Goal: Task Accomplishment & Management: Use online tool/utility

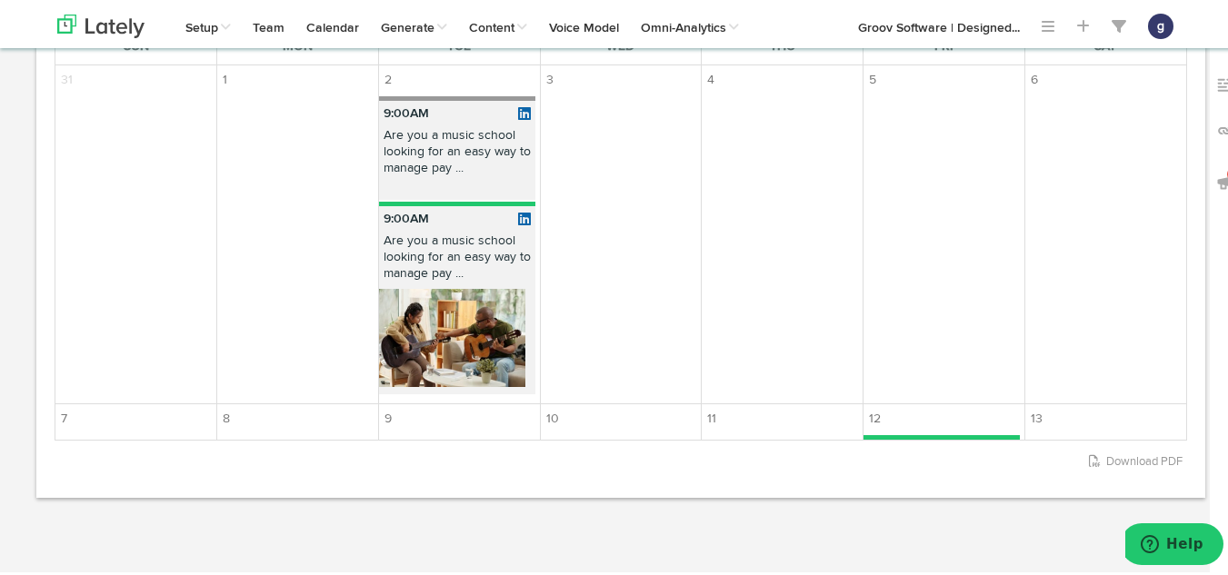
scroll to position [543, 0]
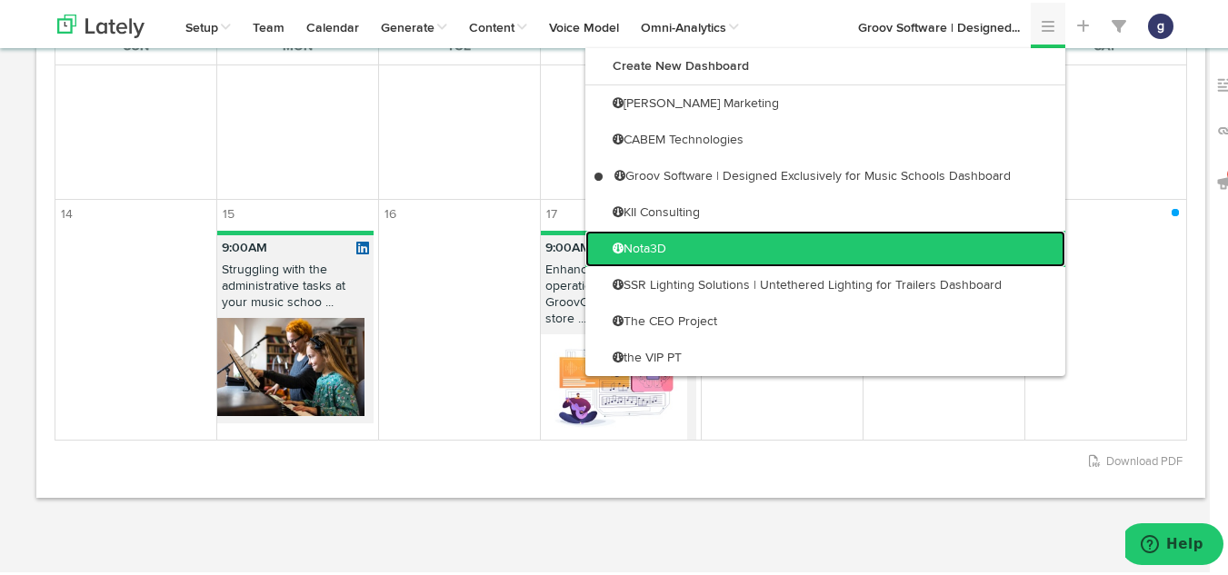
click at [662, 242] on link "Nota3D" at bounding box center [825, 246] width 480 height 36
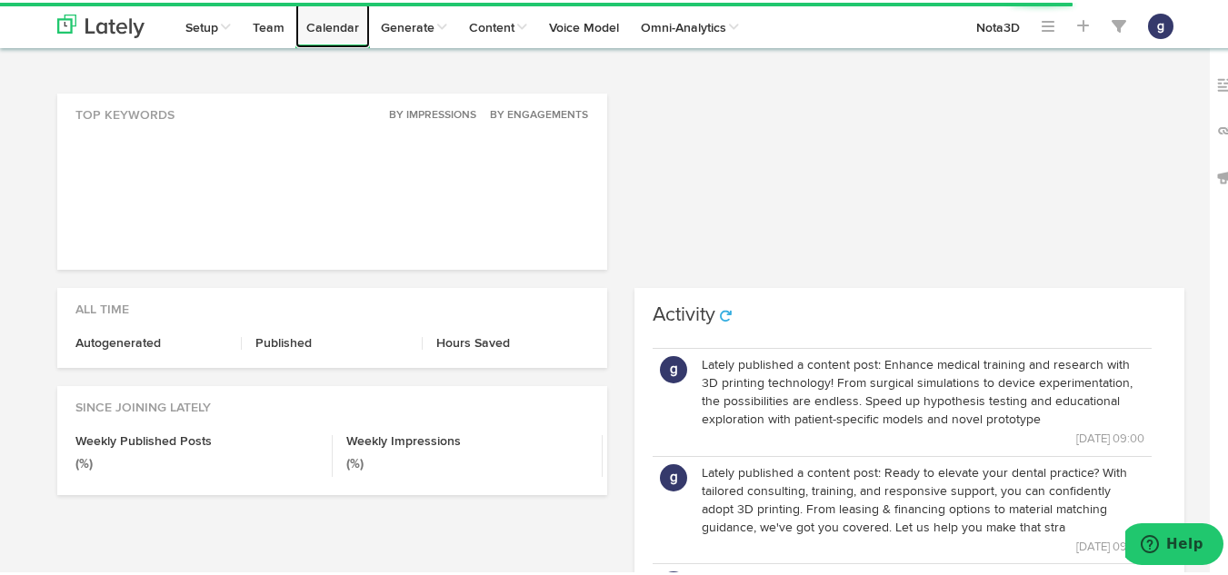
click at [326, 25] on link "Calendar" at bounding box center [332, 22] width 75 height 45
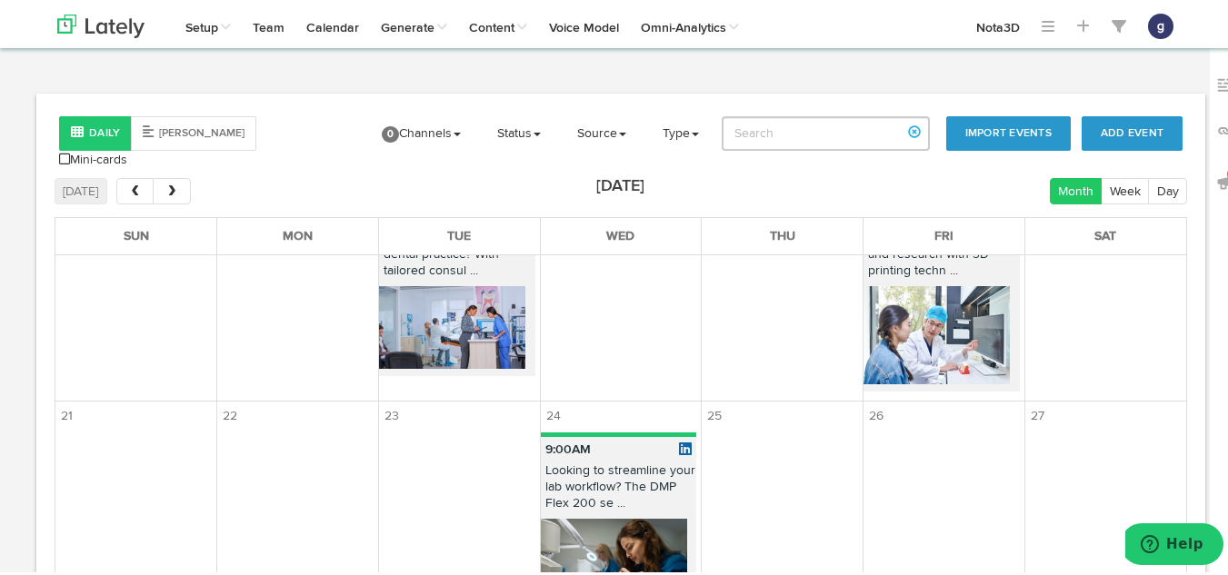
scroll to position [1024, 0]
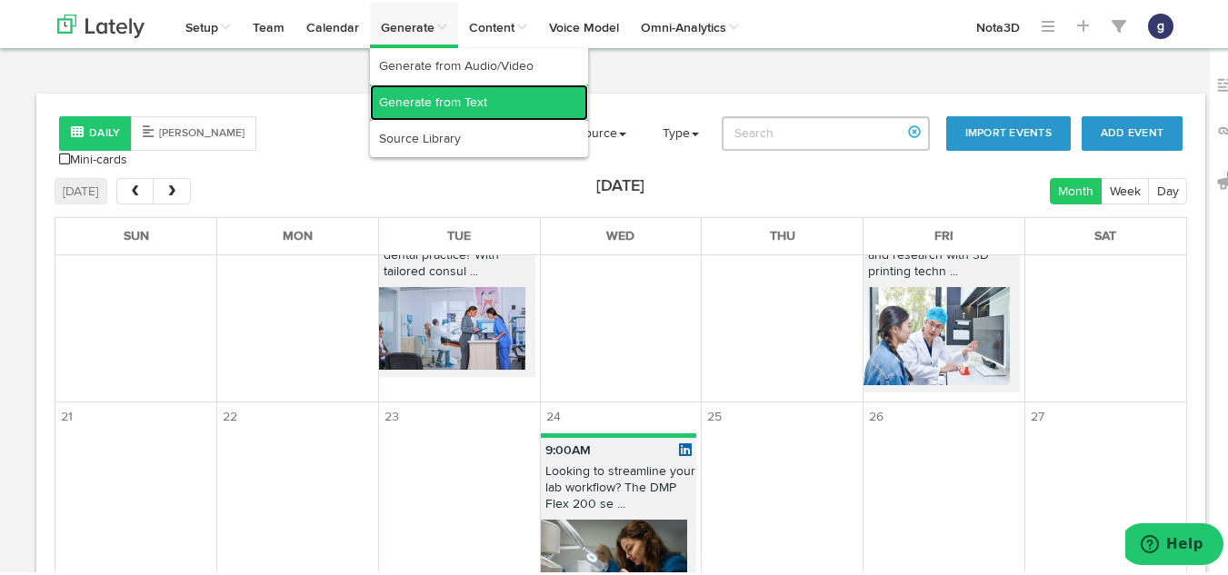
click at [418, 97] on link "Generate from Text" at bounding box center [479, 100] width 218 height 36
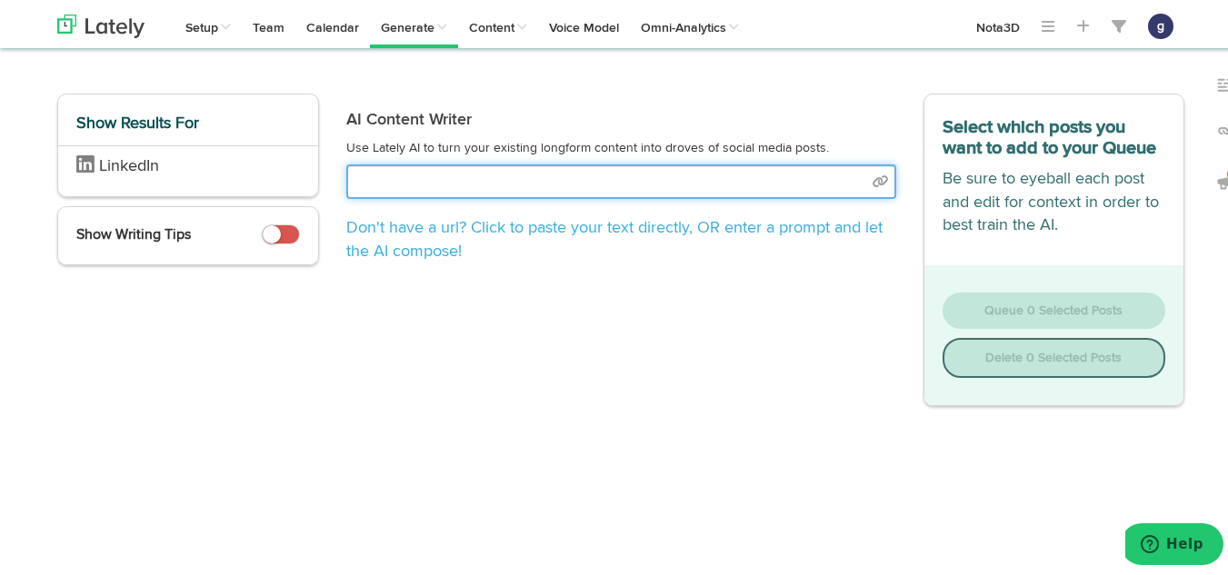
click at [420, 184] on input "text" at bounding box center [621, 179] width 550 height 35
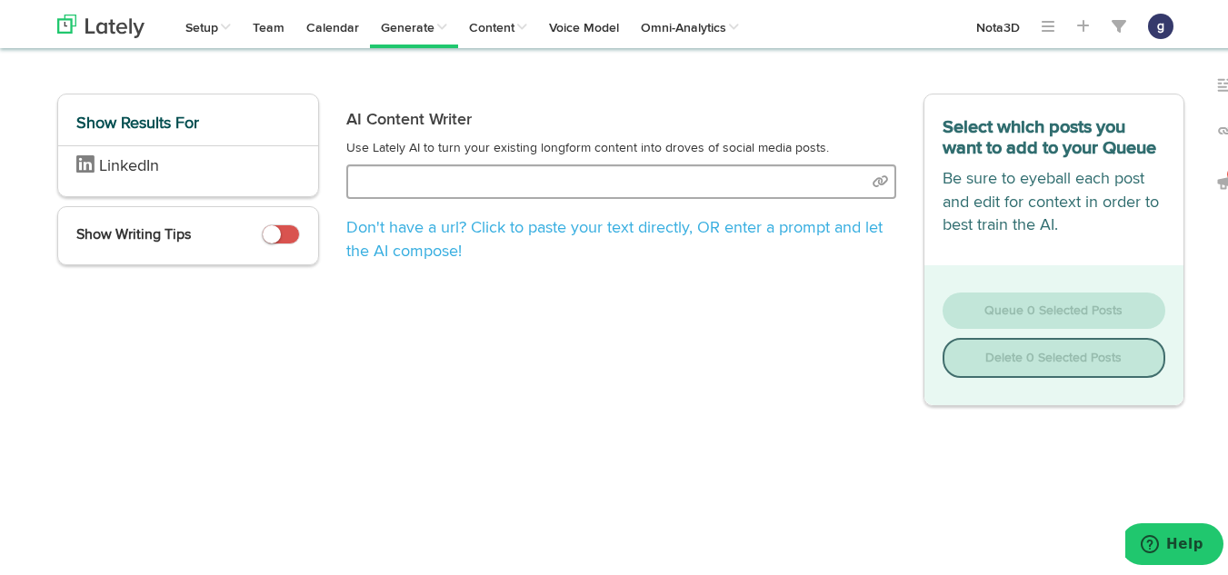
select select "natural"
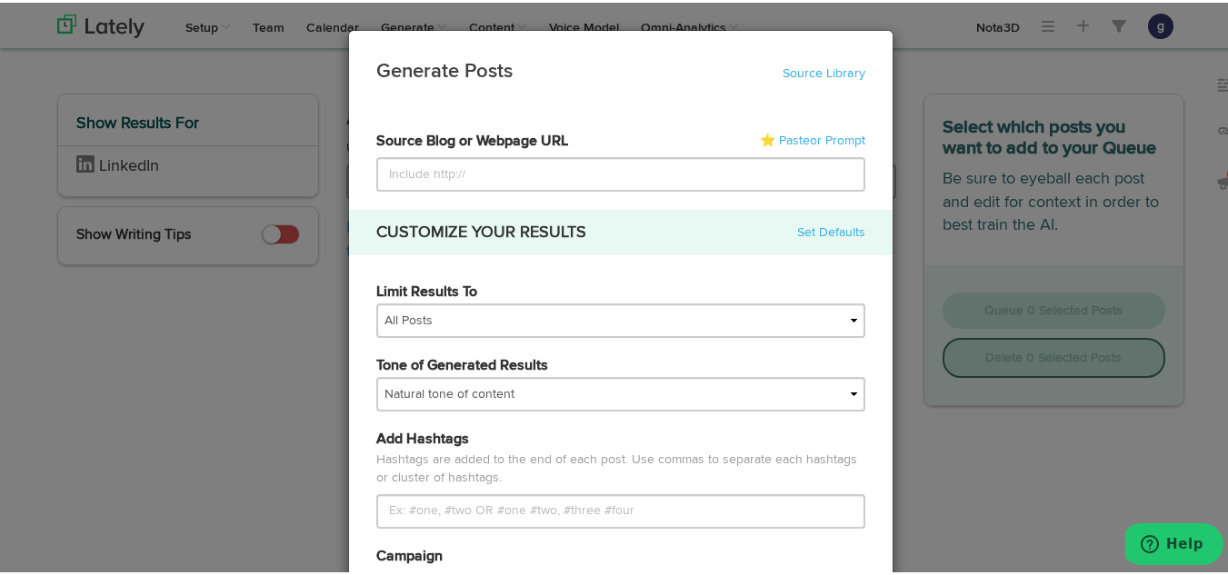
type input "[URL][DOMAIN_NAME]"
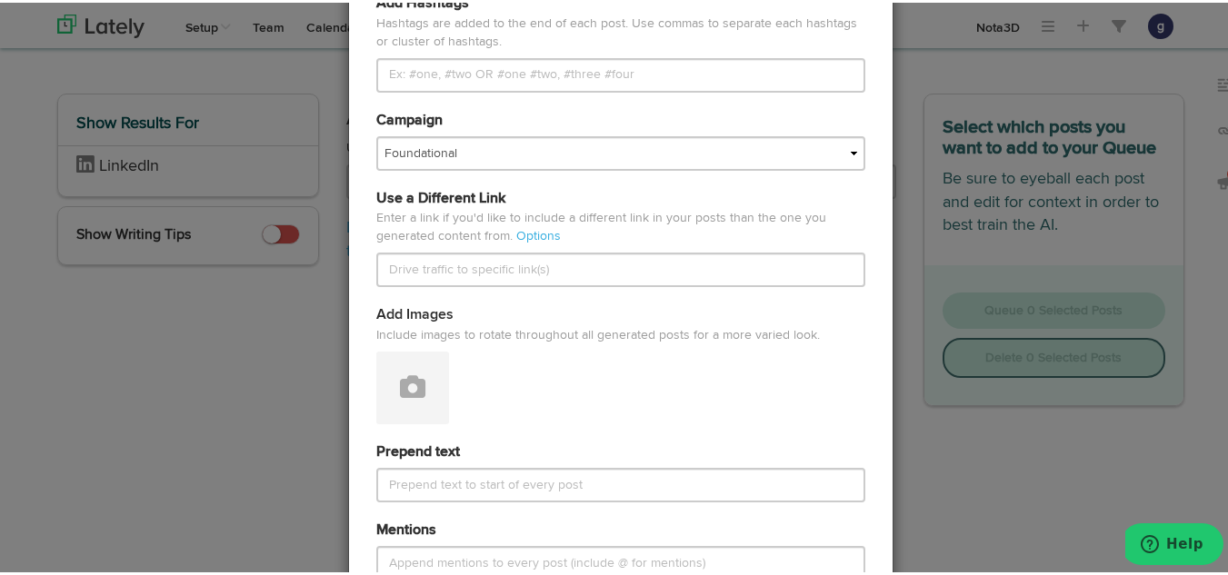
scroll to position [437, 0]
type input "[URL][DOMAIN_NAME]"
click at [400, 371] on icon at bounding box center [412, 383] width 25 height 25
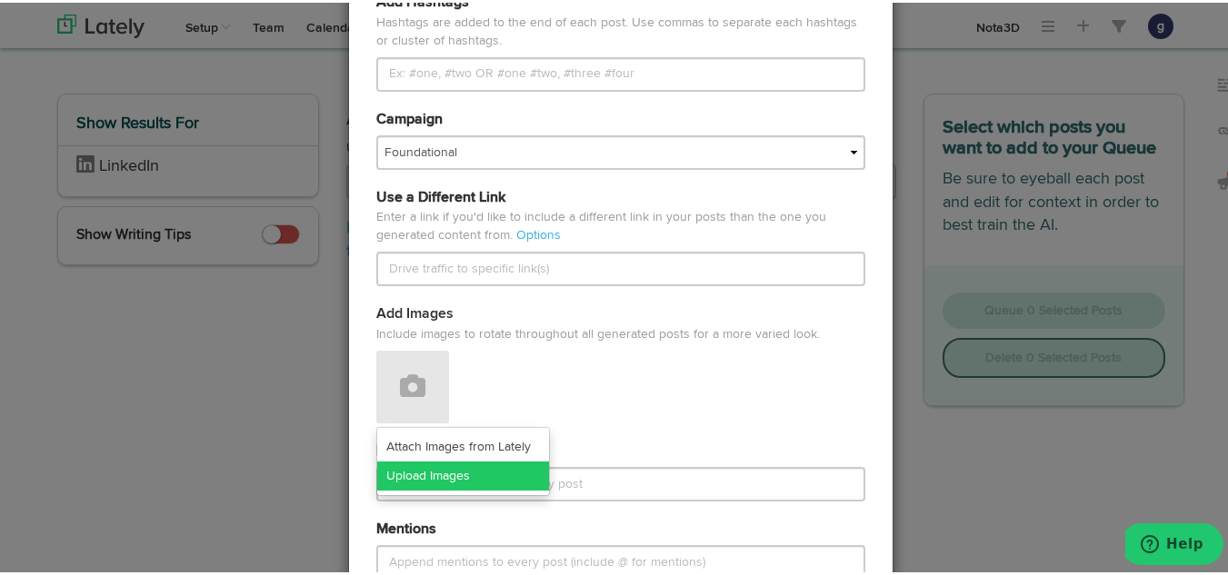
click at [420, 472] on link "Upload Images" at bounding box center [463, 473] width 172 height 29
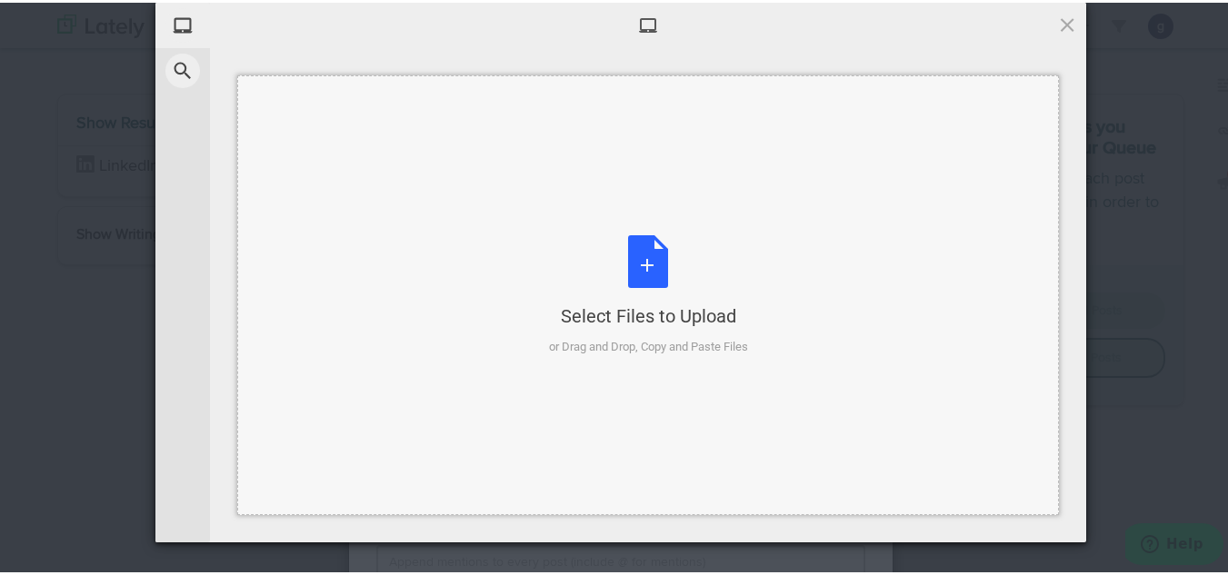
click at [641, 258] on div "Select Files to Upload or Drag and Drop, Copy and Paste Files" at bounding box center [648, 293] width 199 height 121
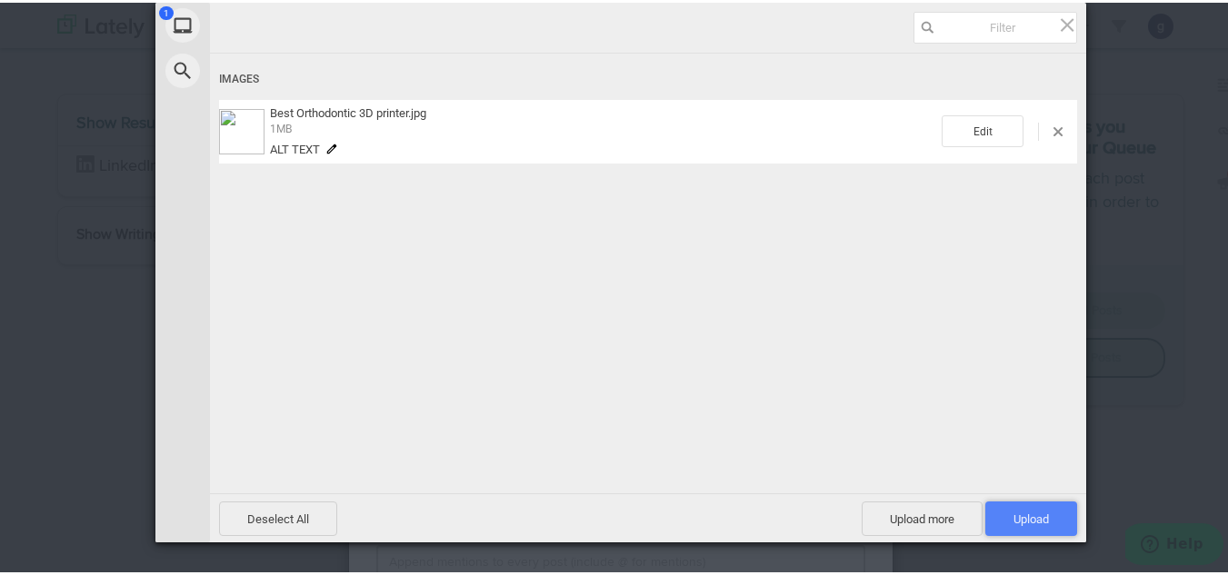
click at [1024, 510] on span "Upload 1" at bounding box center [1030, 517] width 35 height 14
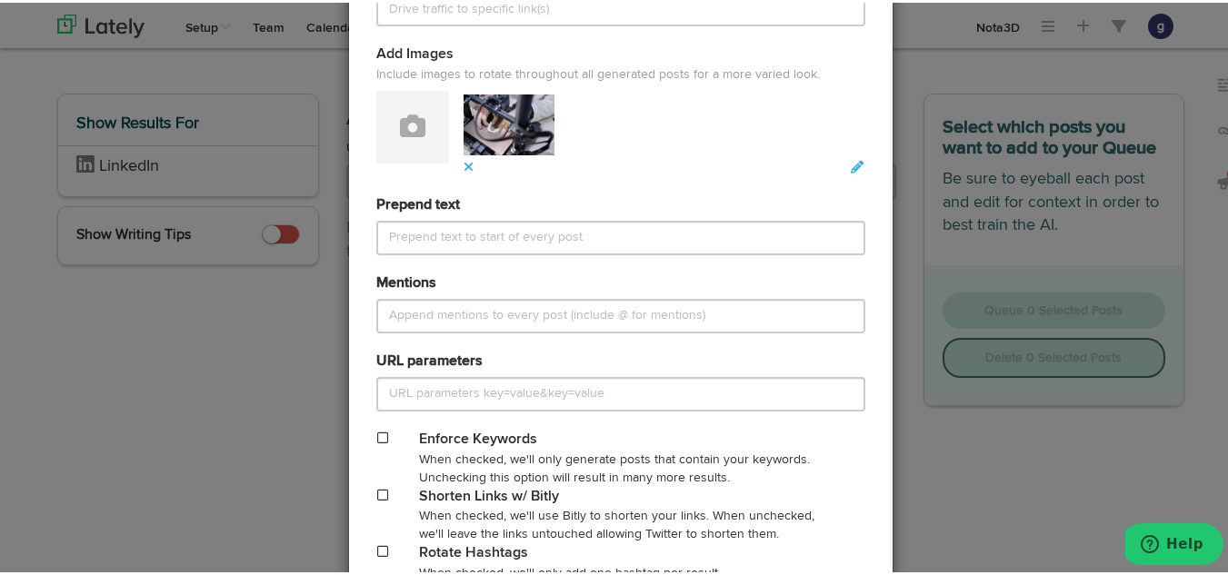
scroll to position [846, 0]
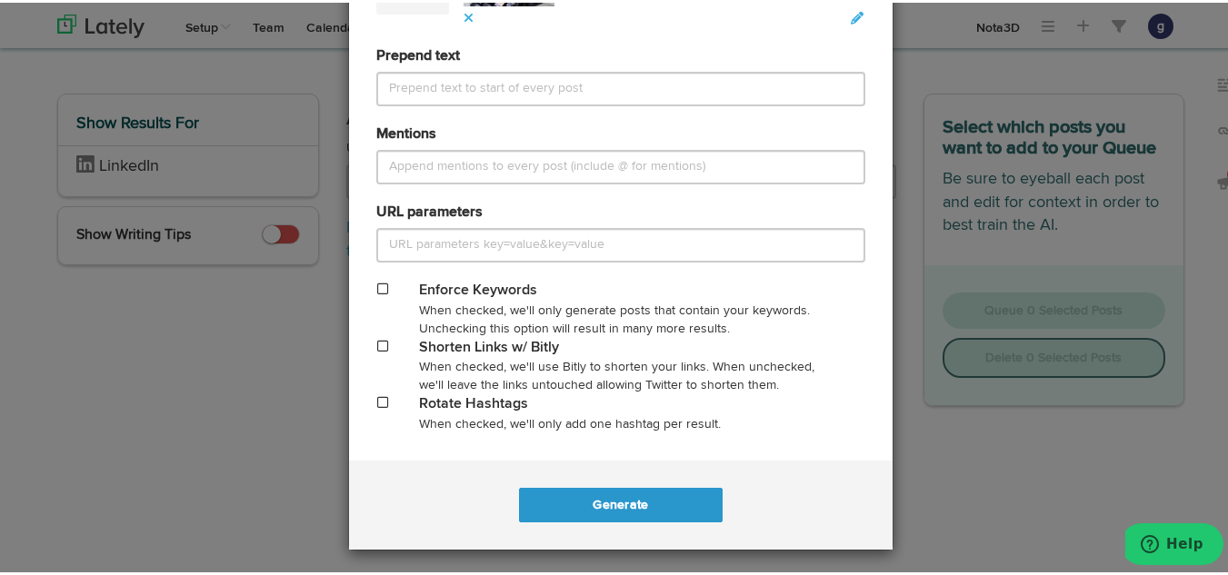
click at [377, 342] on span at bounding box center [382, 343] width 11 height 13
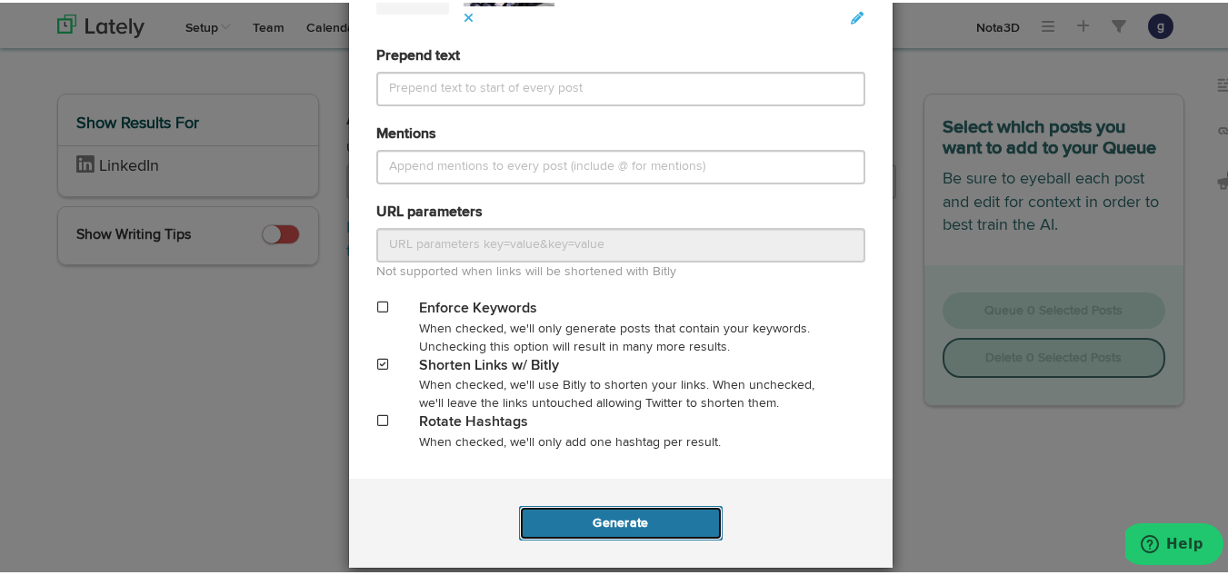
click at [603, 516] on button "Generate" at bounding box center [620, 521] width 203 height 35
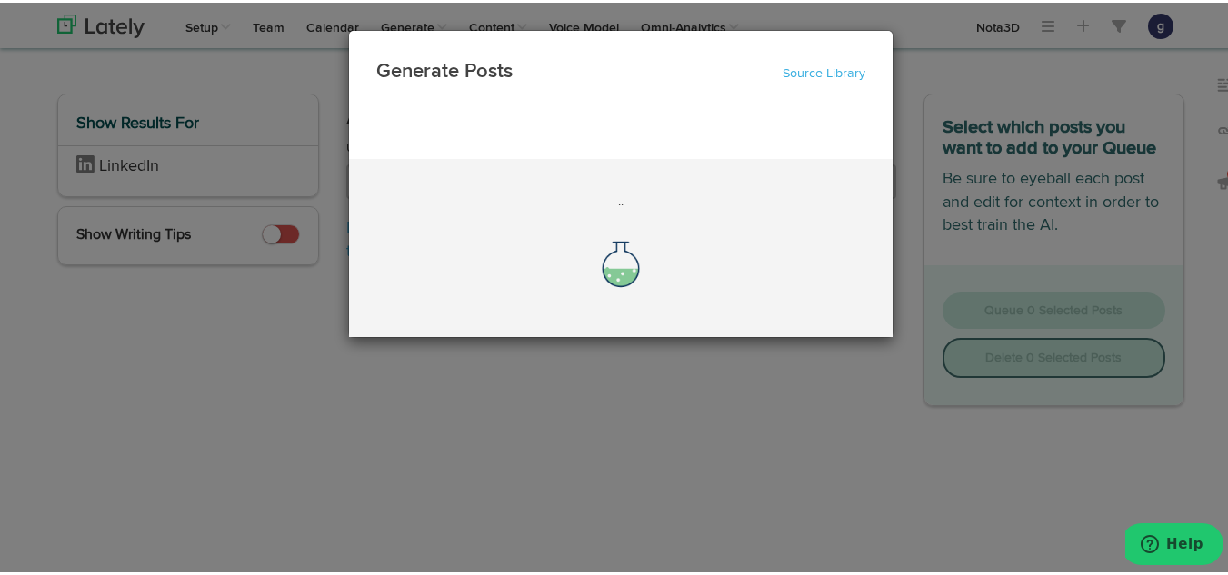
scroll to position [0, 0]
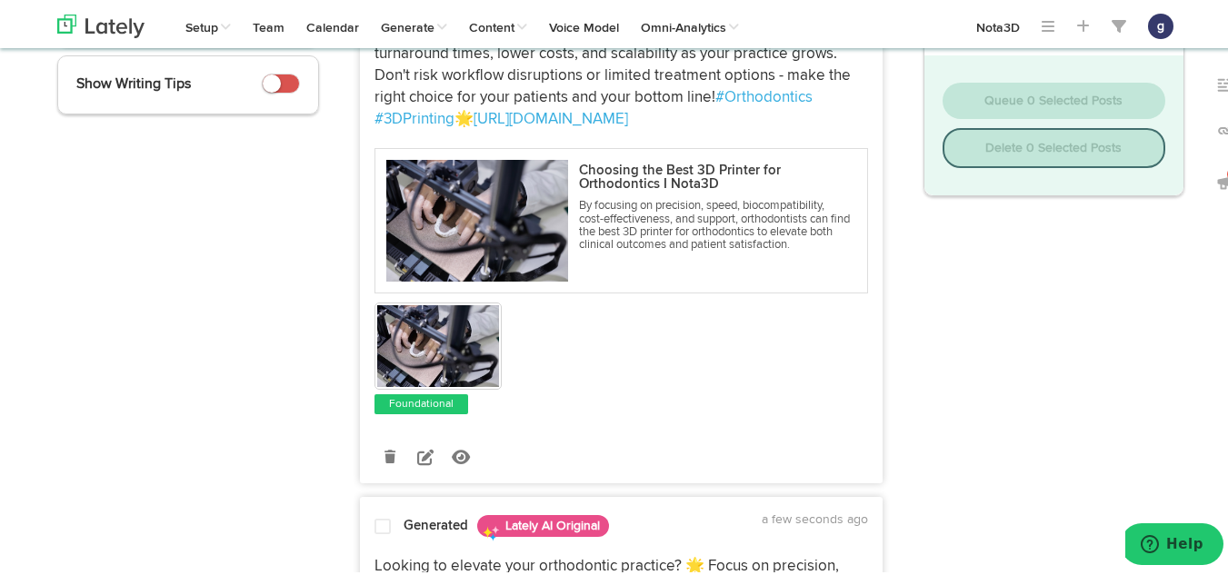
scroll to position [261, 0]
click at [419, 455] on icon at bounding box center [425, 453] width 16 height 16
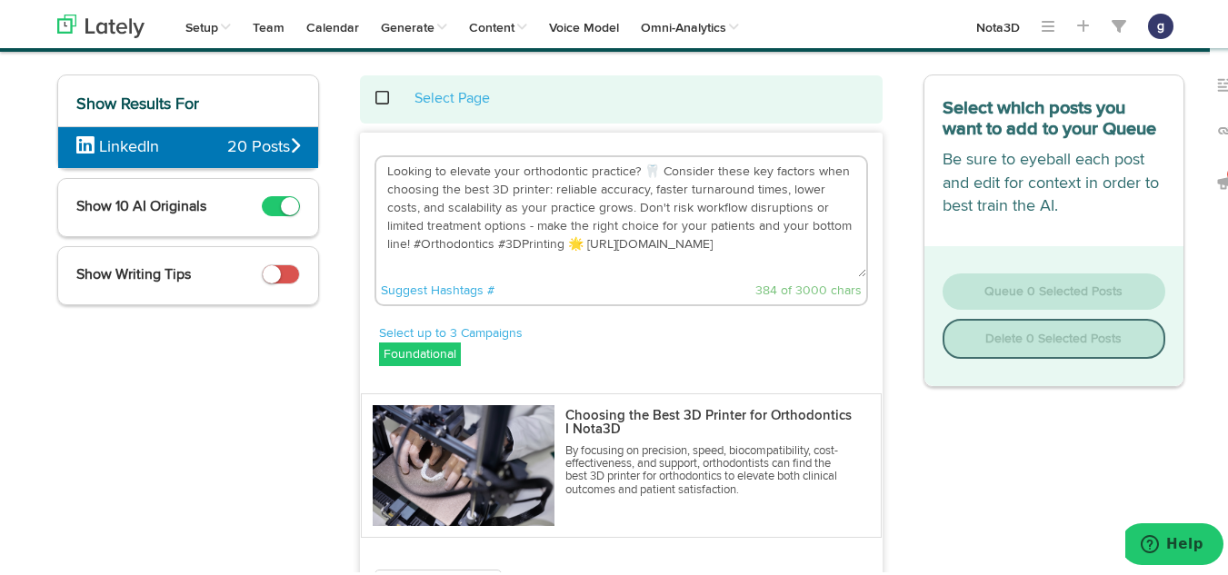
scroll to position [68, 0]
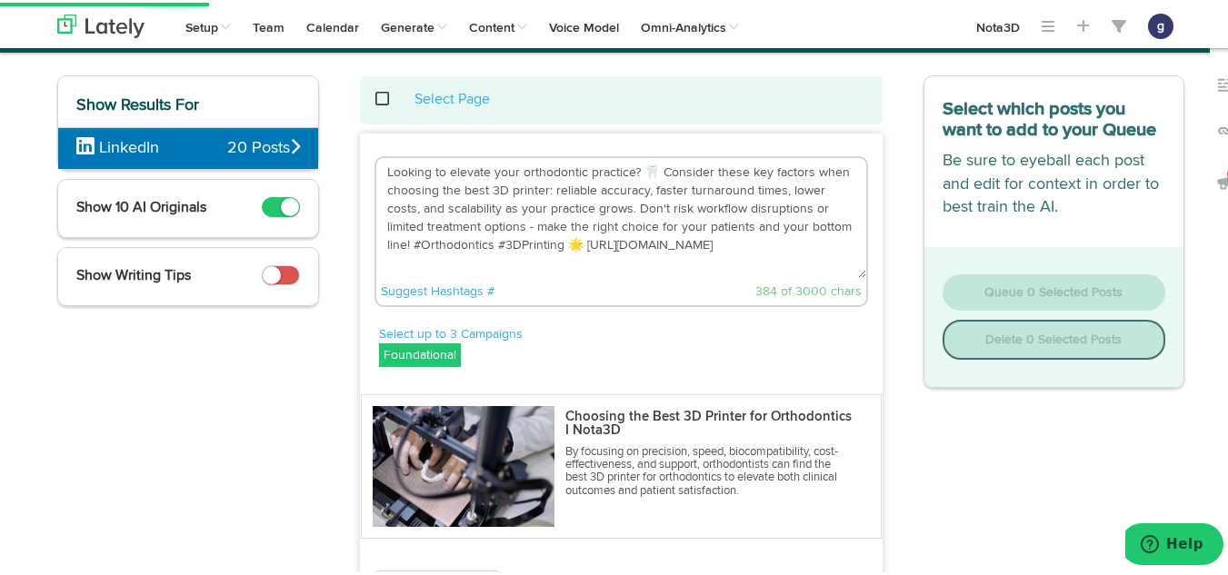
click at [554, 246] on textarea "Looking to elevate your orthodontic practice? 🦷 Consider these key factors when…" at bounding box center [621, 215] width 490 height 120
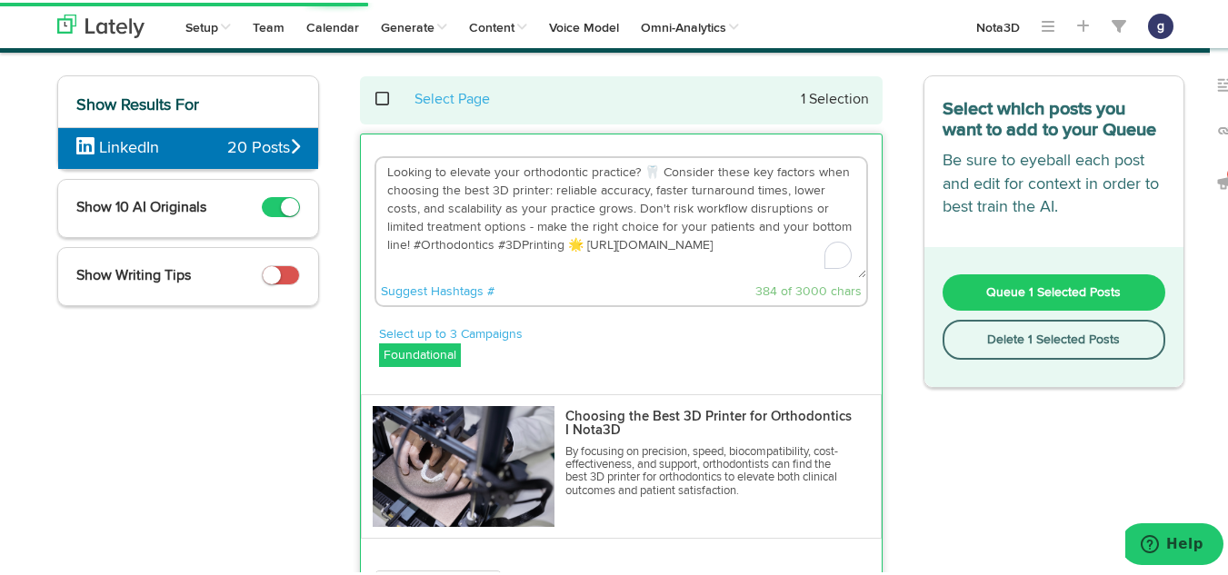
click at [545, 244] on textarea "Looking to elevate your orthodontic practice? 🦷 Consider these key factors when…" at bounding box center [621, 215] width 490 height 120
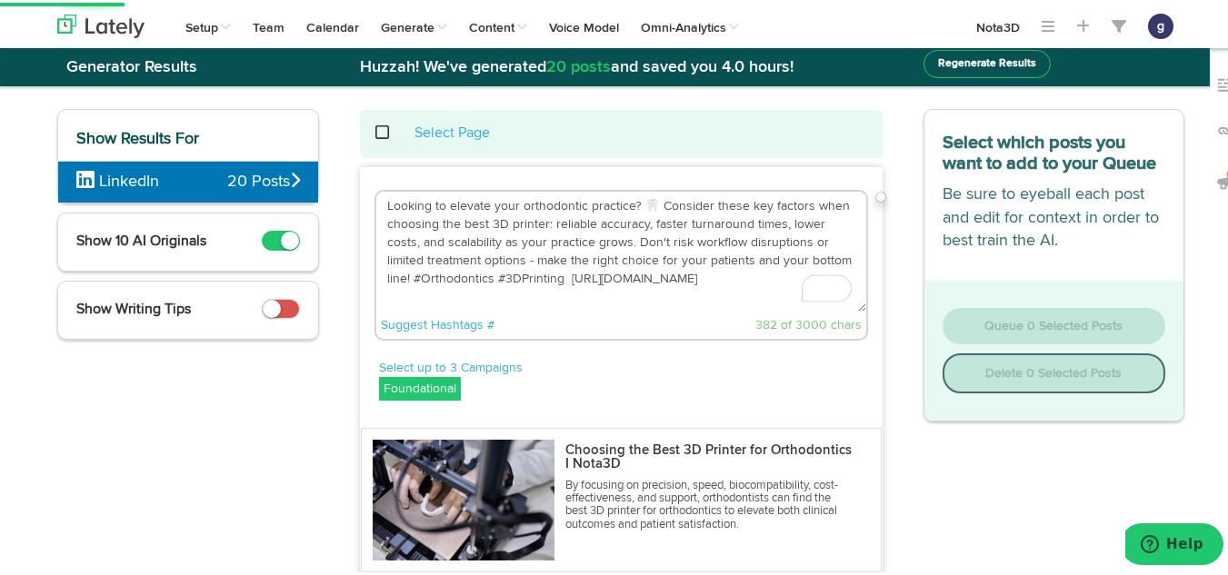
scroll to position [34, 0]
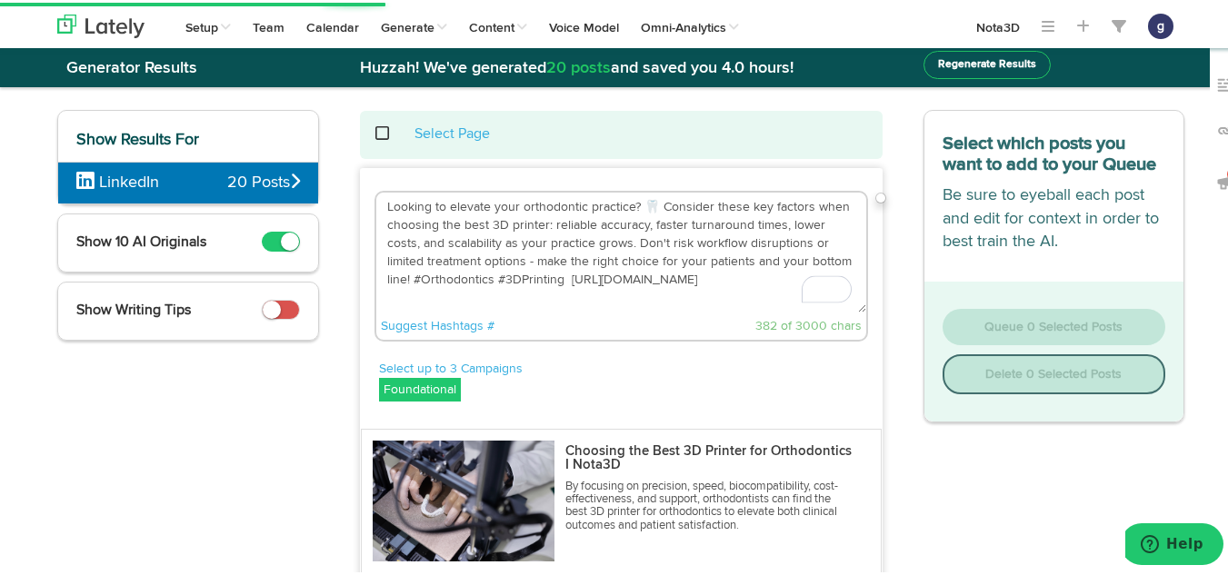
click at [649, 205] on textarea "Looking to elevate your orthodontic practice? 🦷 Consider these key factors when…" at bounding box center [621, 250] width 490 height 120
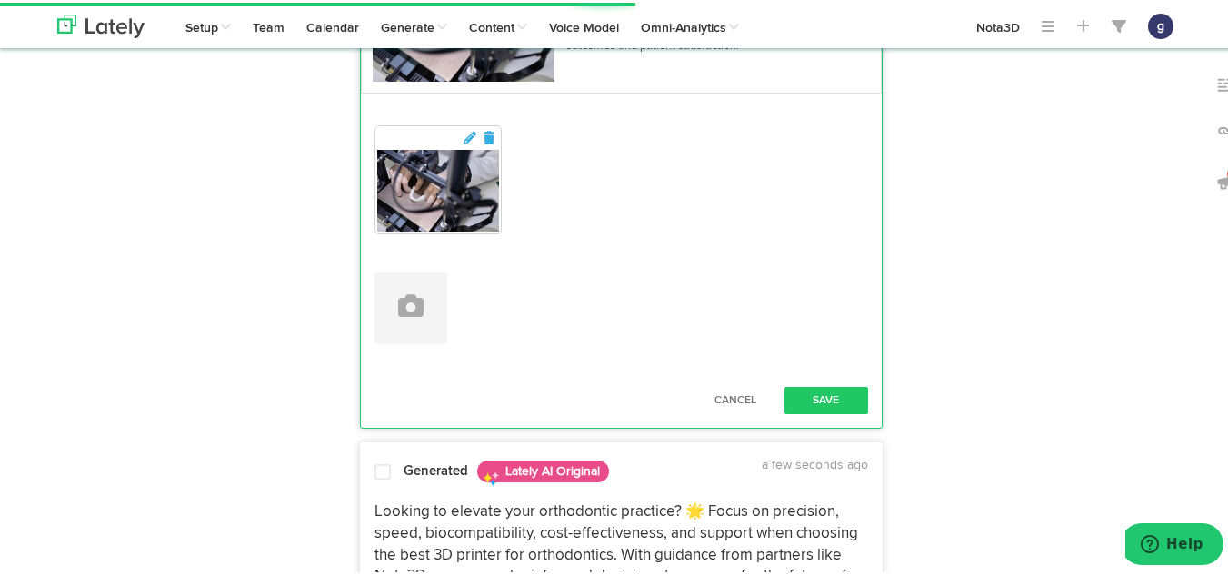
scroll to position [519, 0]
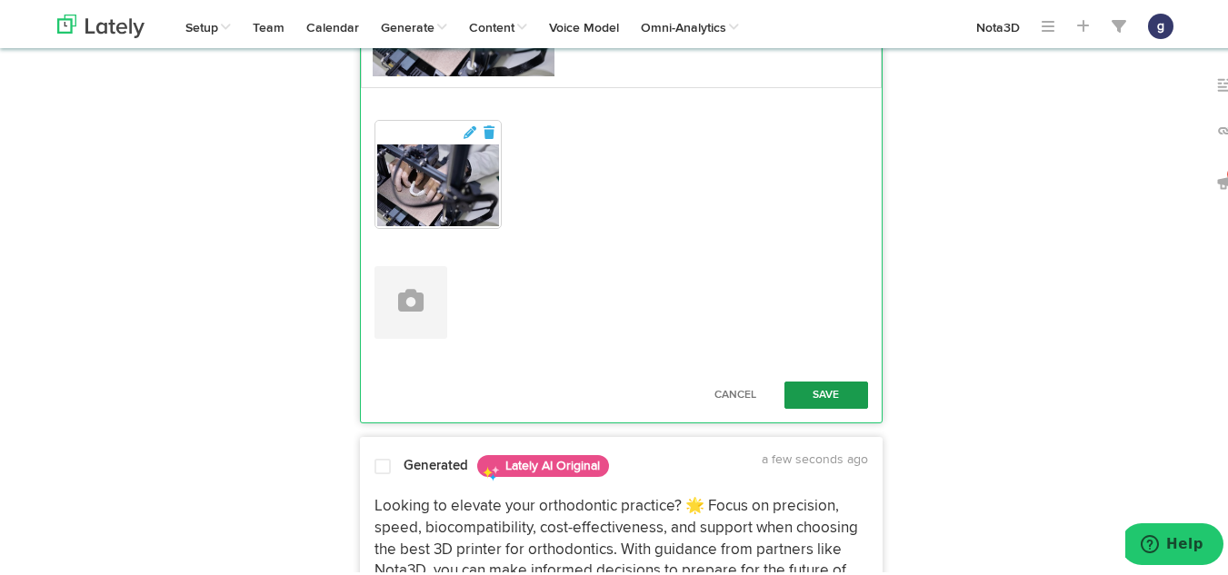
type textarea "Looking to elevate your orthodontic practice? Consider these key factors when c…"
click at [813, 387] on button "Save" at bounding box center [826, 392] width 84 height 27
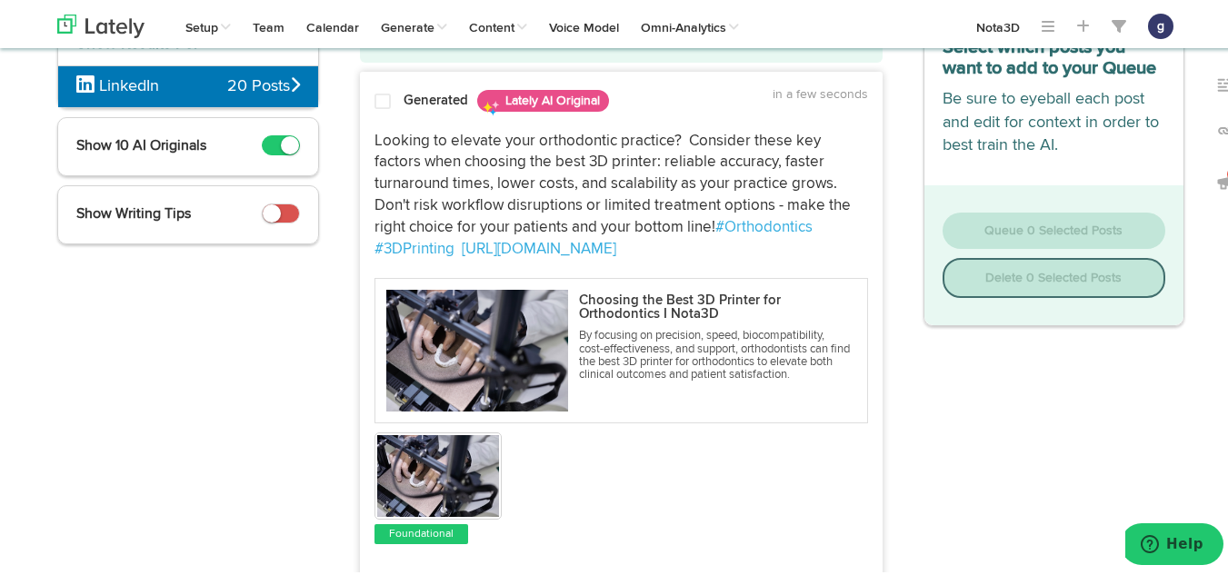
scroll to position [131, 0]
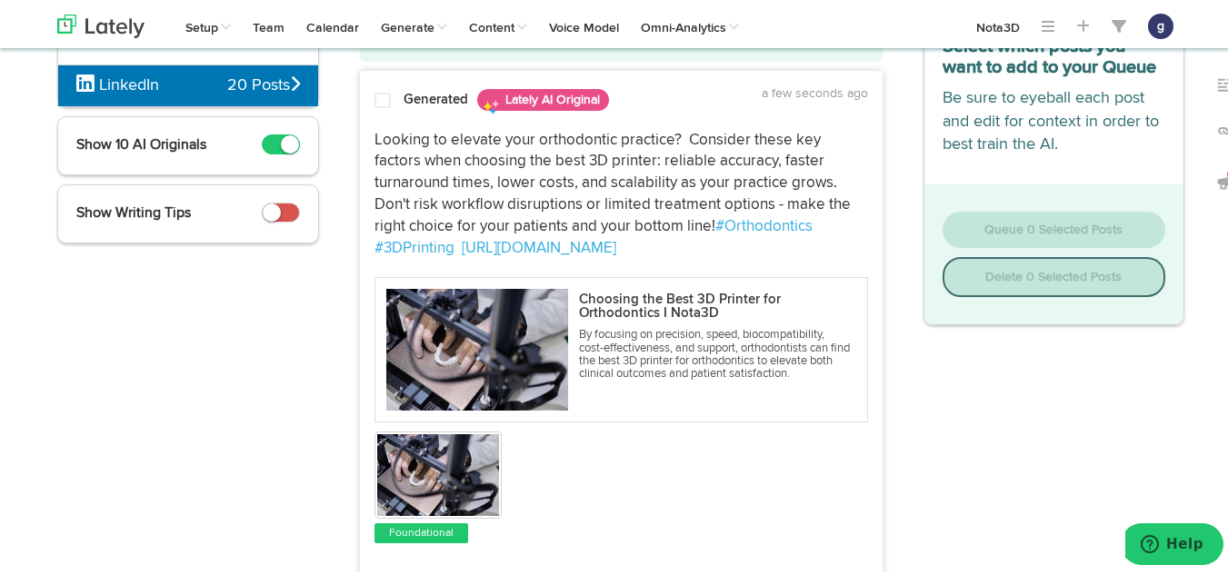
click at [374, 89] on span at bounding box center [382, 98] width 16 height 18
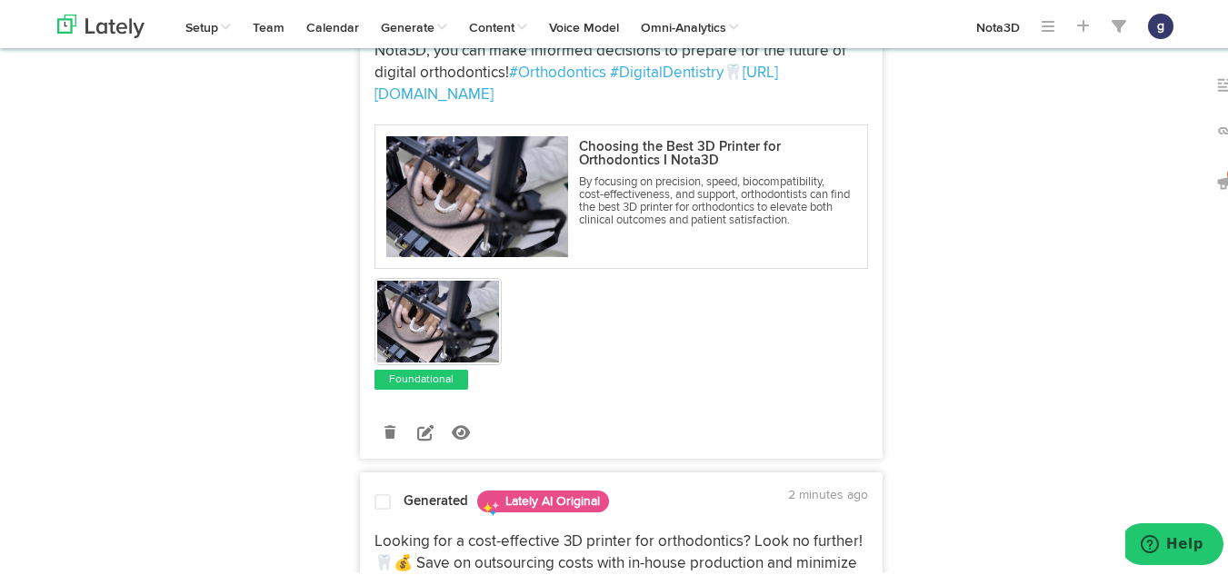
scroll to position [841, 0]
click at [417, 427] on icon at bounding box center [425, 429] width 16 height 16
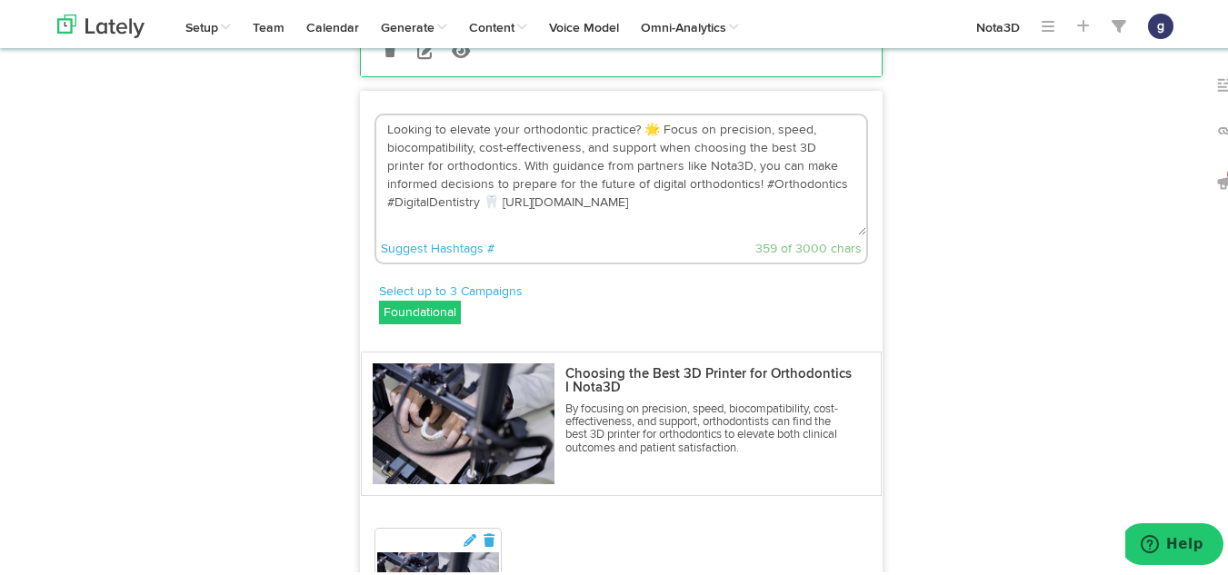
scroll to position [665, 0]
click at [649, 126] on textarea "Looking to elevate your orthodontic practice? 🌟 Focus on precision, speed, bioc…" at bounding box center [621, 174] width 490 height 120
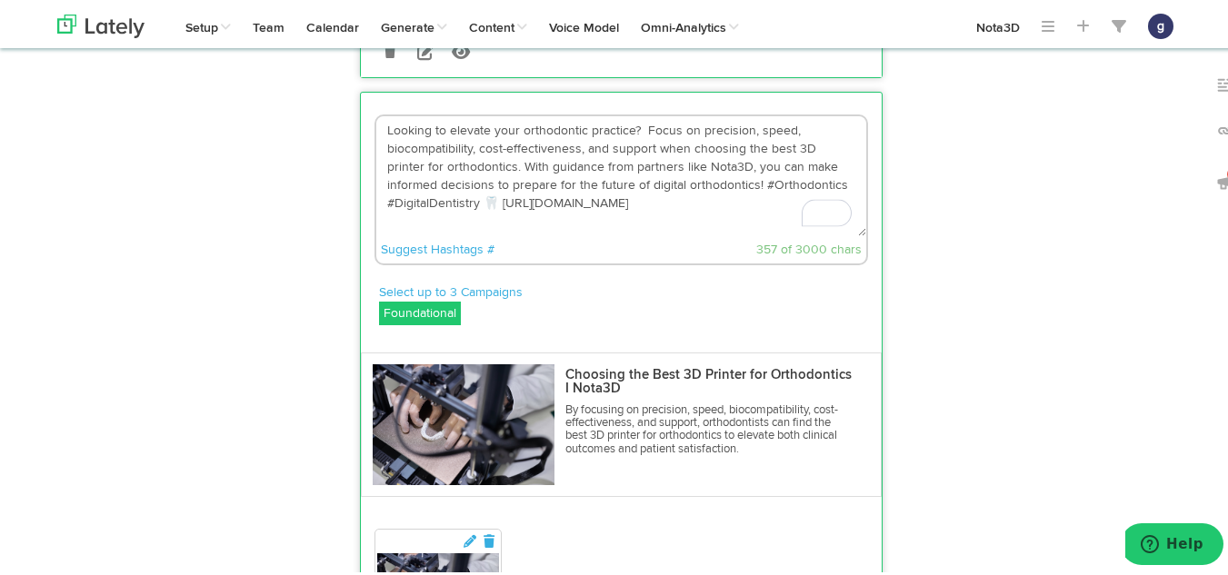
click at [494, 197] on textarea "Looking to elevate your orthodontic practice? Focus on precision, speed, biocom…" at bounding box center [621, 174] width 490 height 120
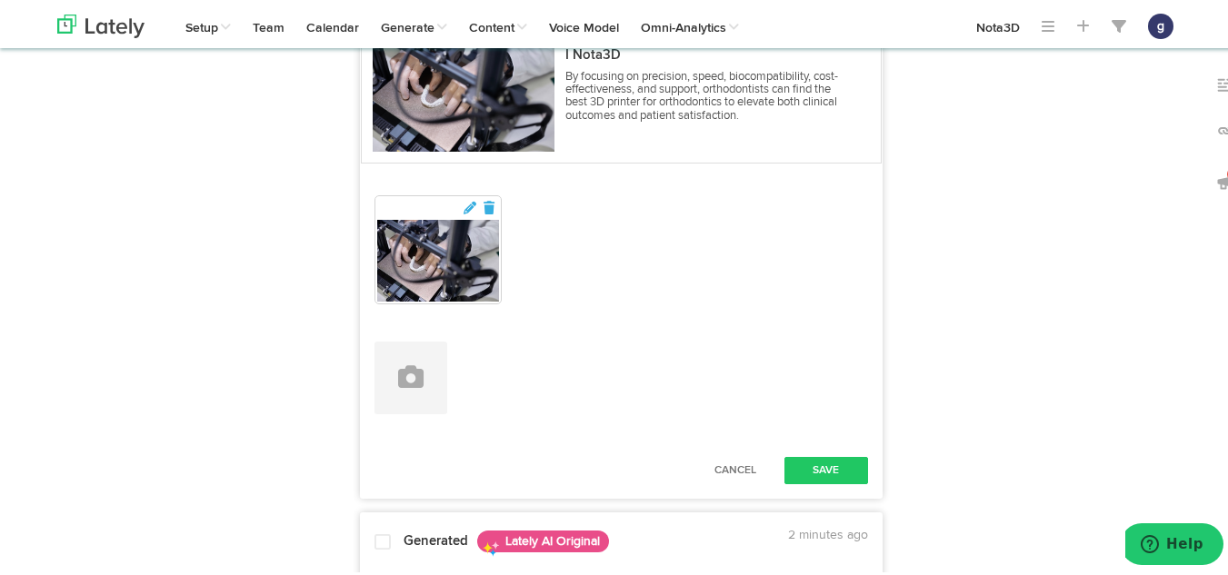
scroll to position [1000, 0]
type textarea "Looking to elevate your orthodontic practice? Focus on precision, speed, biocom…"
click at [805, 458] on button "Save" at bounding box center [826, 467] width 84 height 27
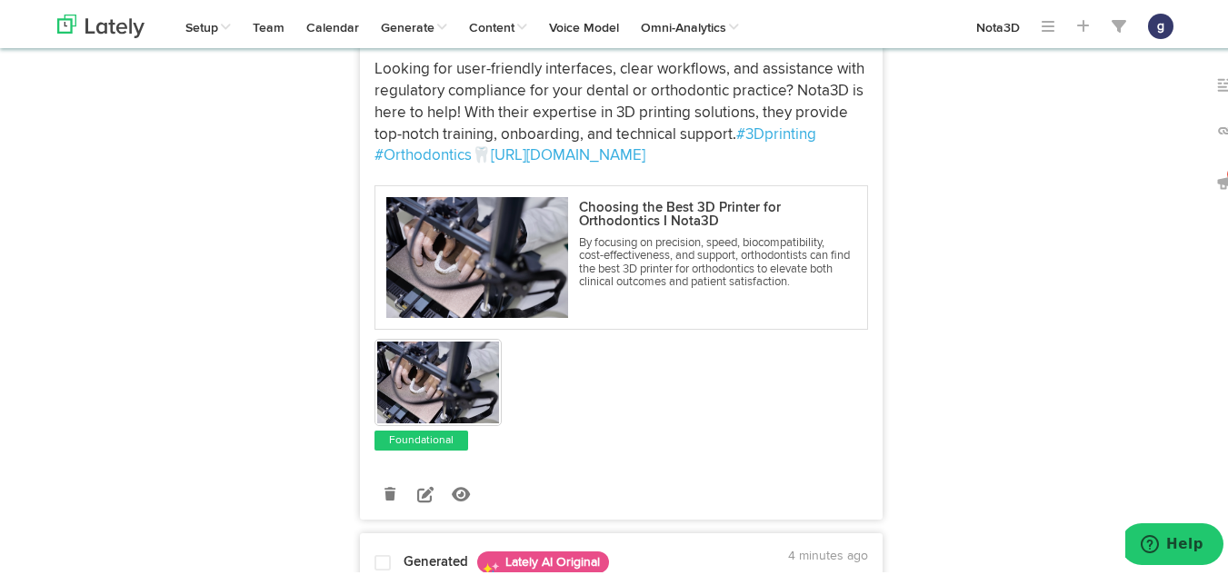
scroll to position [1847, 0]
click at [420, 492] on icon at bounding box center [425, 491] width 16 height 16
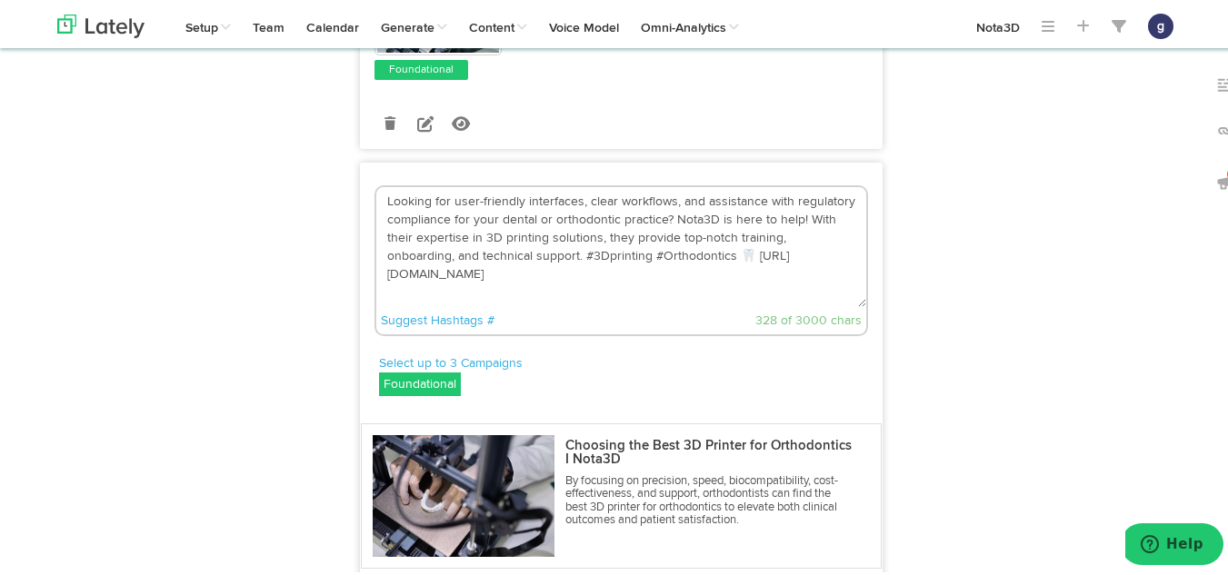
scroll to position [1681, 0]
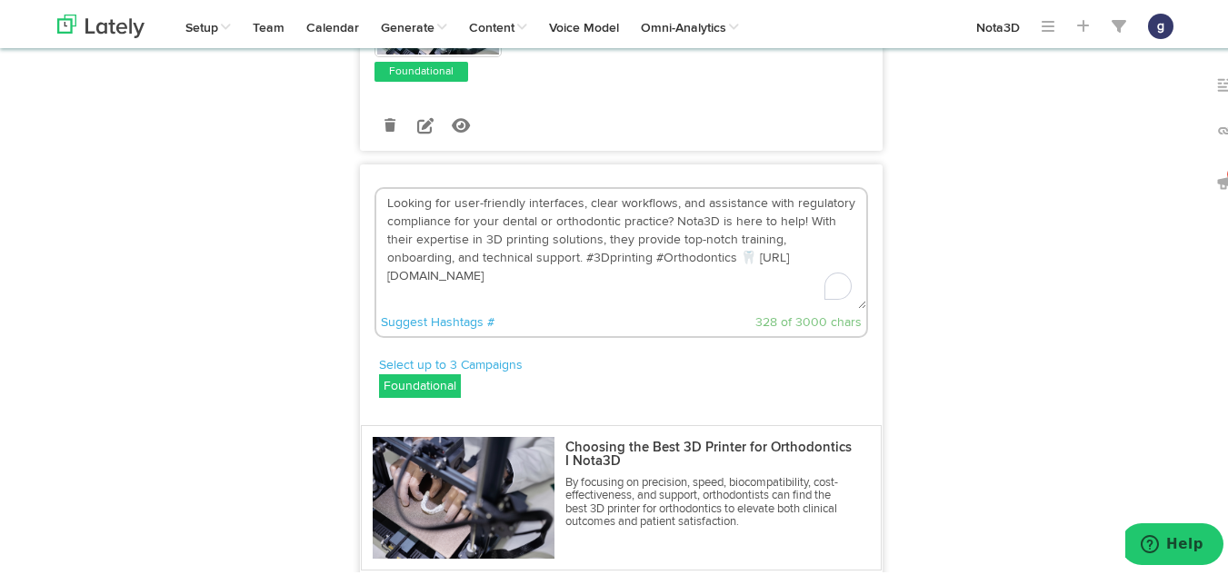
click at [673, 256] on textarea "Looking for user-friendly interfaces, clear workflows, and assistance with regu…" at bounding box center [621, 246] width 490 height 120
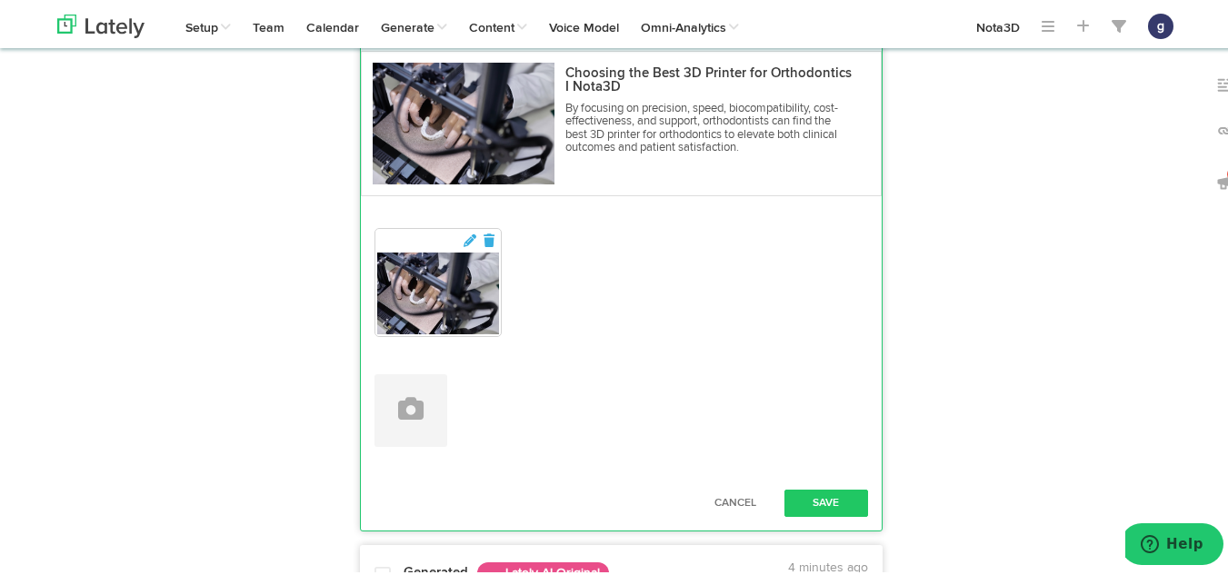
scroll to position [2057, 0]
type textarea "Looking for user-friendly interfaces, clear workflows, and assistance with regu…"
click at [820, 497] on button "Save" at bounding box center [826, 499] width 84 height 27
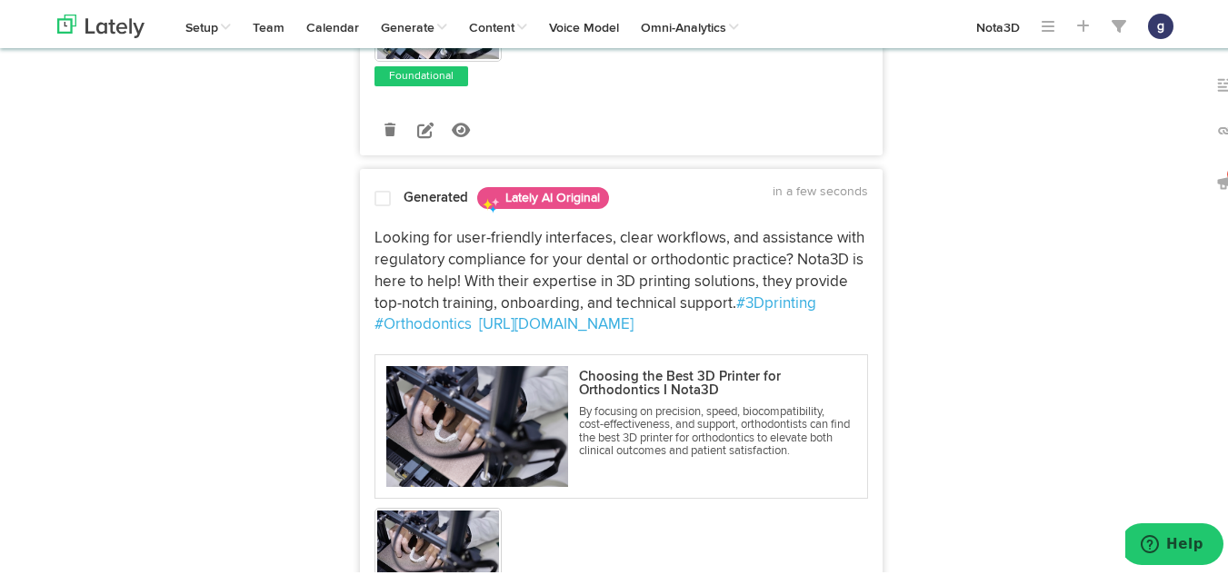
scroll to position [1676, 0]
click at [374, 193] on span at bounding box center [382, 197] width 16 height 18
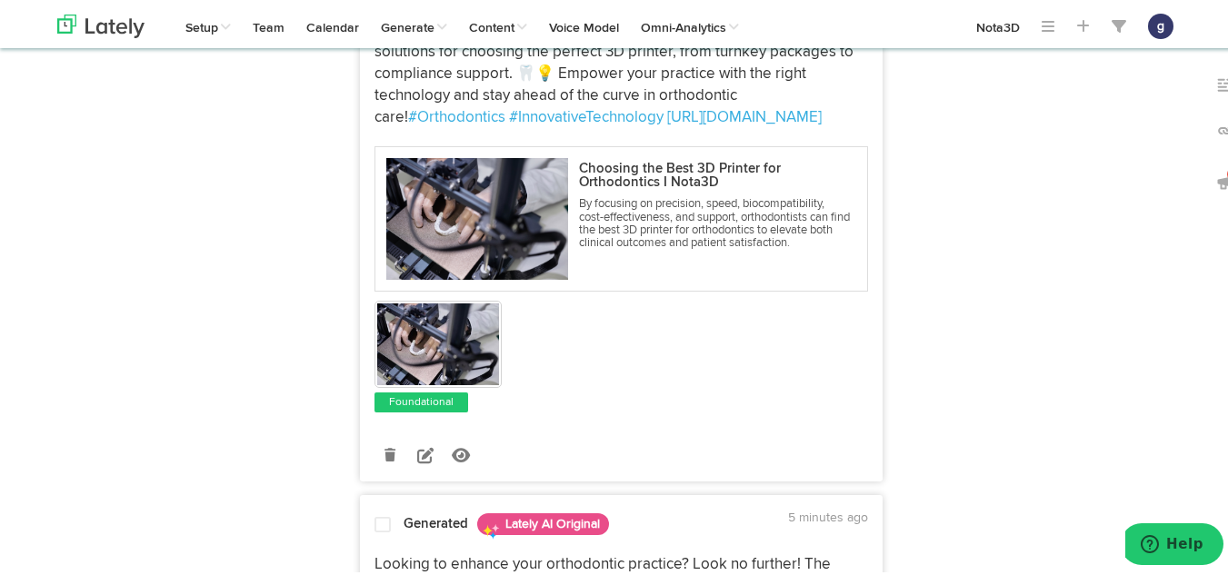
scroll to position [2423, 0]
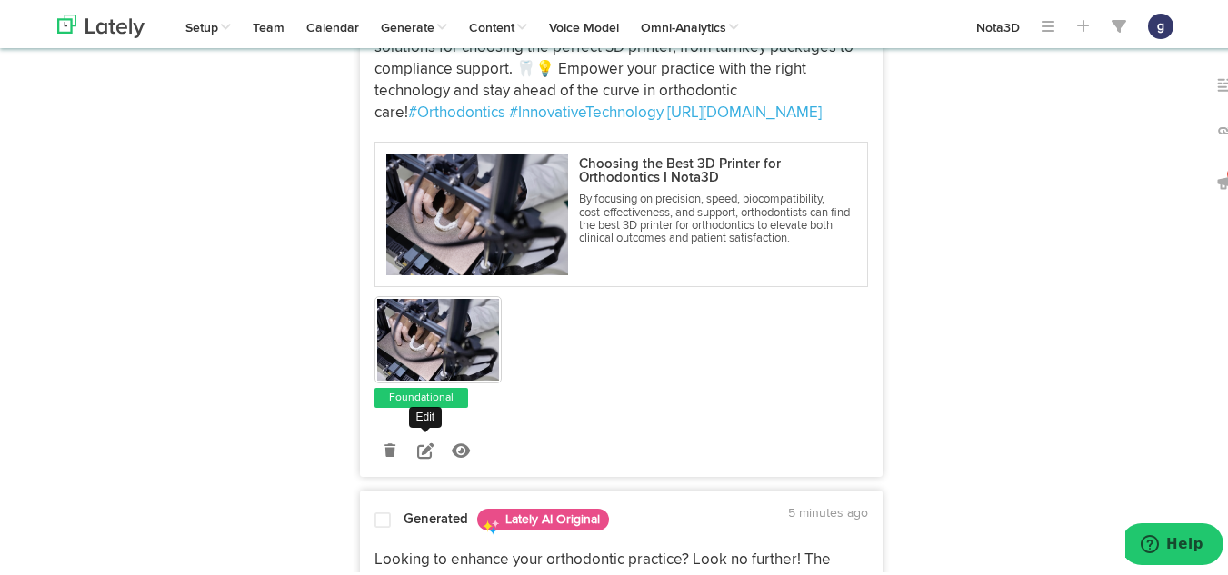
click at [417, 445] on icon at bounding box center [425, 448] width 16 height 16
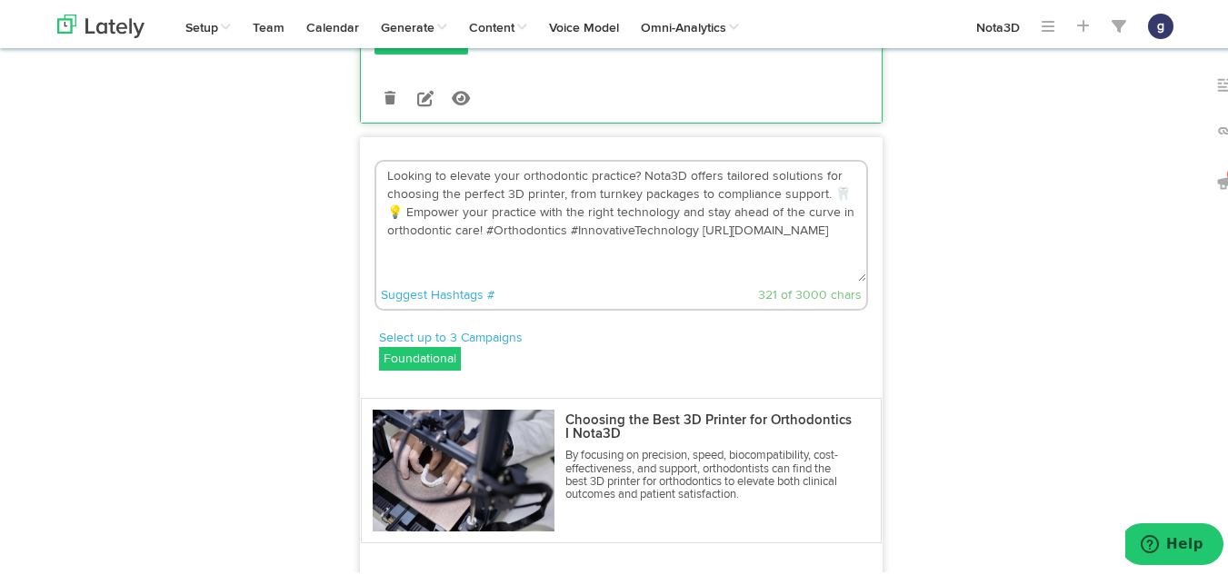
scroll to position [2231, 0]
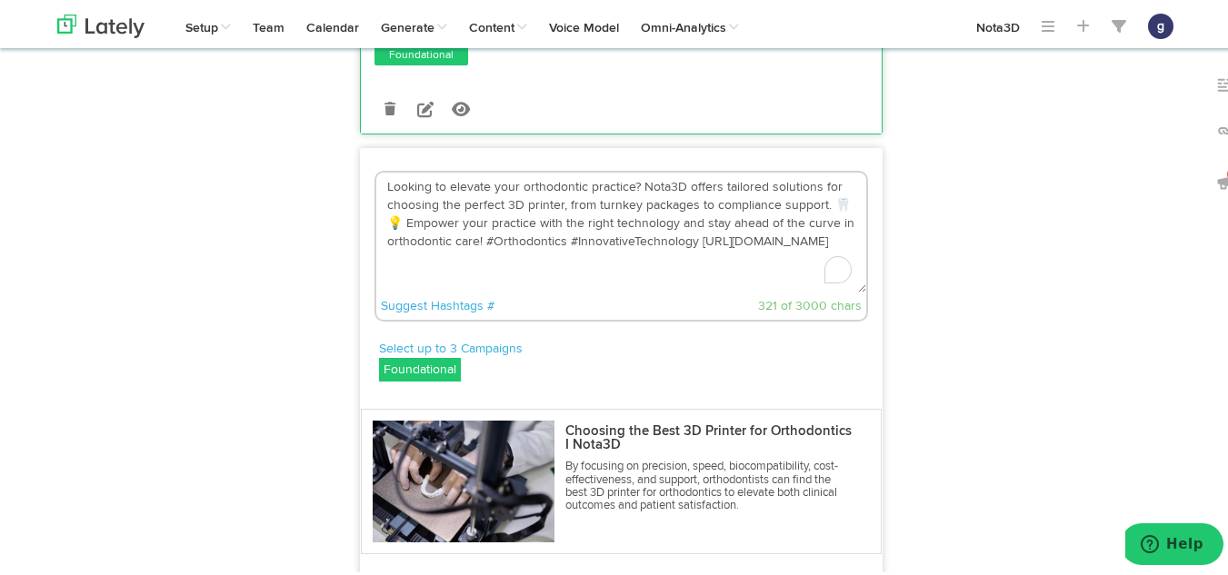
click at [397, 224] on textarea "Looking to elevate your orthodontic practice? Nota3D offers tailored solutions …" at bounding box center [621, 230] width 490 height 120
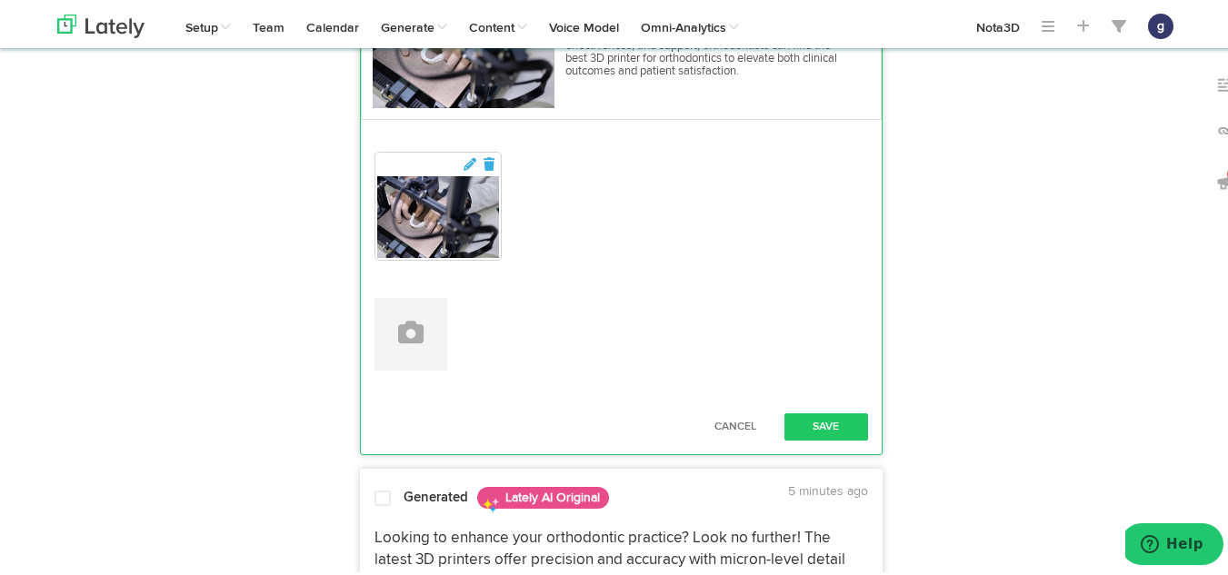
scroll to position [2667, 0]
type textarea "Looking to elevate your orthodontic practice? Nota3D offers tailored solutions …"
click at [813, 427] on button "Save" at bounding box center [826, 423] width 84 height 27
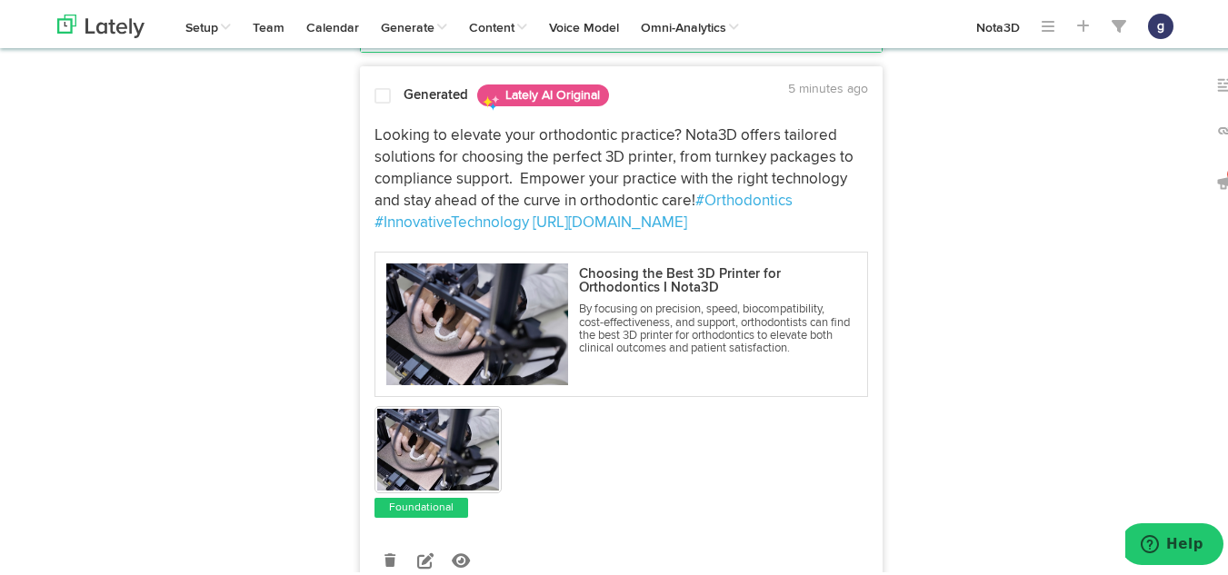
scroll to position [2315, 0]
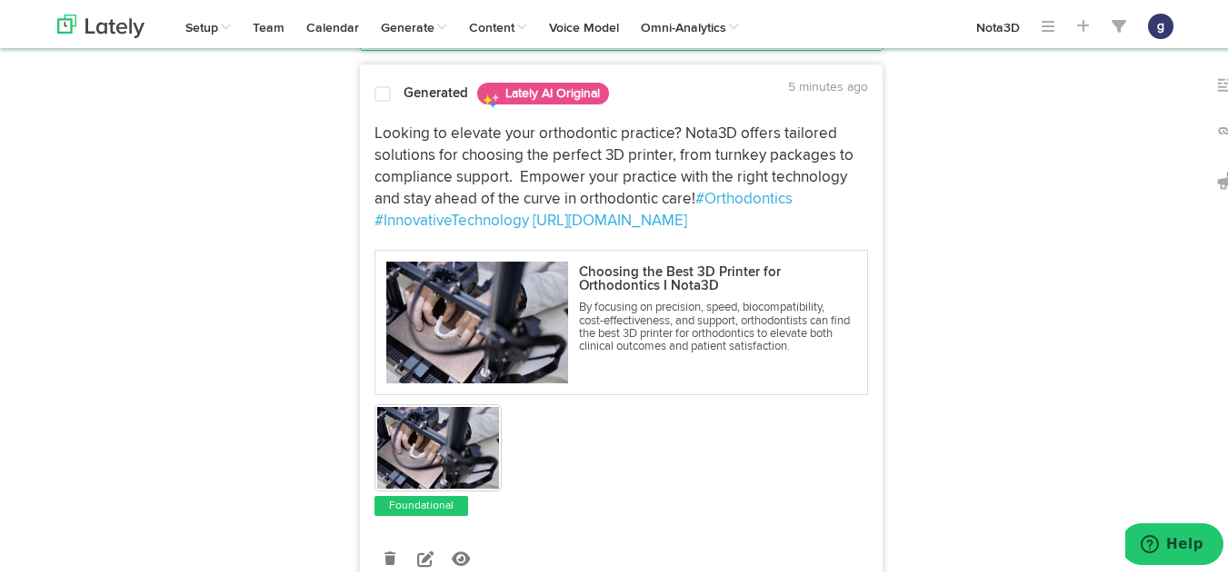
click at [374, 85] on span at bounding box center [382, 92] width 16 height 18
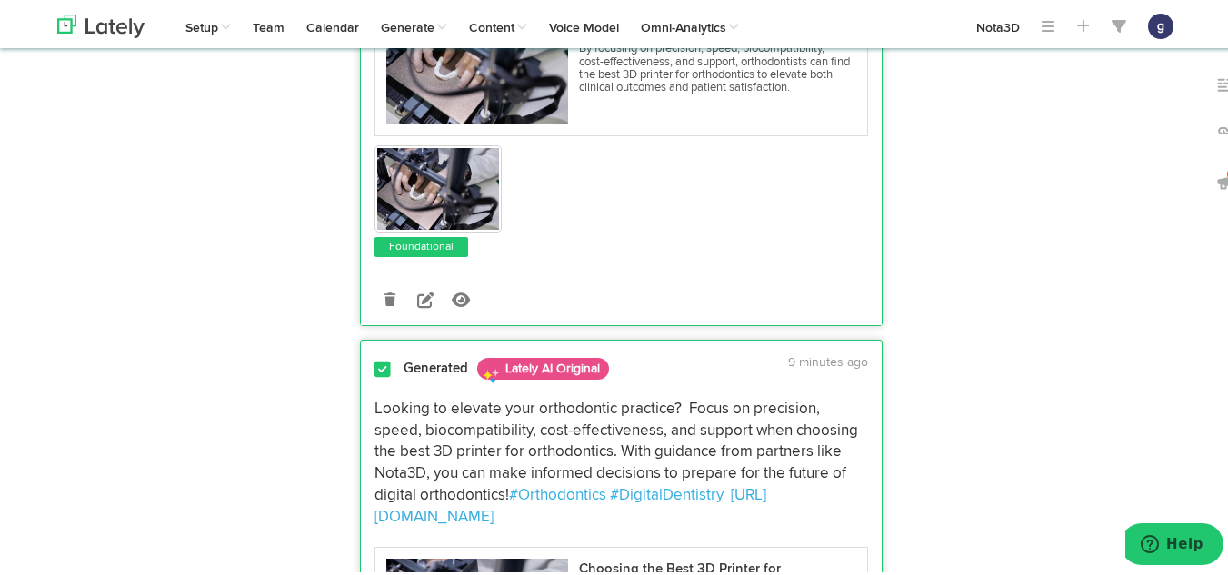
scroll to position [0, 0]
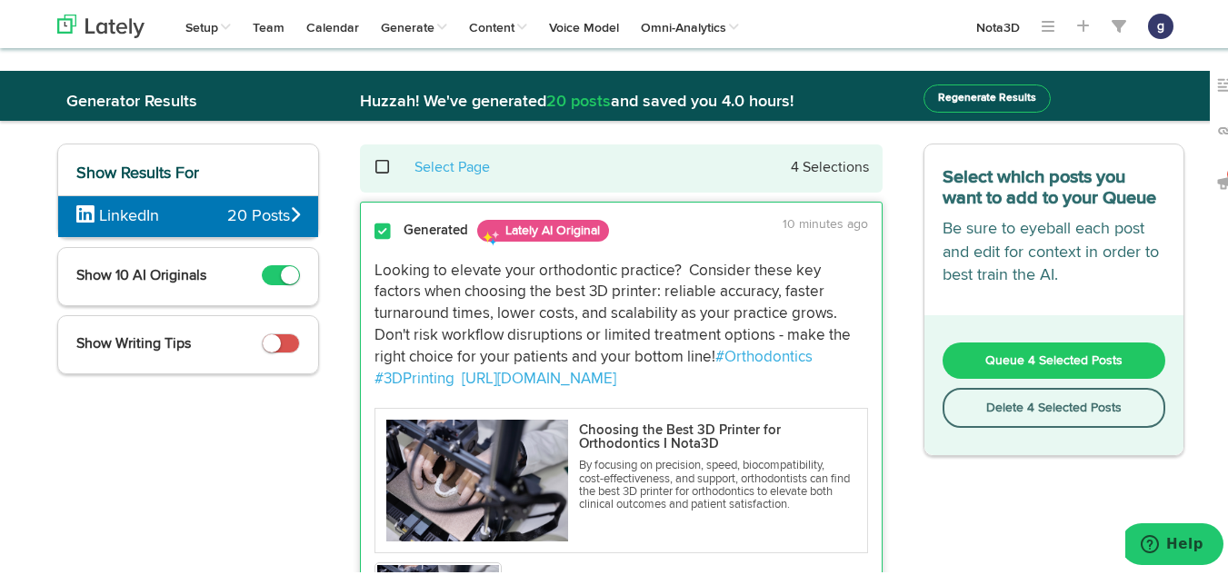
click at [1003, 352] on span "Queue 4 Selected Posts" at bounding box center [1053, 358] width 137 height 13
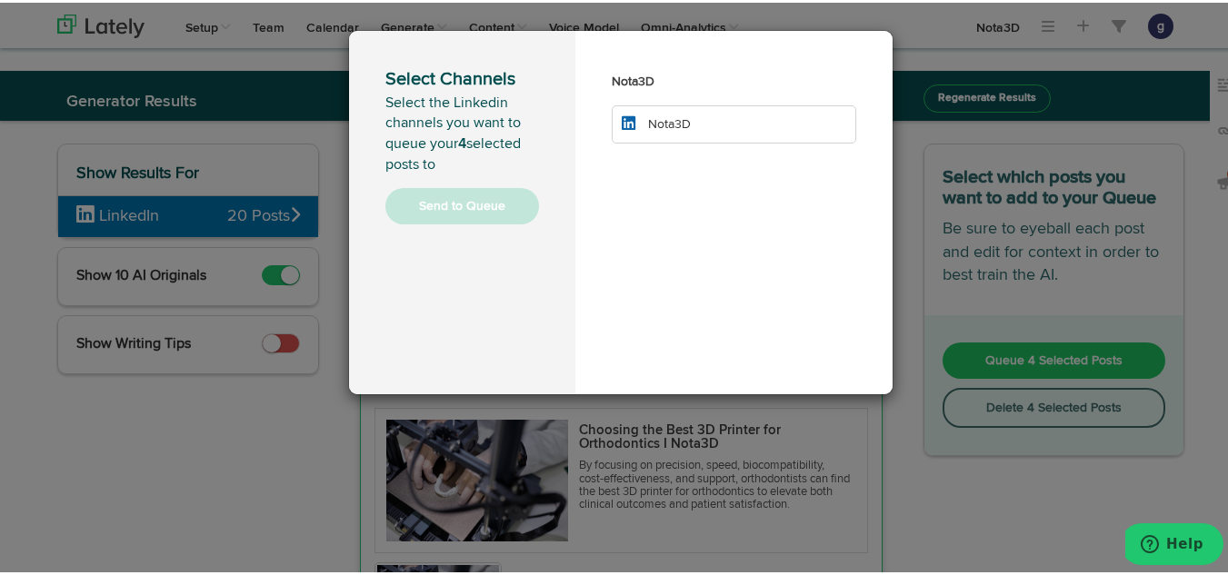
click at [683, 124] on span "Nota3D" at bounding box center [669, 121] width 43 height 13
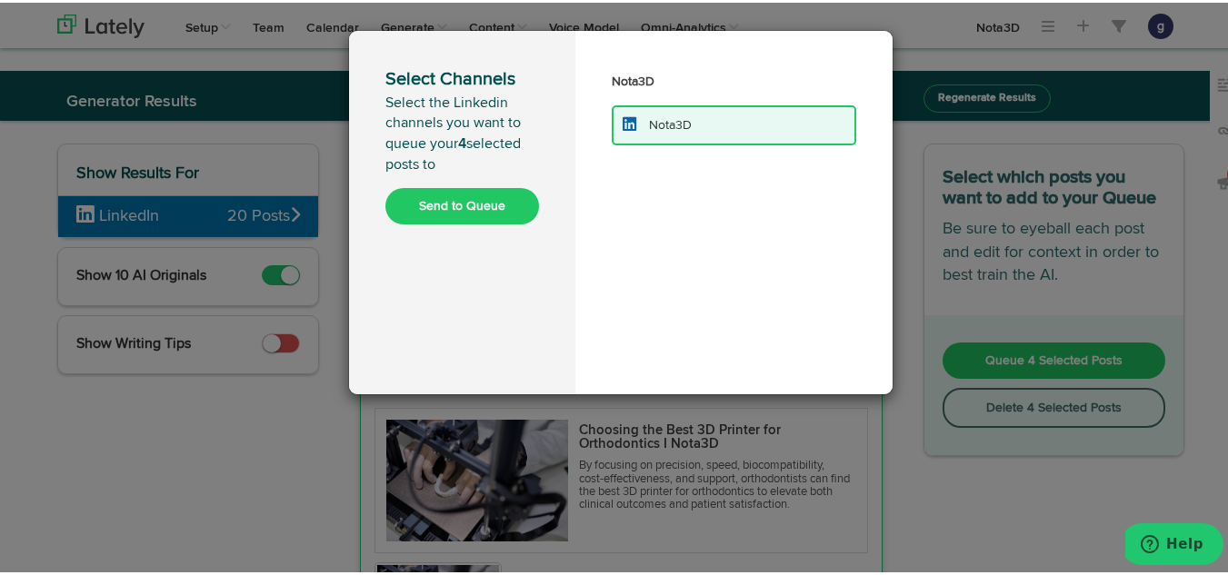
click at [458, 202] on button "Send to Queue" at bounding box center [462, 203] width 154 height 36
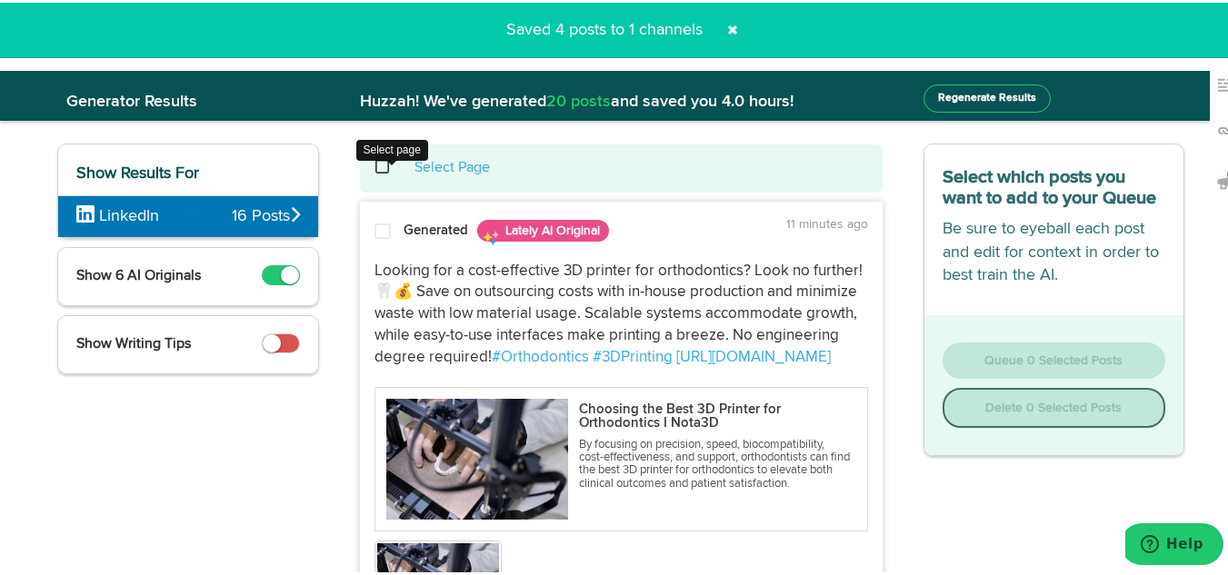
click at [374, 165] on span at bounding box center [392, 165] width 37 height 1
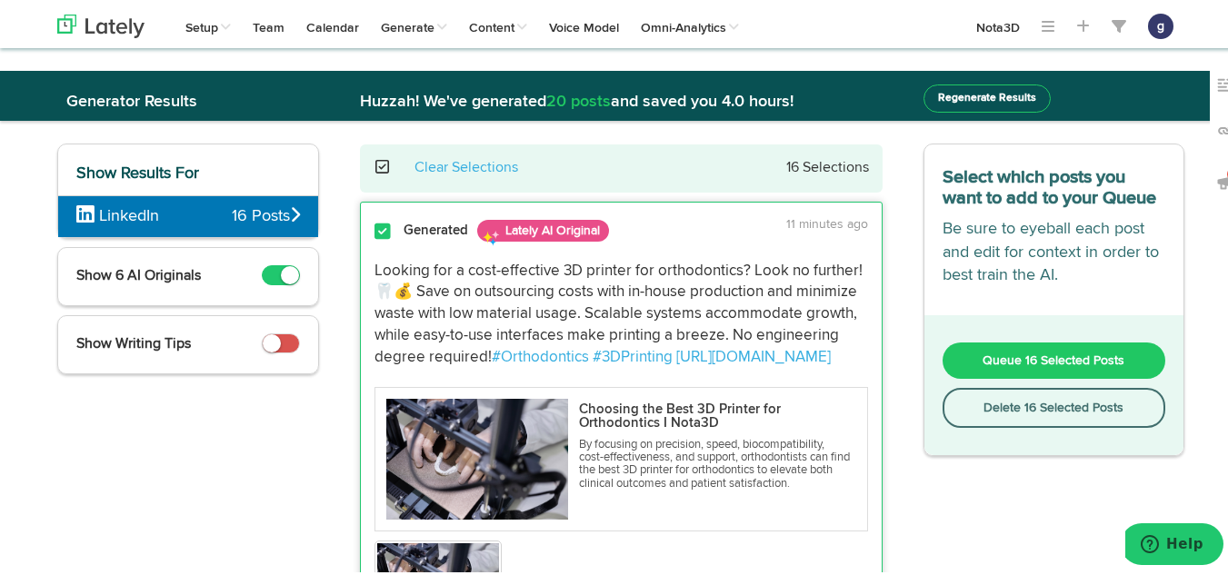
click at [1053, 401] on button "Delete 16 Selected Posts" at bounding box center [1055, 405] width 224 height 40
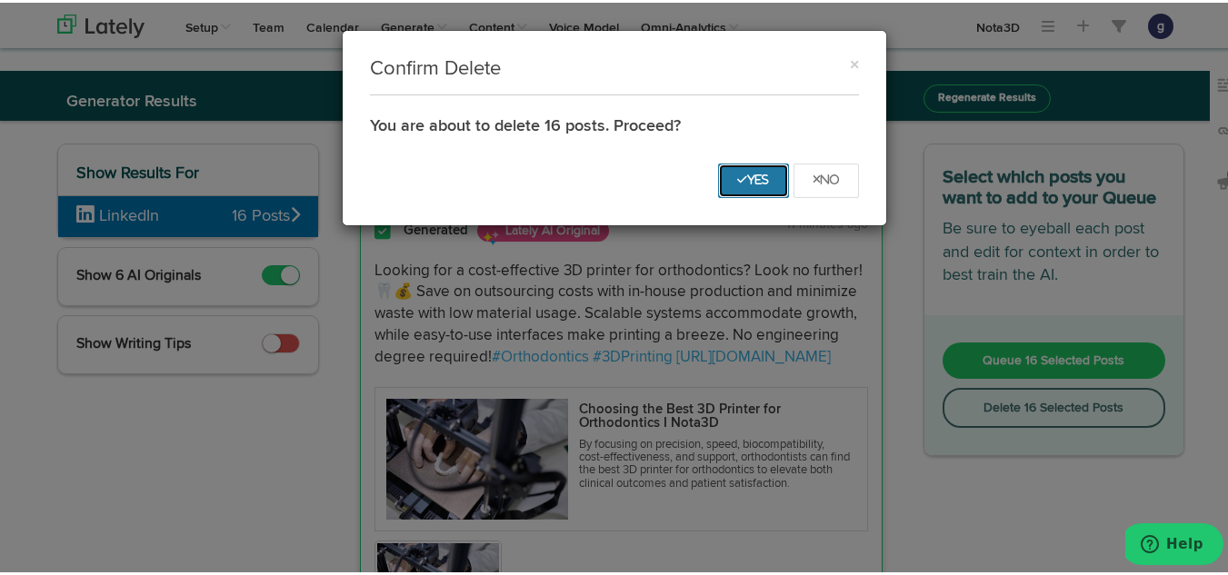
click at [737, 178] on icon "Yes" at bounding box center [753, 177] width 33 height 11
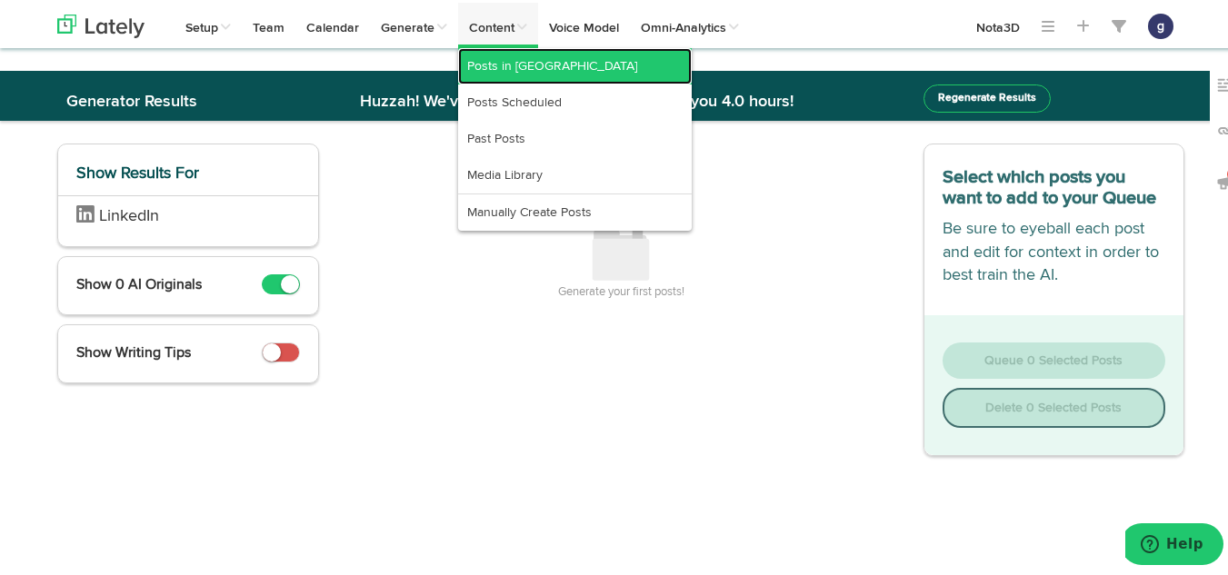
click at [509, 64] on link "Posts in [GEOGRAPHIC_DATA]" at bounding box center [575, 63] width 234 height 36
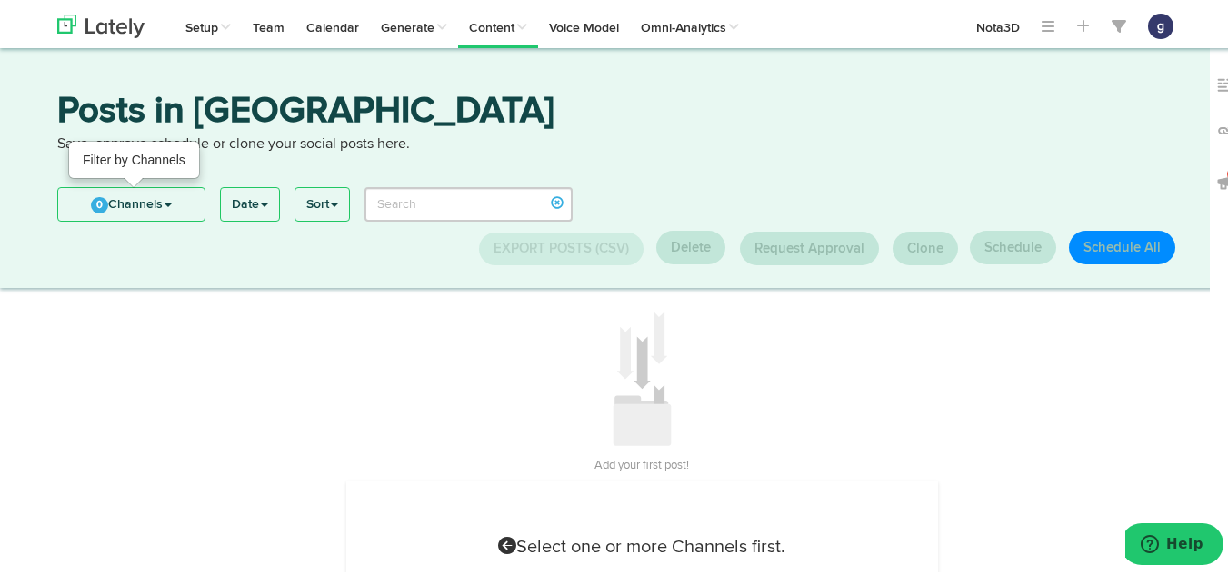
click at [130, 199] on link "0 Channels" at bounding box center [131, 201] width 146 height 33
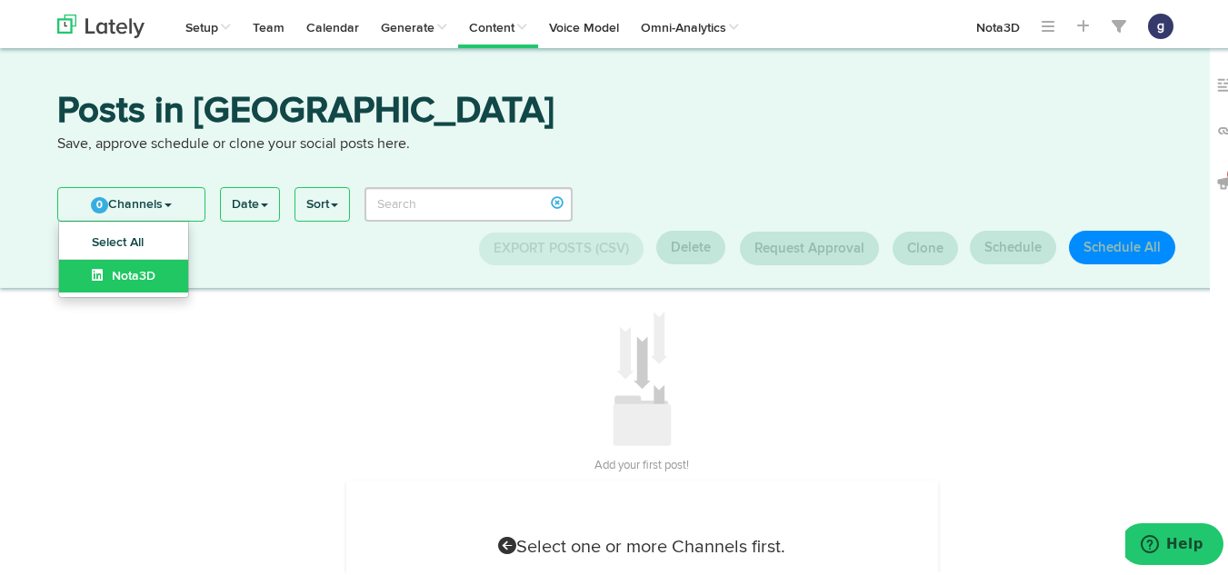
click at [118, 271] on span "Nota3D" at bounding box center [124, 273] width 64 height 13
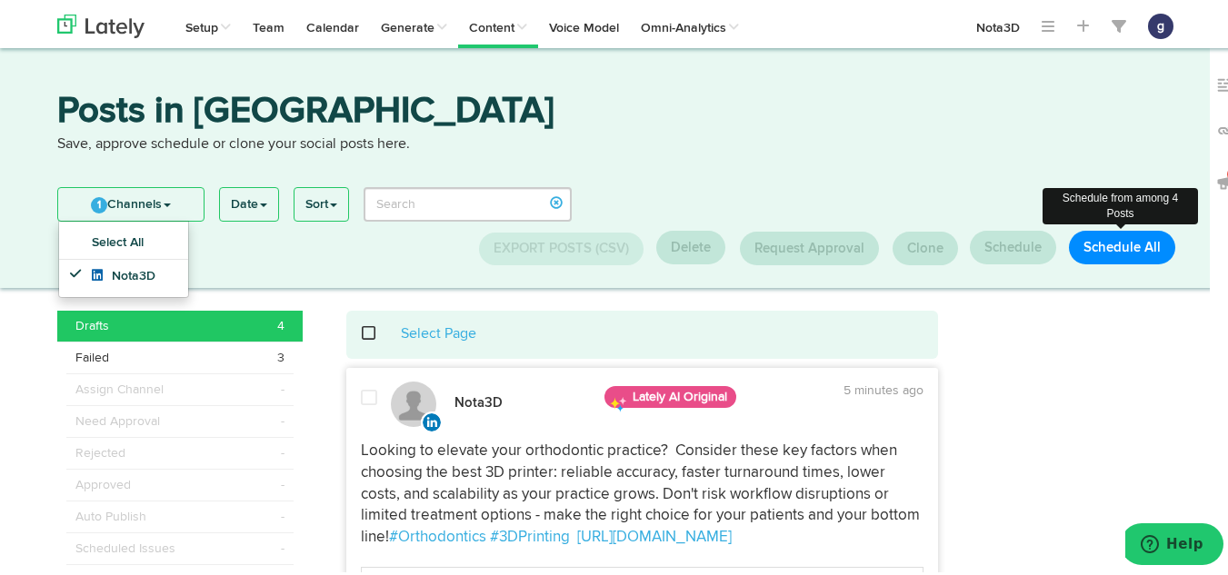
click at [1097, 238] on button "Schedule All" at bounding box center [1122, 245] width 106 height 34
select select "11"
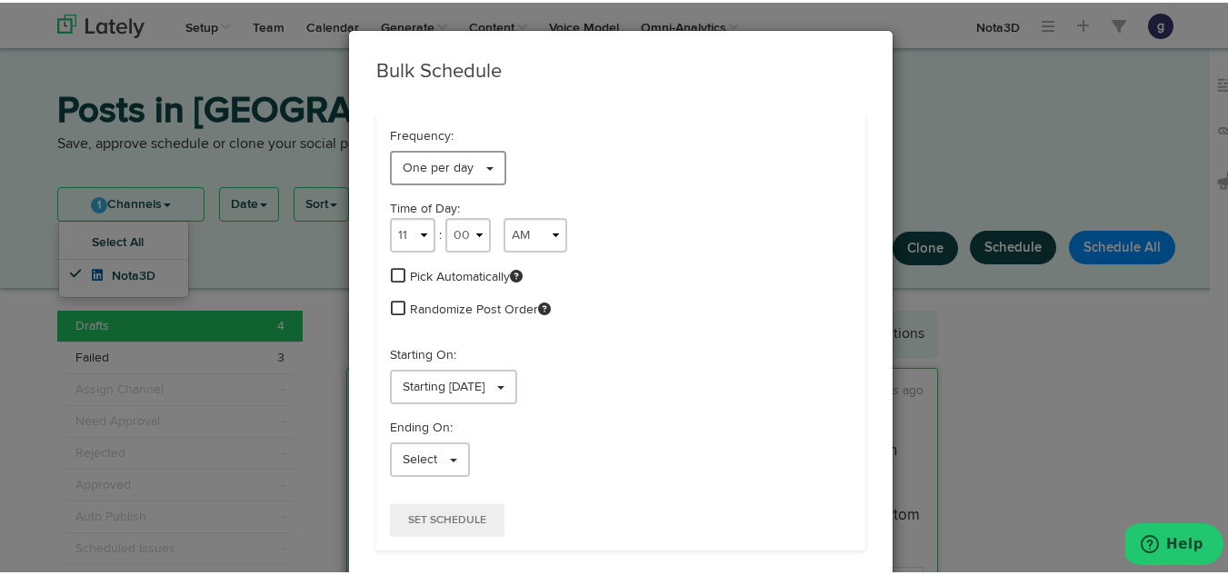
click at [434, 166] on span "One per day" at bounding box center [438, 165] width 71 height 13
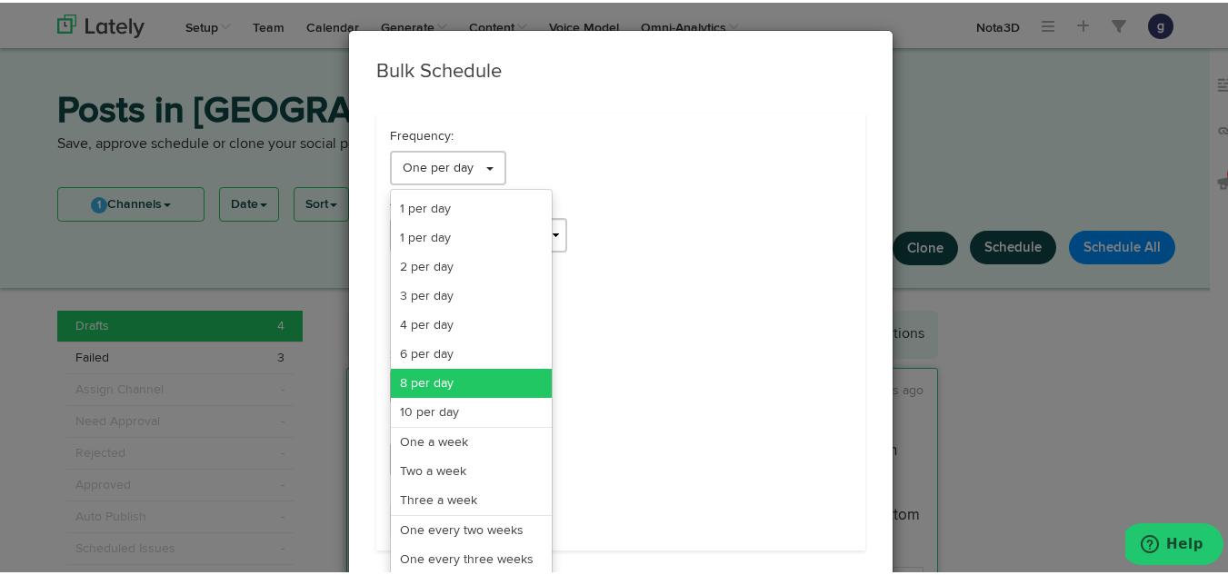
scroll to position [145, 0]
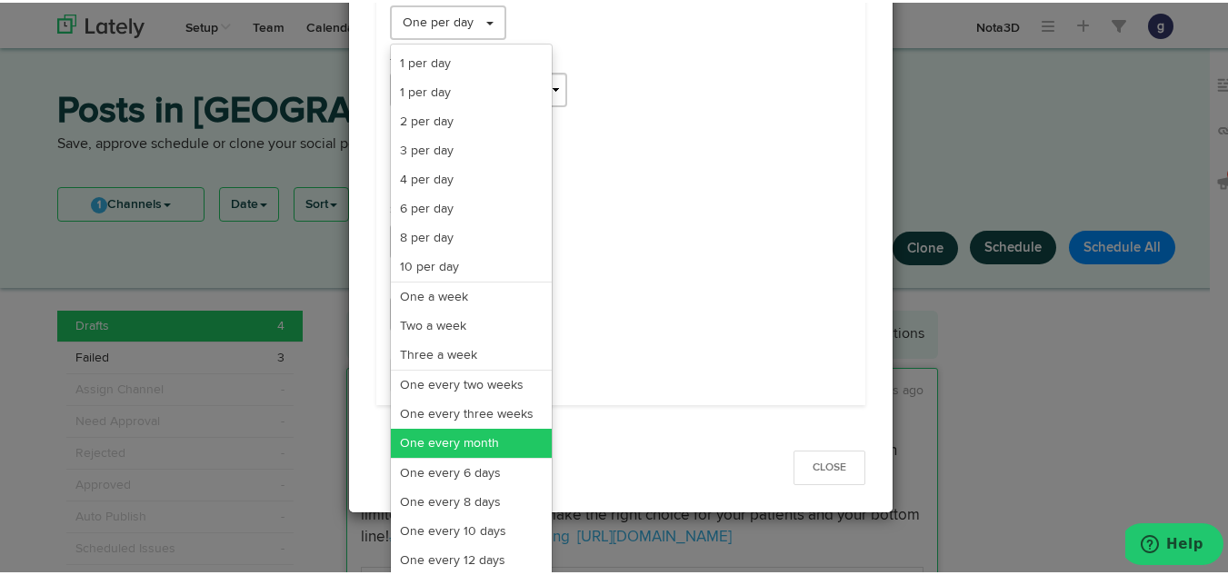
click at [450, 441] on link "One every month" at bounding box center [471, 440] width 161 height 29
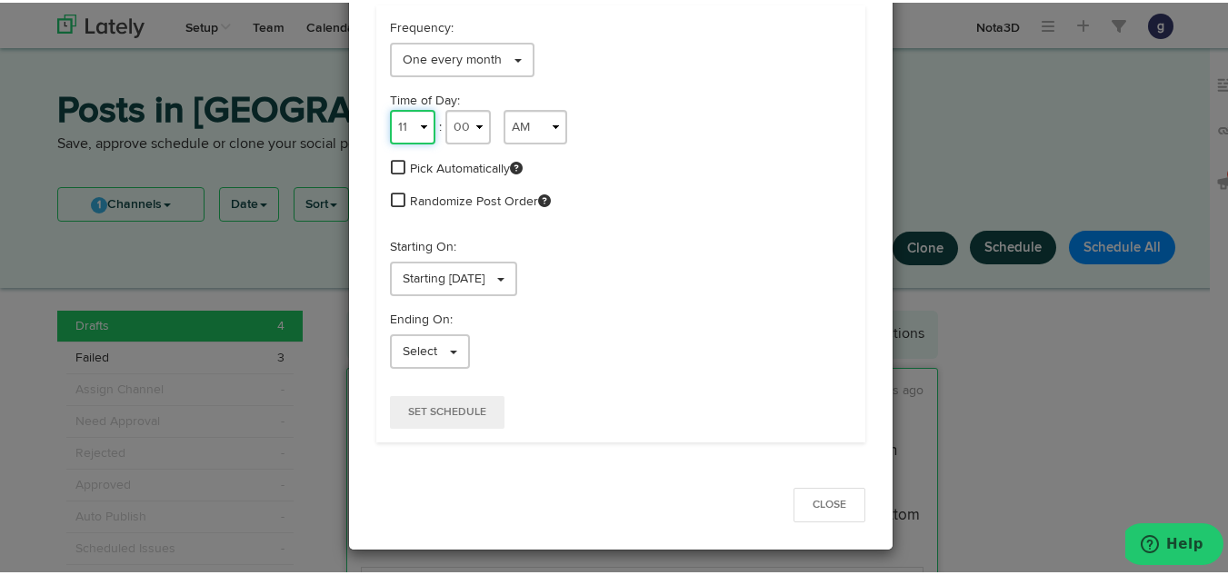
click at [409, 125] on select "1 2 3 4 5 6 7 8 9 10 11 12" at bounding box center [412, 124] width 45 height 35
select select "9"
click at [390, 107] on select "1 2 3 4 5 6 7 8 9 10 11 12" at bounding box center [412, 124] width 45 height 35
click at [460, 274] on span "Starting [DATE]" at bounding box center [444, 276] width 82 height 13
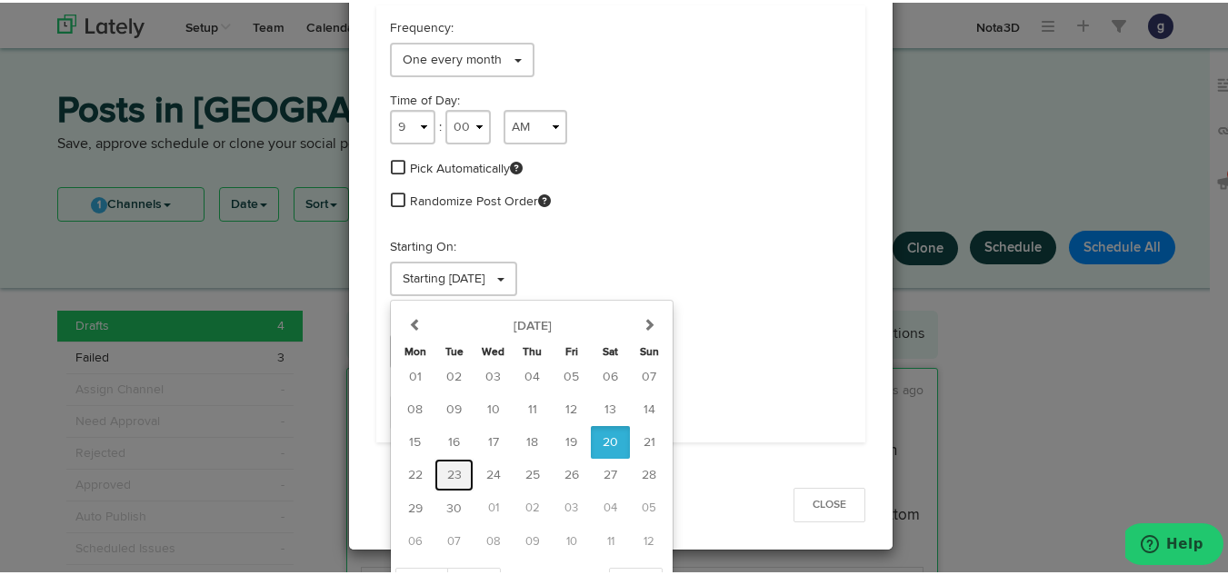
click at [447, 470] on span "23" at bounding box center [454, 472] width 15 height 13
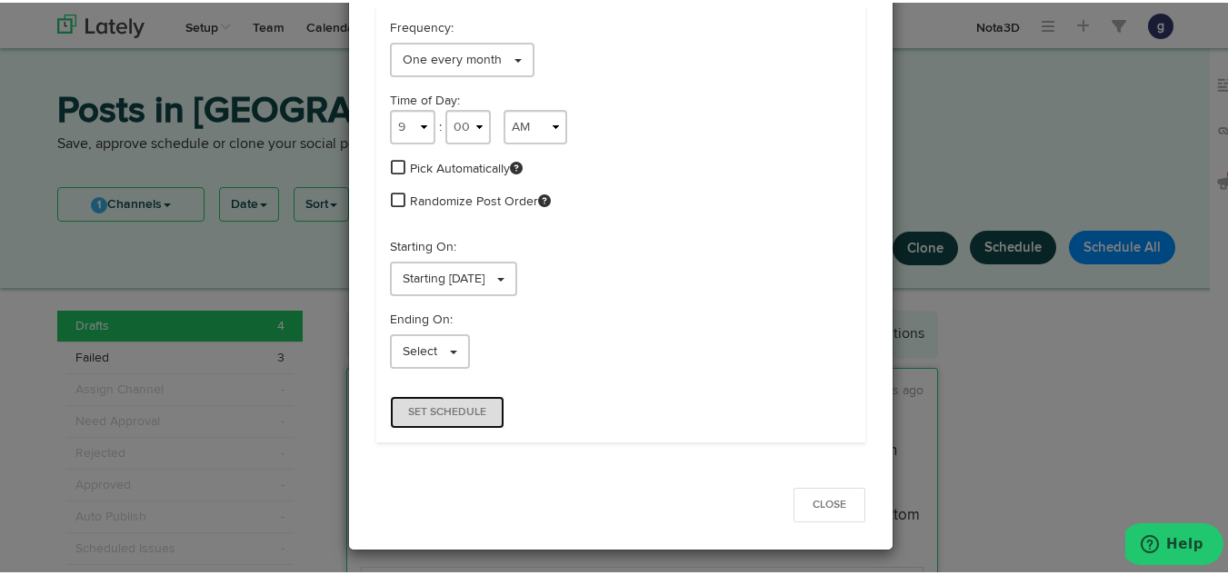
click at [415, 409] on span "Set Schedule" at bounding box center [447, 409] width 78 height 11
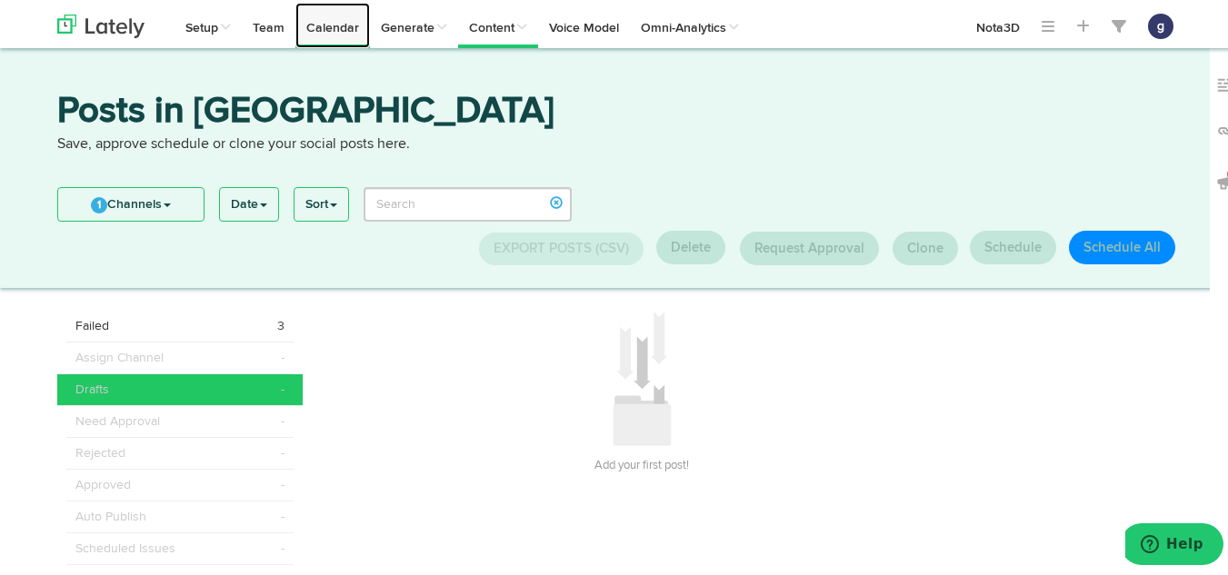
click at [312, 15] on link "Calendar" at bounding box center [332, 22] width 75 height 45
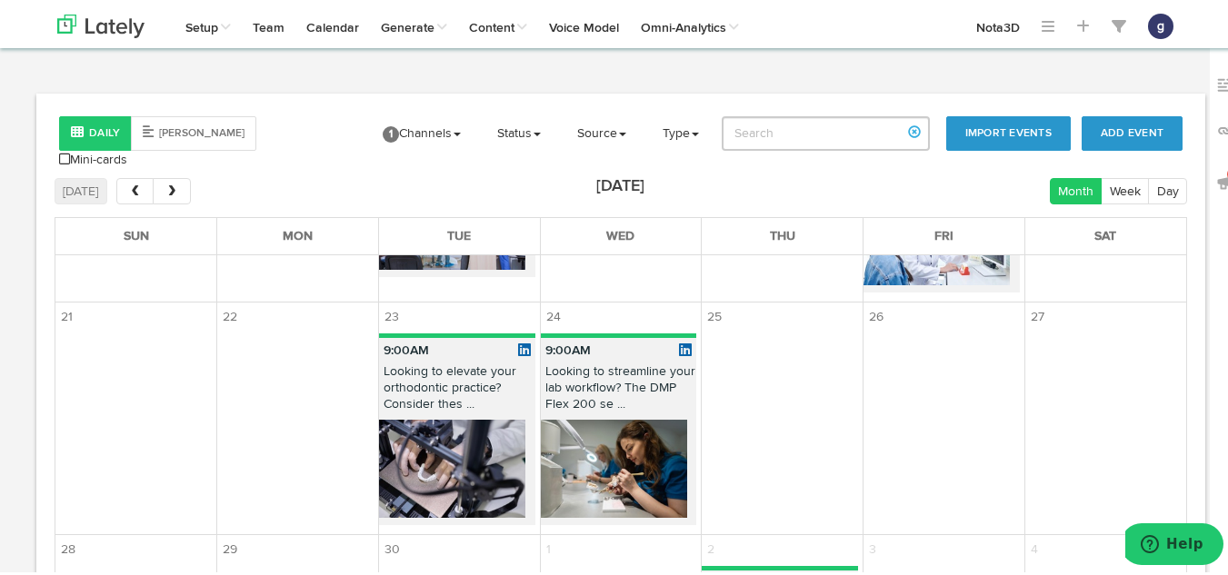
scroll to position [1120, 0]
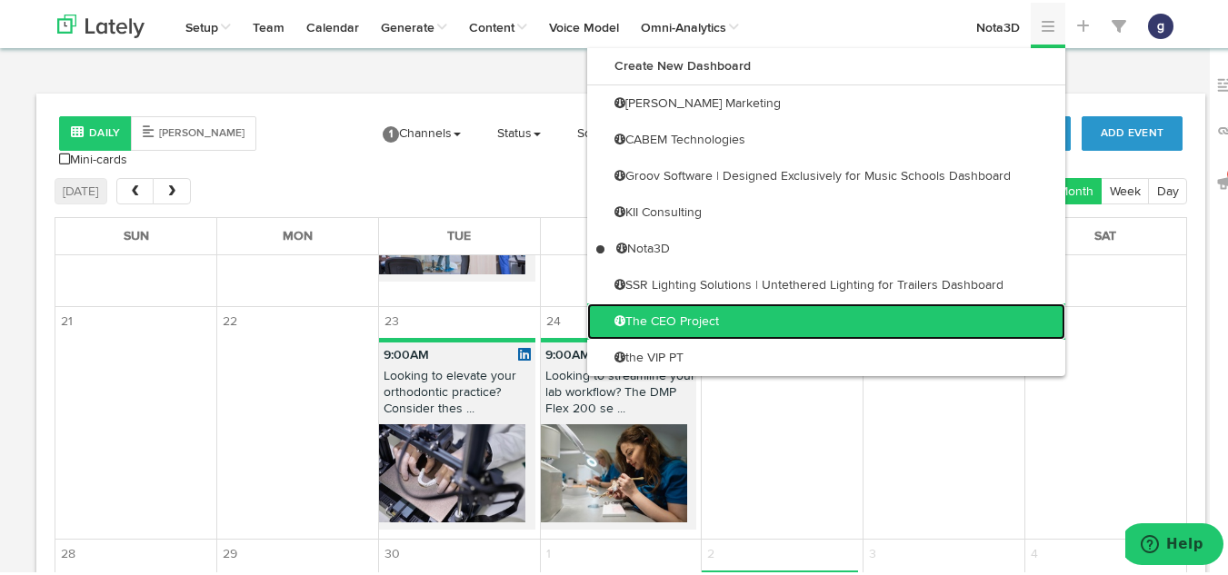
click at [705, 309] on link "The CEO Project" at bounding box center [826, 319] width 478 height 36
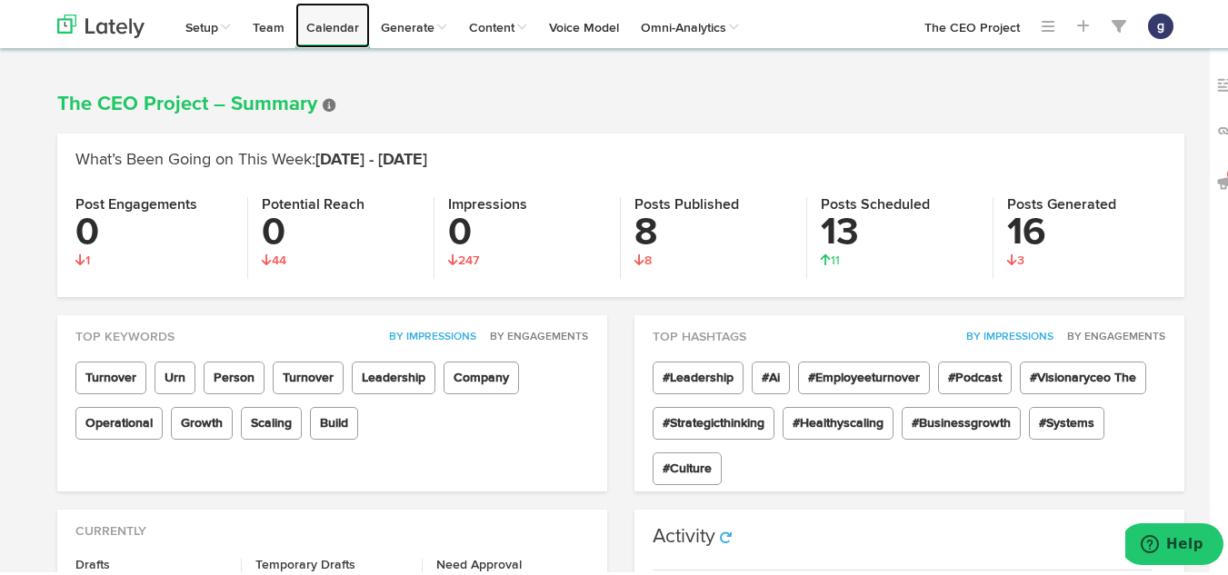
click at [334, 25] on link "Calendar" at bounding box center [332, 22] width 75 height 45
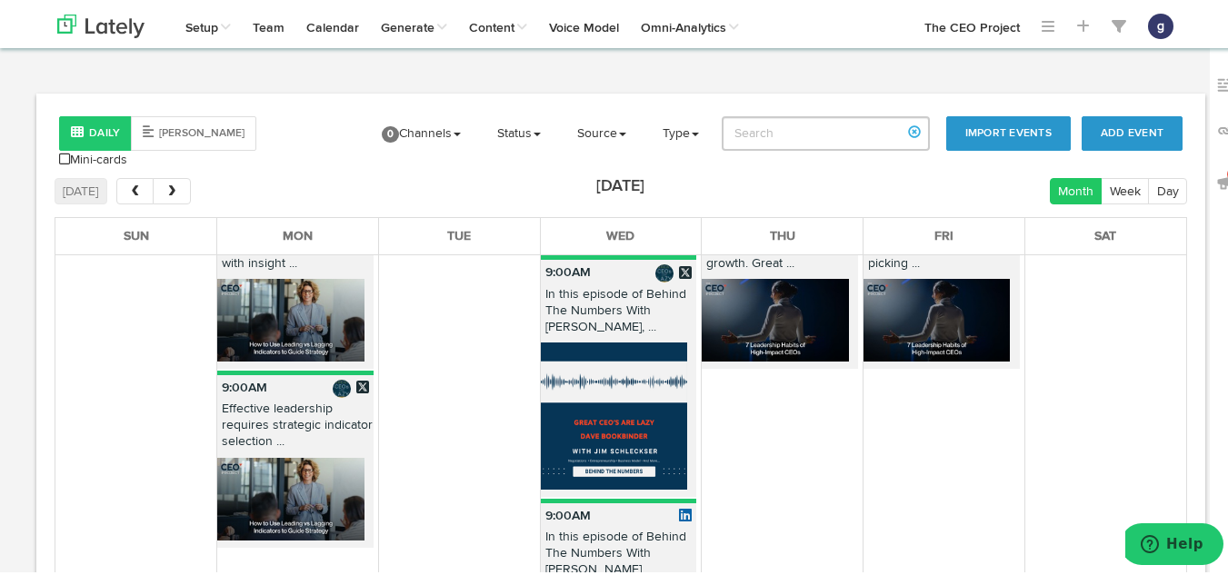
scroll to position [2889, 0]
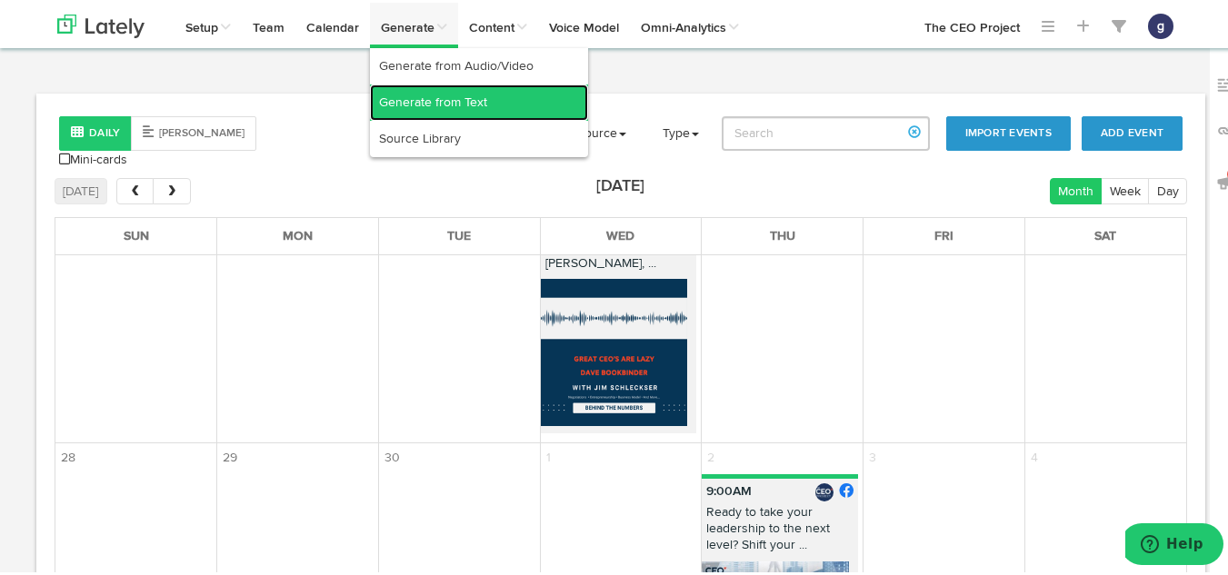
click at [424, 97] on link "Generate from Text" at bounding box center [479, 100] width 218 height 36
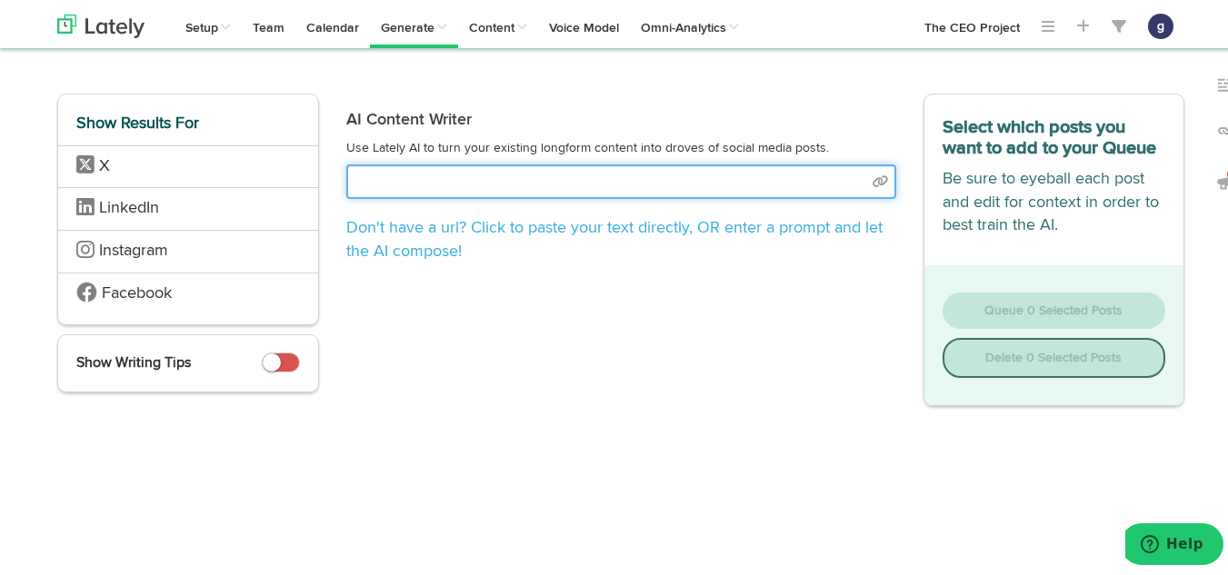
click at [400, 184] on input "text" at bounding box center [621, 179] width 550 height 35
select select "natural"
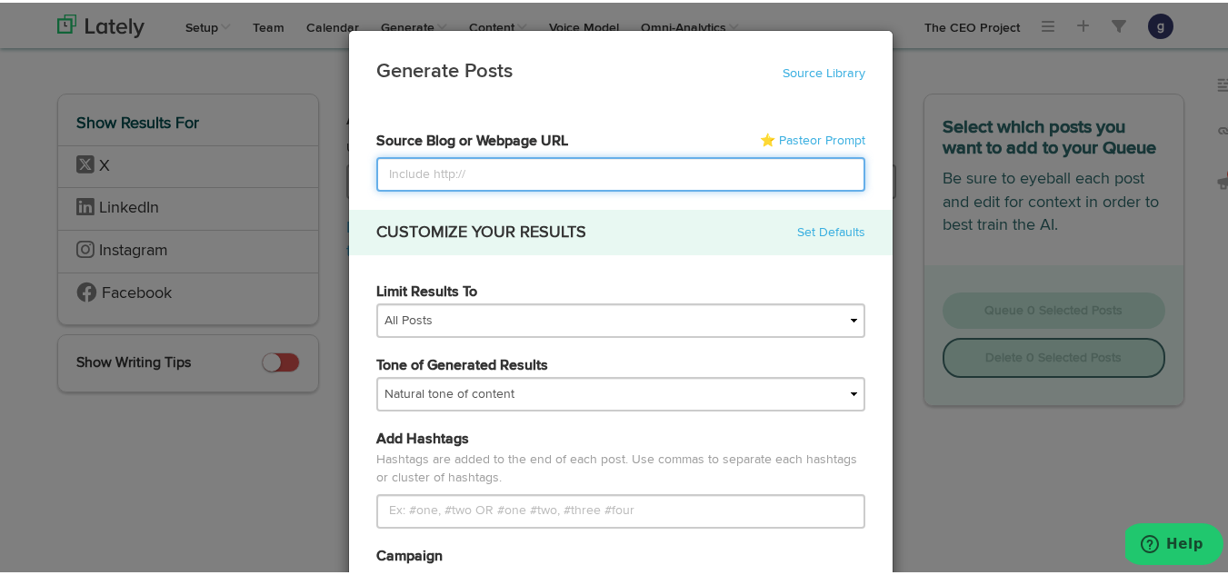
paste input "[URL][DOMAIN_NAME]"
type input "[URL][DOMAIN_NAME]"
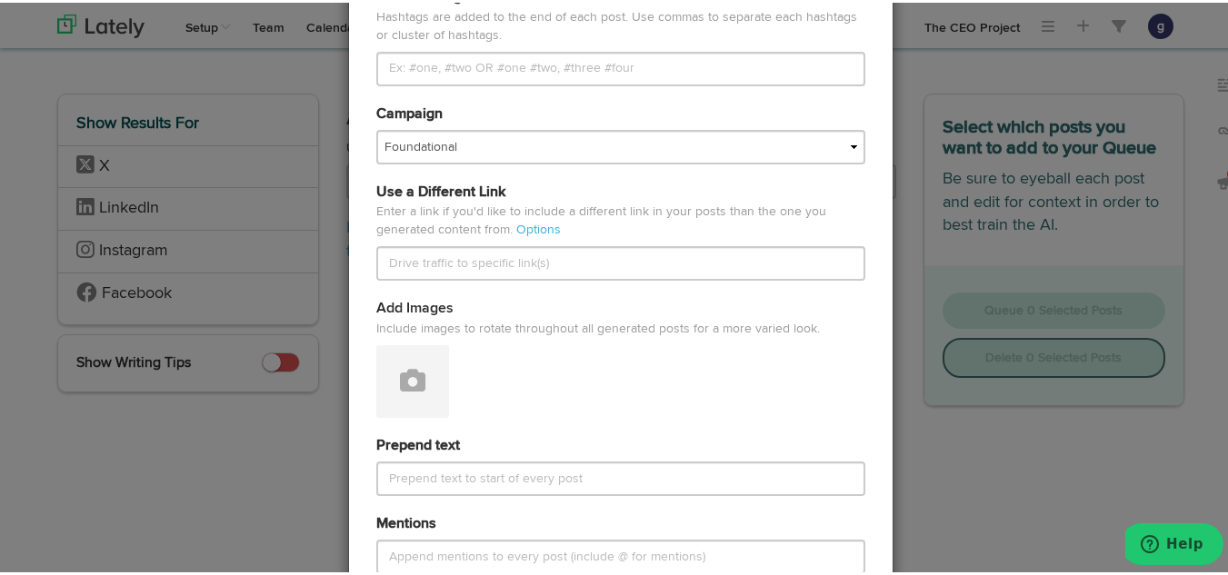
scroll to position [444, 0]
type input "[URL][DOMAIN_NAME]"
click at [407, 383] on icon at bounding box center [412, 376] width 25 height 25
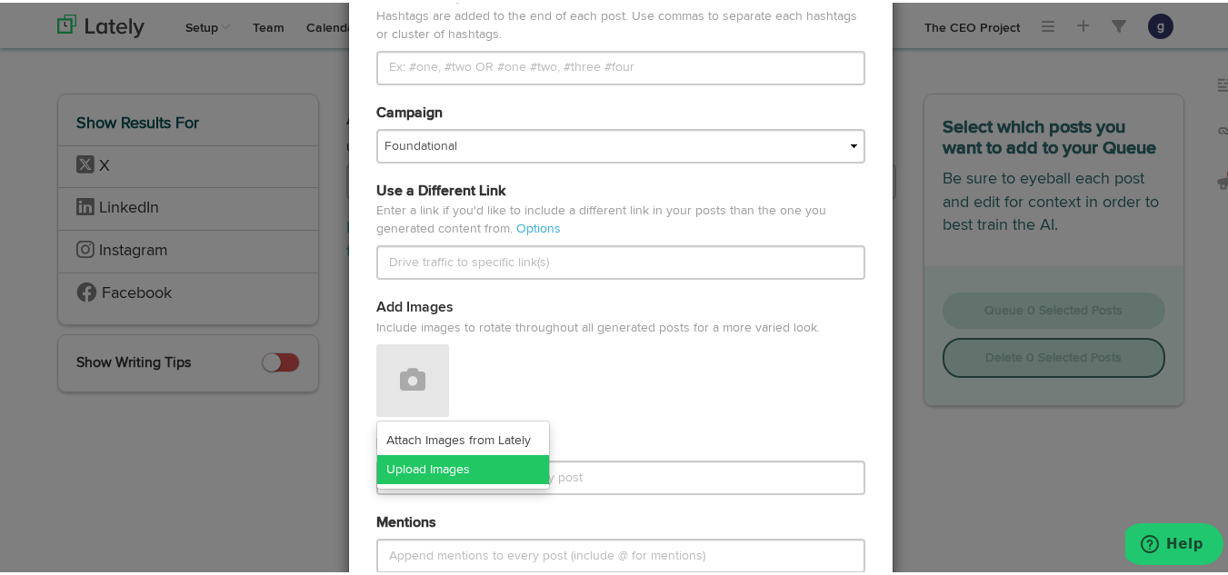
click at [421, 466] on link "Upload Images" at bounding box center [463, 467] width 172 height 29
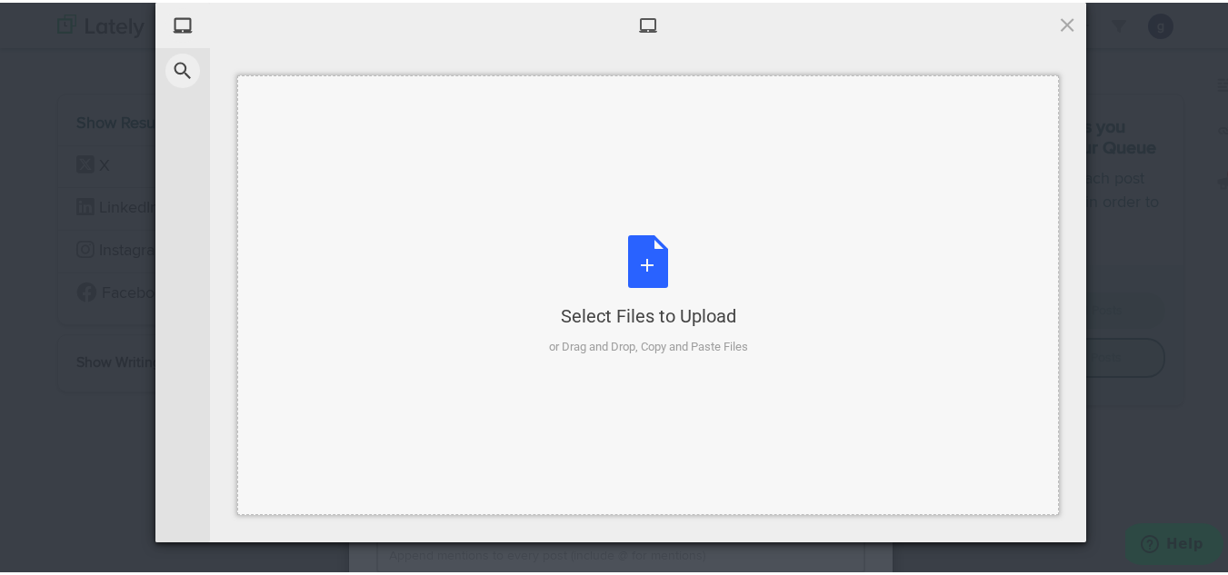
click at [641, 251] on div "Select Files to Upload or Drag and Drop, Copy and Paste Files" at bounding box center [648, 293] width 199 height 121
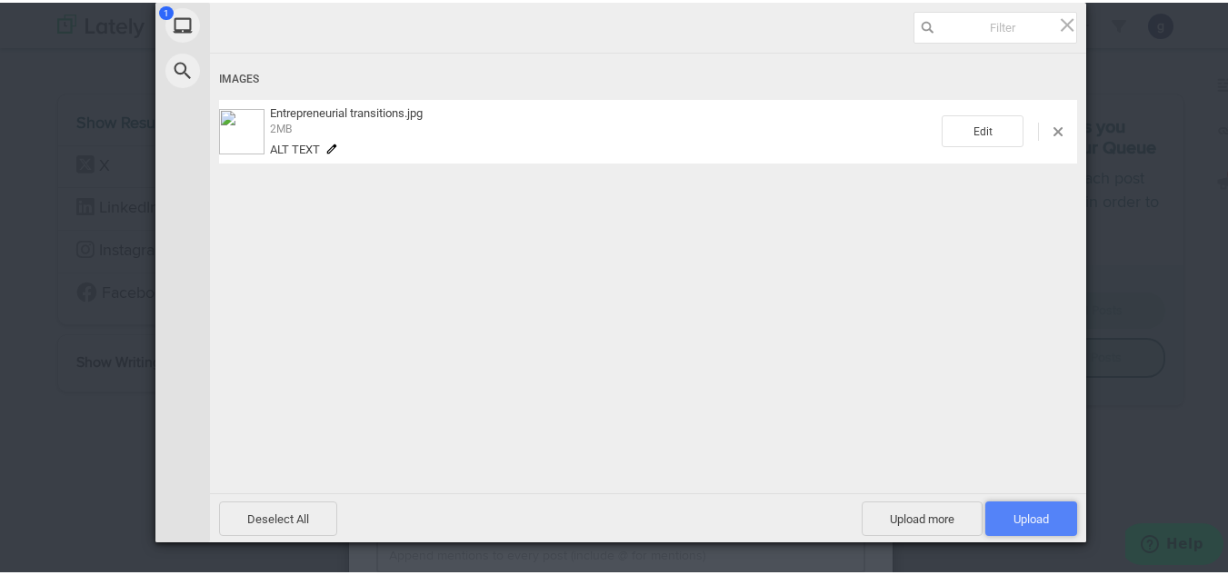
click at [1026, 513] on span "Upload 1" at bounding box center [1030, 517] width 35 height 14
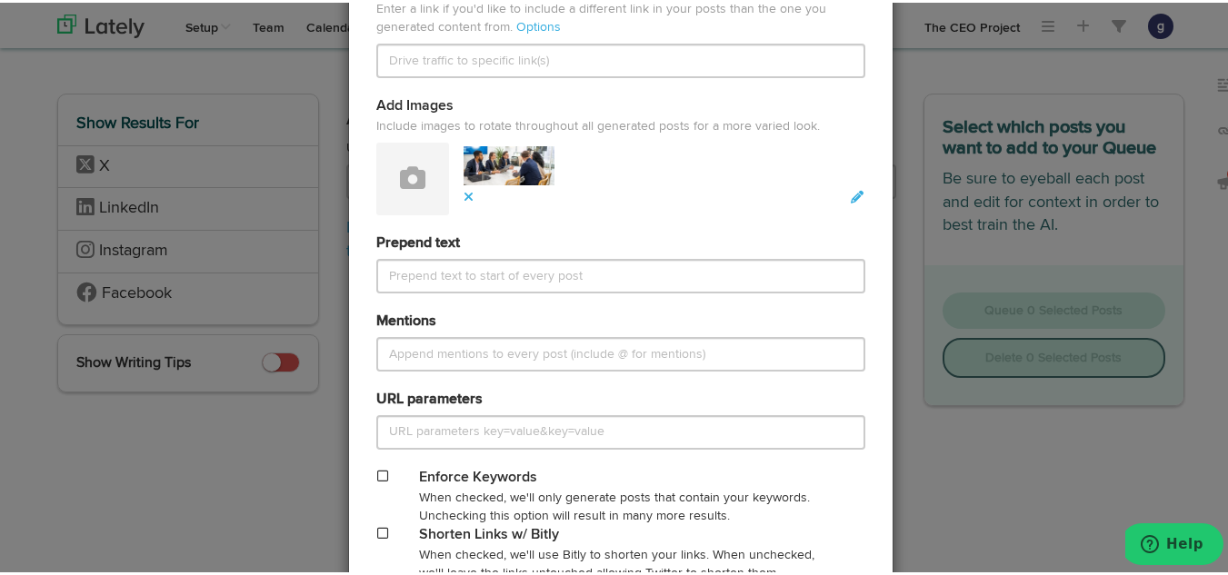
scroll to position [833, 0]
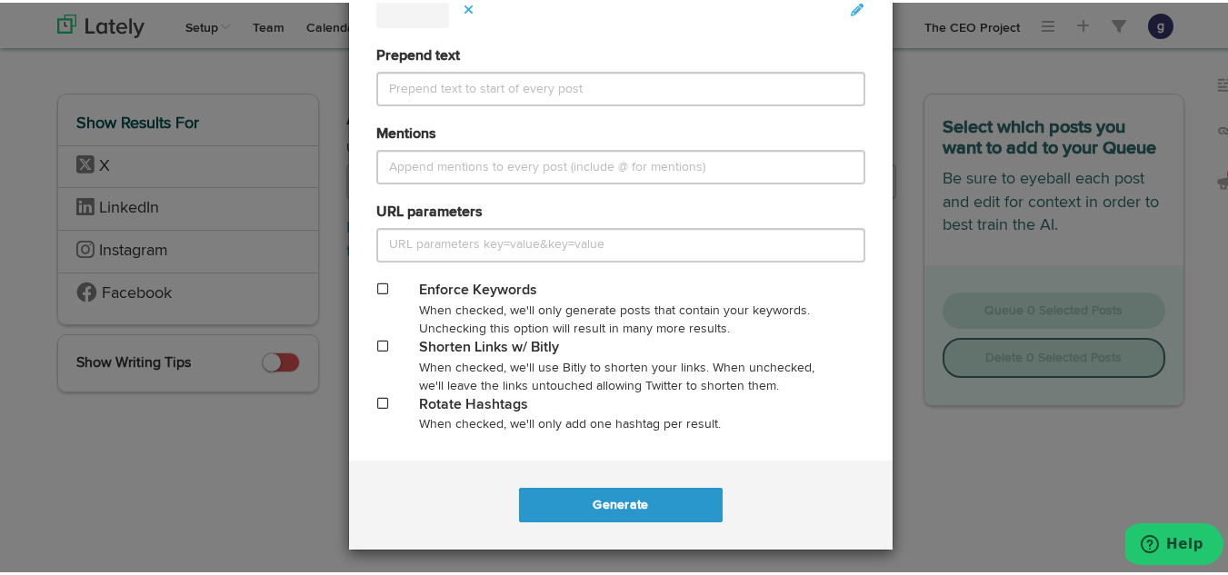
click at [377, 343] on span at bounding box center [382, 343] width 11 height 13
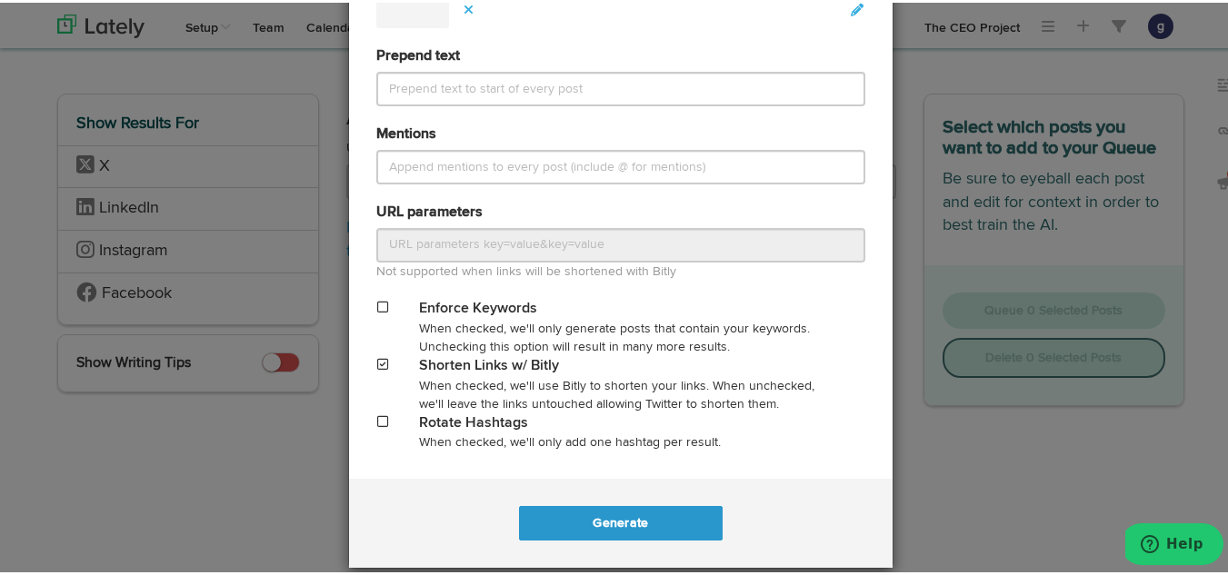
scroll to position [851, 0]
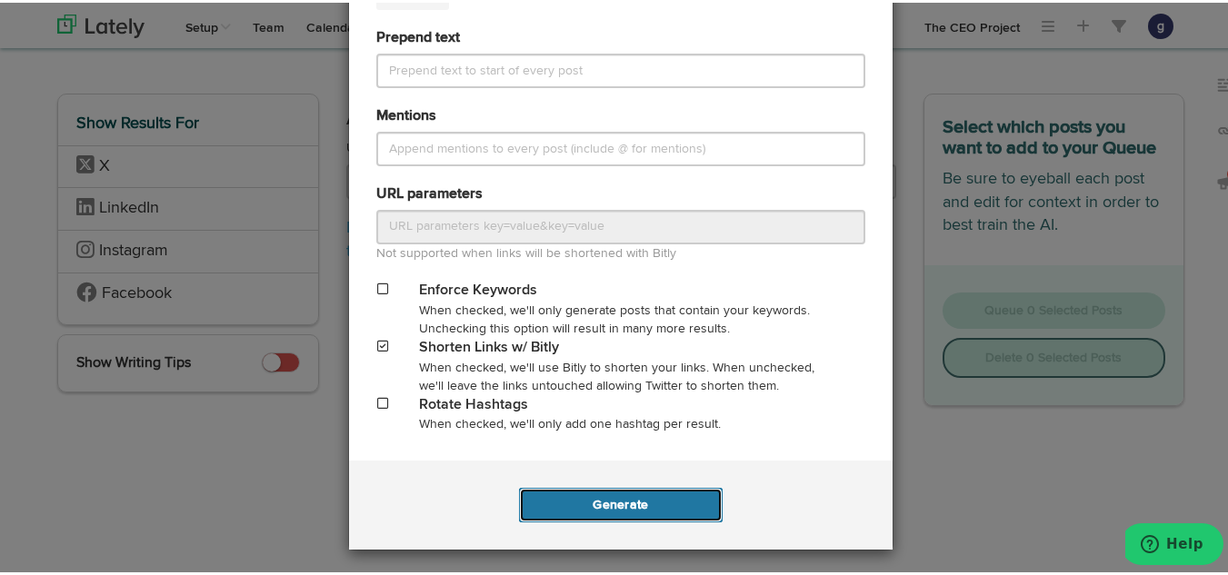
click at [618, 509] on button "Generate" at bounding box center [620, 502] width 203 height 35
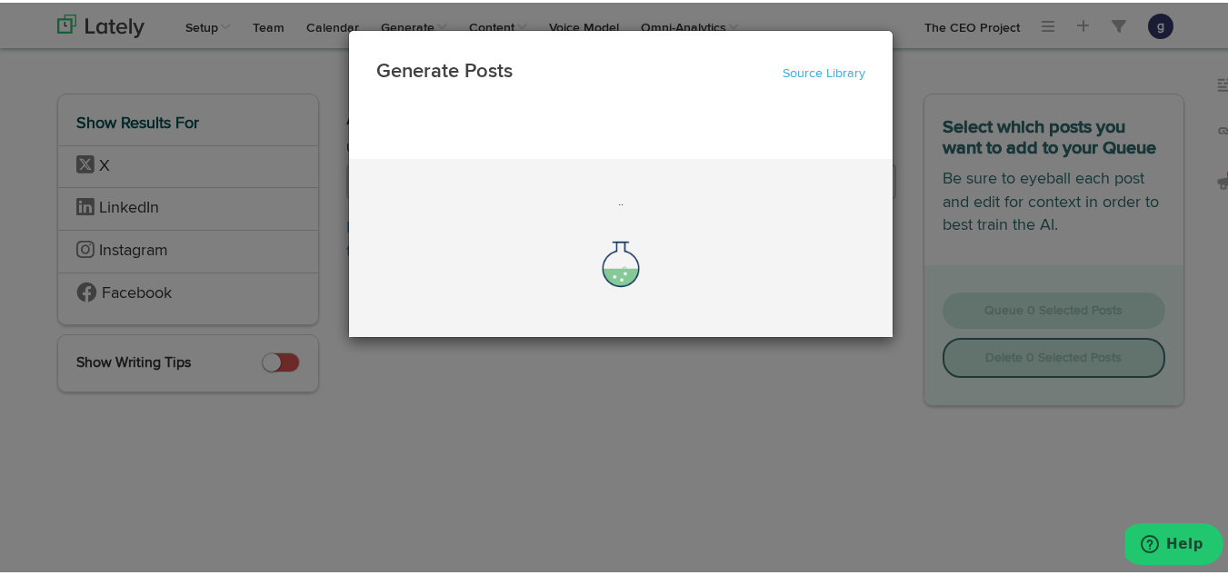
scroll to position [0, 0]
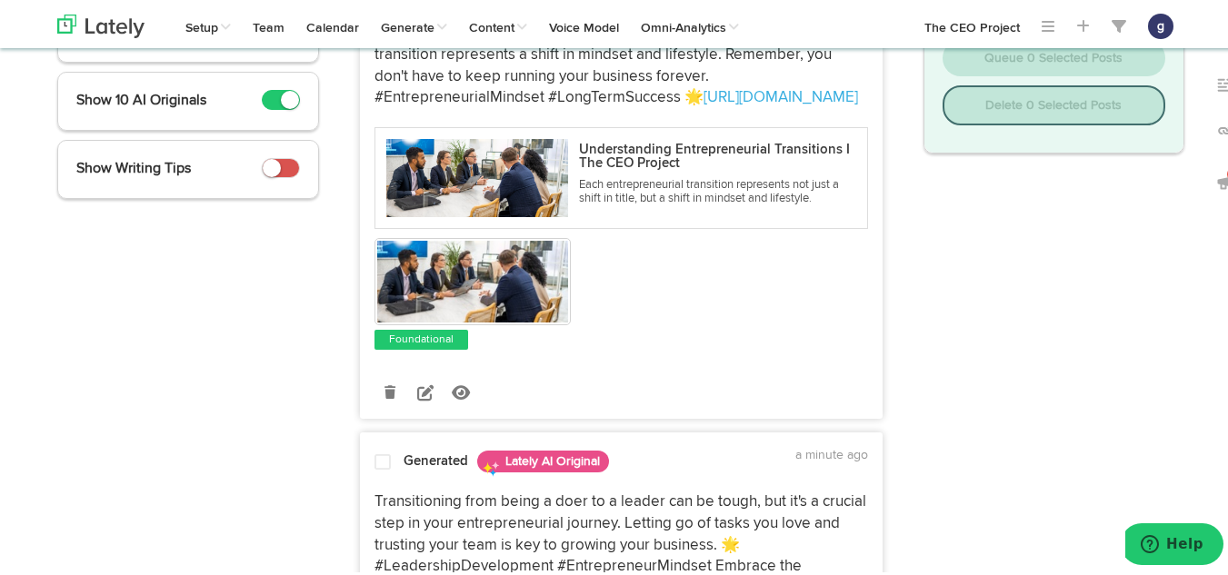
scroll to position [304, 0]
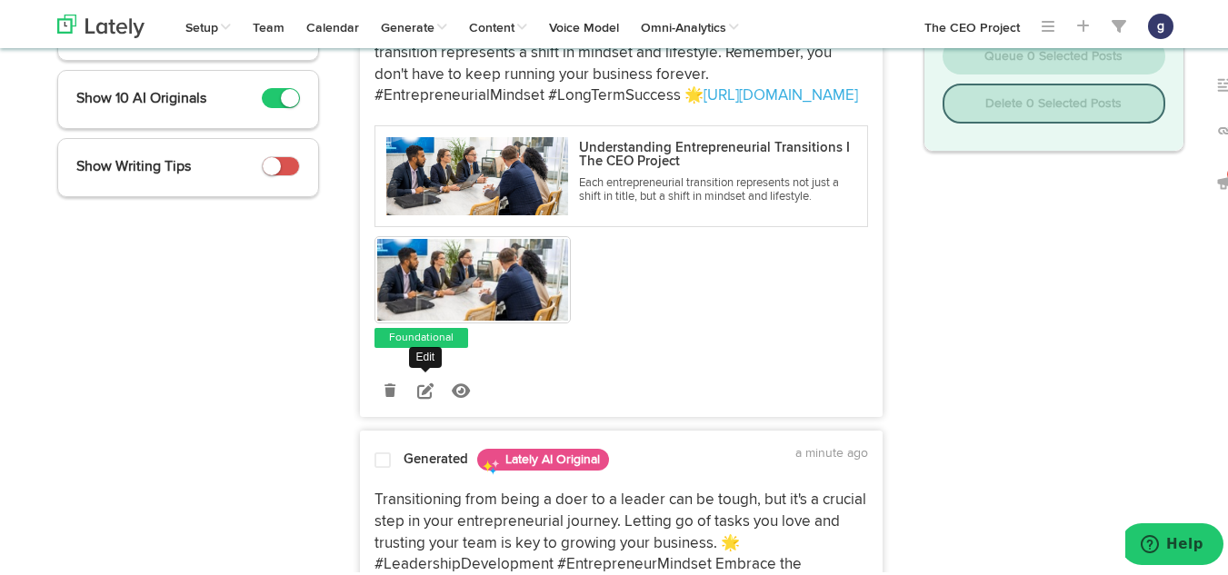
click at [423, 389] on icon at bounding box center [425, 388] width 16 height 16
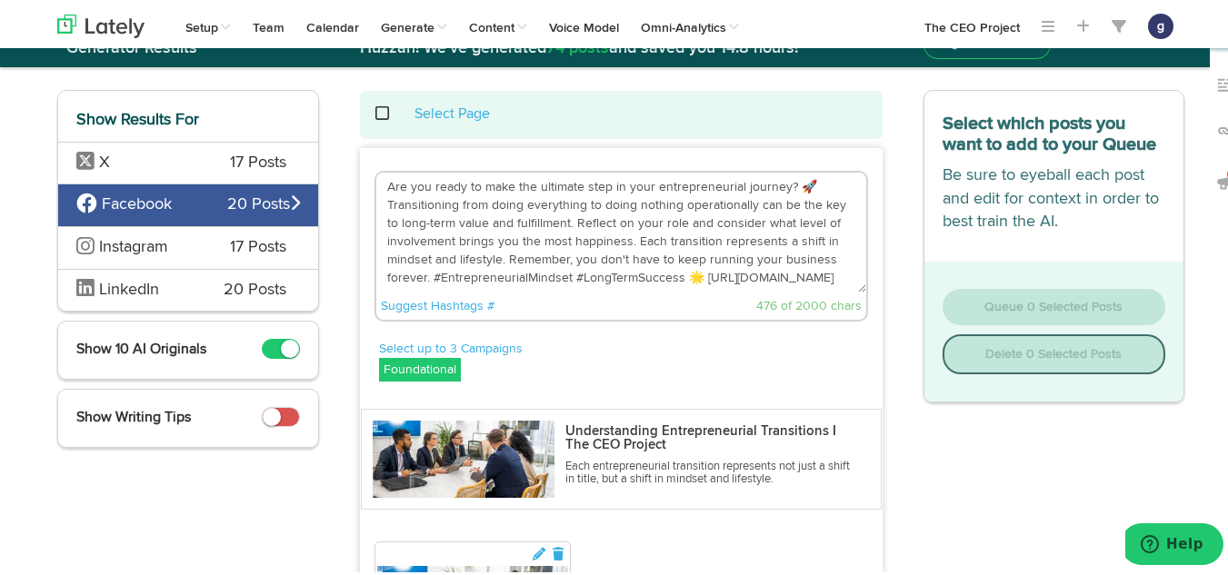
scroll to position [53, 0]
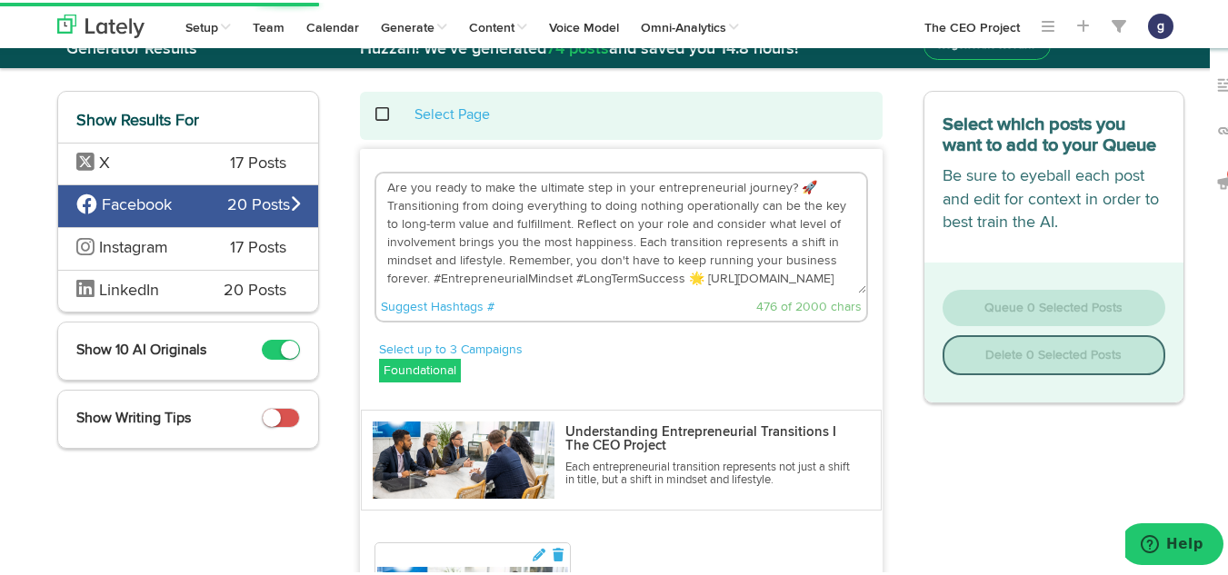
click at [803, 184] on textarea "Are you ready to make the ultimate step in your entrepreneurial journey? 🚀 Tran…" at bounding box center [621, 231] width 490 height 120
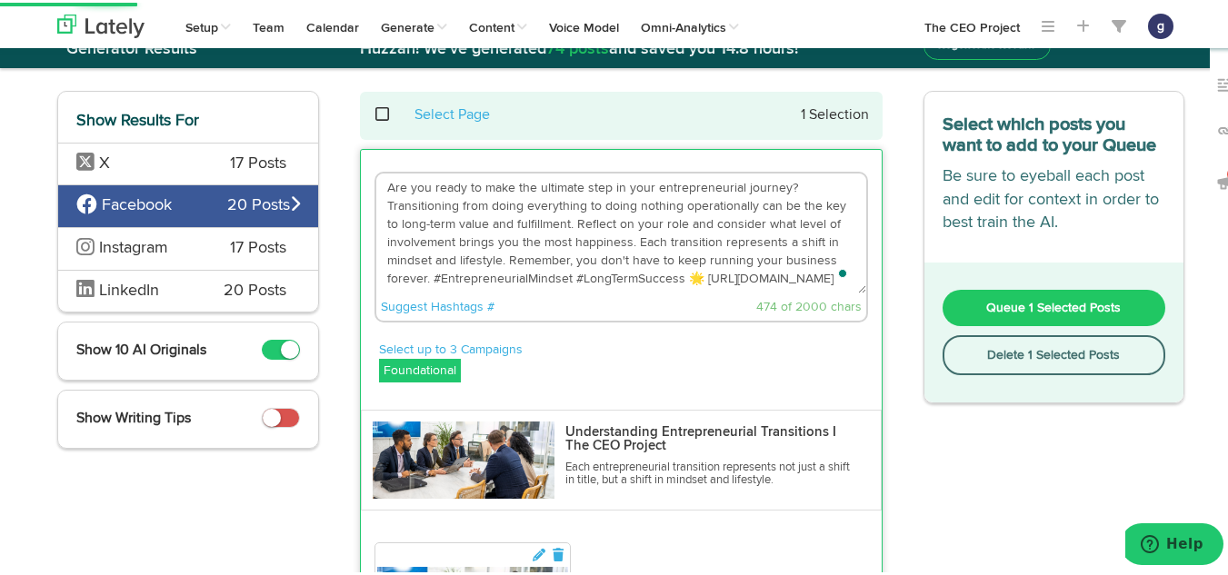
click at [696, 274] on textarea "Are you ready to make the ultimate step in your entrepreneurial journey? Transi…" at bounding box center [621, 231] width 490 height 120
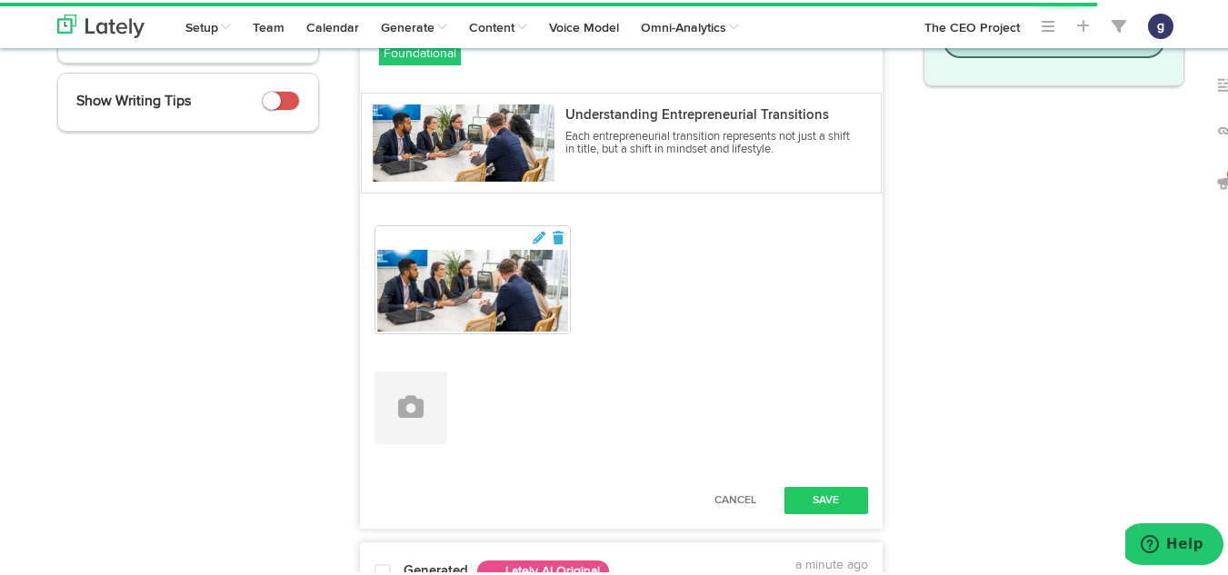
scroll to position [371, 0]
type textarea "Are you ready to make the ultimate step in your entrepreneurial journey? Transi…"
click at [810, 494] on button "Save" at bounding box center [826, 497] width 84 height 27
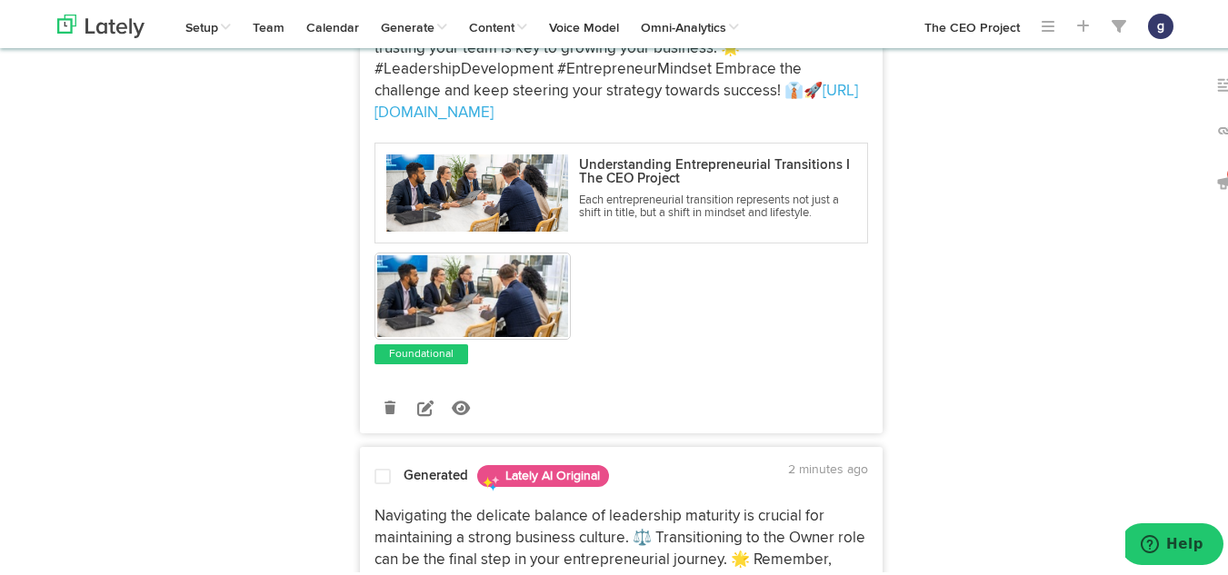
scroll to position [801, 0]
click at [420, 403] on icon at bounding box center [425, 404] width 16 height 16
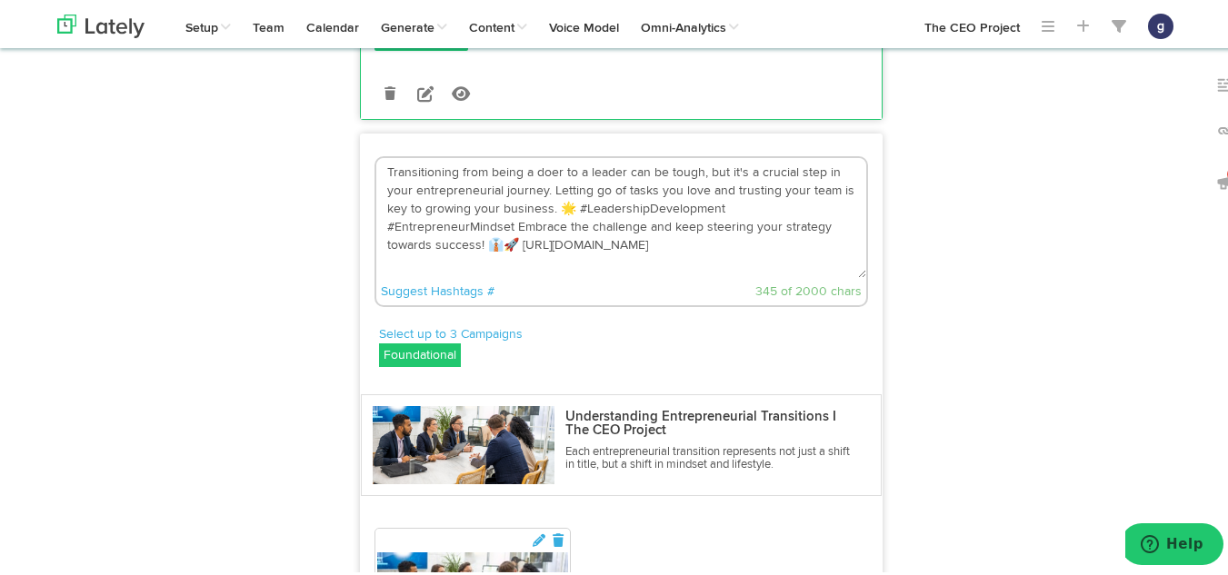
scroll to position [599, 0]
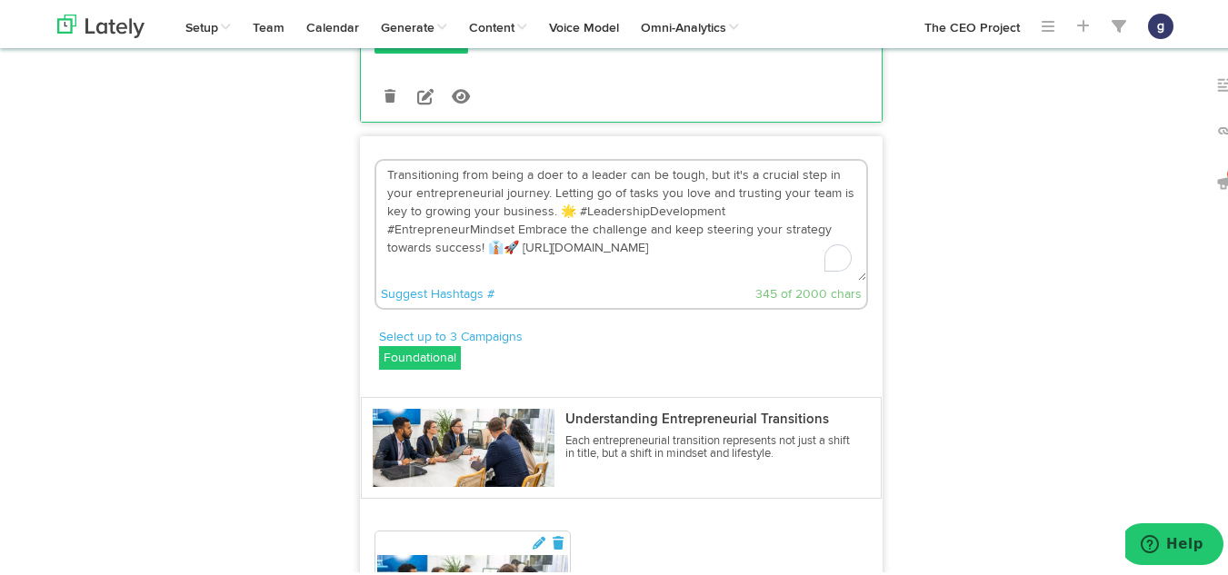
click at [820, 226] on textarea "Transitioning from being a doer to a leader can be tough, but it's a crucial st…" at bounding box center [621, 218] width 490 height 120
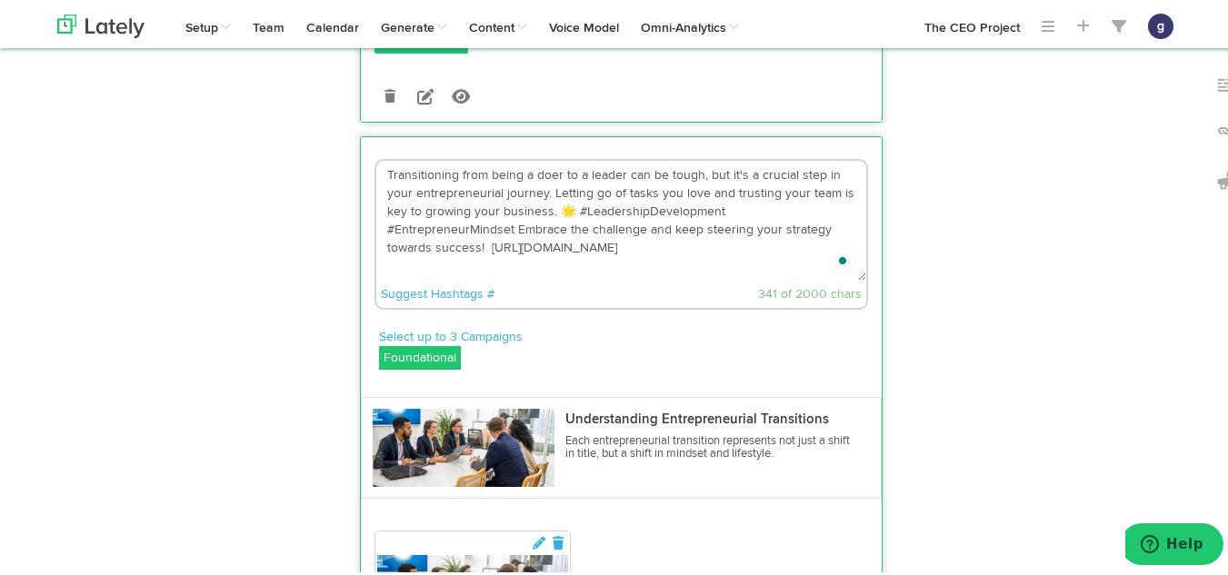
click at [562, 210] on textarea "Transitioning from being a doer to a leader can be tough, but it's a crucial st…" at bounding box center [621, 218] width 490 height 120
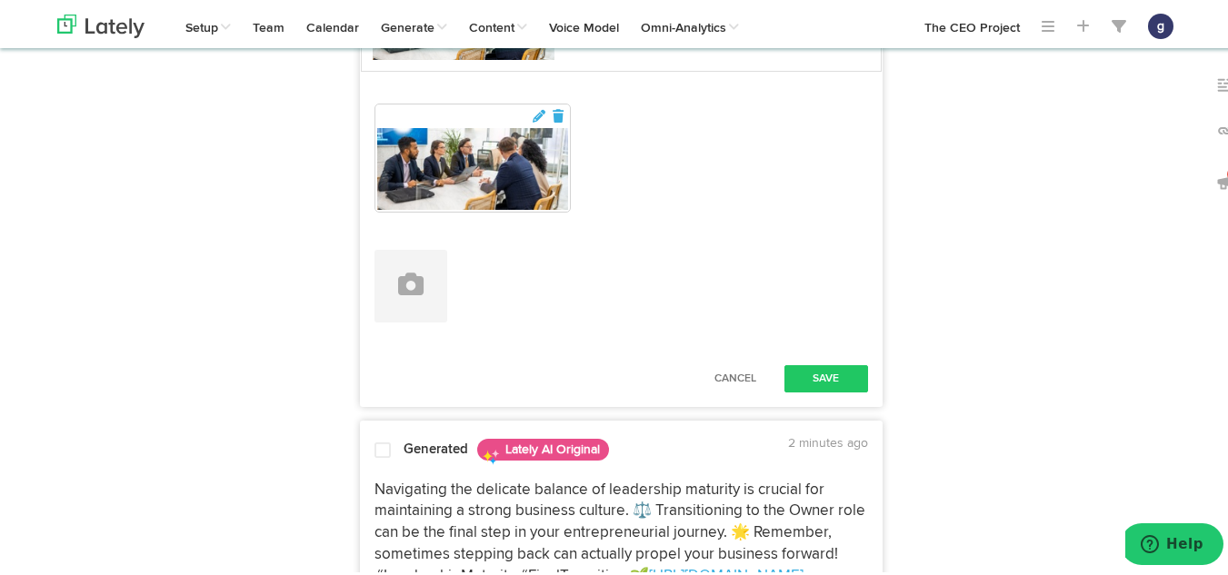
scroll to position [1031, 0]
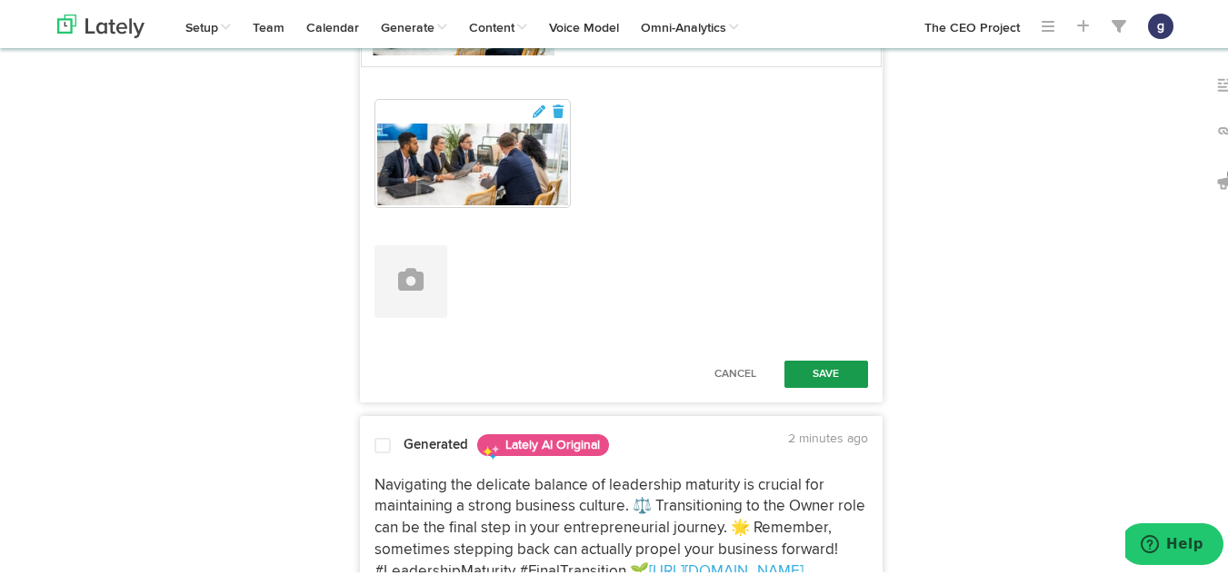
type textarea "Transitioning from being a doer to a leader can be tough, but it's a crucial st…"
click at [820, 381] on button "Save" at bounding box center [826, 371] width 84 height 27
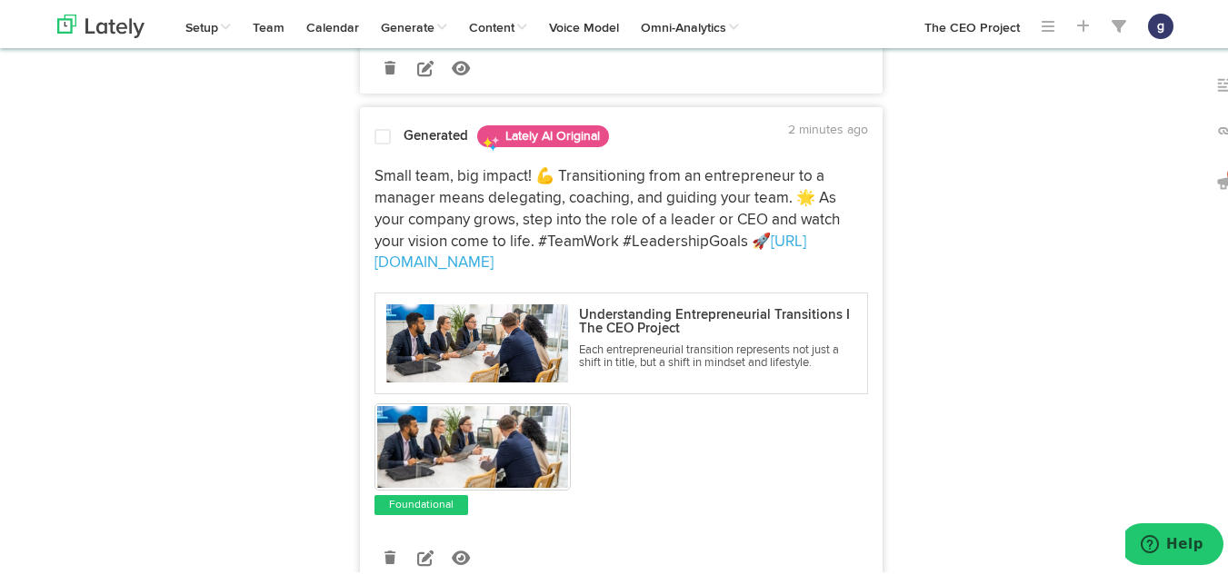
scroll to position [3144, 0]
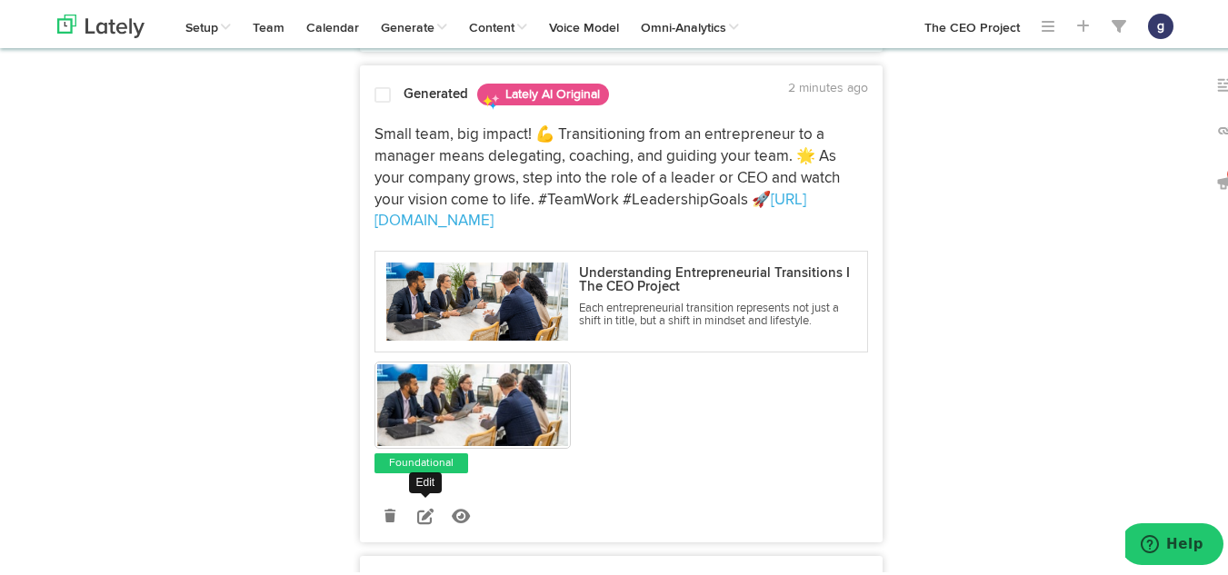
click at [417, 505] on icon at bounding box center [425, 513] width 16 height 16
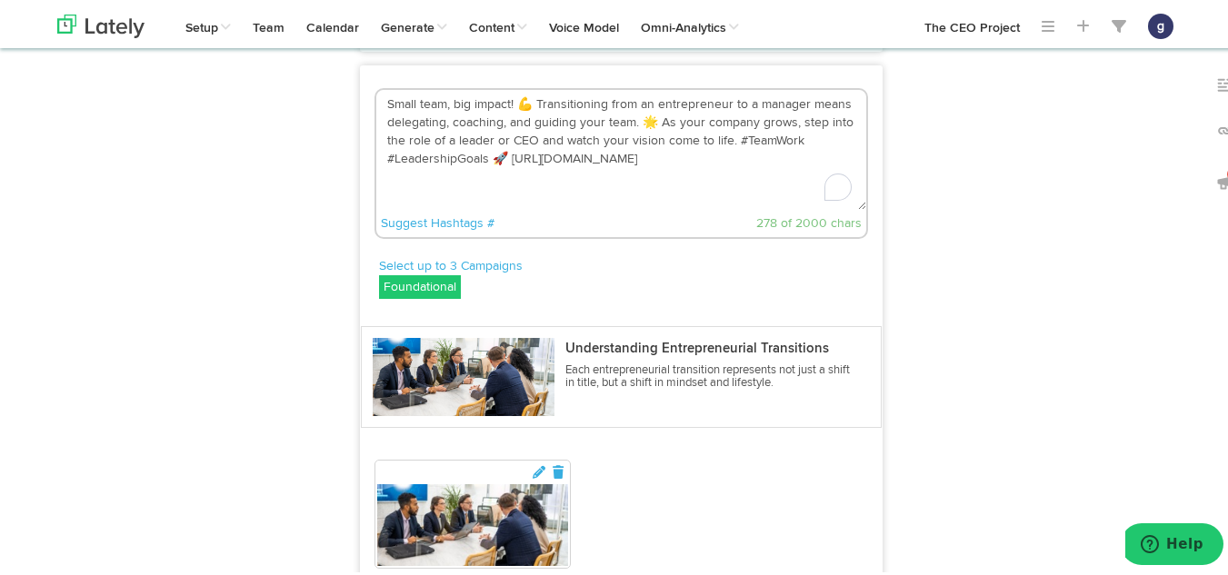
click at [524, 87] on textarea "Small team, big impact! 💪 Transitioning from an entrepreneur to a manager means…" at bounding box center [621, 147] width 490 height 120
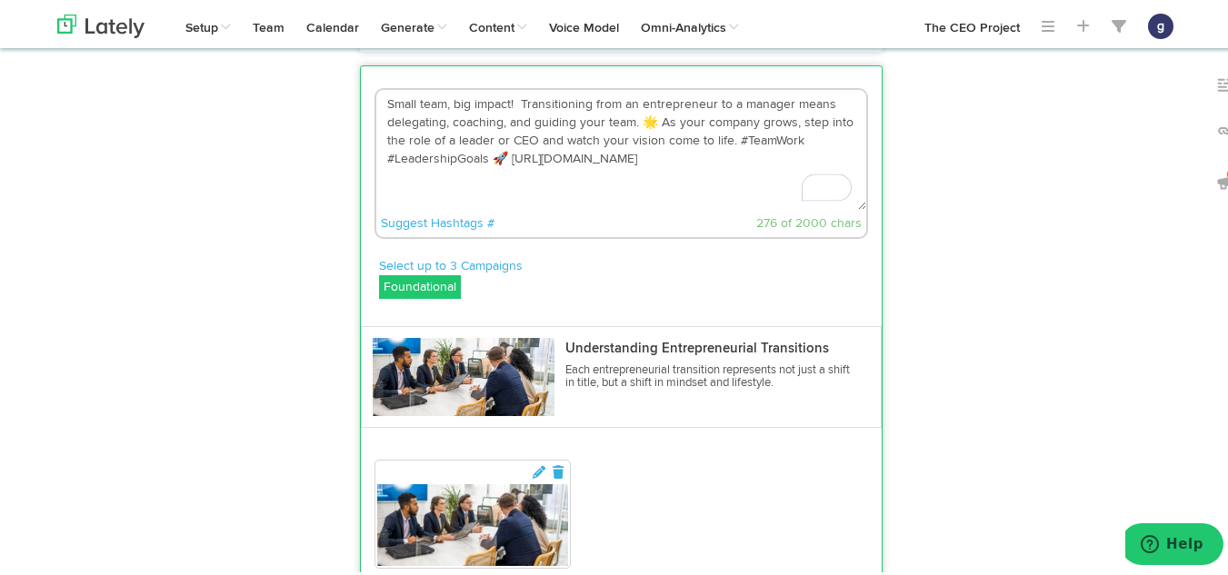
click at [647, 100] on textarea "Small team, big impact! Transitioning from an entrepreneur to a manager means d…" at bounding box center [621, 147] width 490 height 120
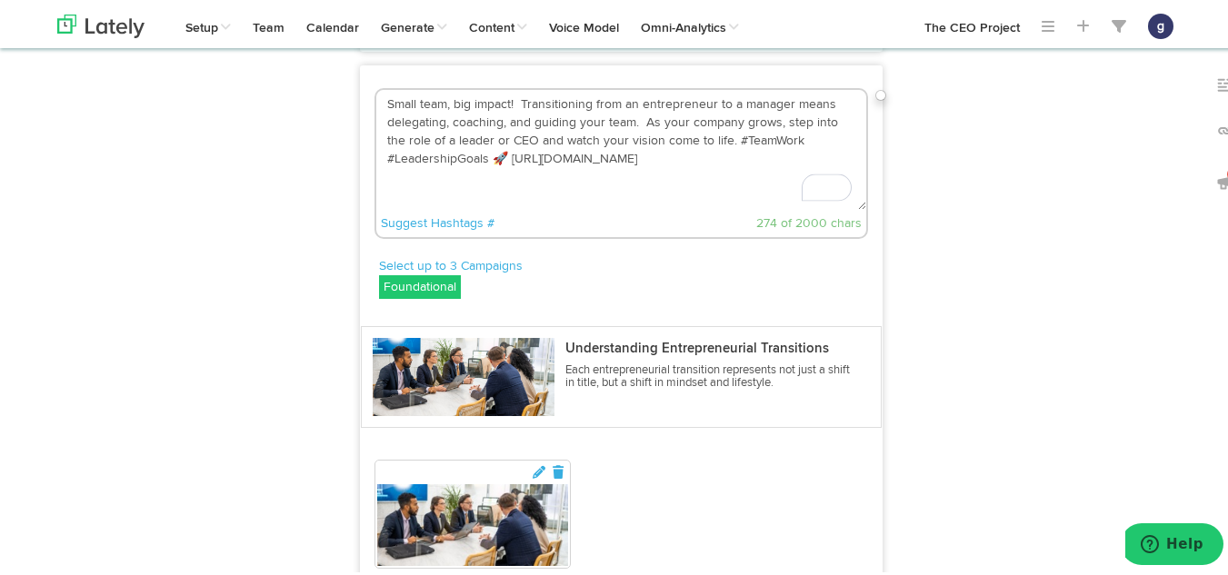
click at [497, 136] on textarea "Small team, big impact! Transitioning from an entrepreneur to a manager means d…" at bounding box center [621, 147] width 490 height 120
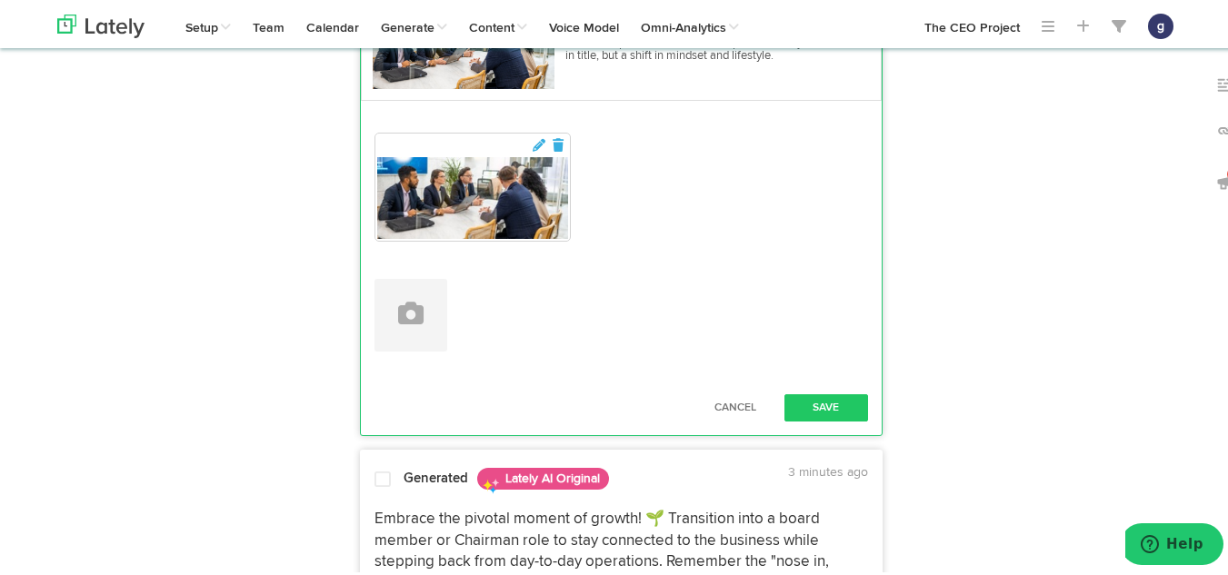
scroll to position [3472, 0]
type textarea "Small team, big impact! Transitioning from an entrepreneur to a manager means d…"
click at [810, 391] on button "Save" at bounding box center [826, 404] width 84 height 27
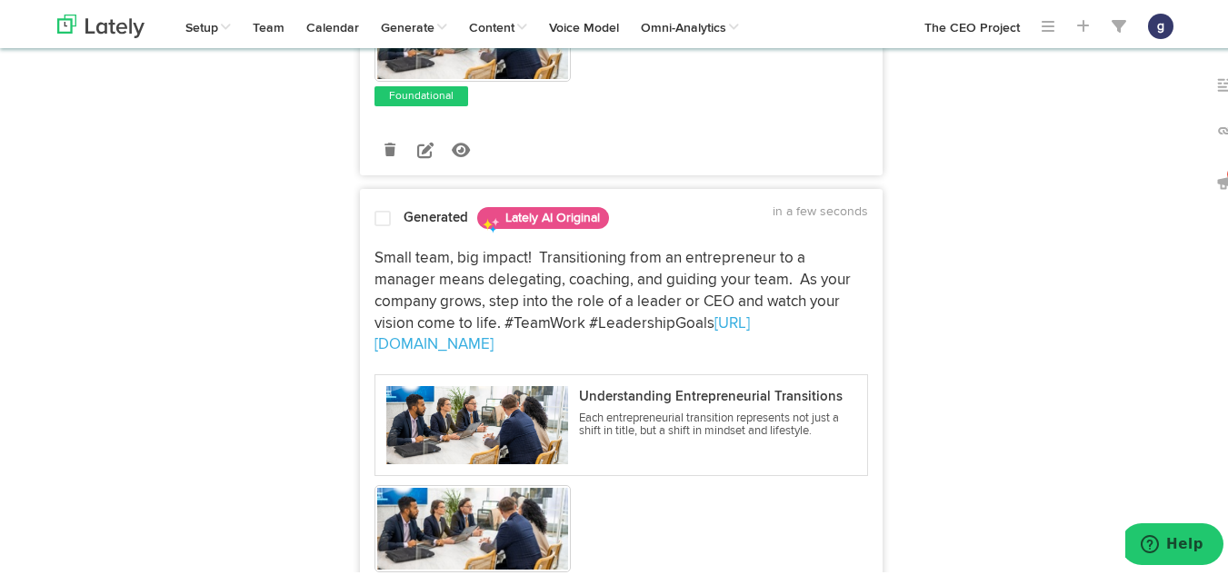
scroll to position [3019, 0]
click at [361, 201] on div "Generated Lately AI Original a few seconds ago" at bounding box center [621, 217] width 521 height 32
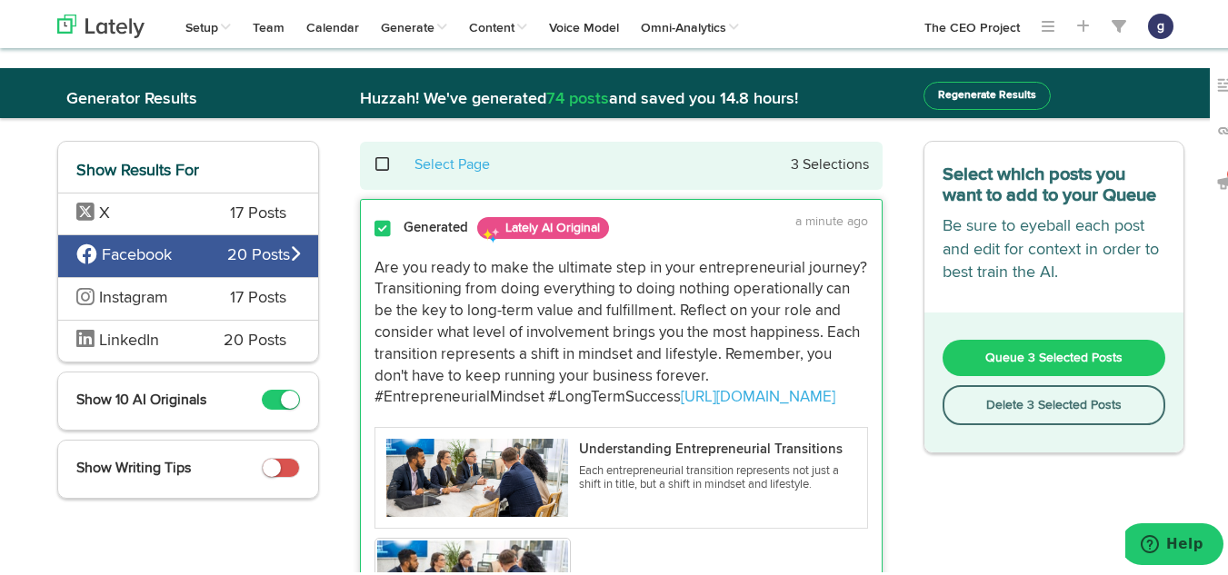
scroll to position [0, 0]
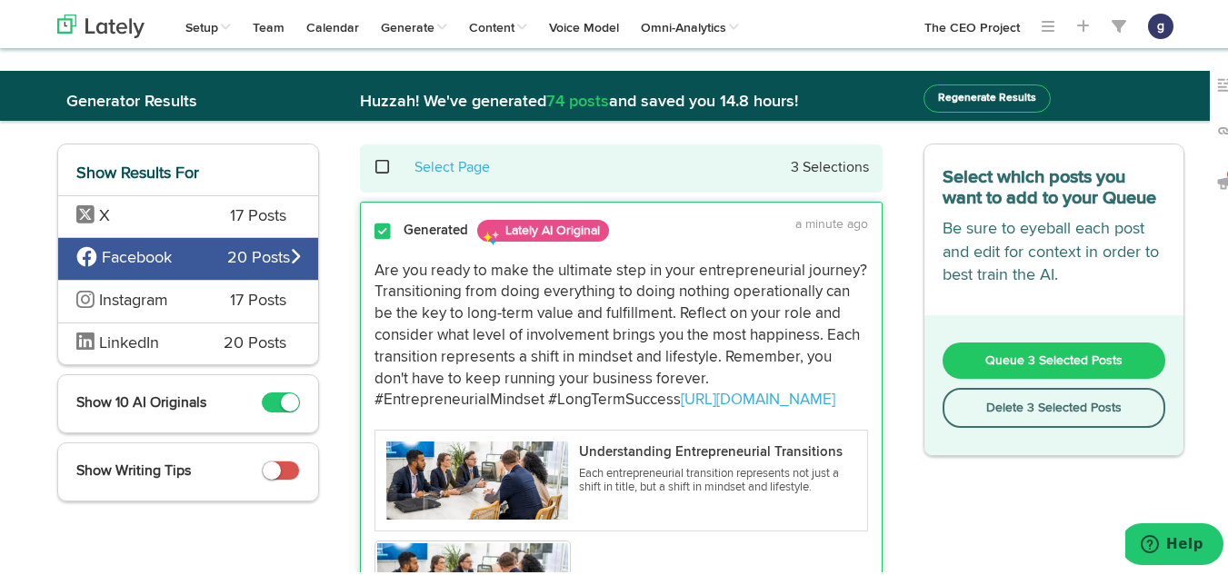
click at [1043, 359] on span "Queue 3 Selected Posts" at bounding box center [1053, 358] width 137 height 13
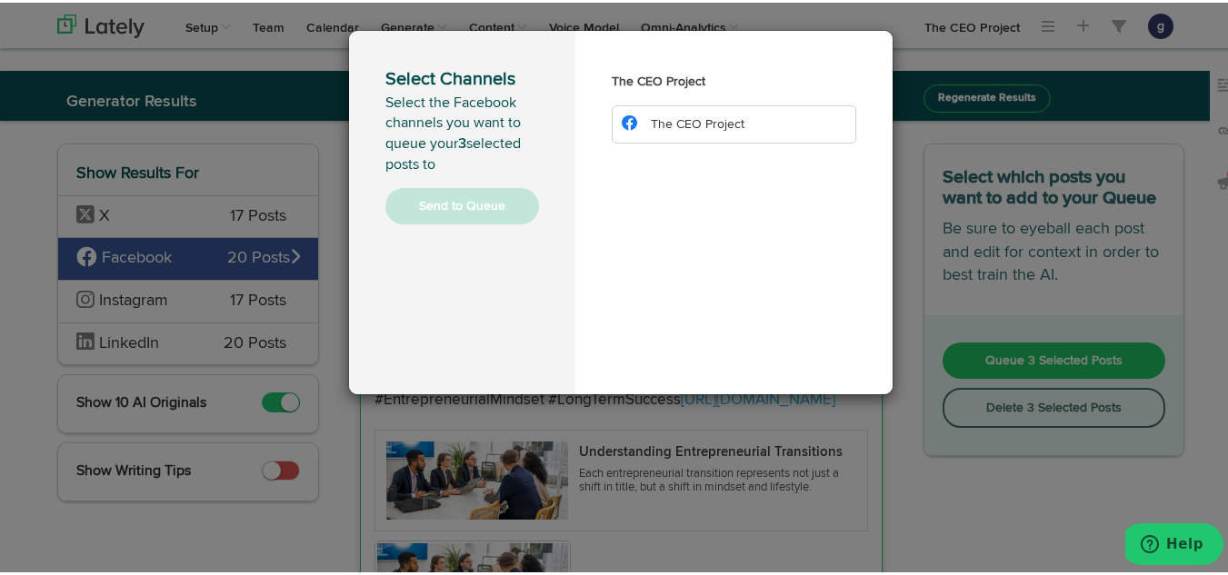
click at [745, 120] on li "The CEO Project" at bounding box center [734, 122] width 244 height 38
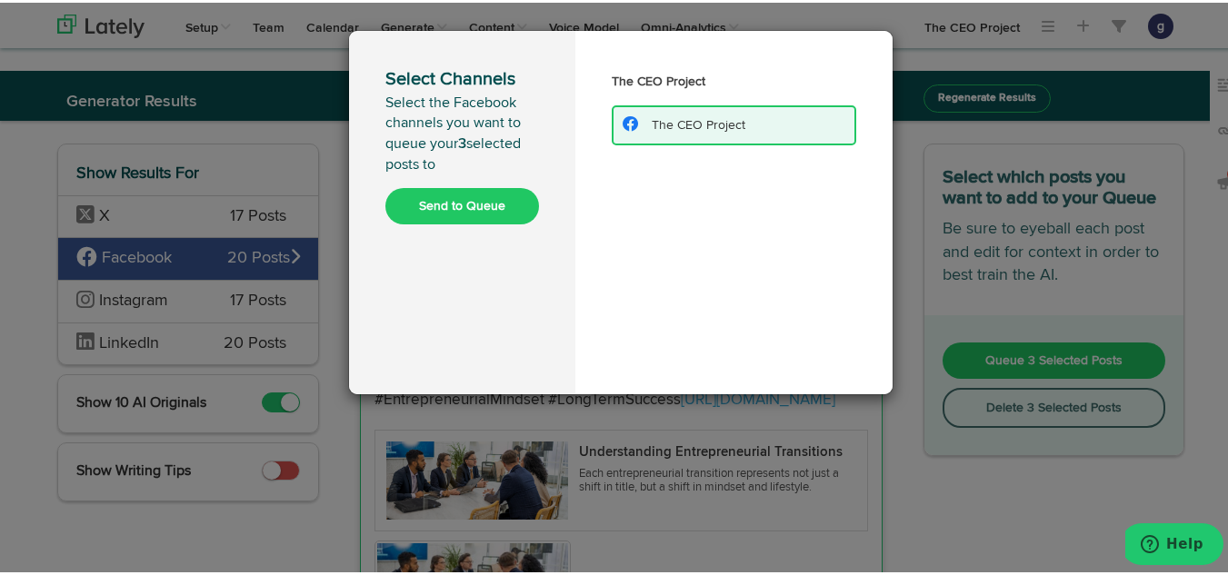
click at [459, 199] on button "Send to Queue" at bounding box center [462, 203] width 154 height 36
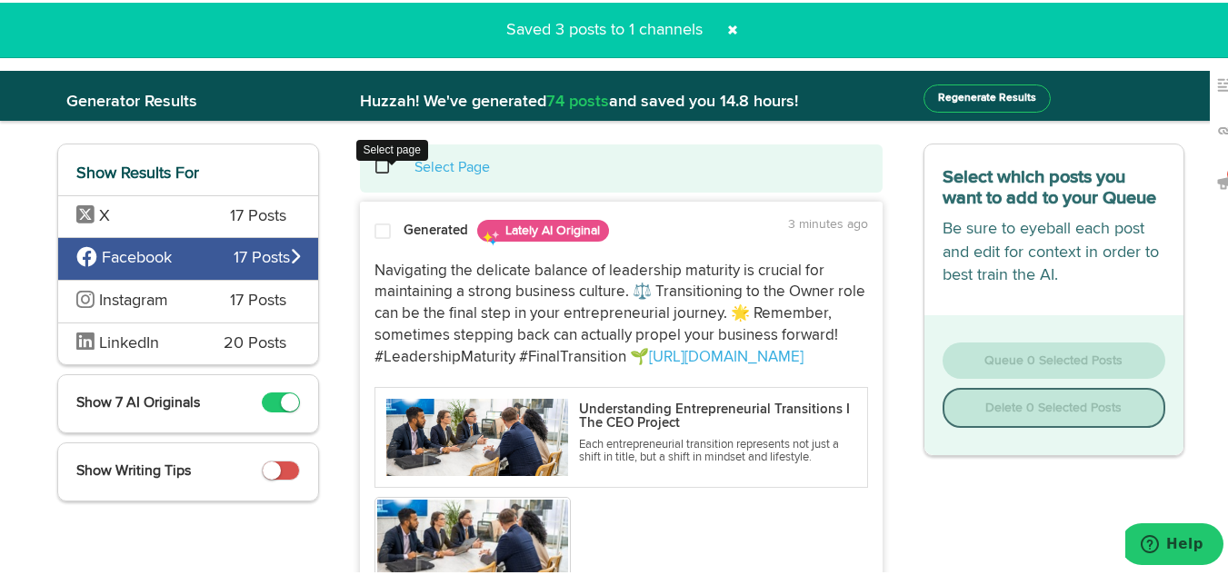
click at [378, 165] on span at bounding box center [392, 165] width 37 height 1
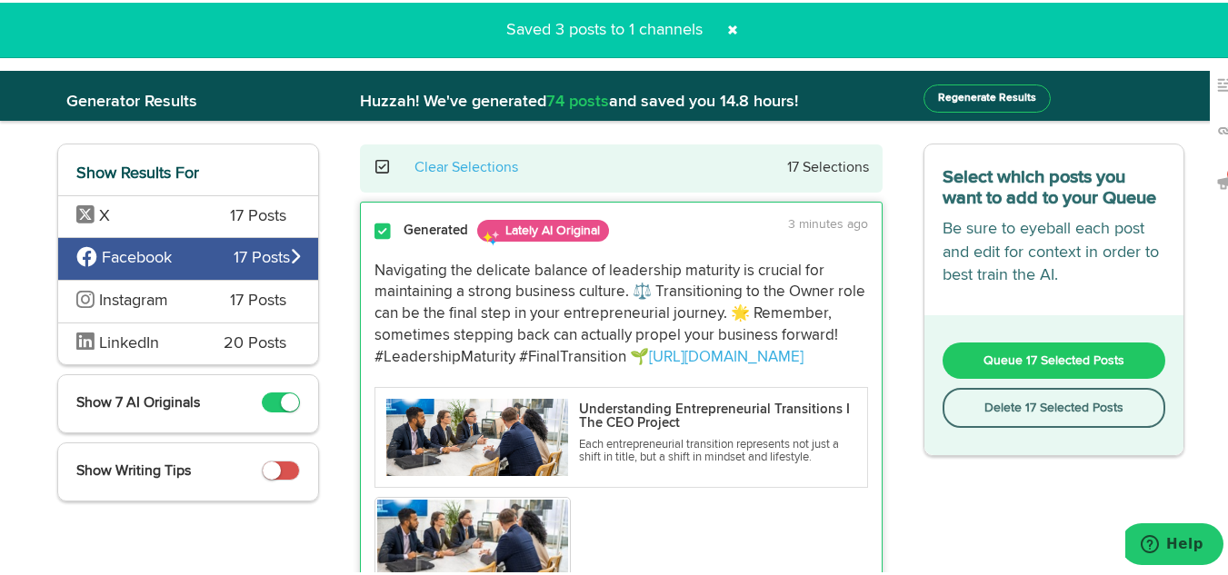
click at [1000, 410] on button "Delete 17 Selected Posts" at bounding box center [1055, 405] width 224 height 40
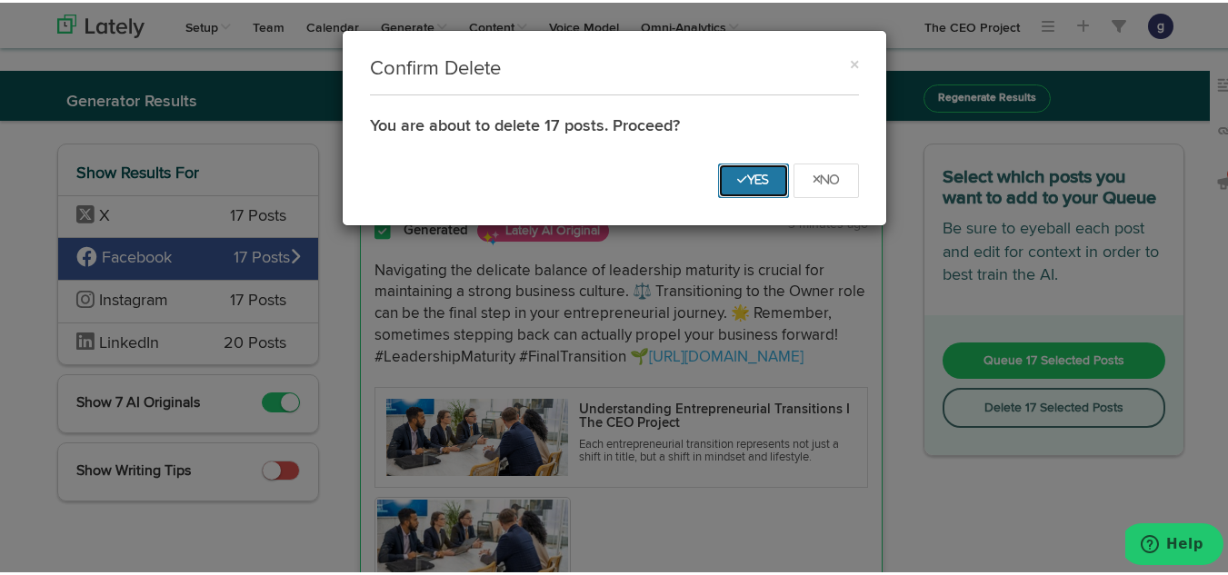
click at [746, 168] on button "Yes" at bounding box center [753, 178] width 71 height 35
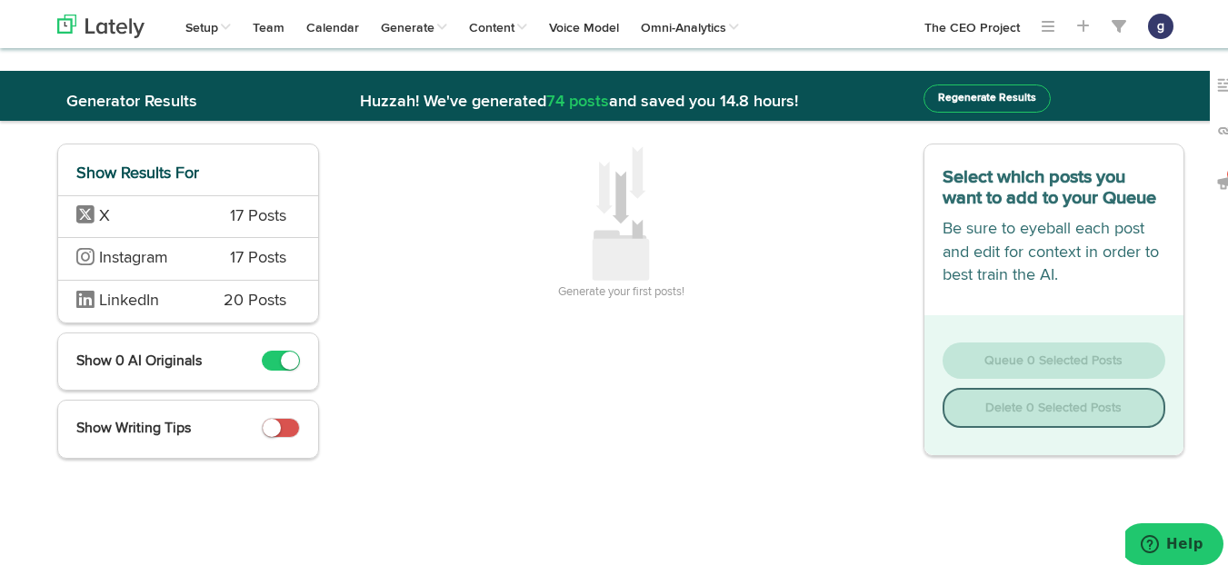
click at [187, 215] on span "X" at bounding box center [139, 215] width 126 height 24
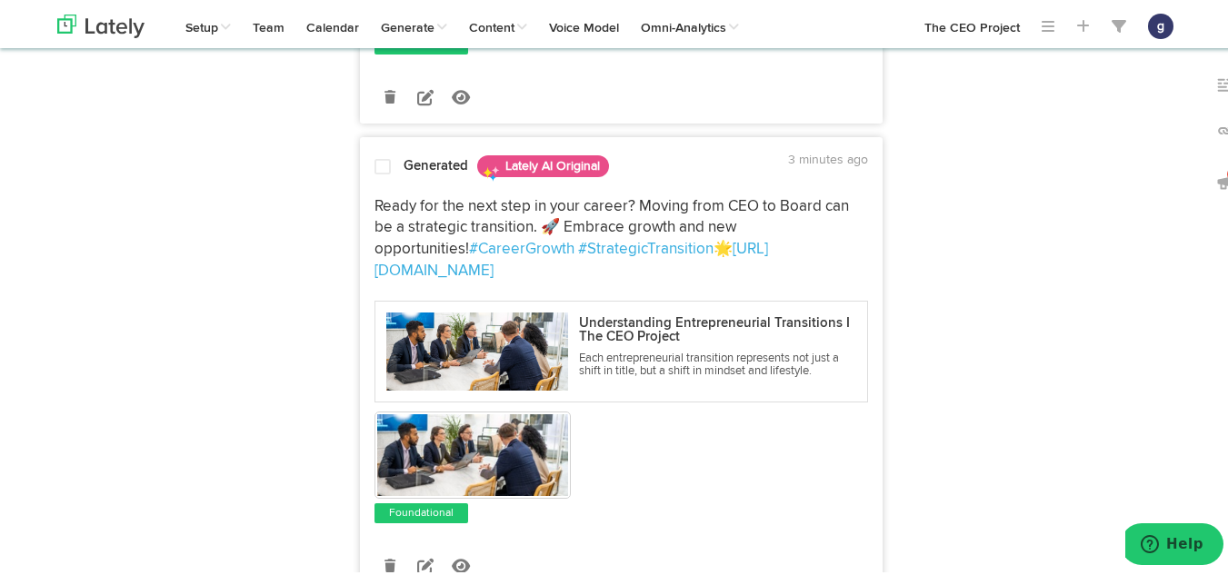
scroll to position [983, 0]
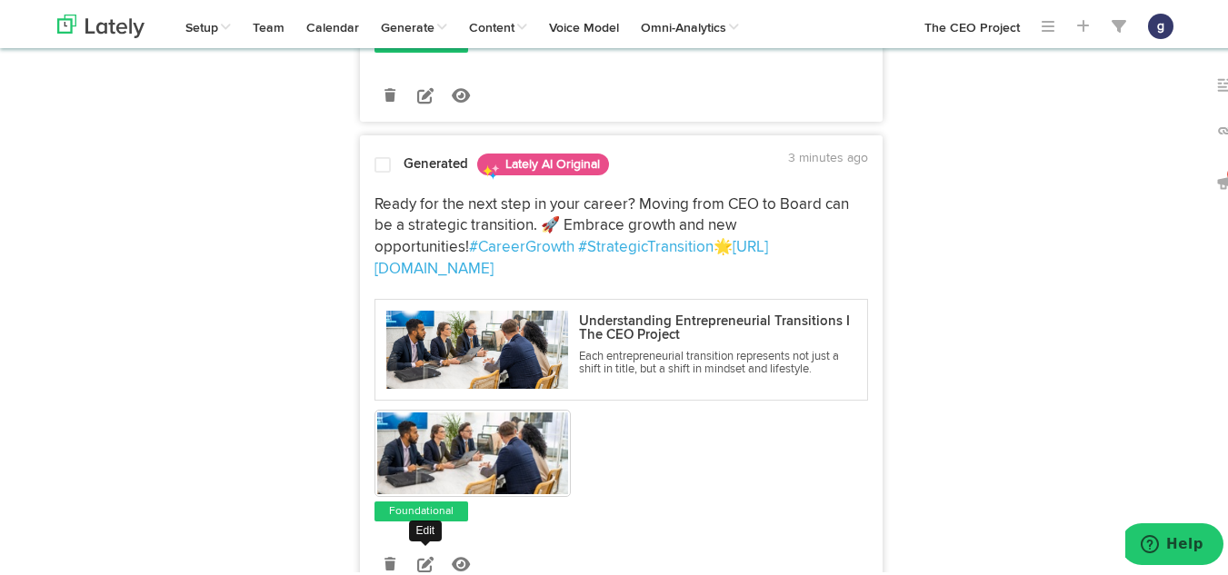
click at [423, 554] on icon at bounding box center [425, 562] width 16 height 16
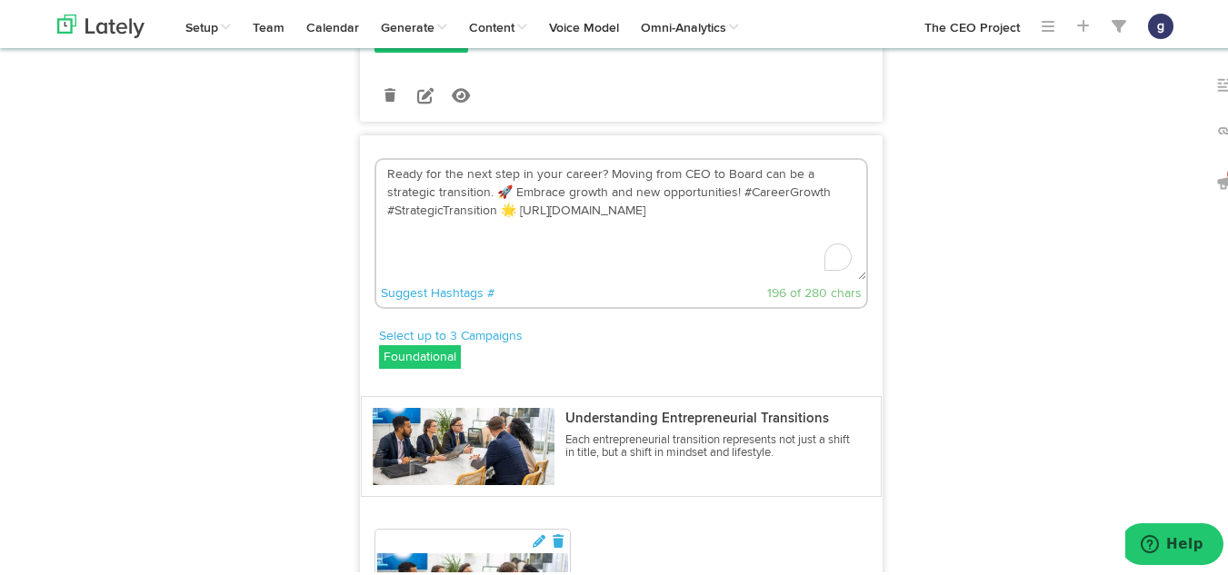
click at [512, 191] on textarea "Ready for the next step in your career? Moving from CEO to Board can be a strat…" at bounding box center [621, 217] width 490 height 120
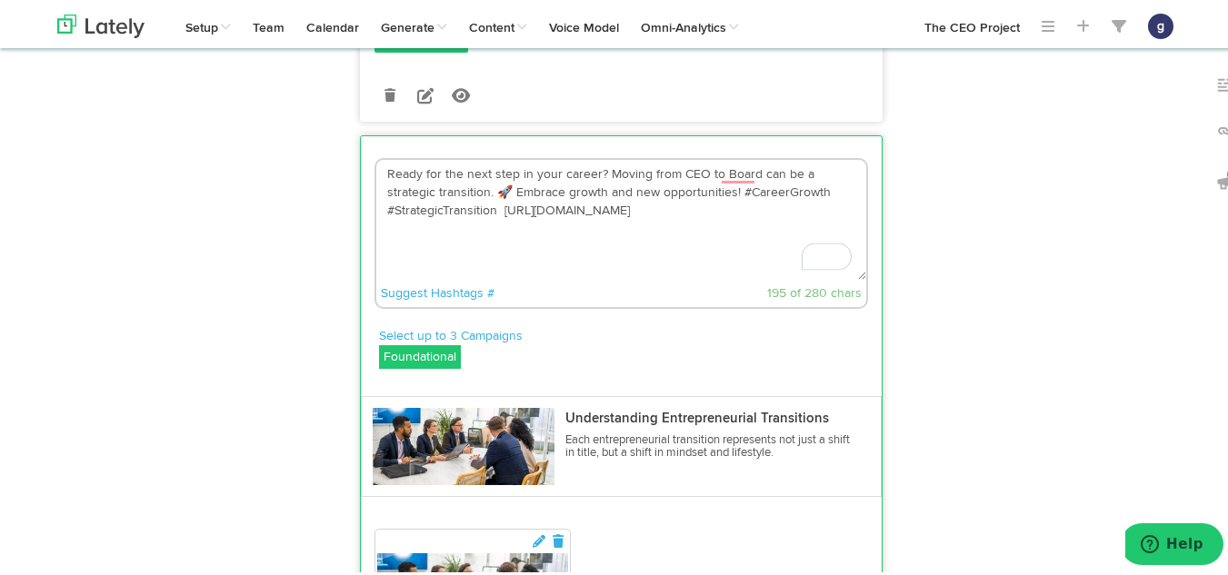
click at [503, 172] on textarea "Ready for the next step in your career? Moving from CEO to Board can be a strat…" at bounding box center [621, 217] width 490 height 120
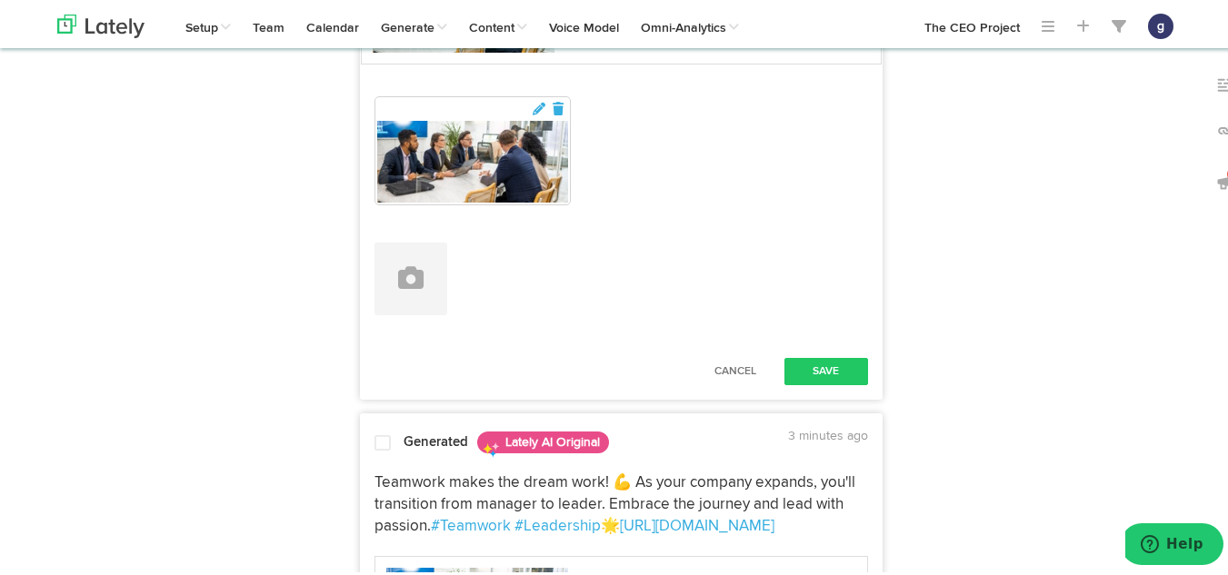
scroll to position [1430, 0]
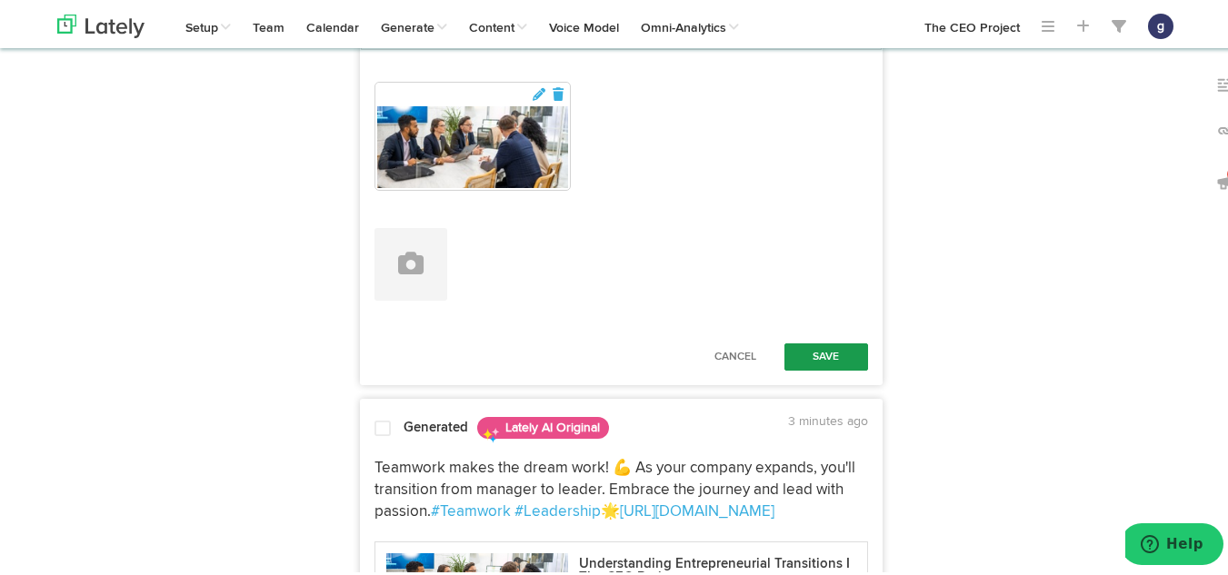
type textarea "Ready for the next step in your career? Moving from CEO to Board can be a strat…"
click at [821, 341] on button "Save" at bounding box center [826, 354] width 84 height 27
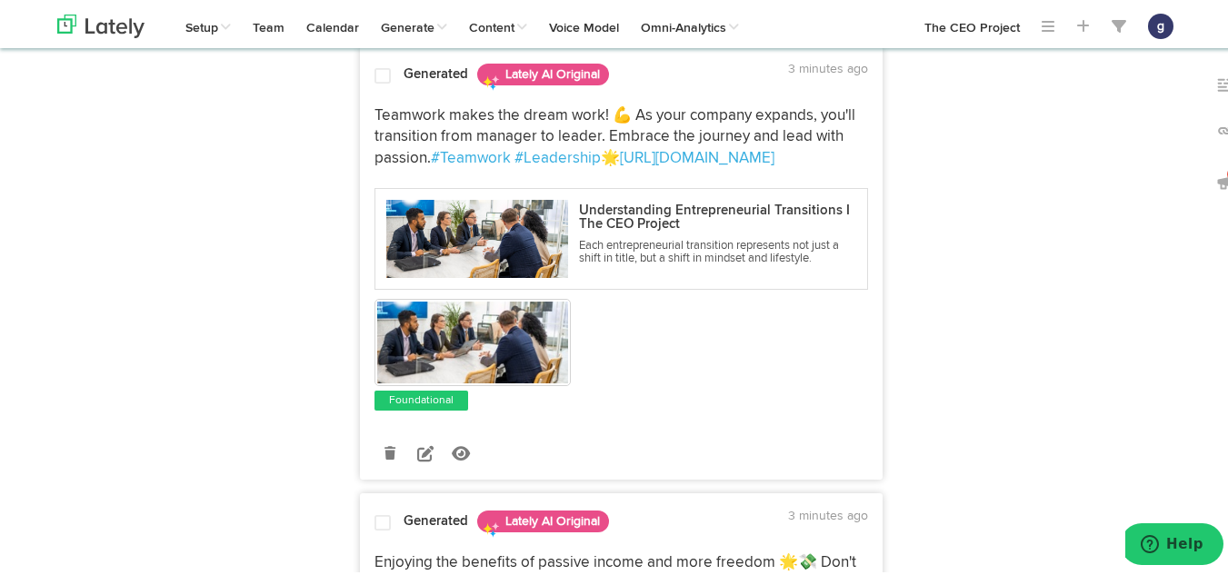
scroll to position [1544, 0]
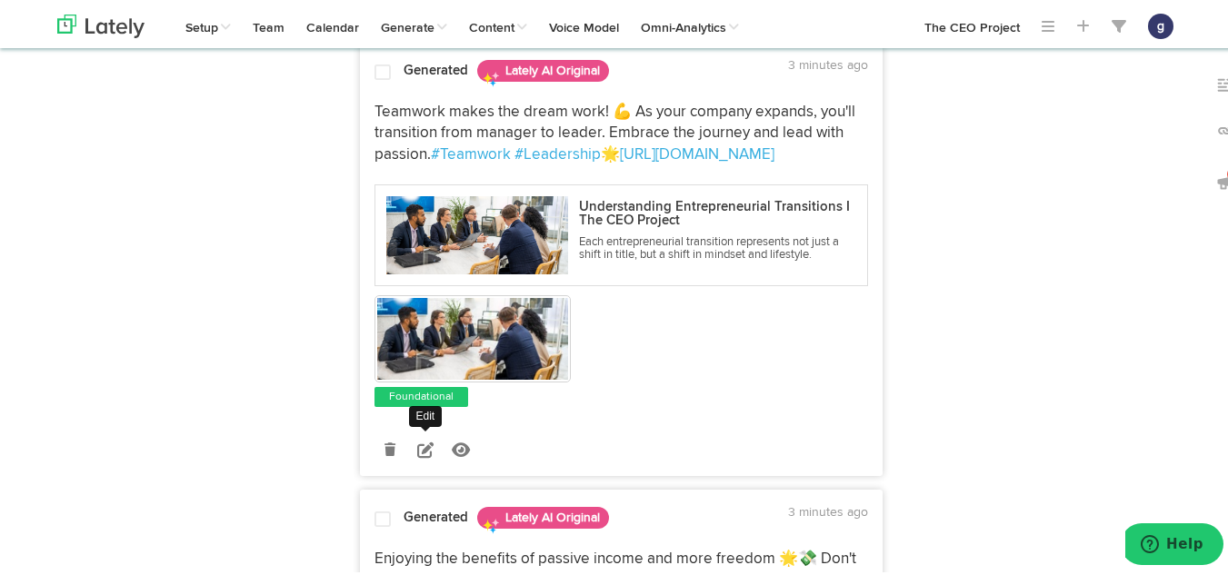
click at [418, 439] on icon at bounding box center [425, 447] width 16 height 16
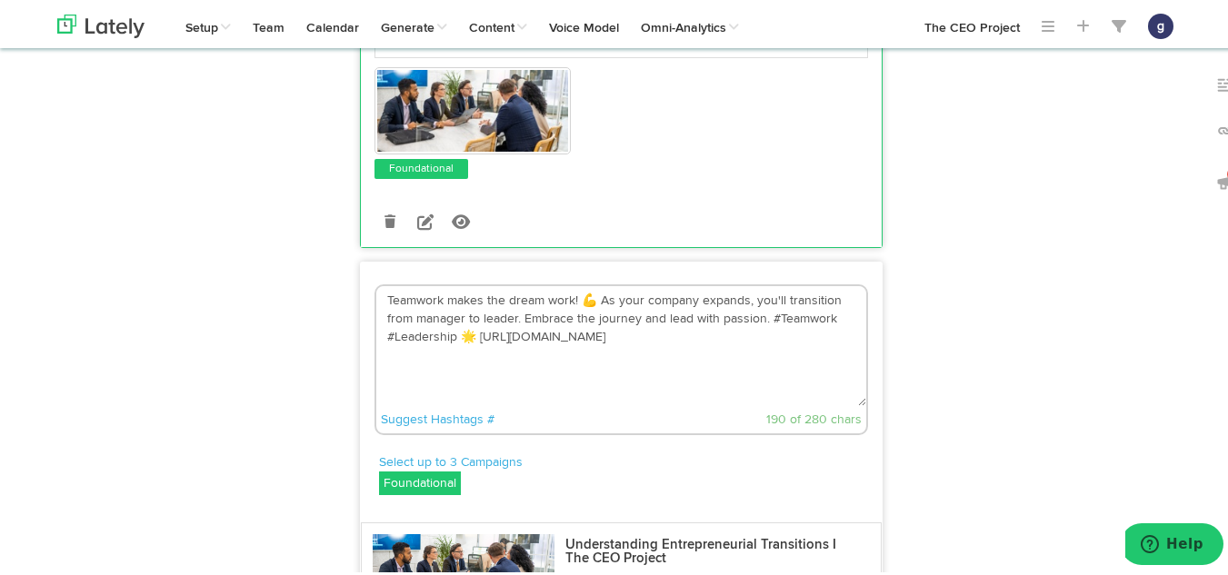
scroll to position [1323, 0]
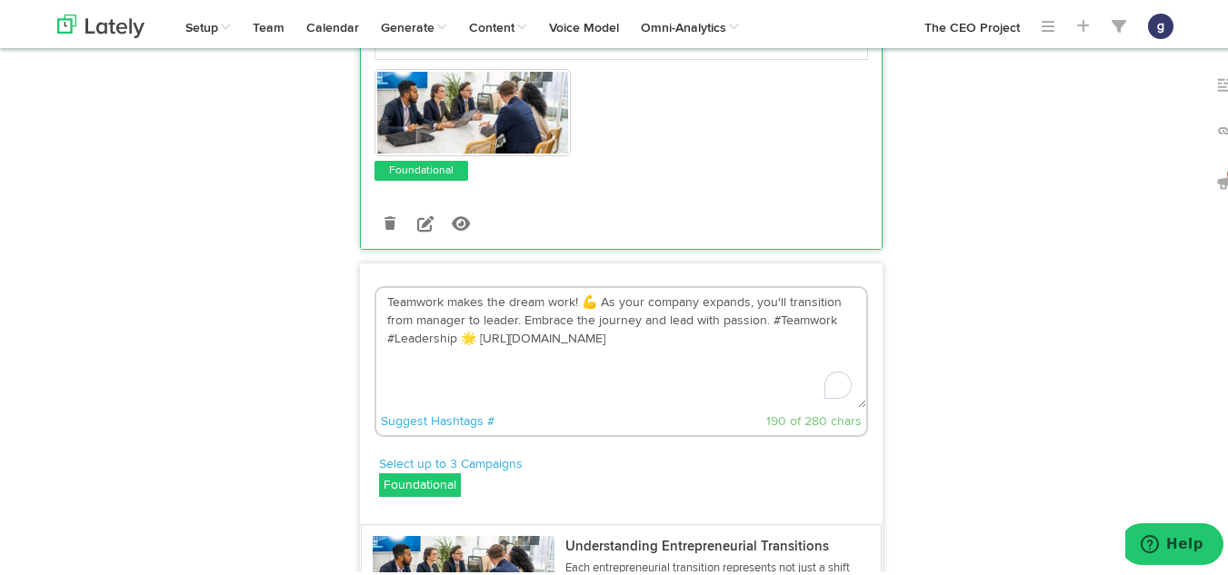
click at [464, 294] on textarea "Teamwork makes the dream work! 💪 As your company expands, you'll transition fro…" at bounding box center [621, 345] width 490 height 120
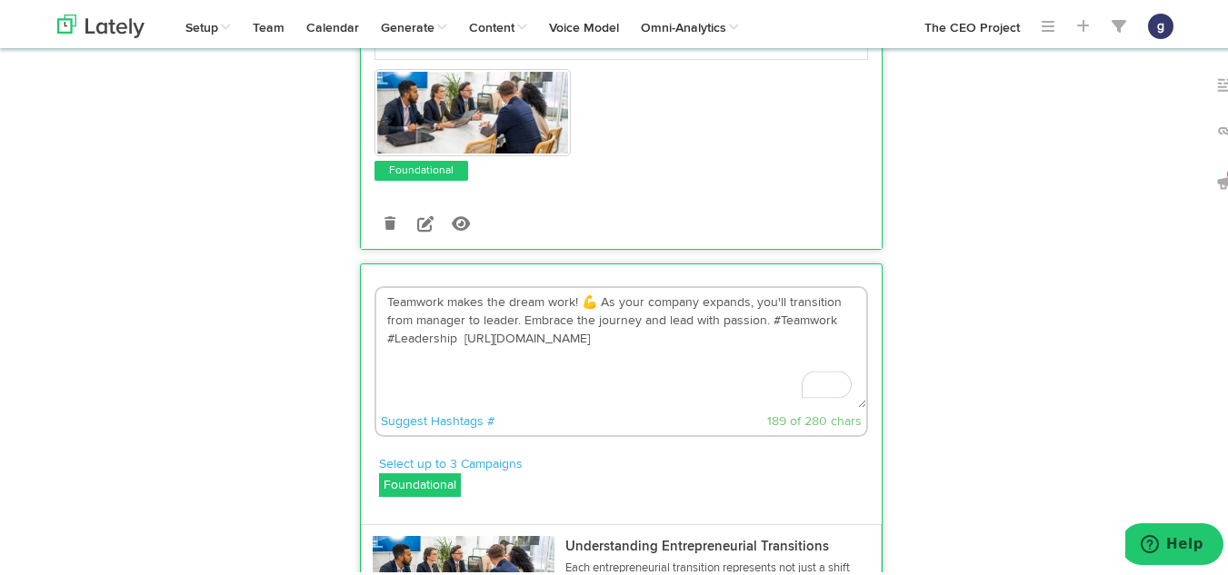
click at [584, 285] on textarea "Teamwork makes the dream work! 💪 As your company expands, you'll transition fro…" at bounding box center [621, 345] width 490 height 120
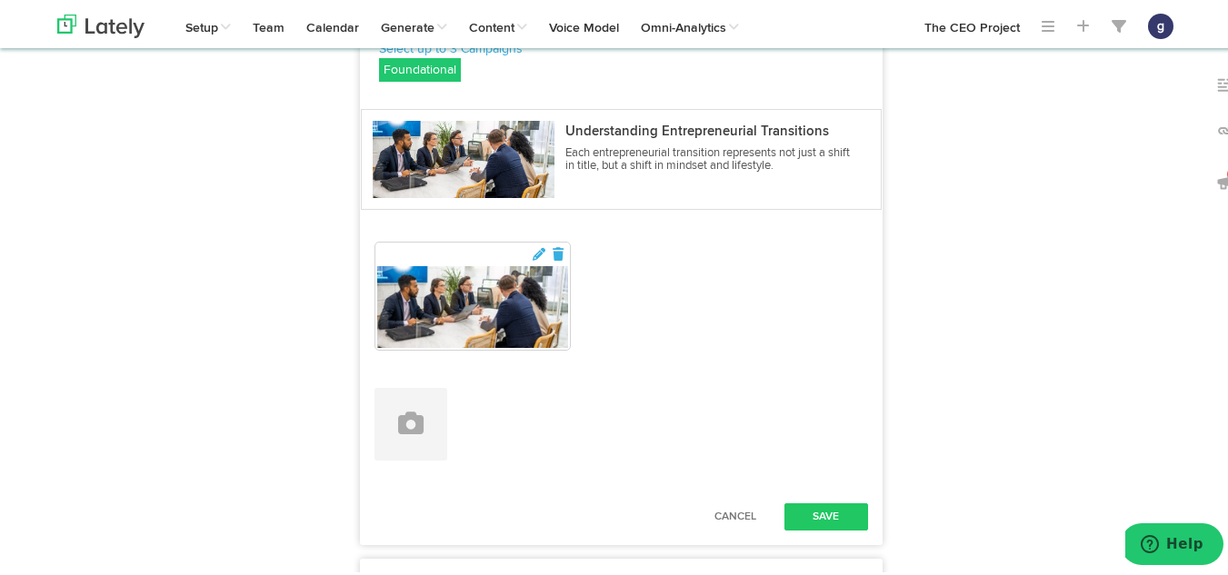
scroll to position [1741, 0]
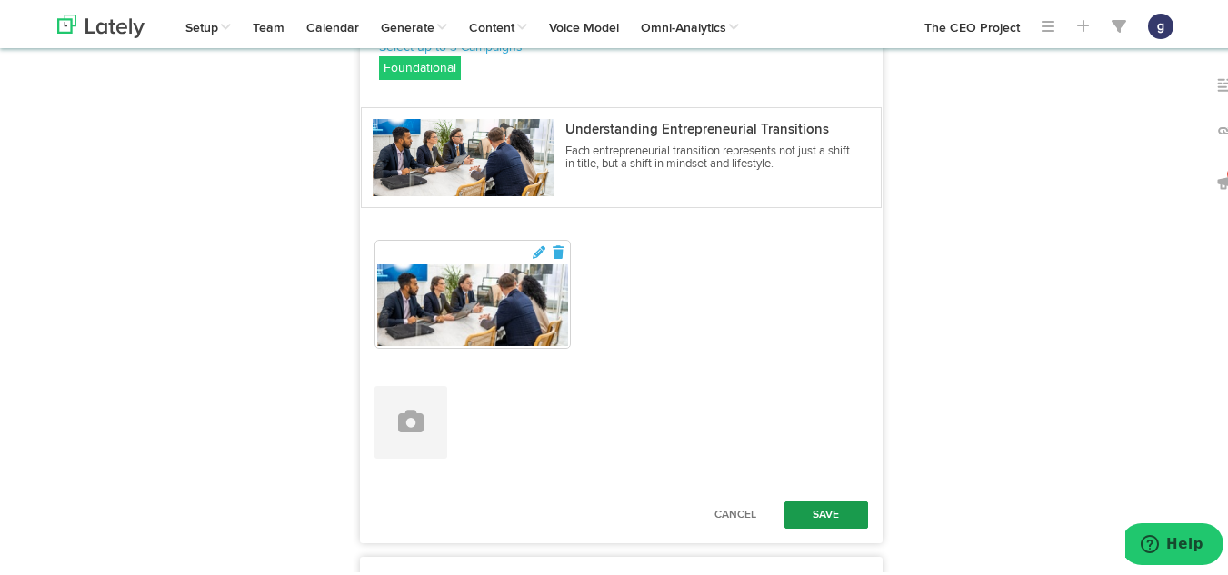
type textarea "Teamwork makes the dream work! As your company expands, you'll transition from …"
click at [806, 499] on button "Save" at bounding box center [826, 512] width 84 height 27
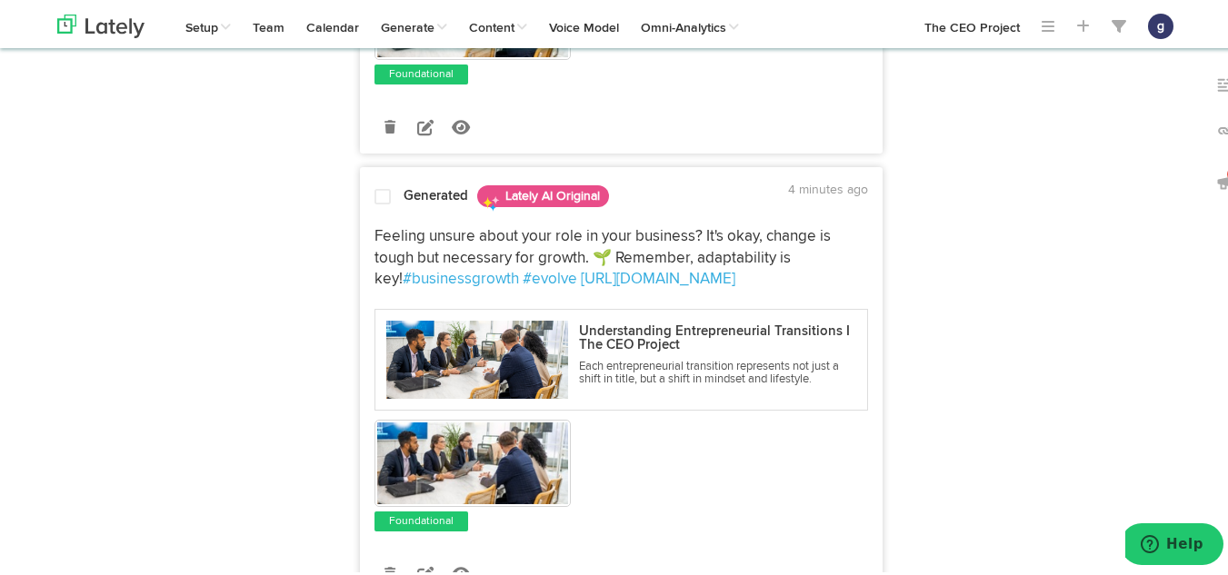
scroll to position [2758, 0]
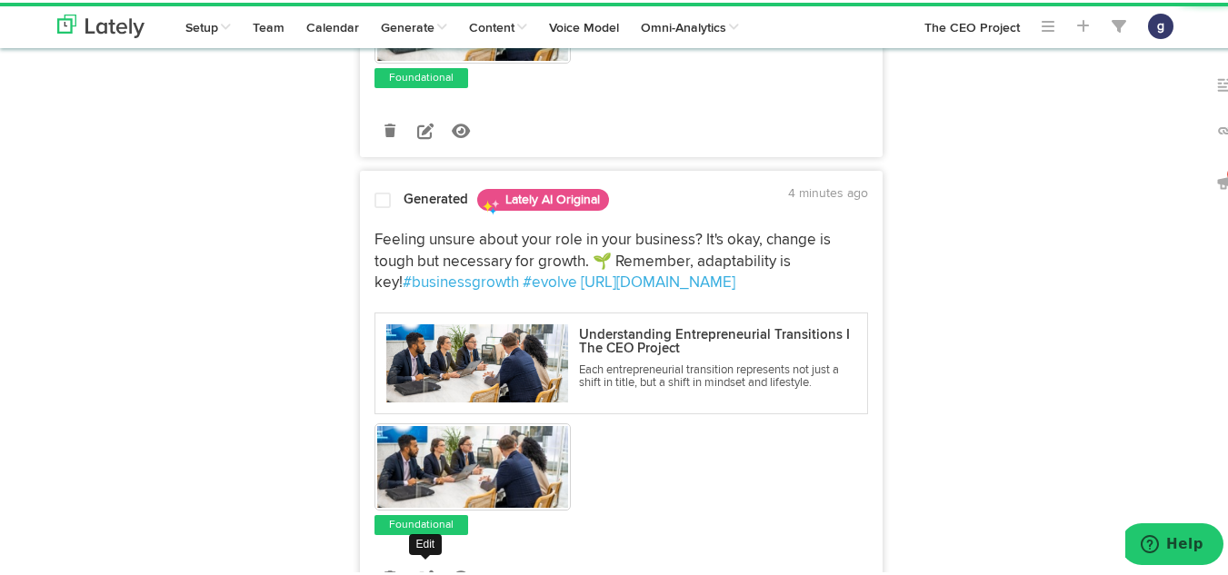
click at [420, 567] on icon at bounding box center [425, 575] width 16 height 16
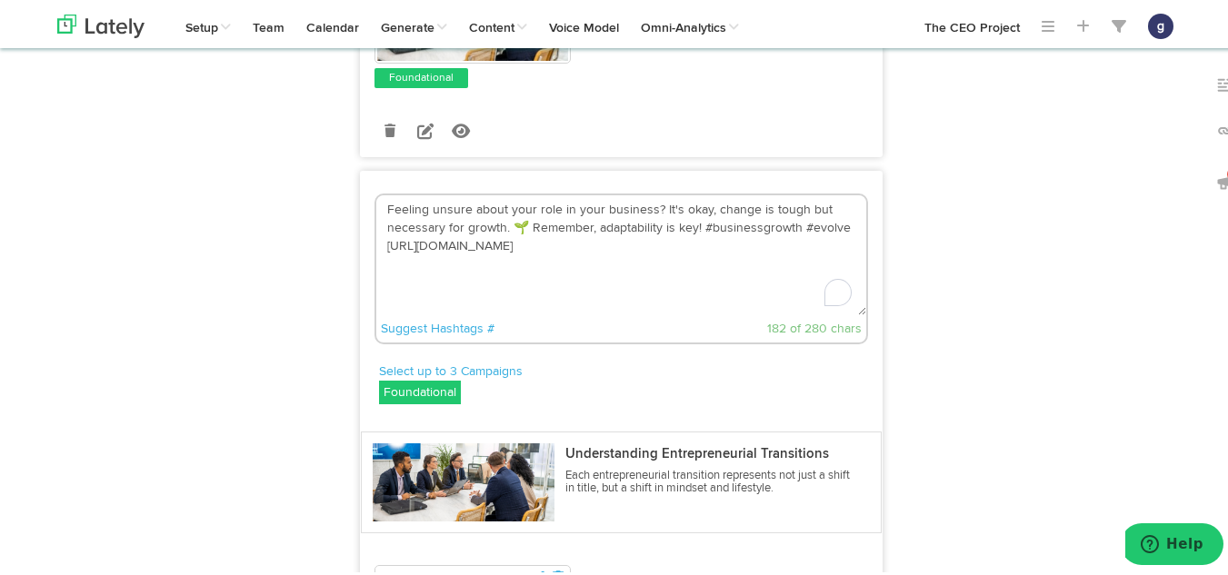
click at [518, 193] on textarea "Feeling unsure about your role in your business? It's okay, change is tough but…" at bounding box center [621, 253] width 490 height 120
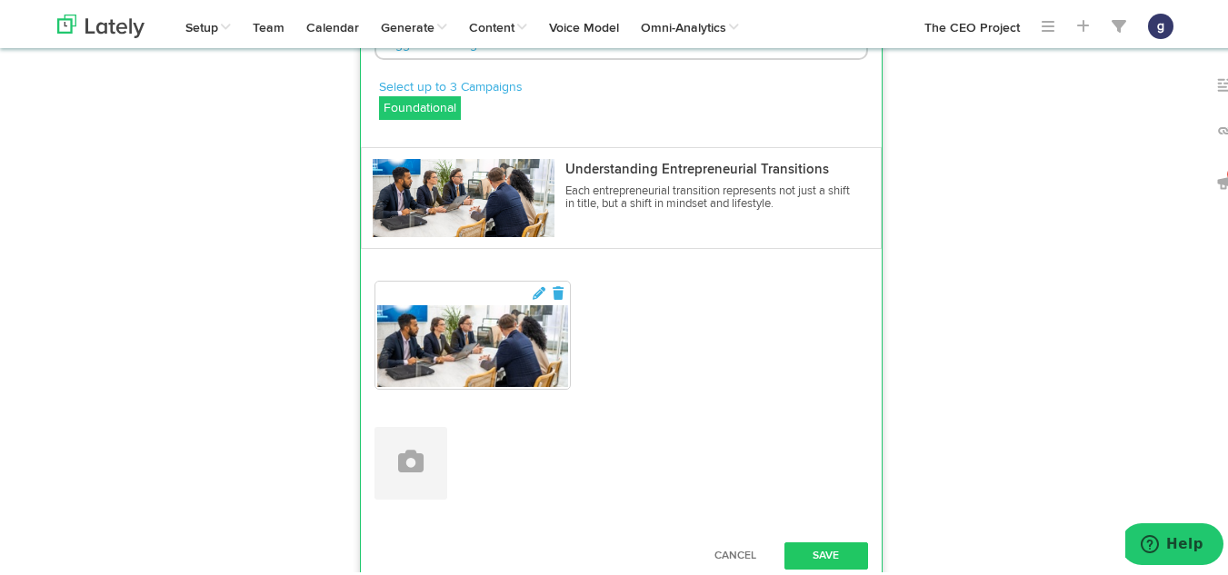
scroll to position [3043, 0]
type textarea "Feeling unsure about your role in your business? It's okay, change is tough but…"
click at [820, 539] on button "Save" at bounding box center [826, 552] width 84 height 27
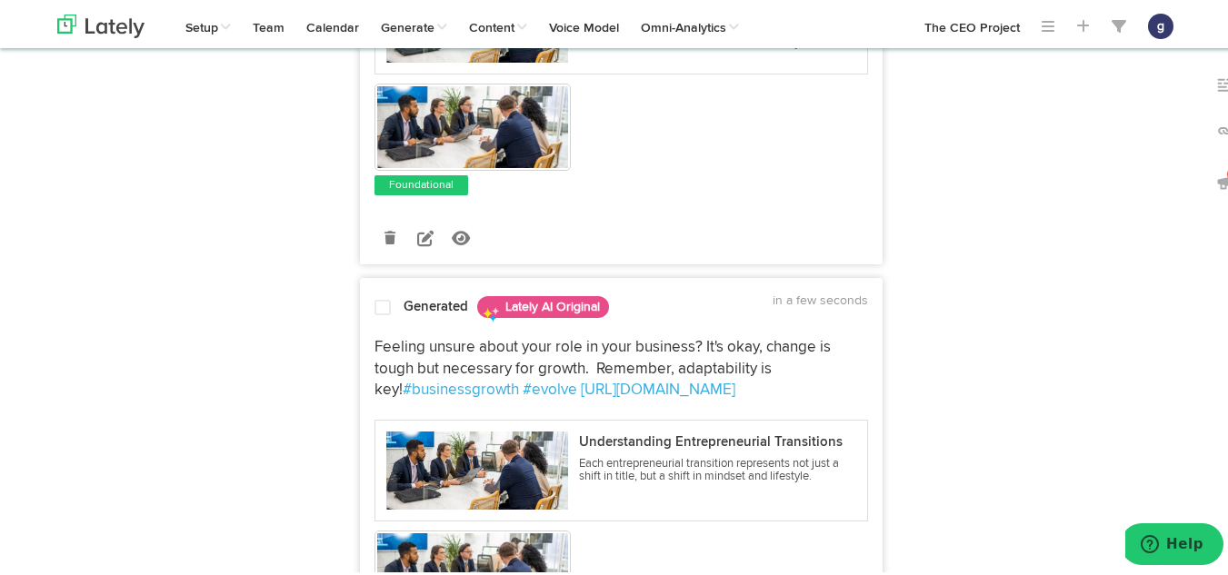
scroll to position [2648, 0]
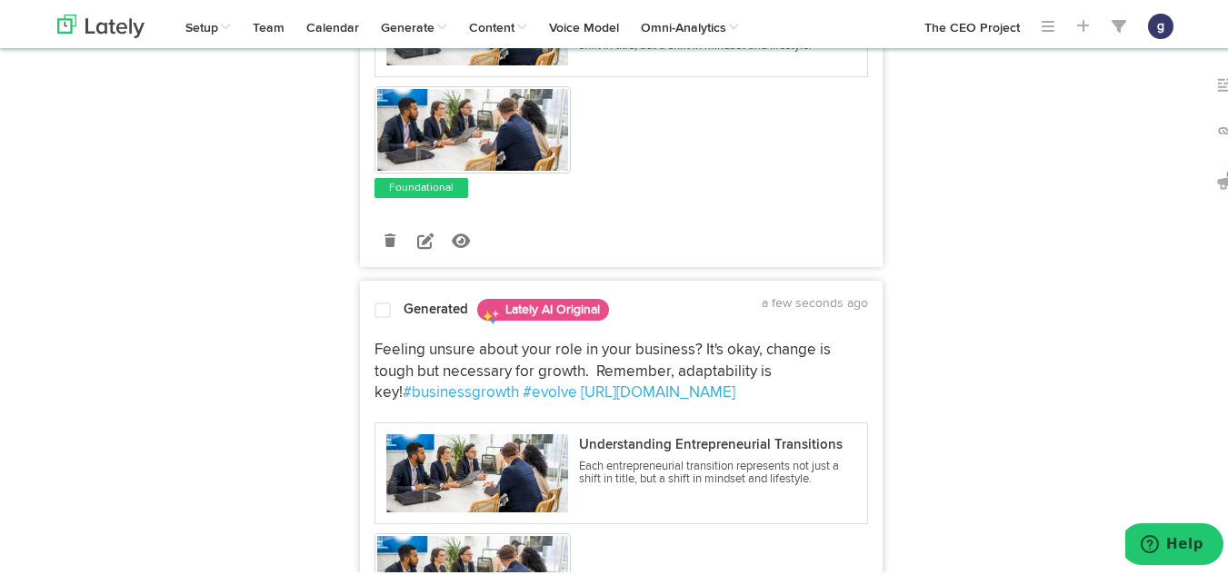
click at [375, 299] on span at bounding box center [382, 308] width 16 height 18
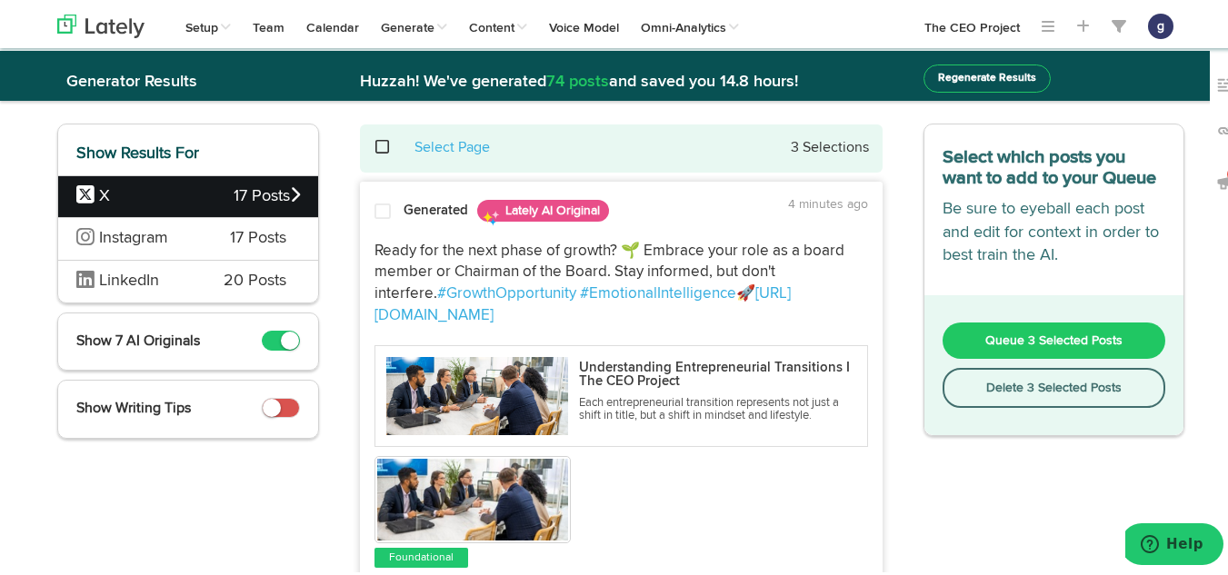
scroll to position [0, 0]
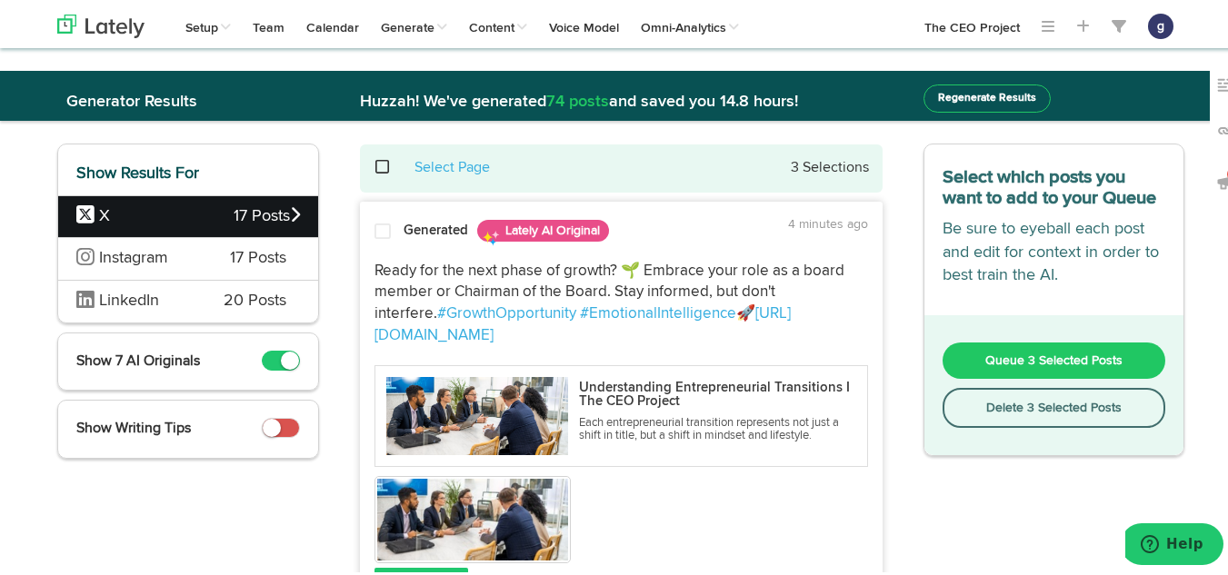
click at [1028, 359] on span "Queue 3 Selected Posts" at bounding box center [1053, 358] width 137 height 13
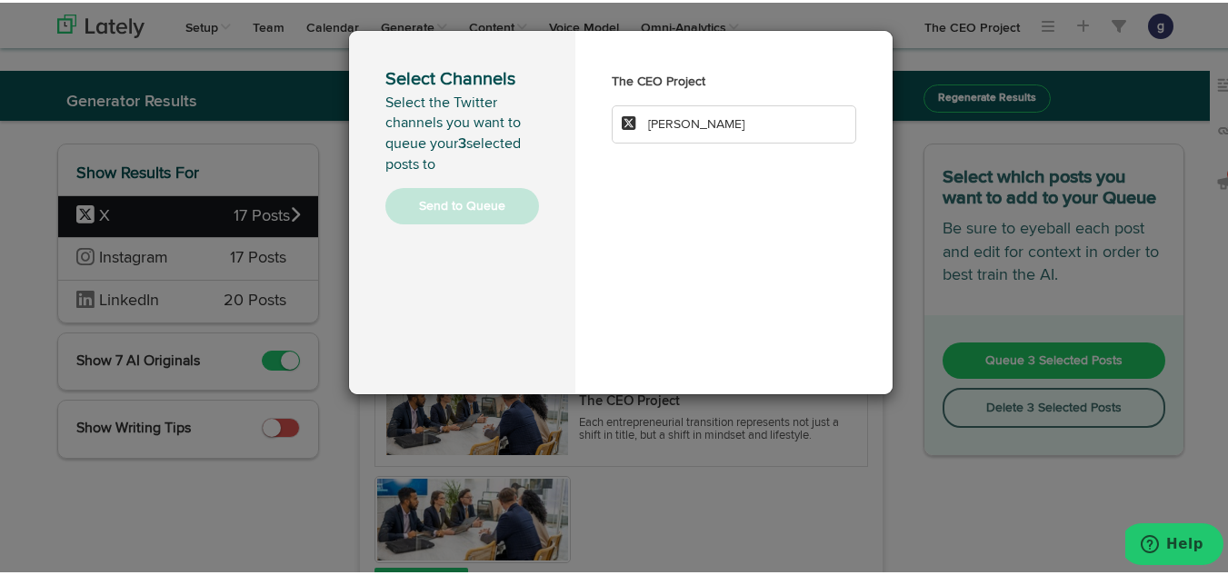
click at [738, 130] on li "[PERSON_NAME]" at bounding box center [734, 122] width 244 height 38
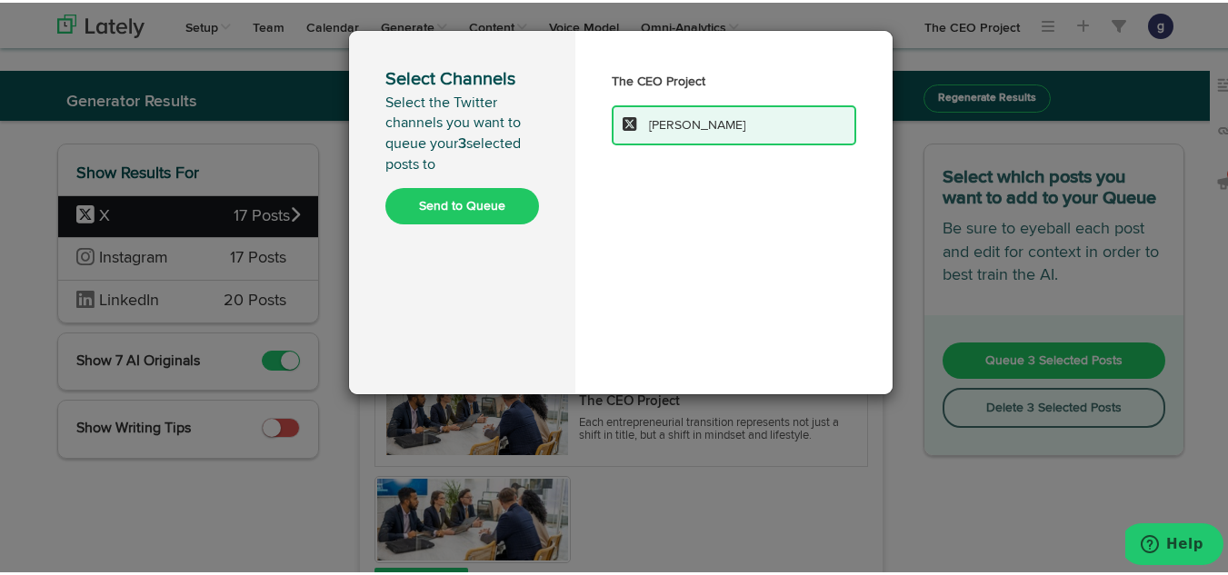
click at [449, 195] on button "Send to Queue" at bounding box center [462, 203] width 154 height 36
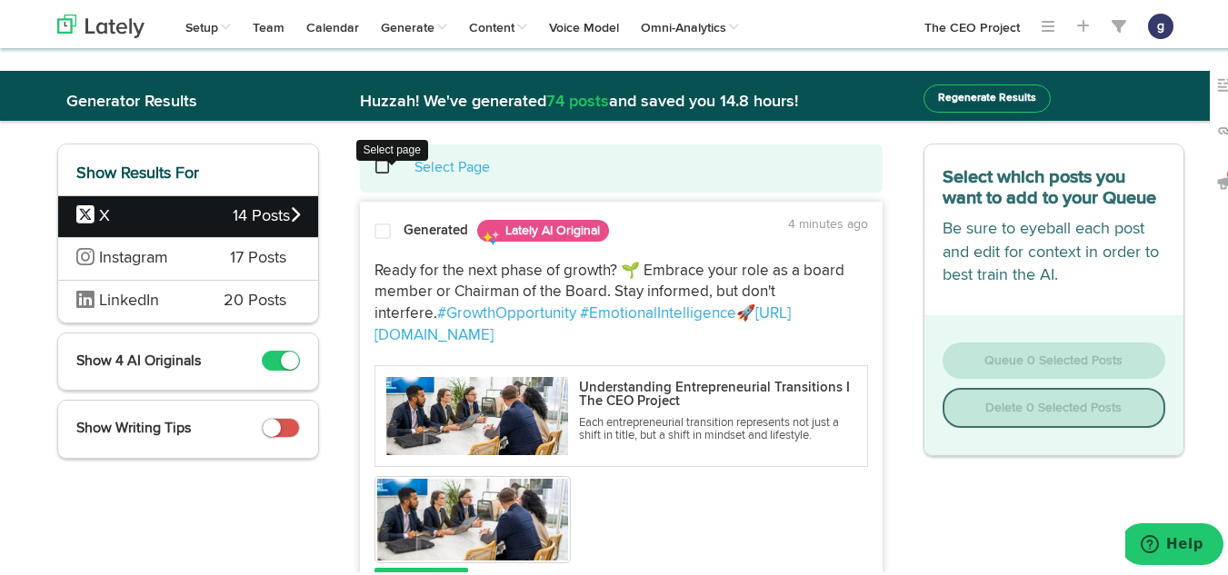
click at [377, 165] on span at bounding box center [392, 165] width 37 height 1
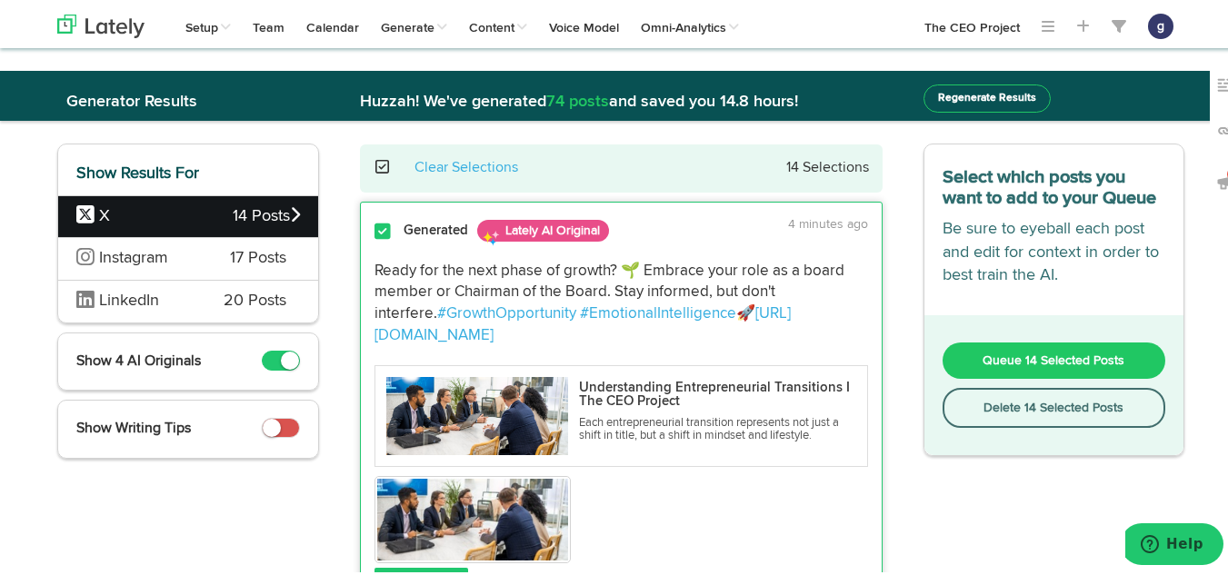
click at [1007, 394] on button "Delete 14 Selected Posts" at bounding box center [1055, 405] width 224 height 40
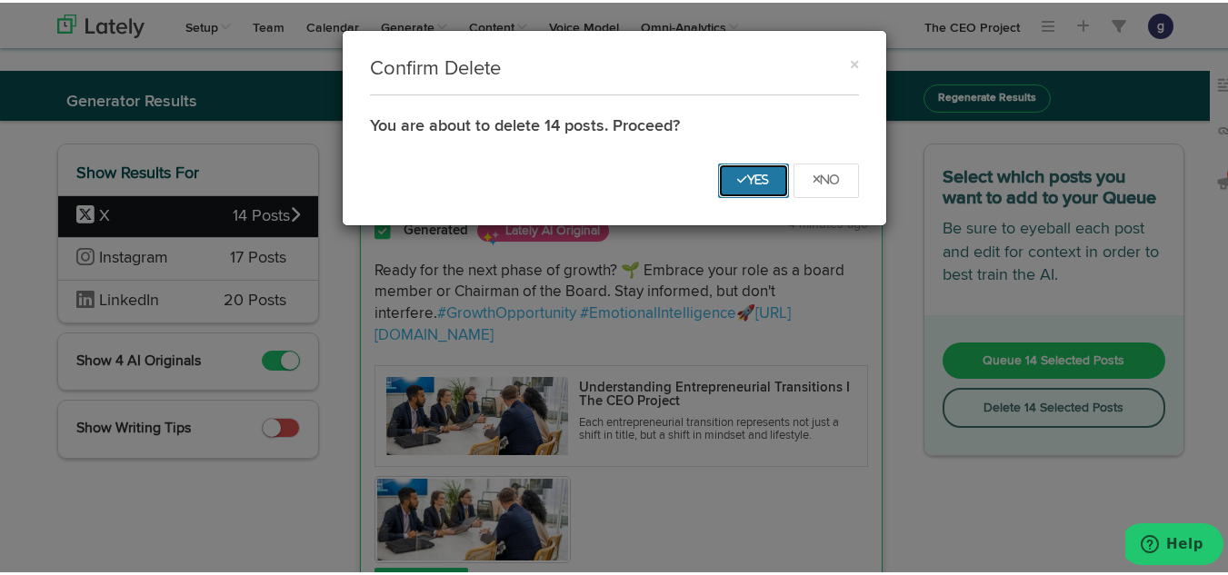
click at [738, 167] on button "Yes" at bounding box center [753, 178] width 71 height 35
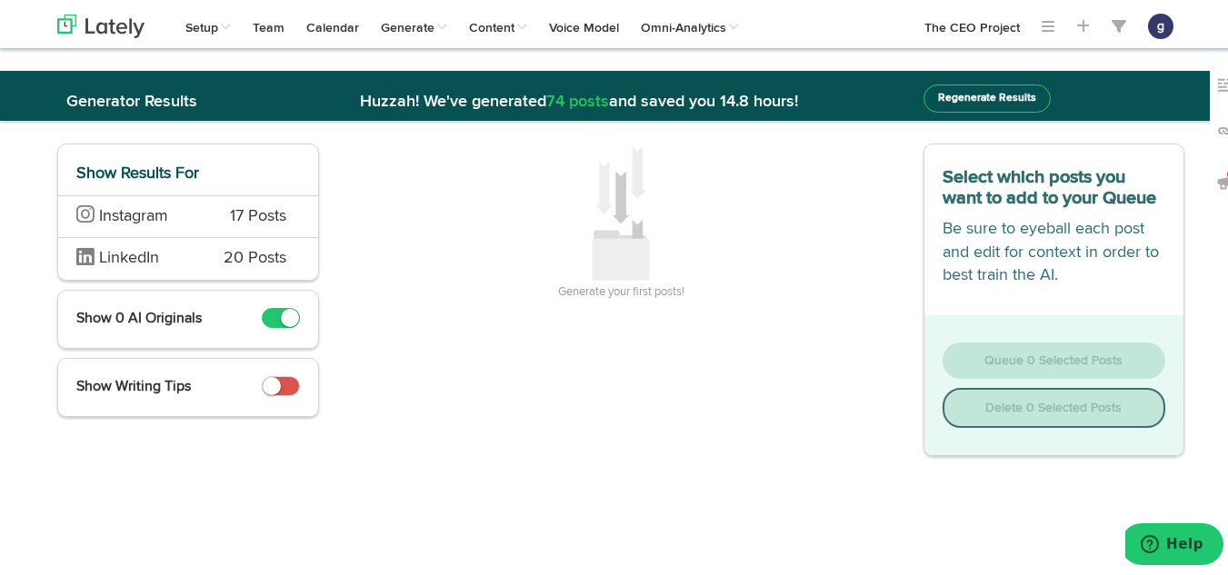
click at [177, 204] on span "Instagram" at bounding box center [139, 215] width 126 height 24
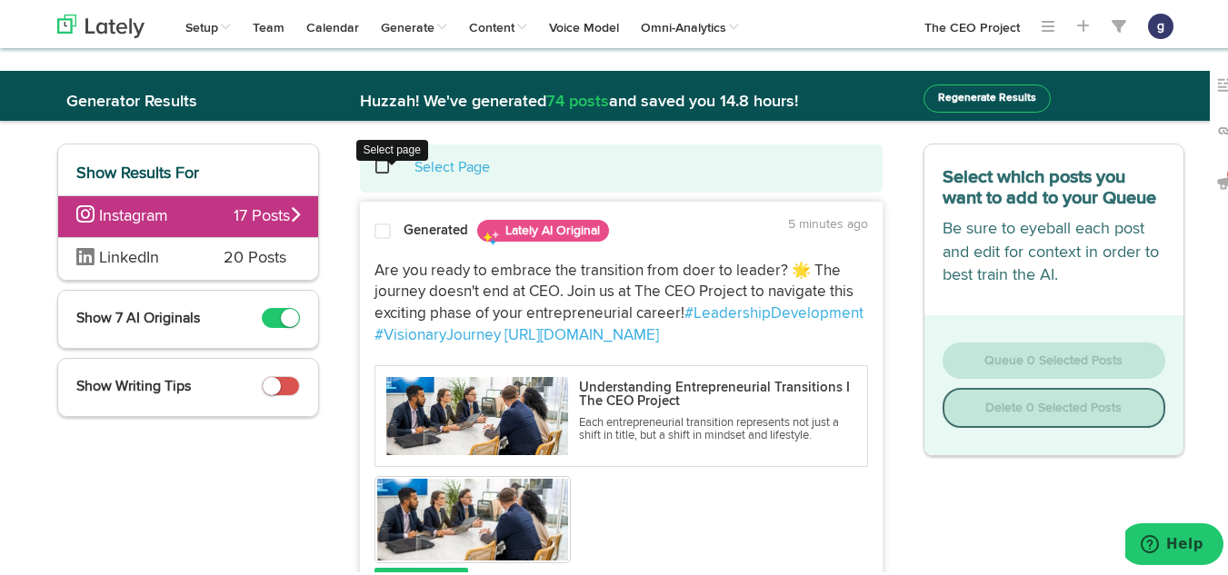
click at [374, 165] on span at bounding box center [392, 165] width 37 height 1
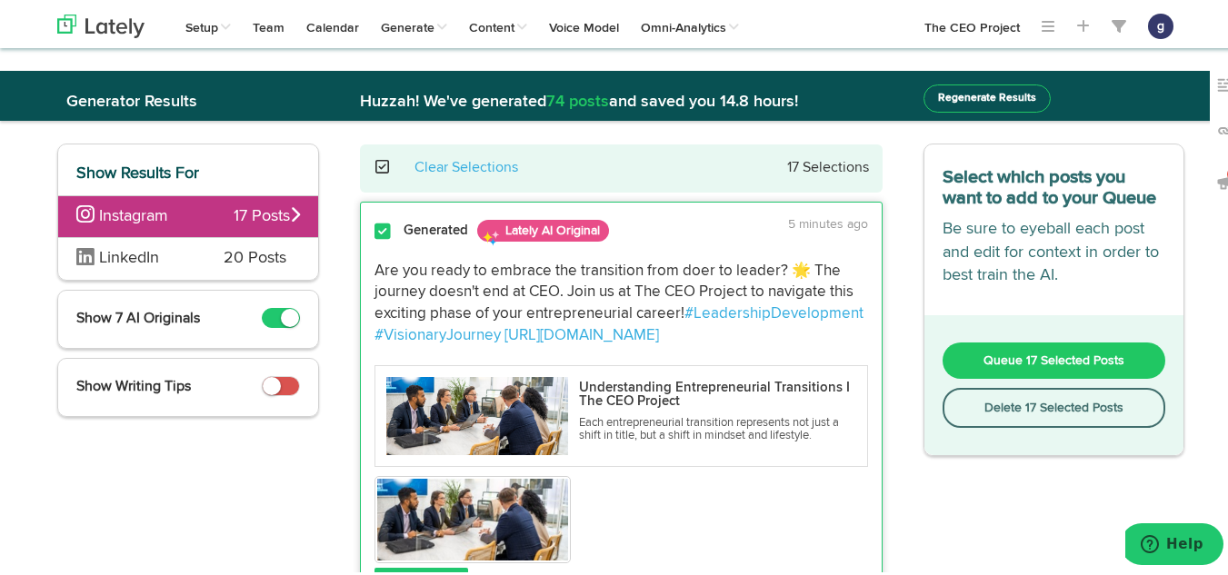
click at [987, 396] on button "Delete 17 Selected Posts" at bounding box center [1055, 405] width 224 height 40
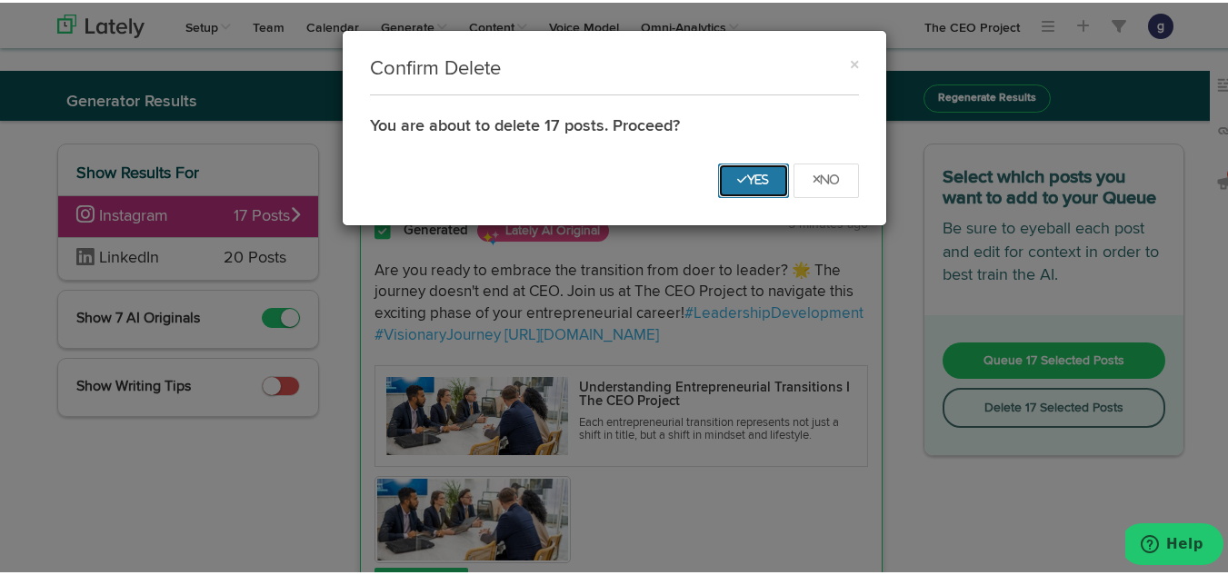
click at [737, 174] on icon "Yes" at bounding box center [753, 177] width 33 height 11
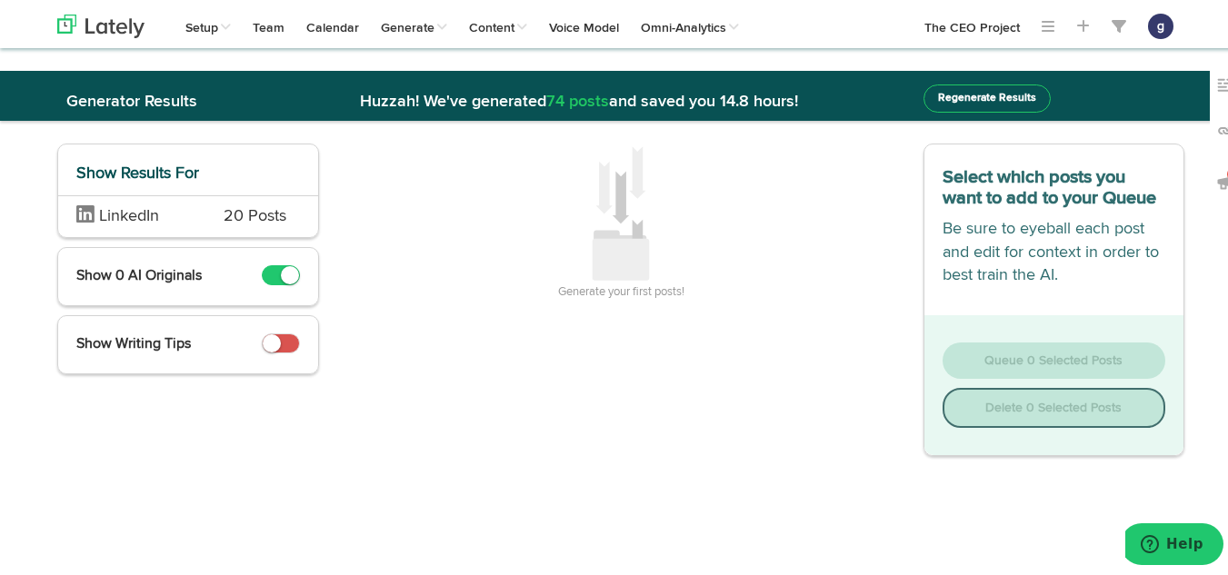
click at [180, 205] on span "LinkedIn" at bounding box center [136, 215] width 120 height 24
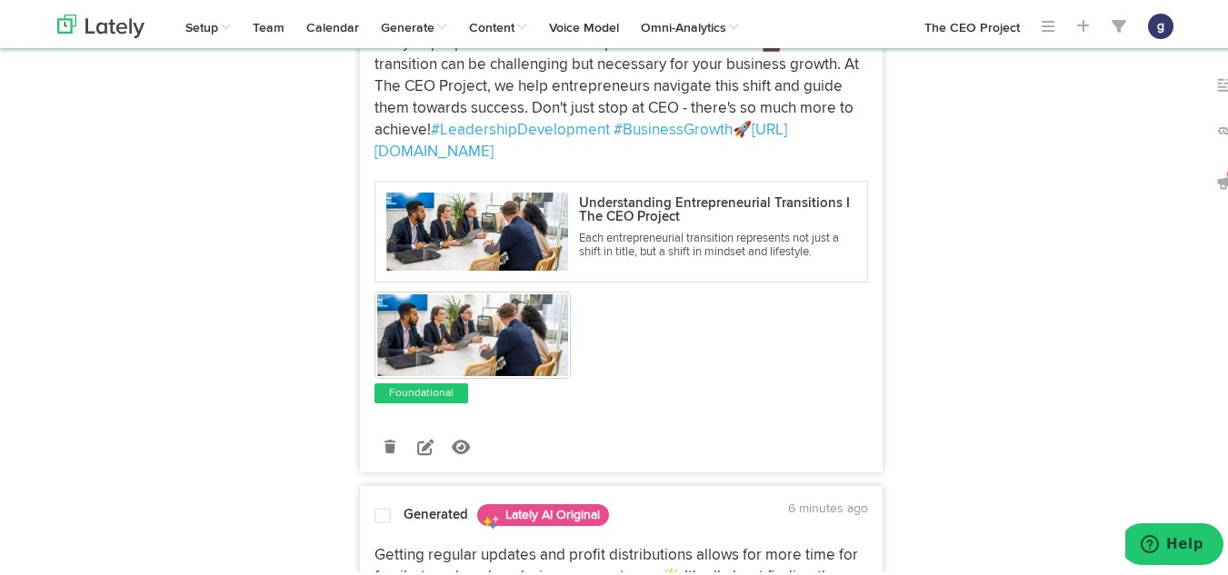
scroll to position [1361, 0]
click at [410, 459] on link at bounding box center [426, 443] width 32 height 32
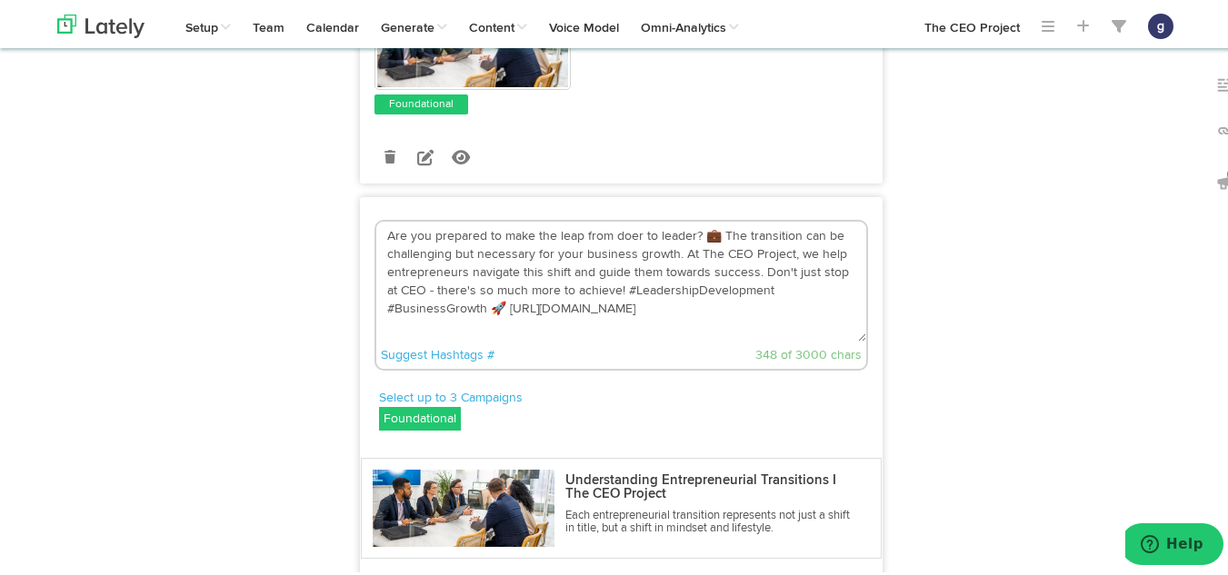
scroll to position [1136, 0]
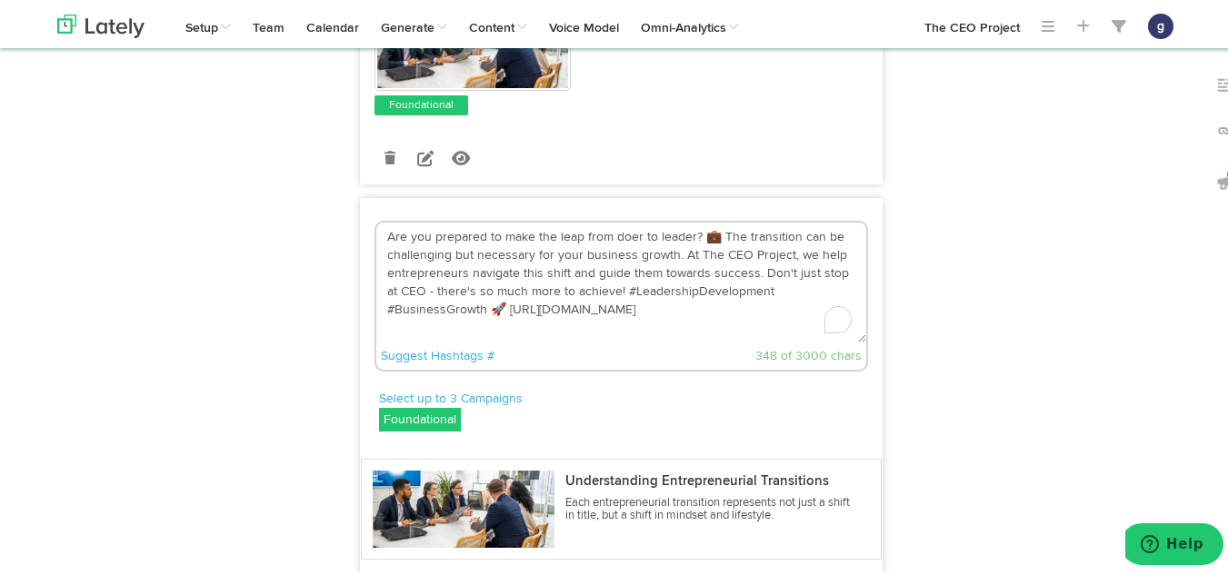
click at [493, 329] on textarea "Are you prepared to make the leap from doer to leader? 💼 The transition can be …" at bounding box center [621, 280] width 490 height 120
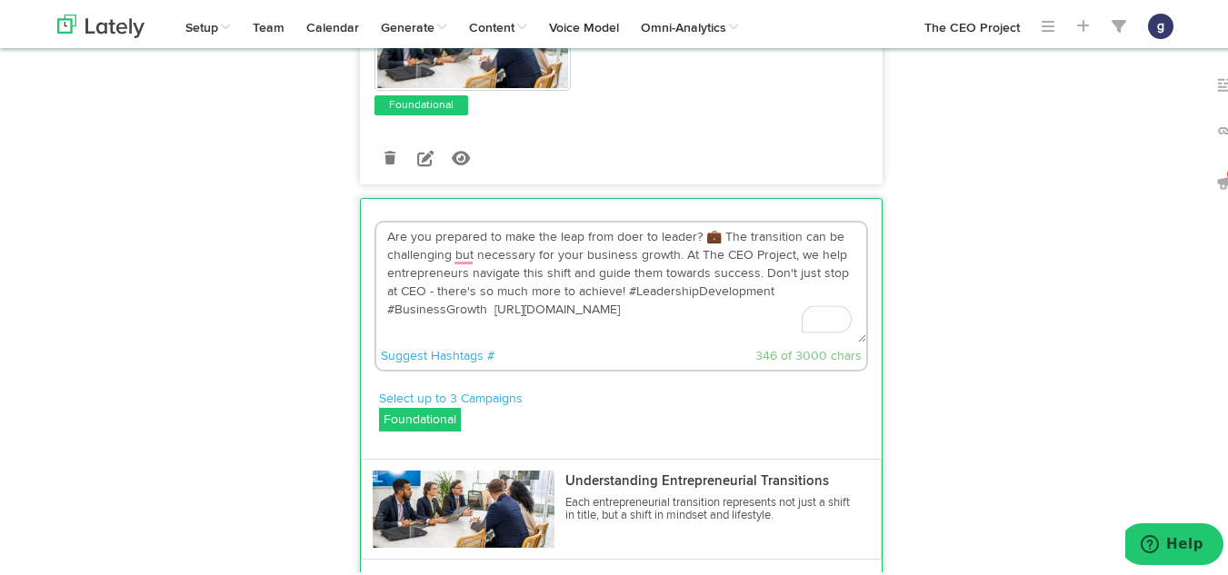
click at [710, 253] on textarea "Are you prepared to make the leap from doer to leader? 💼 The transition can be …" at bounding box center [621, 280] width 490 height 120
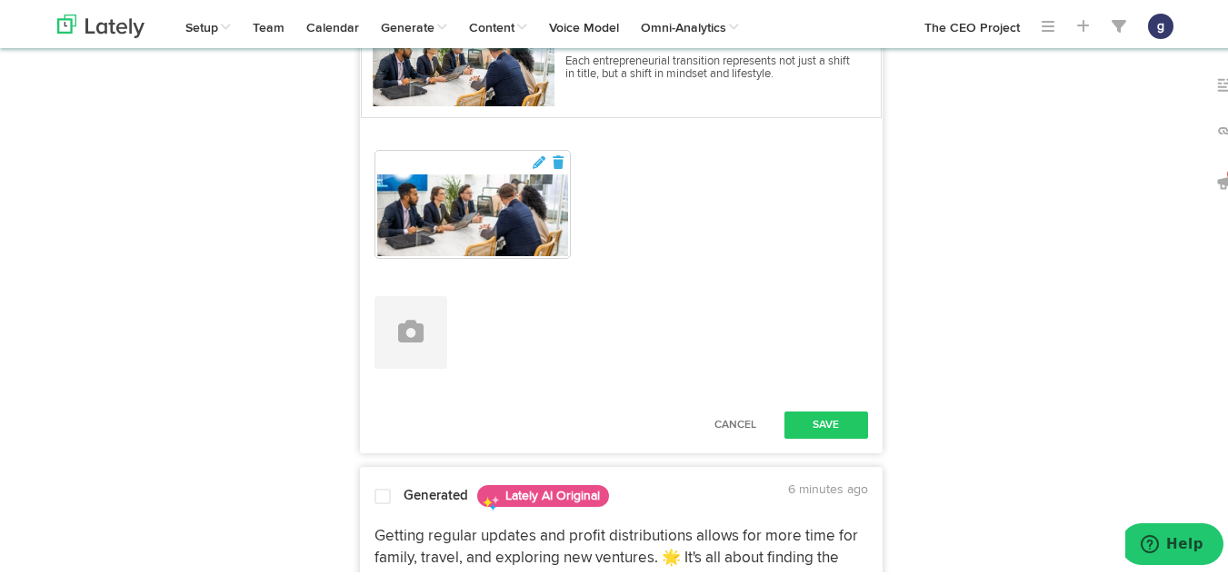
scroll to position [1581, 0]
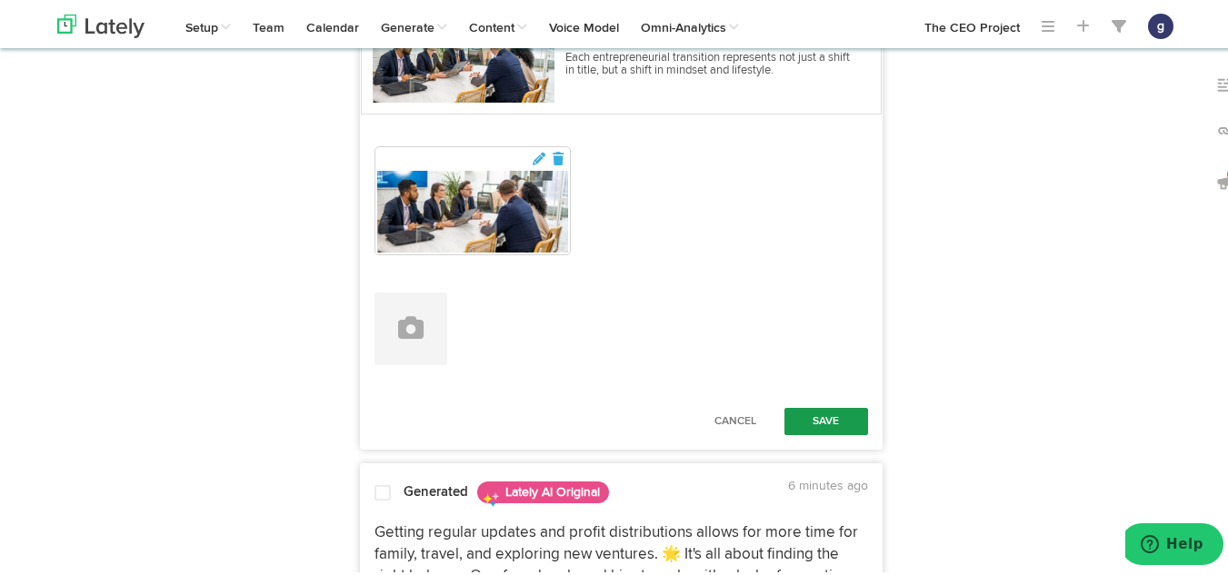
type textarea "Are you prepared to make the leap from doer to leader? The transition can be ch…"
click at [809, 428] on button "Save" at bounding box center [826, 418] width 84 height 27
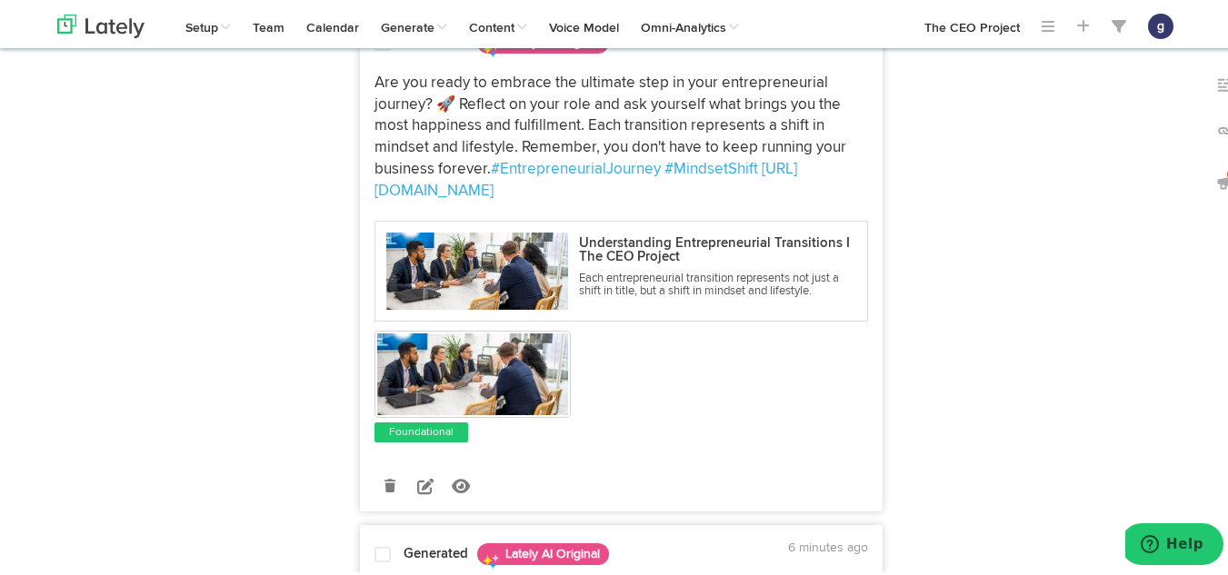
scroll to position [2324, 0]
click at [410, 498] on link at bounding box center [426, 482] width 32 height 32
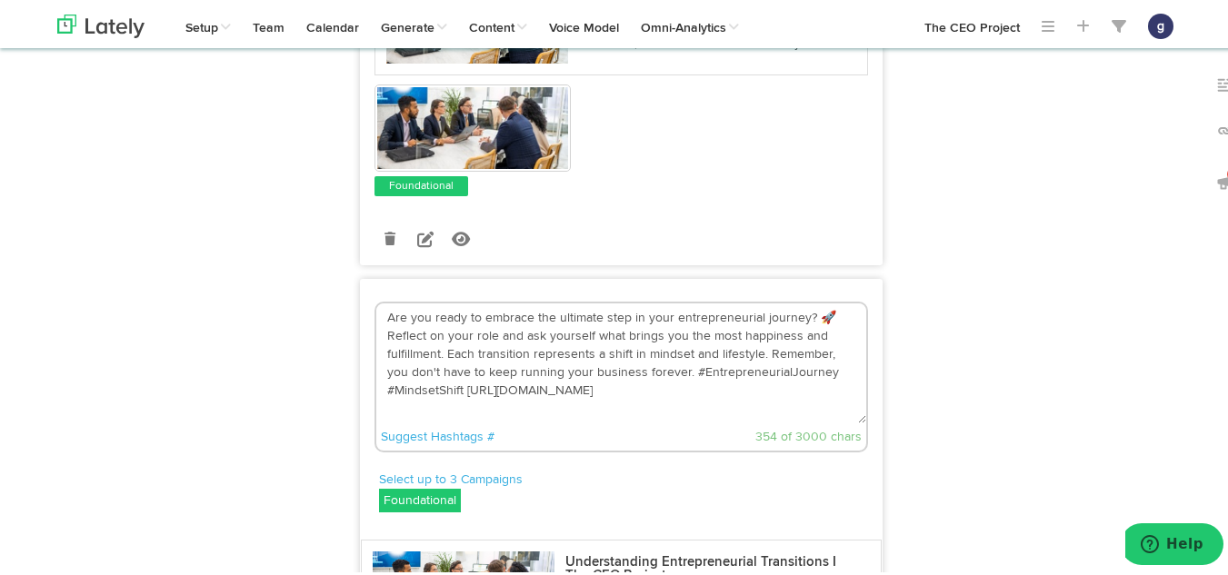
scroll to position [2057, 0]
click at [830, 340] on textarea "Are you ready to embrace the ultimate step in your entrepreneurial journey? 🚀 R…" at bounding box center [621, 362] width 490 height 120
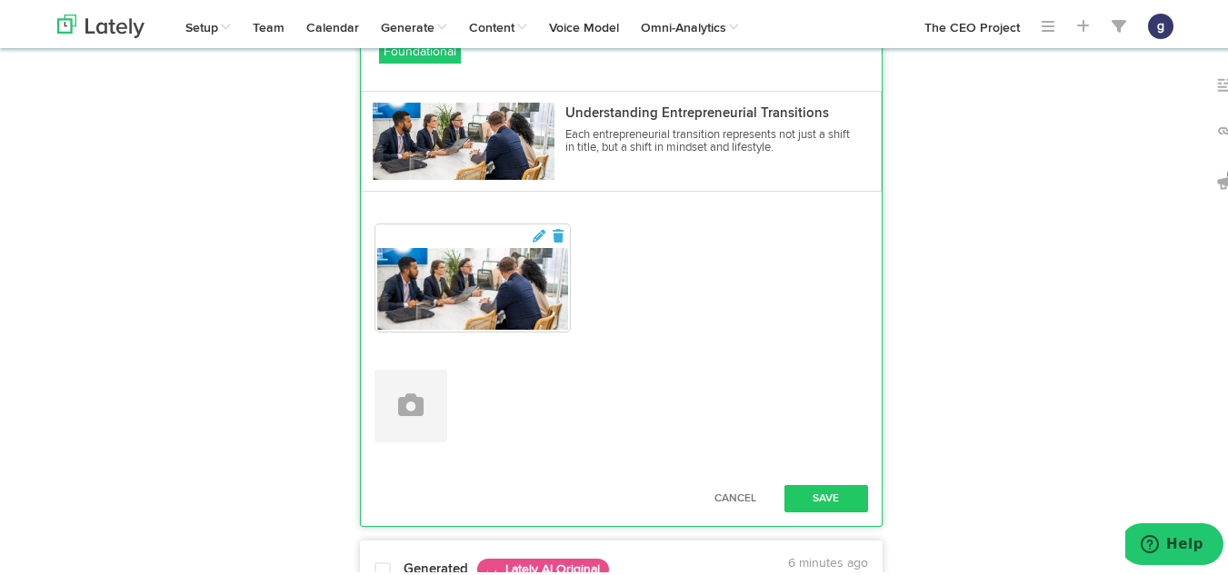
scroll to position [2508, 0]
type textarea "Are you ready to embrace the ultimate step in your entrepreneurial journey? Ref…"
click at [806, 509] on button "Save" at bounding box center [826, 495] width 84 height 27
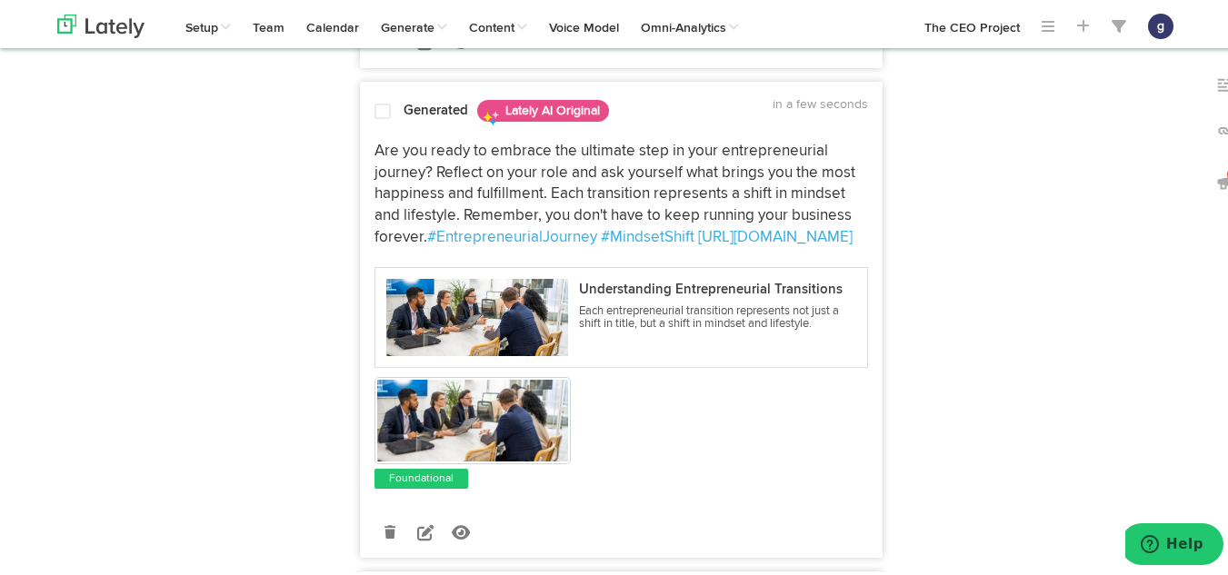
scroll to position [2199, 0]
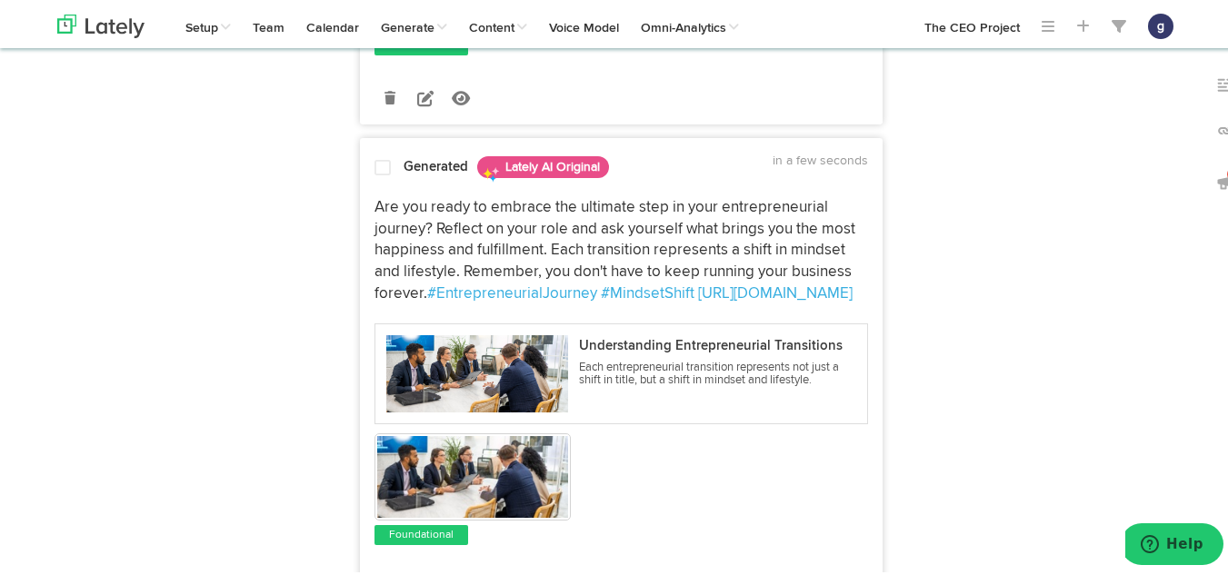
click at [378, 175] on span at bounding box center [382, 165] width 16 height 18
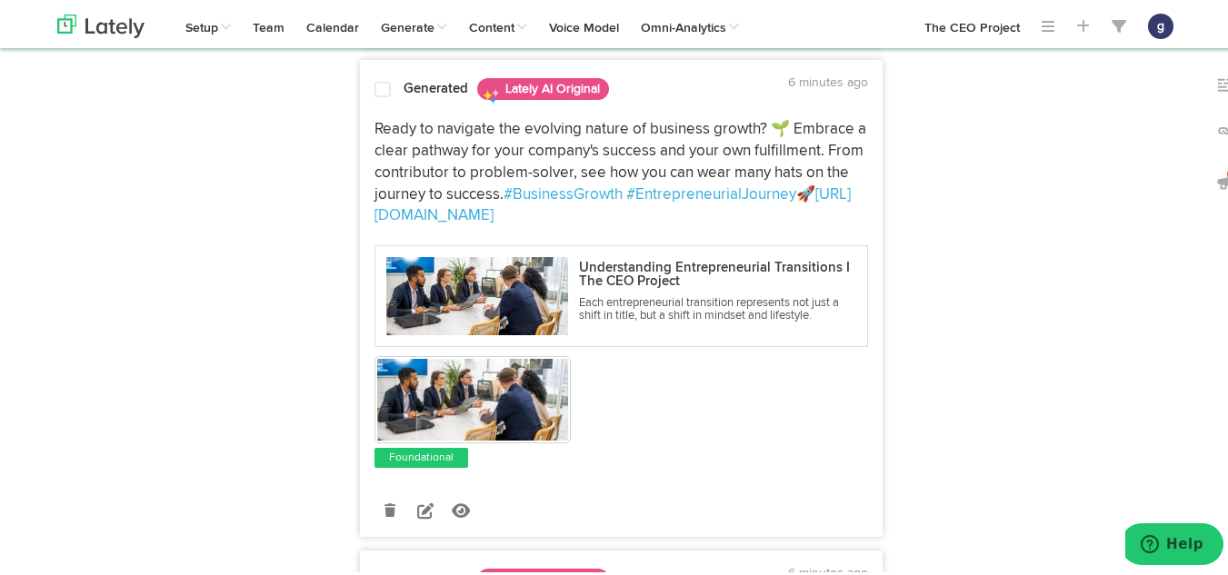
scroll to position [3259, 0]
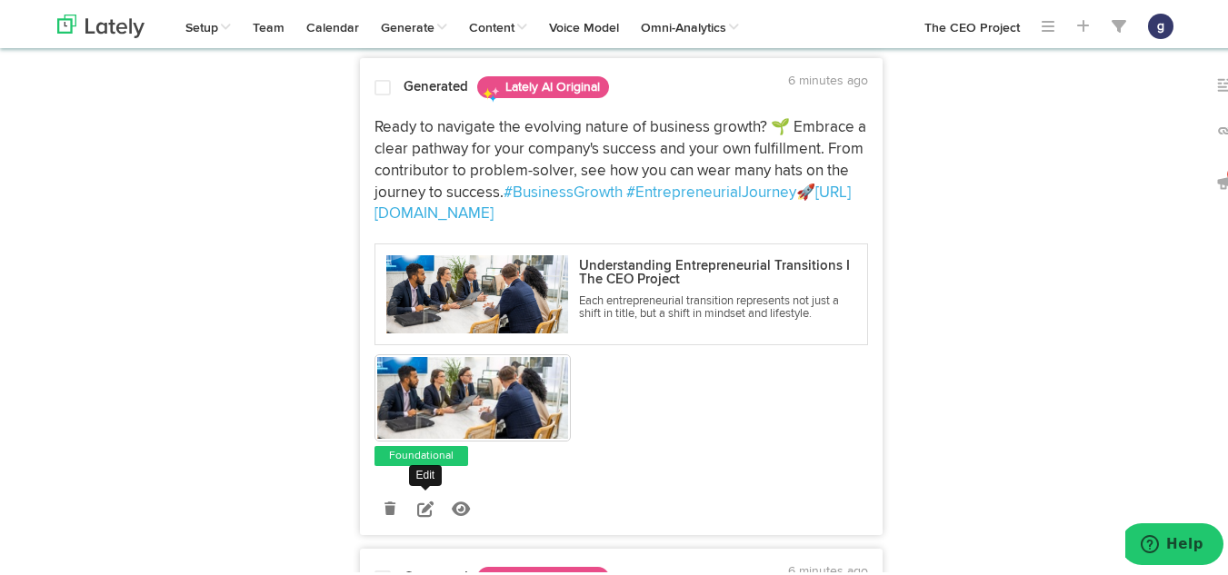
click at [417, 514] on icon at bounding box center [425, 506] width 16 height 16
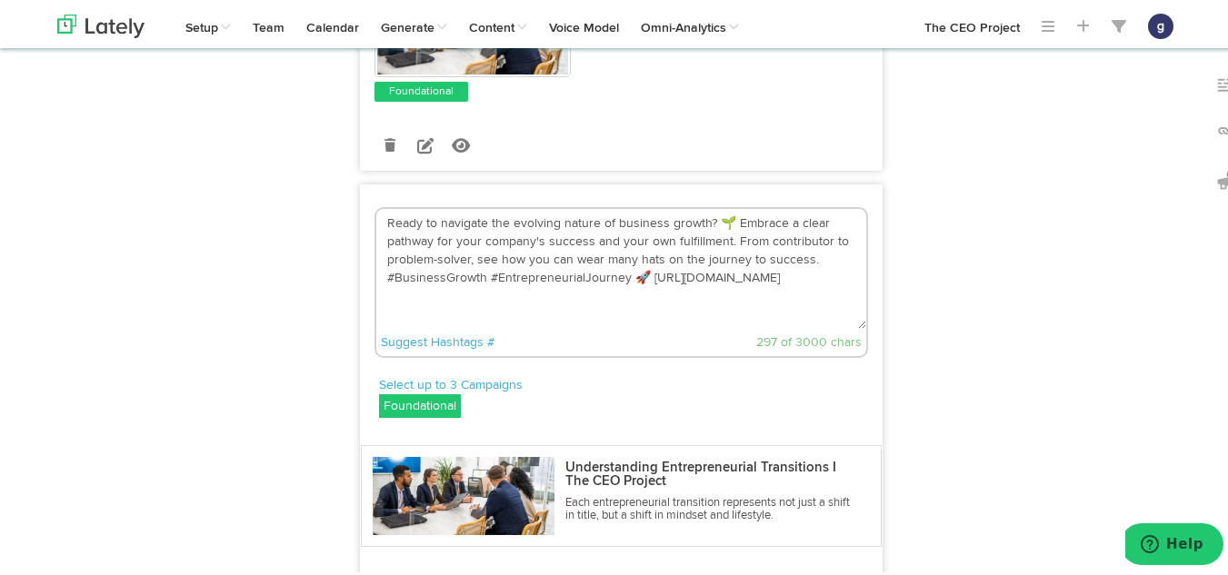
scroll to position [3125, 0]
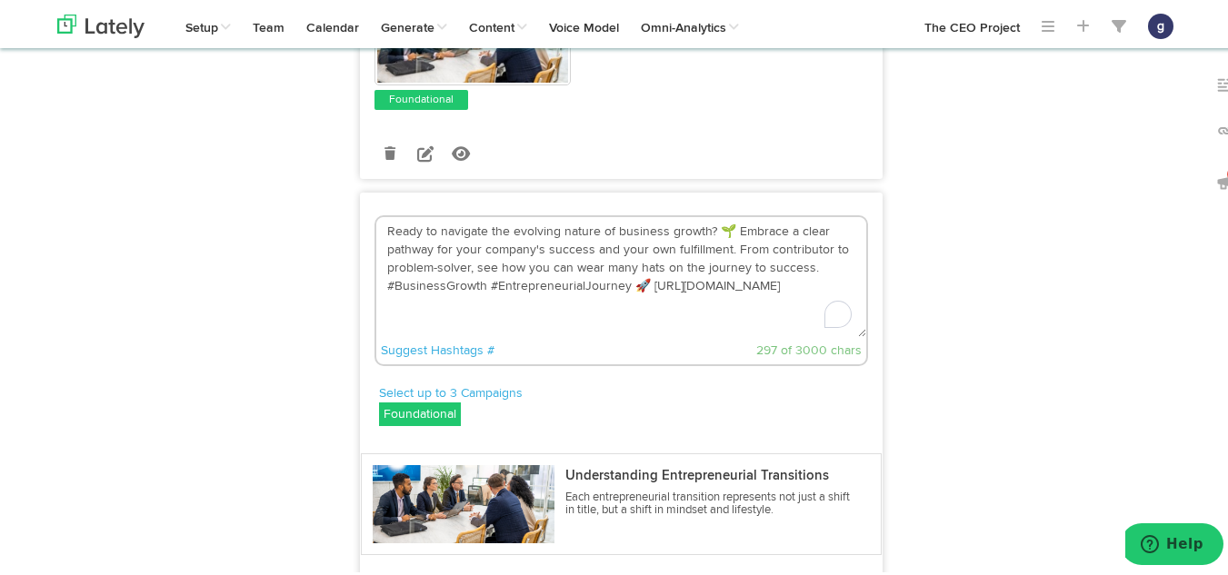
click at [635, 303] on textarea "Ready to navigate the evolving nature of business growth? 🌱 Embrace a clear pat…" at bounding box center [621, 274] width 490 height 120
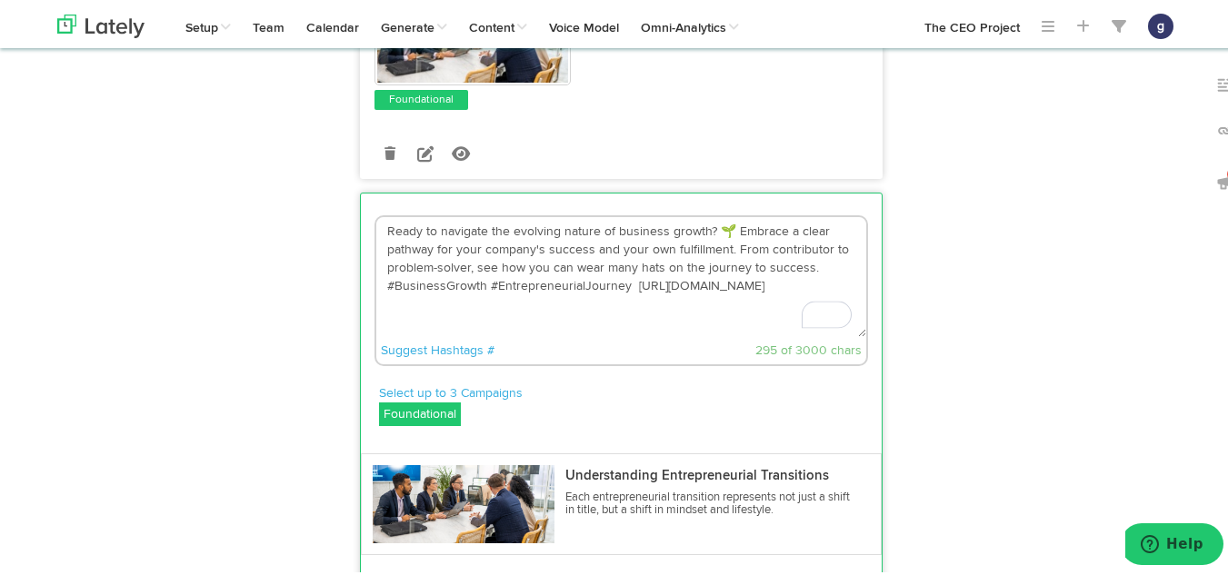
click at [722, 249] on textarea "Ready to navigate the evolving nature of business growth? 🌱 Embrace a clear pat…" at bounding box center [621, 274] width 490 height 120
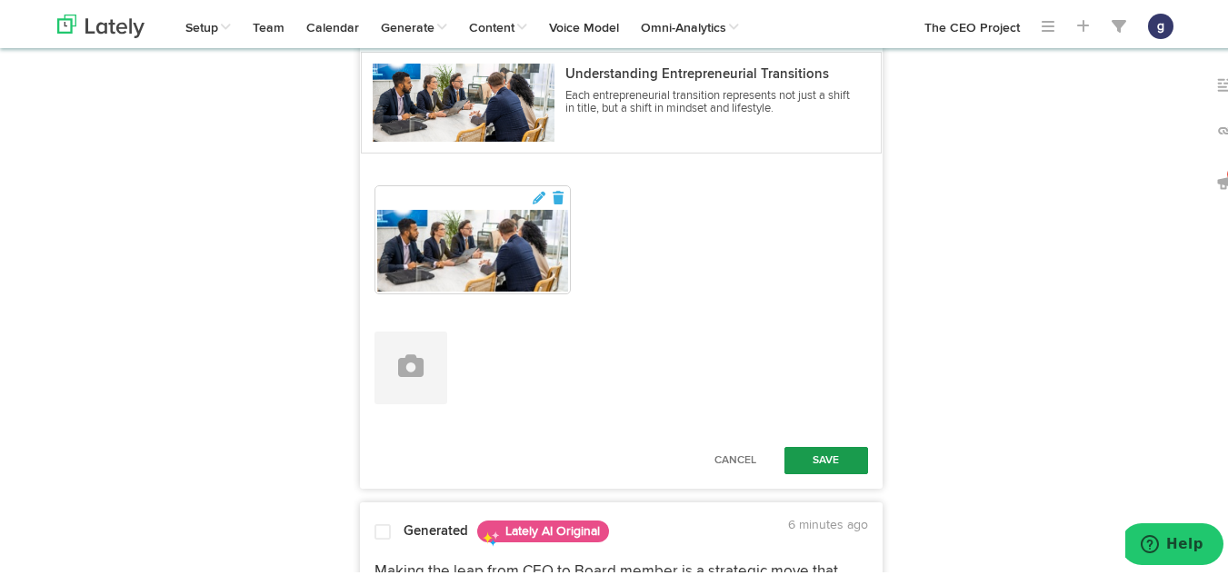
scroll to position [3528, 0]
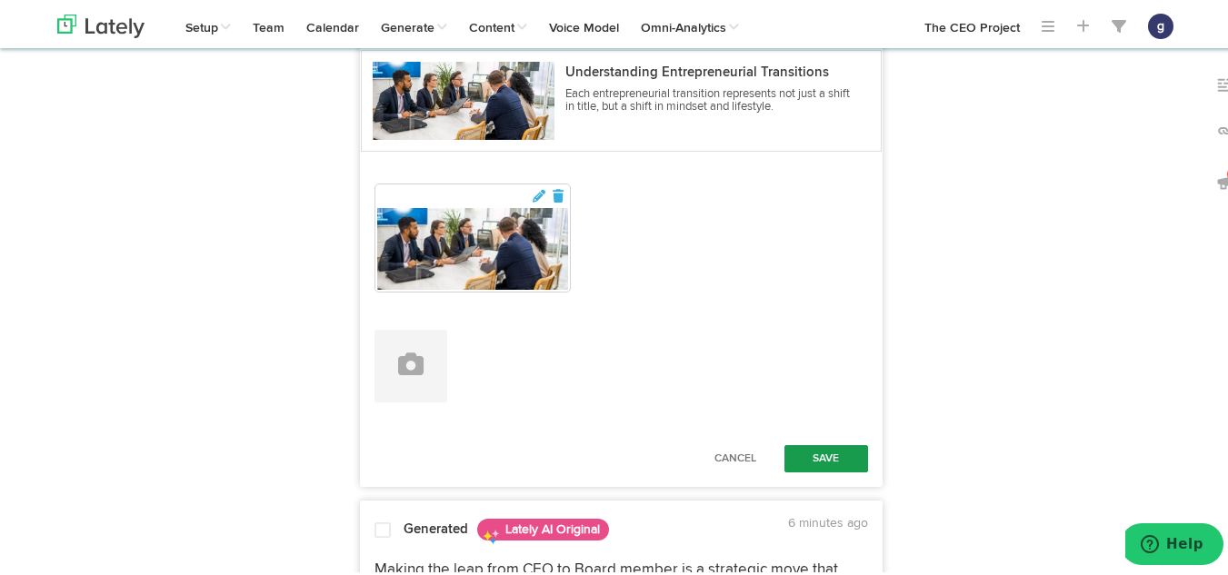
type textarea "Ready to navigate the evolving nature of business growth? Embrace a clear pathw…"
click at [806, 470] on button "Save" at bounding box center [826, 456] width 84 height 27
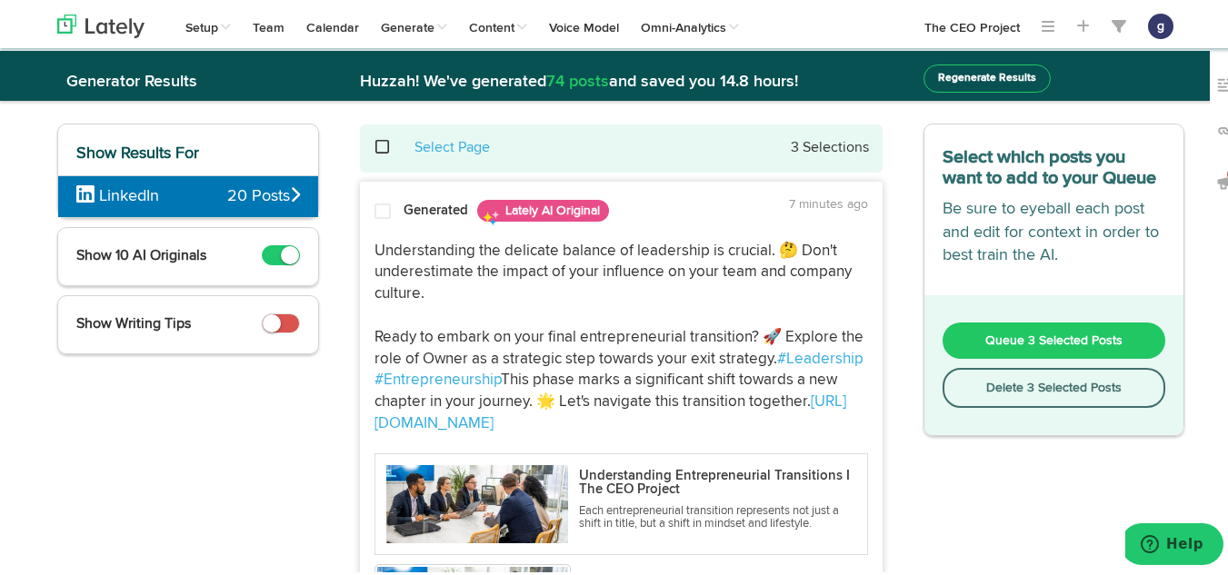
scroll to position [19, 0]
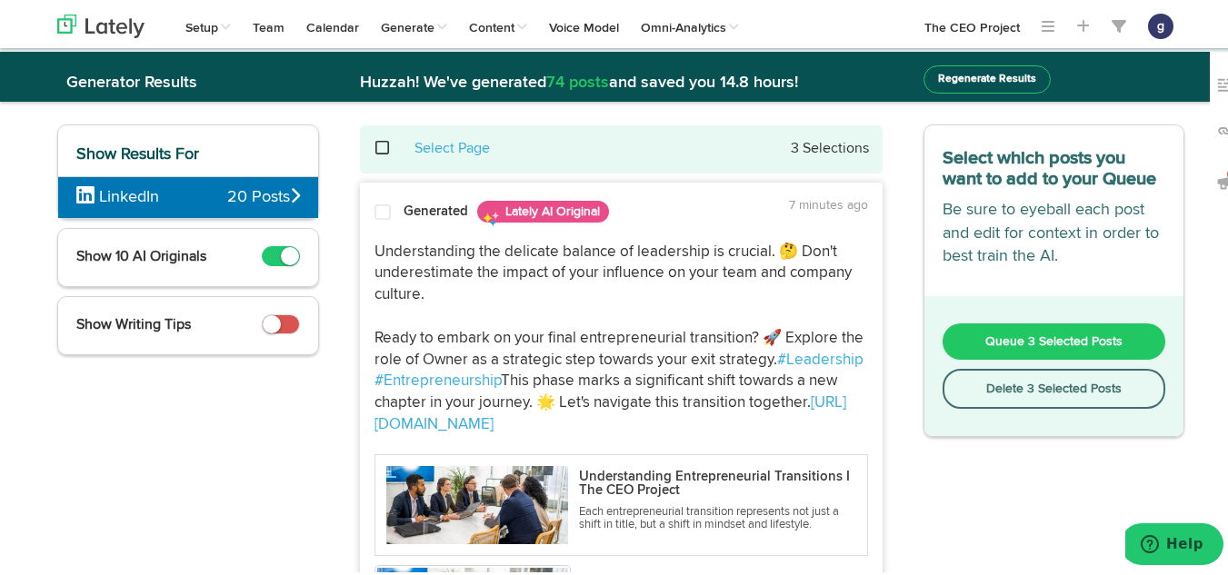
click at [1044, 344] on span "Queue 3 Selected Posts" at bounding box center [1053, 339] width 137 height 13
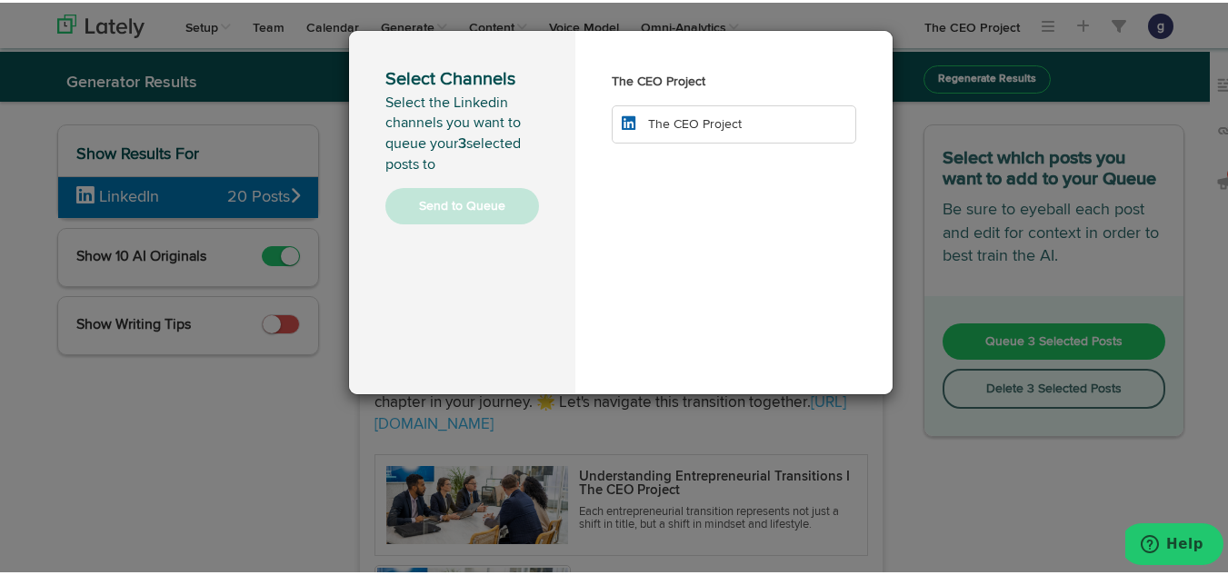
click at [714, 111] on li "The CEO Project" at bounding box center [734, 122] width 244 height 38
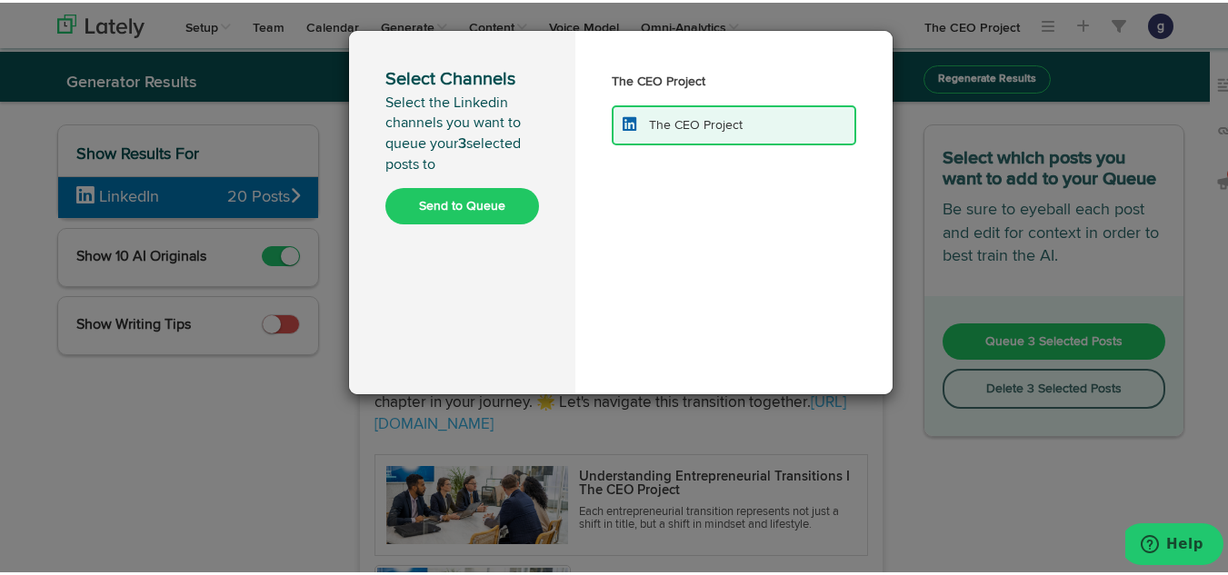
click at [435, 205] on button "Send to Queue" at bounding box center [462, 203] width 154 height 36
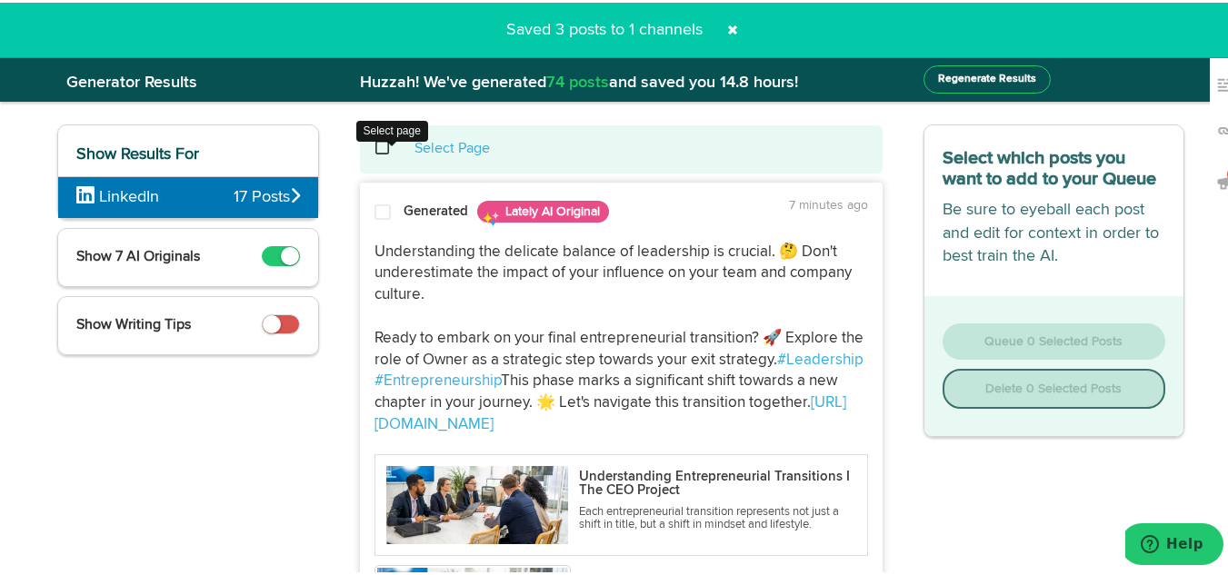
click at [377, 146] on span at bounding box center [392, 145] width 37 height 1
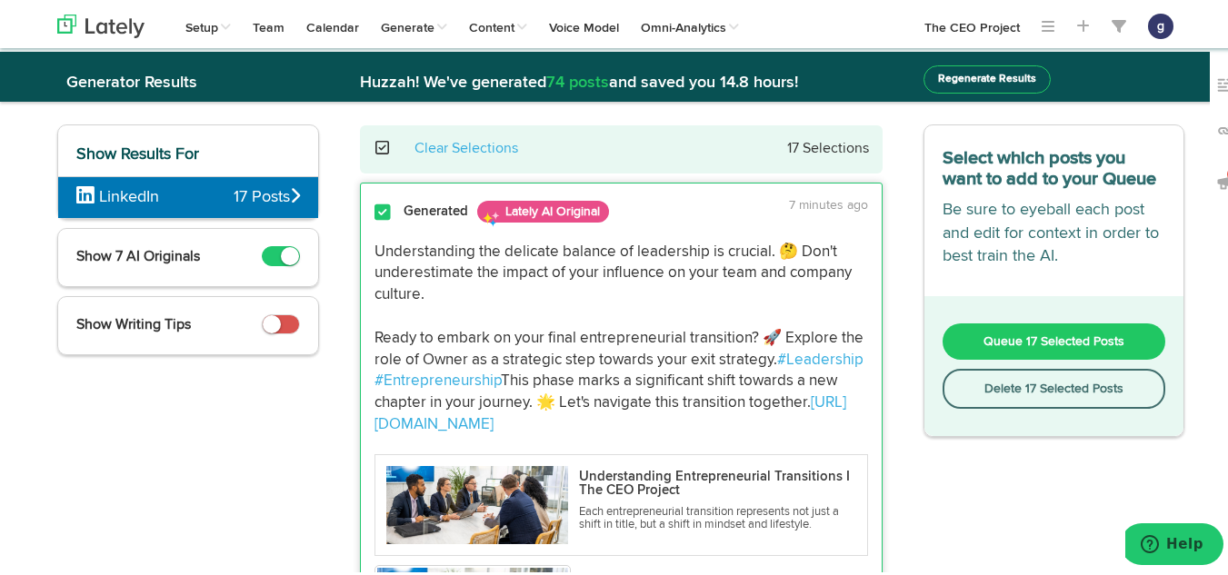
click at [990, 388] on button "Delete 17 Selected Posts" at bounding box center [1055, 386] width 224 height 40
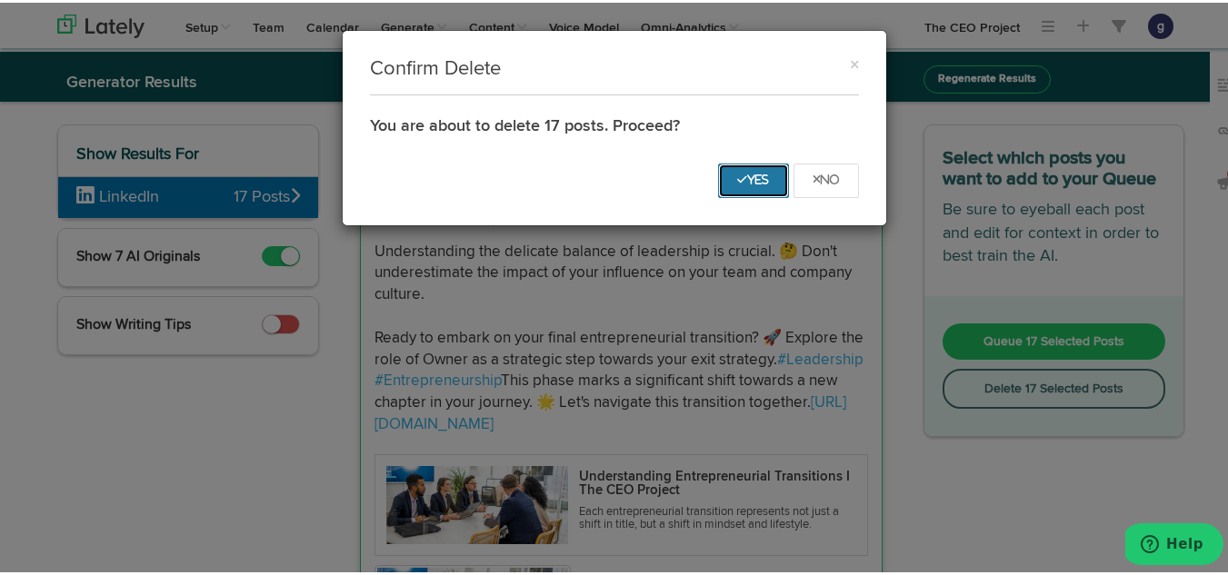
click at [737, 172] on icon "Yes" at bounding box center [753, 177] width 33 height 11
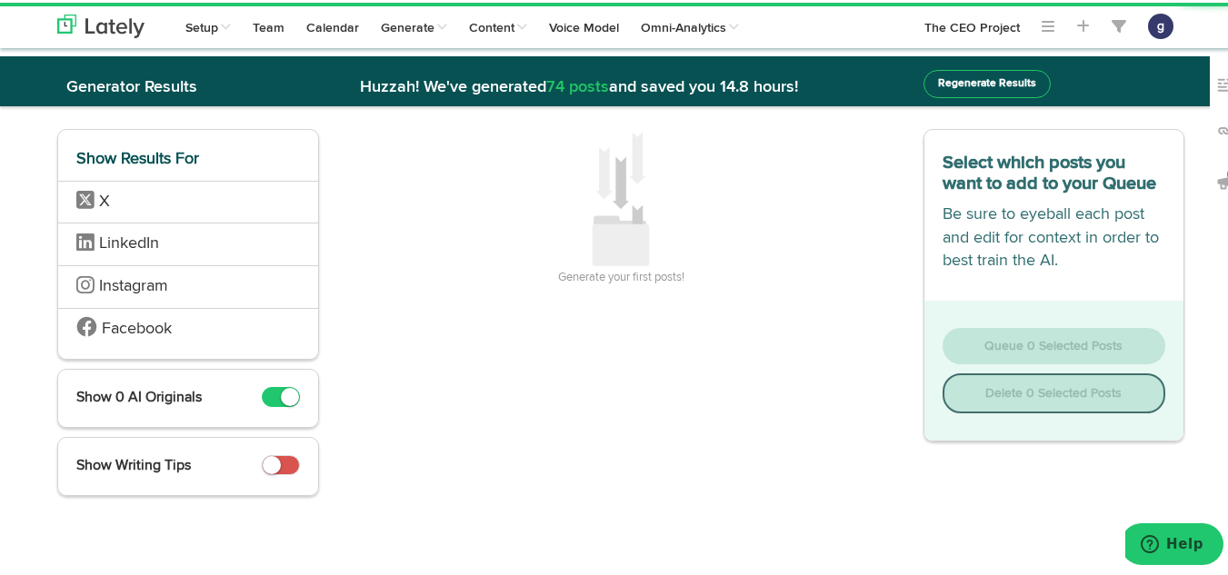
scroll to position [15, 0]
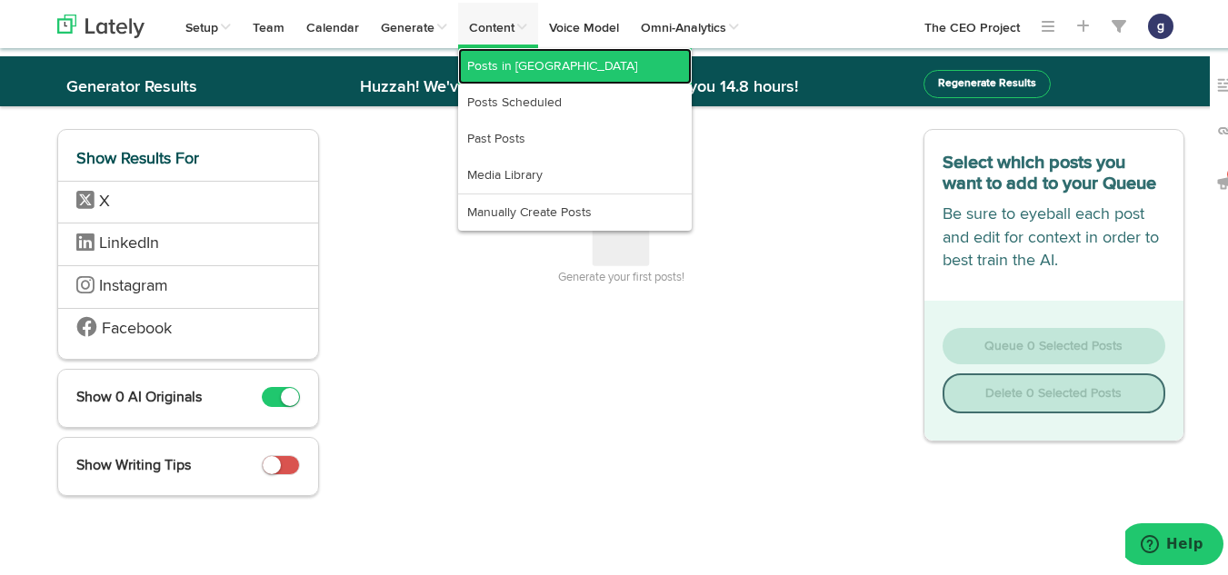
click at [504, 63] on link "Posts in [GEOGRAPHIC_DATA]" at bounding box center [575, 63] width 234 height 36
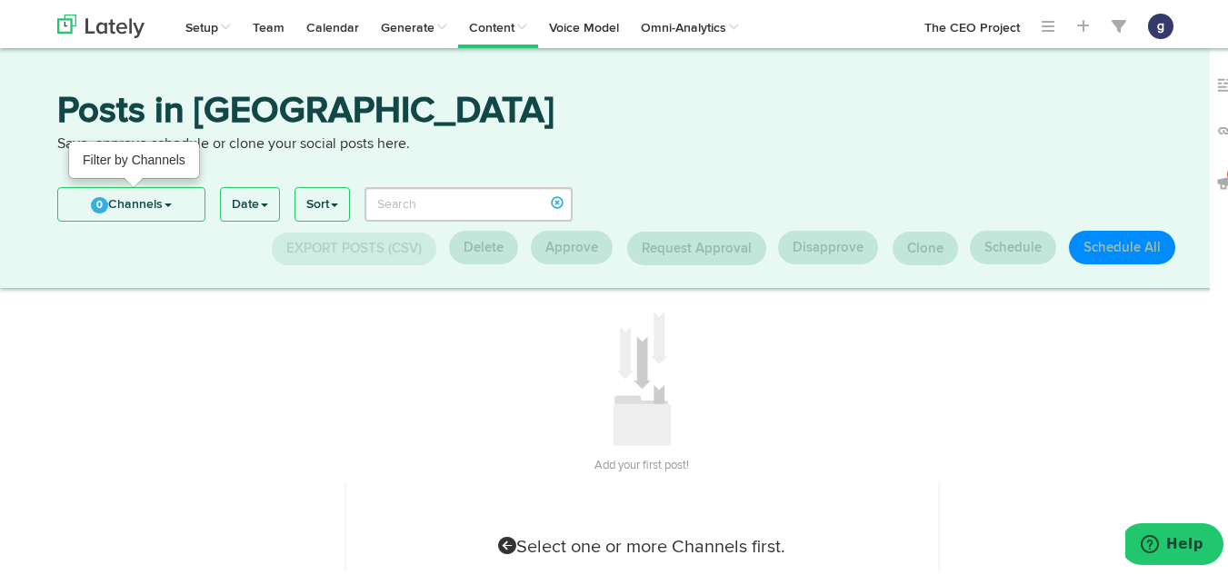
click at [123, 197] on link "0 Channels" at bounding box center [131, 201] width 146 height 33
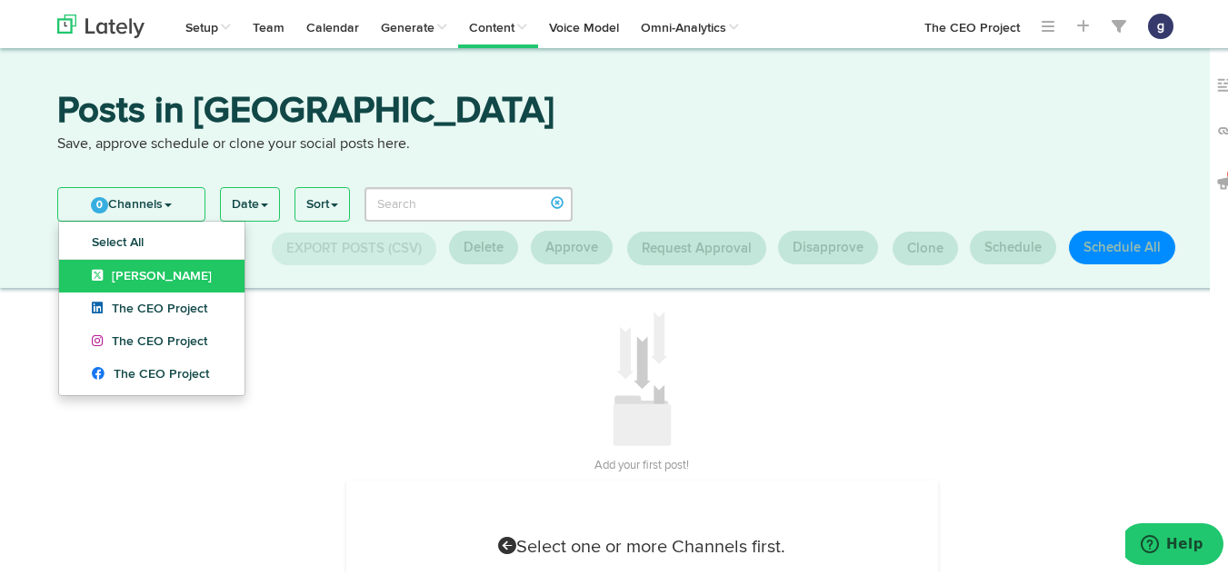
click at [126, 272] on span "[PERSON_NAME]" at bounding box center [152, 273] width 120 height 13
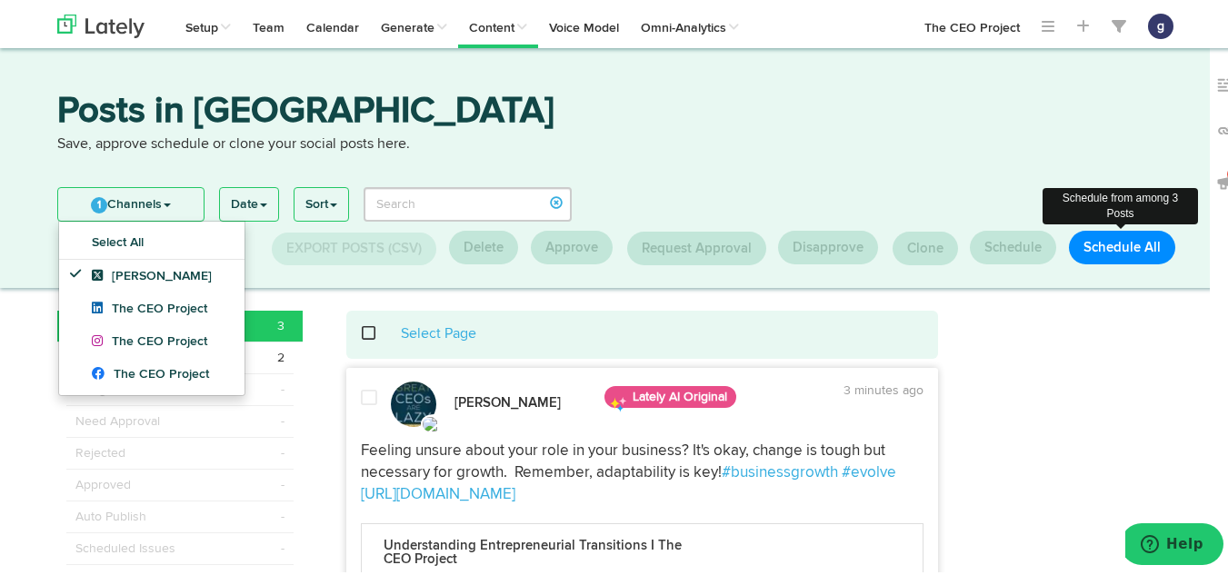
click at [1126, 233] on button "Schedule All" at bounding box center [1122, 245] width 106 height 34
select select "11"
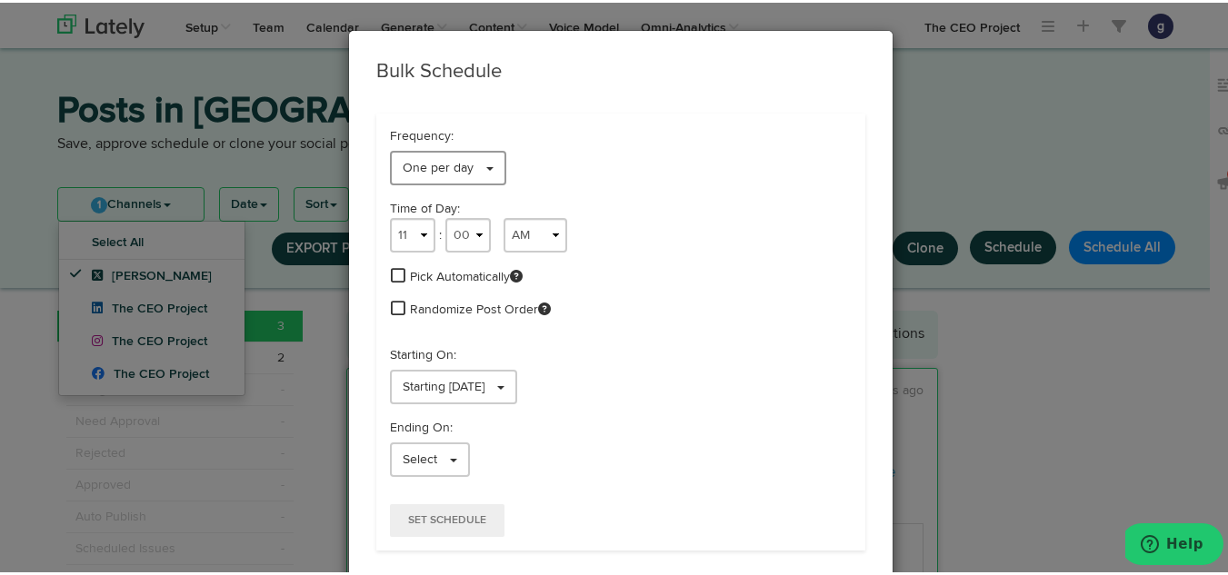
click at [430, 157] on link "One per day" at bounding box center [448, 165] width 116 height 35
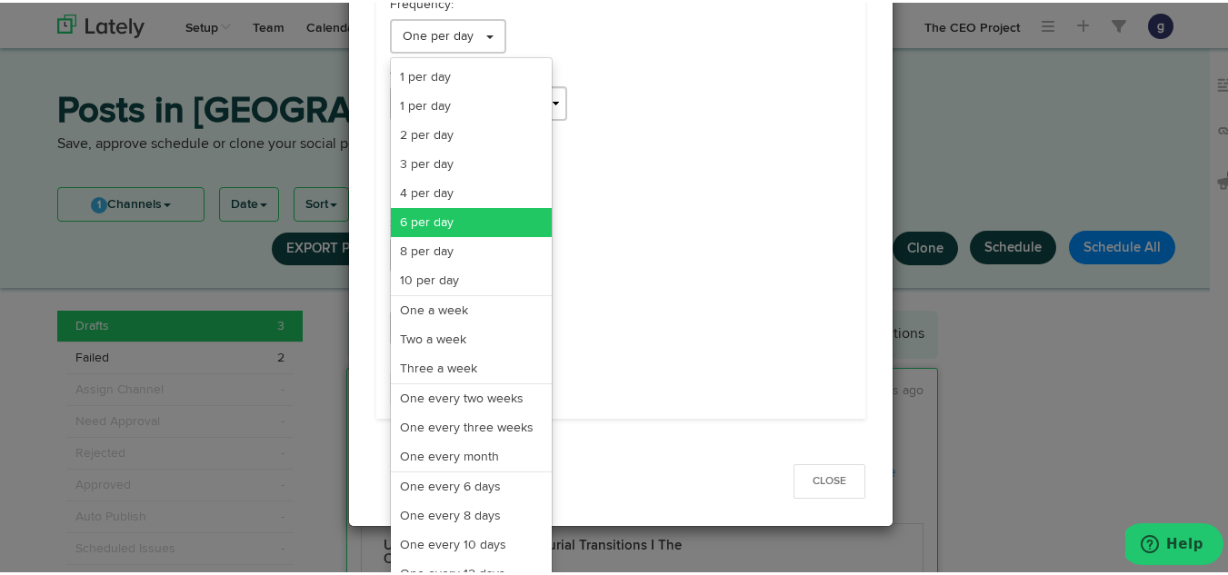
scroll to position [134, 0]
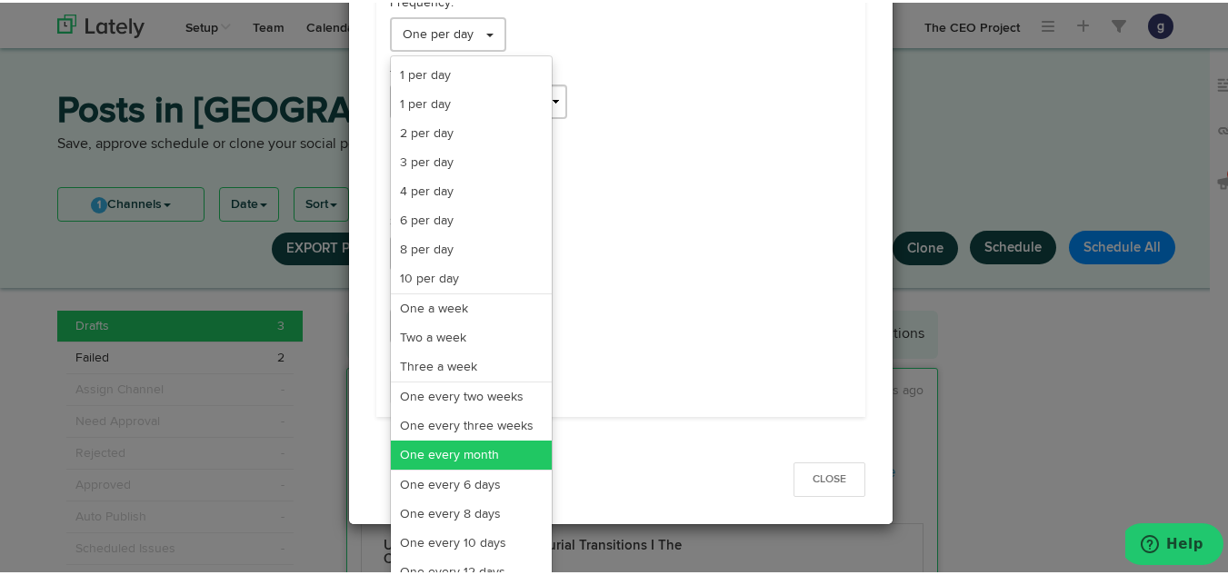
click at [447, 452] on link "One every month" at bounding box center [471, 452] width 161 height 29
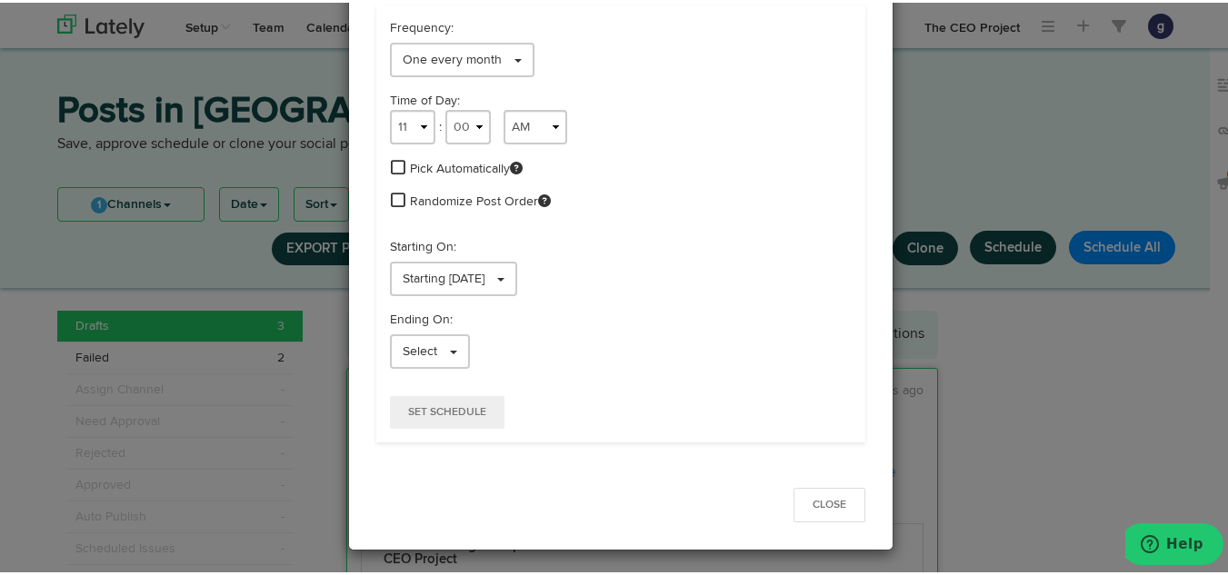
scroll to position [108, 0]
click at [404, 128] on select "1 2 3 4 5 6 7 8 9 10 11 12" at bounding box center [412, 124] width 45 height 35
select select "9"
click at [390, 107] on select "1 2 3 4 5 6 7 8 9 10 11 12" at bounding box center [412, 124] width 45 height 35
click at [452, 282] on span "Starting [DATE]" at bounding box center [444, 276] width 82 height 13
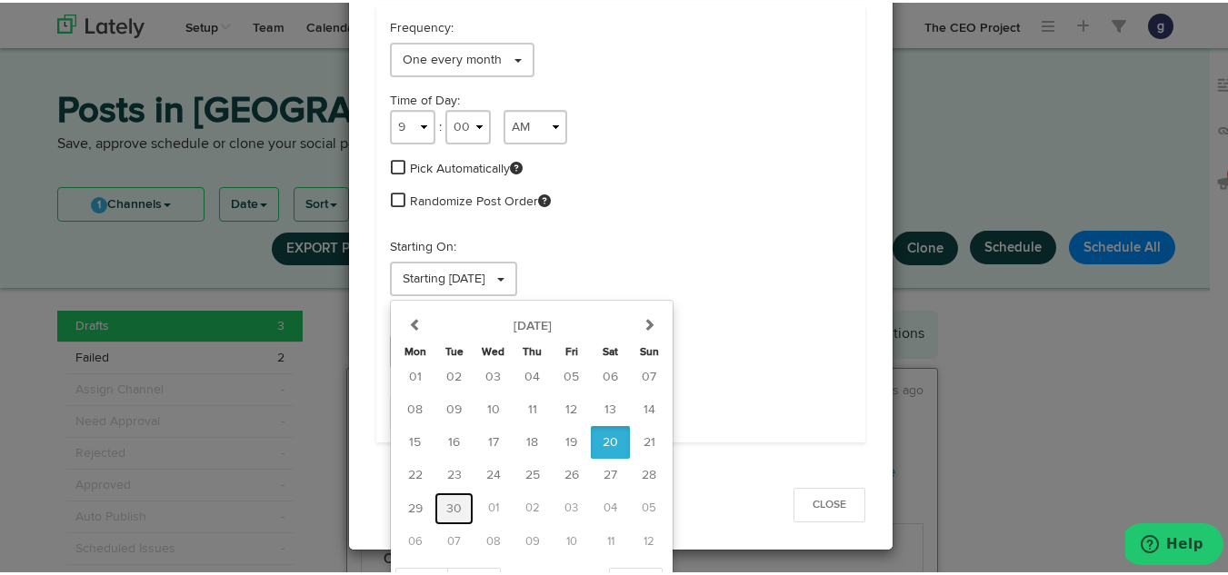
click at [446, 500] on span "30" at bounding box center [453, 506] width 15 height 13
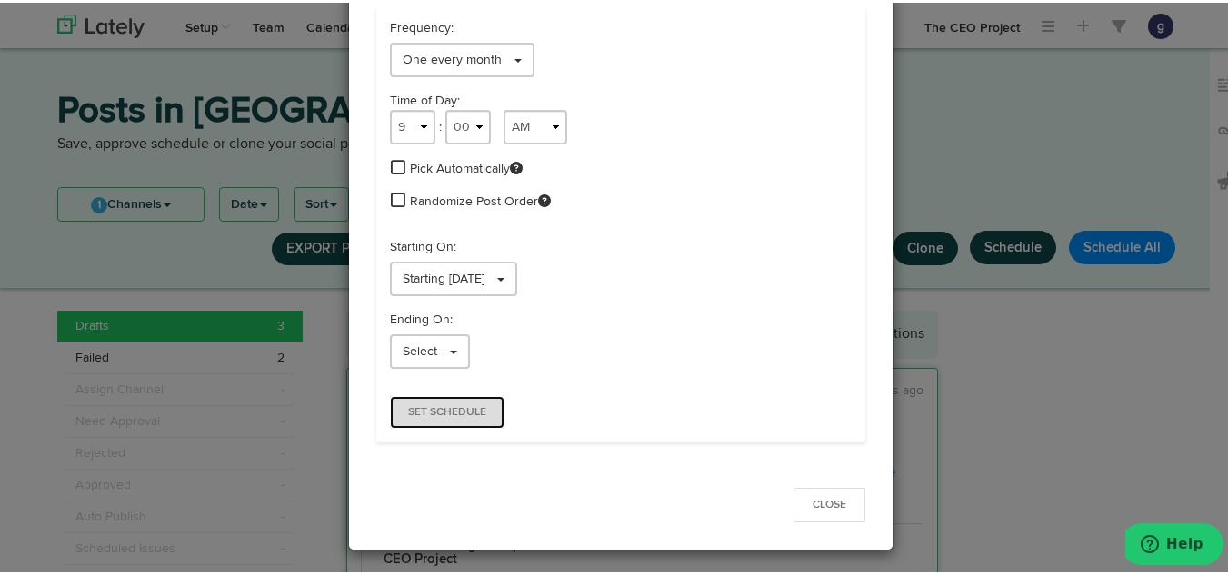
click at [418, 395] on button "Set Schedule" at bounding box center [447, 410] width 115 height 33
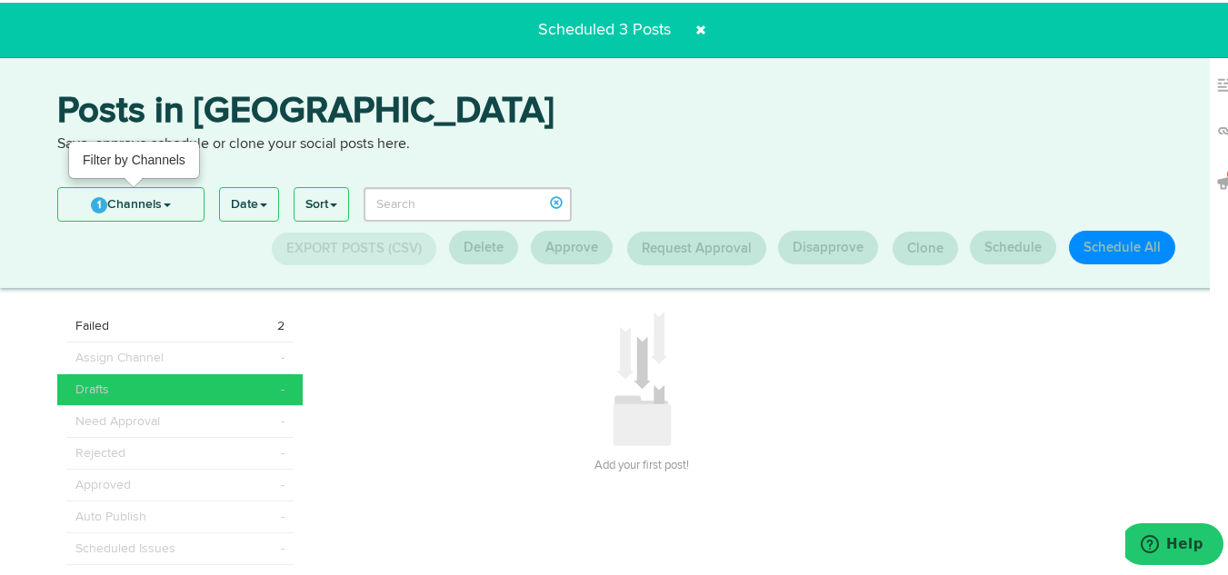
click at [119, 203] on link "1 Channels" at bounding box center [130, 201] width 145 height 33
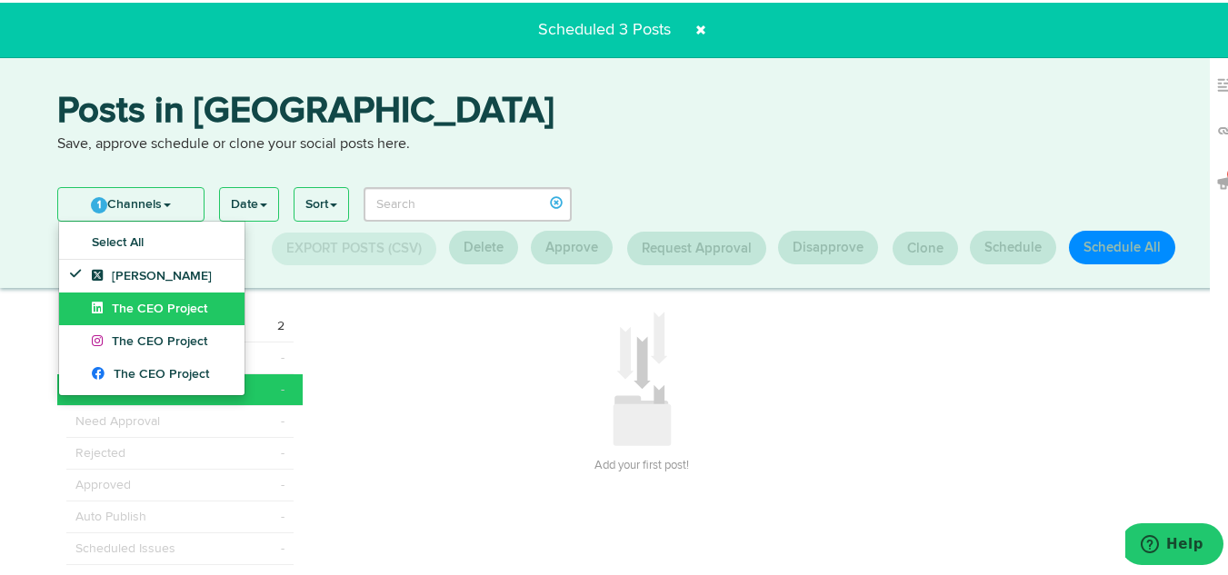
click at [118, 305] on span "The CEO Project" at bounding box center [149, 306] width 115 height 13
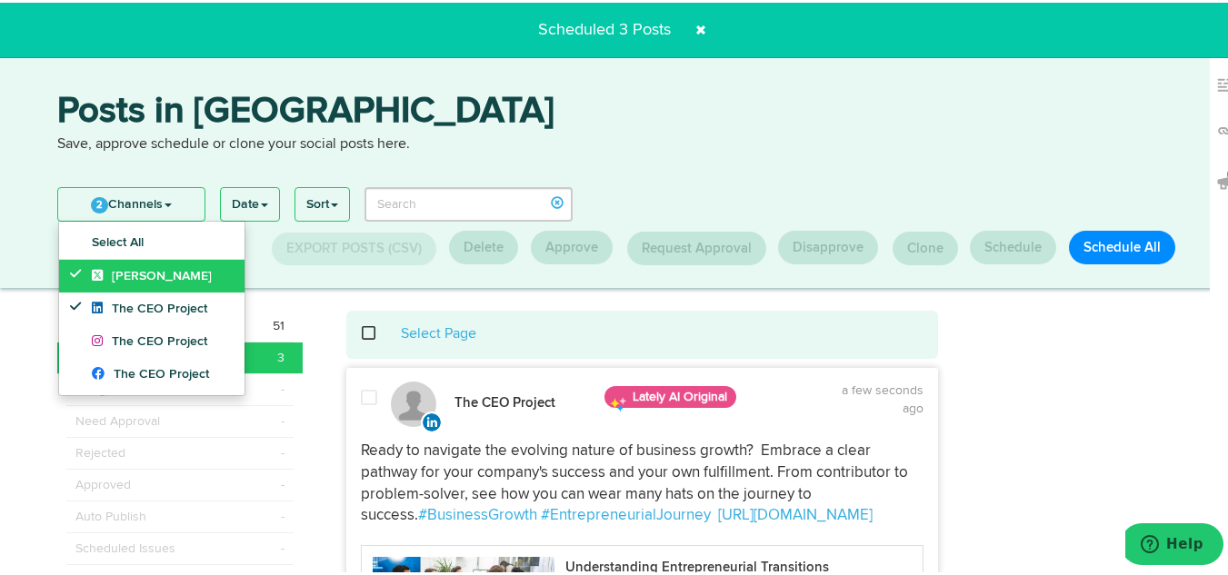
click at [123, 270] on span "[PERSON_NAME]" at bounding box center [152, 273] width 120 height 13
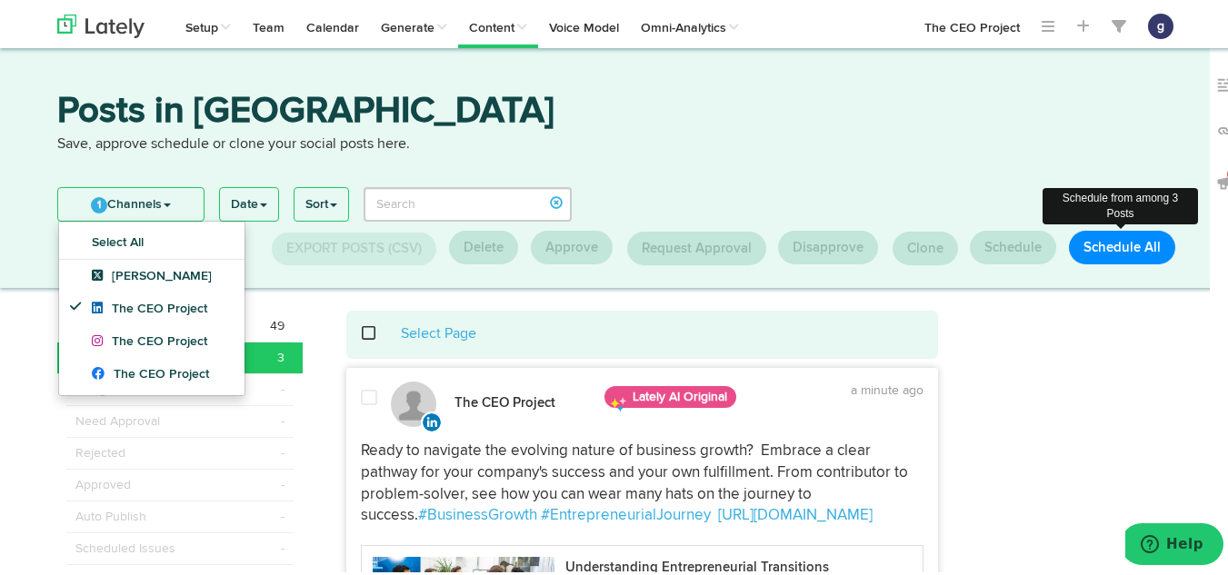
click at [1115, 234] on button "Schedule All" at bounding box center [1122, 245] width 106 height 34
select select "11"
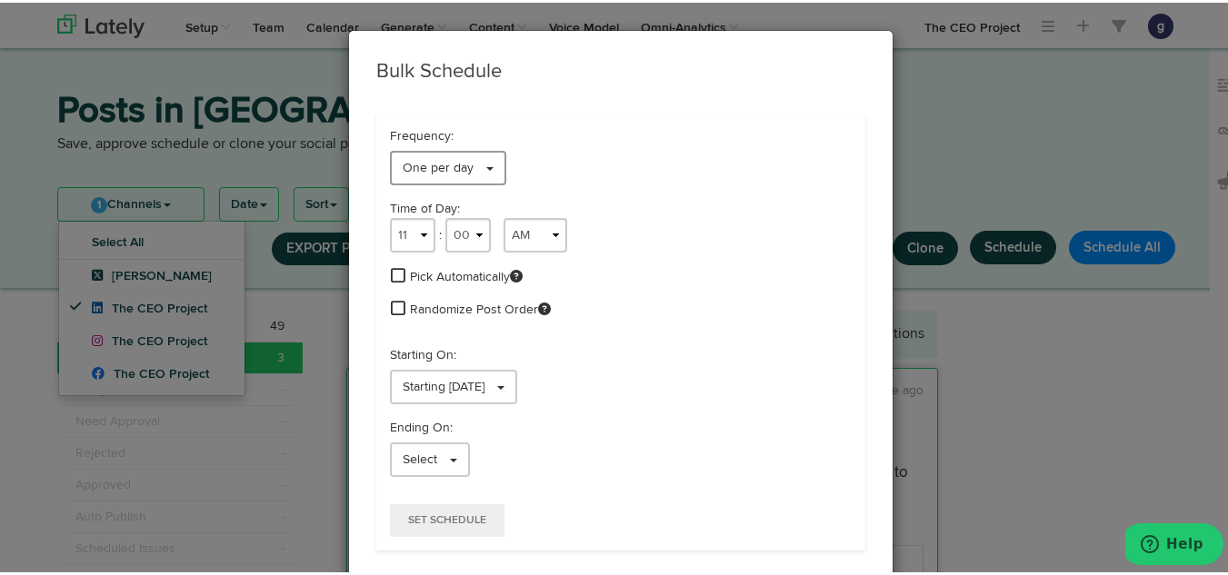
click at [433, 151] on link "One per day" at bounding box center [448, 165] width 116 height 35
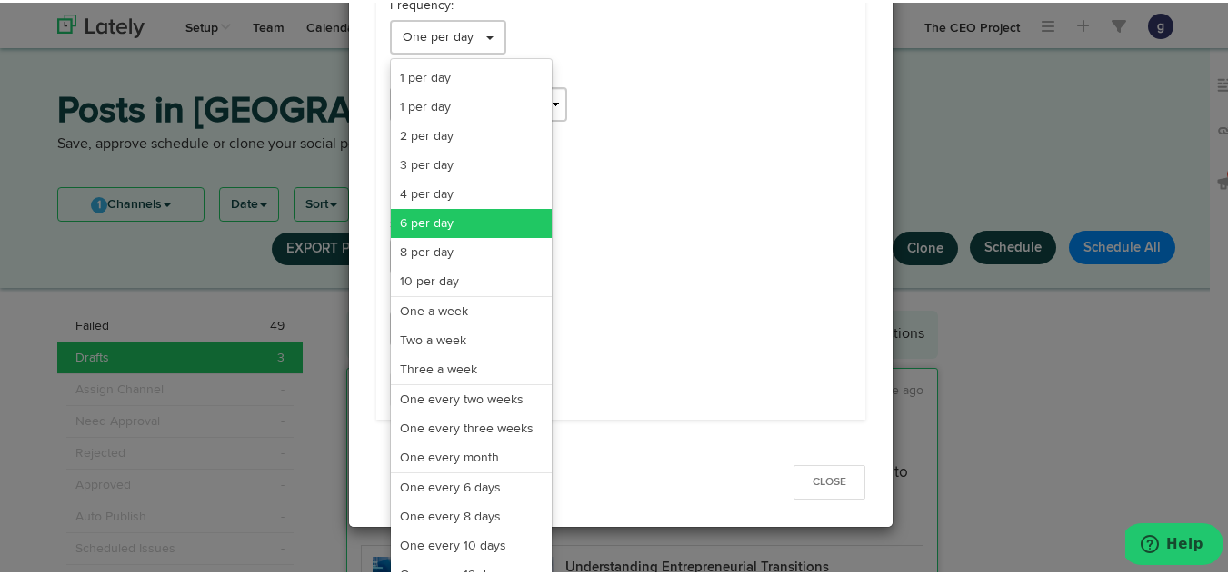
scroll to position [133, 0]
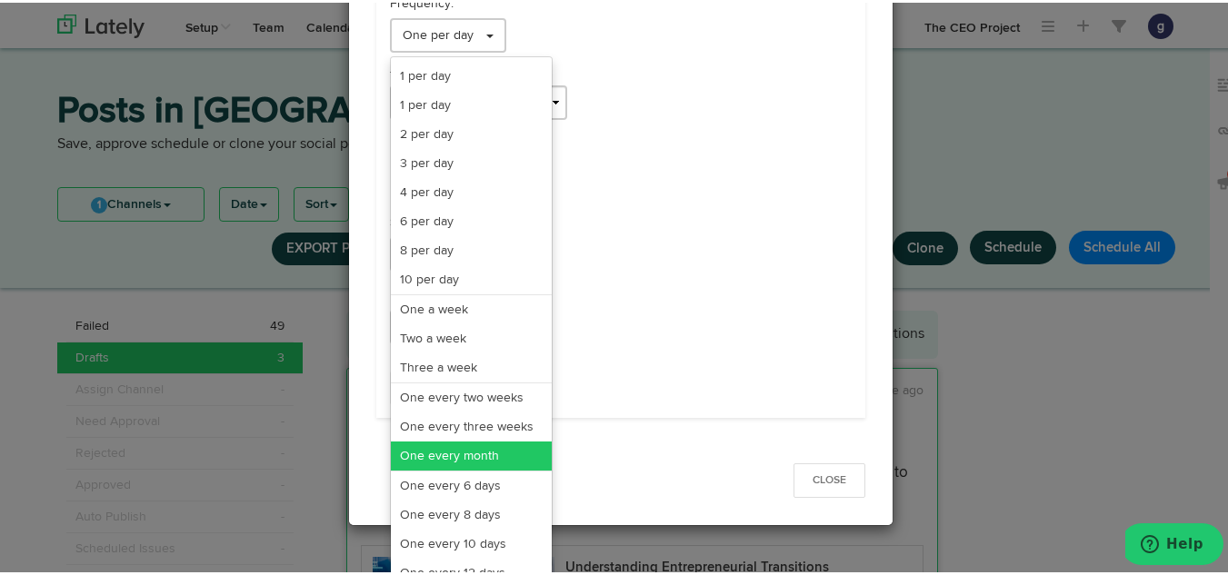
click at [447, 444] on link "One every month" at bounding box center [471, 453] width 161 height 29
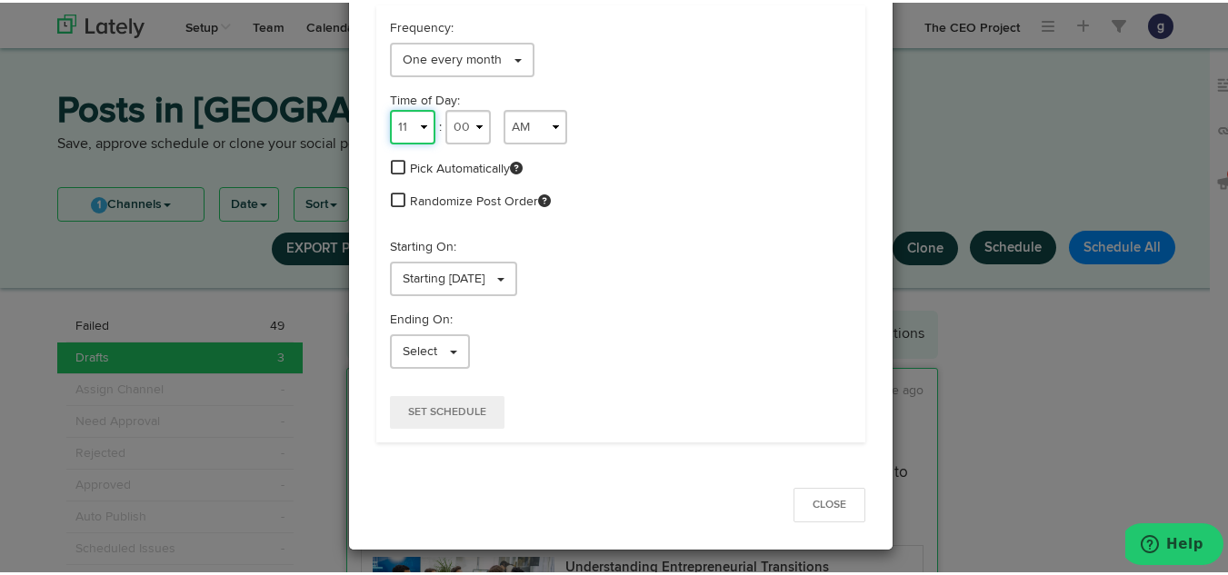
click at [408, 112] on select "1 2 3 4 5 6 7 8 9 10 11 12" at bounding box center [412, 124] width 45 height 35
select select "9"
click at [390, 107] on select "1 2 3 4 5 6 7 8 9 10 11 12" at bounding box center [412, 124] width 45 height 35
click at [483, 263] on link "Starting [DATE]" at bounding box center [453, 276] width 127 height 35
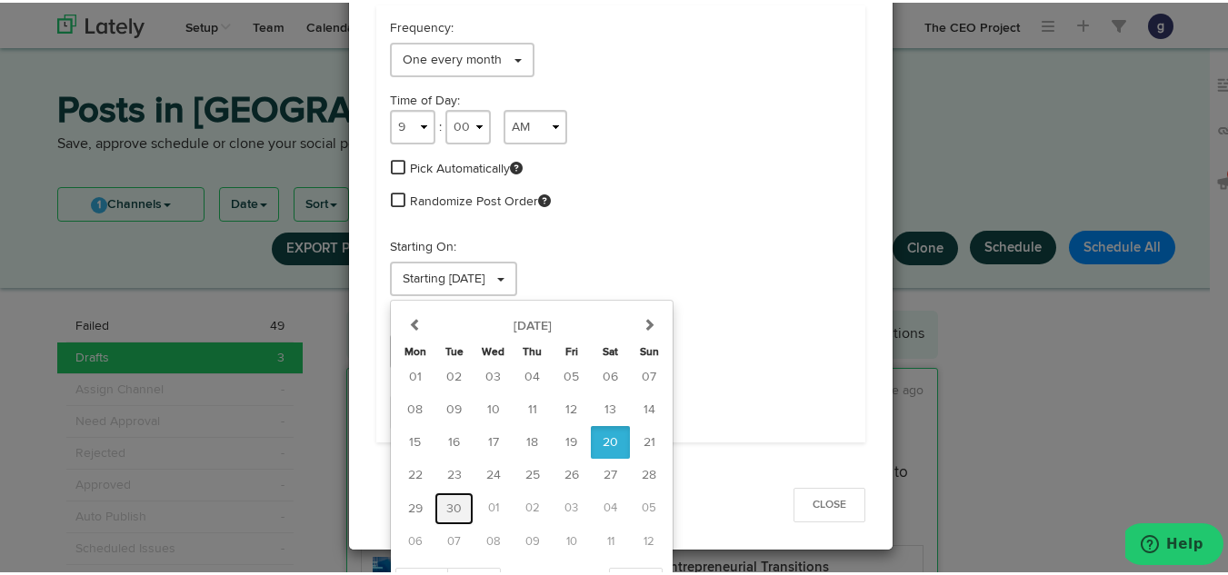
click at [446, 503] on span "30" at bounding box center [453, 506] width 15 height 13
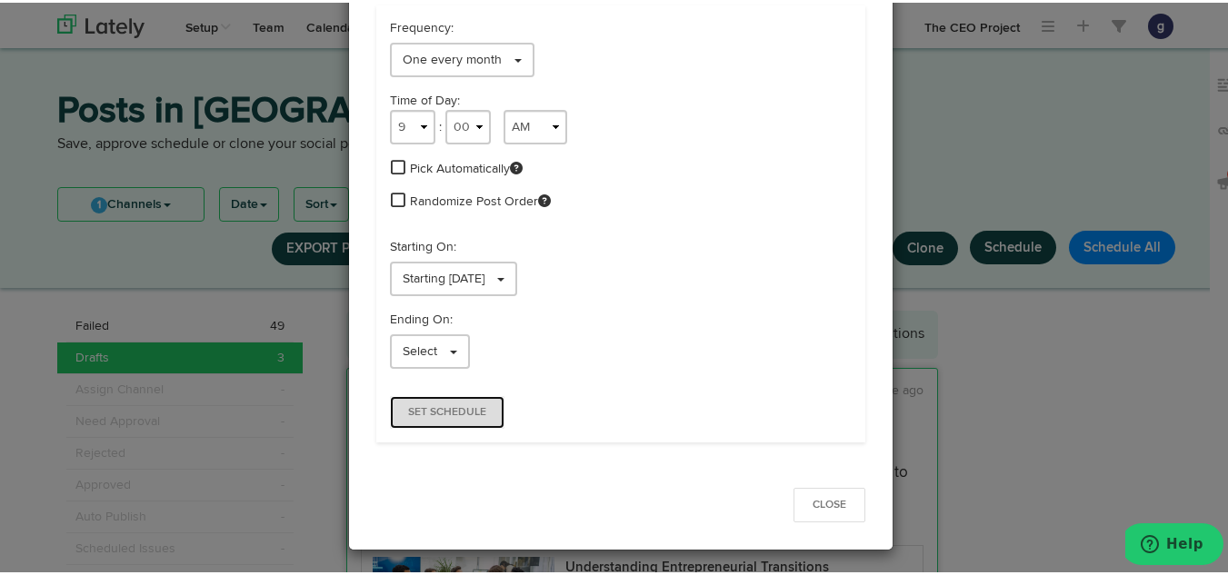
click at [418, 413] on span "Set Schedule" at bounding box center [447, 409] width 78 height 11
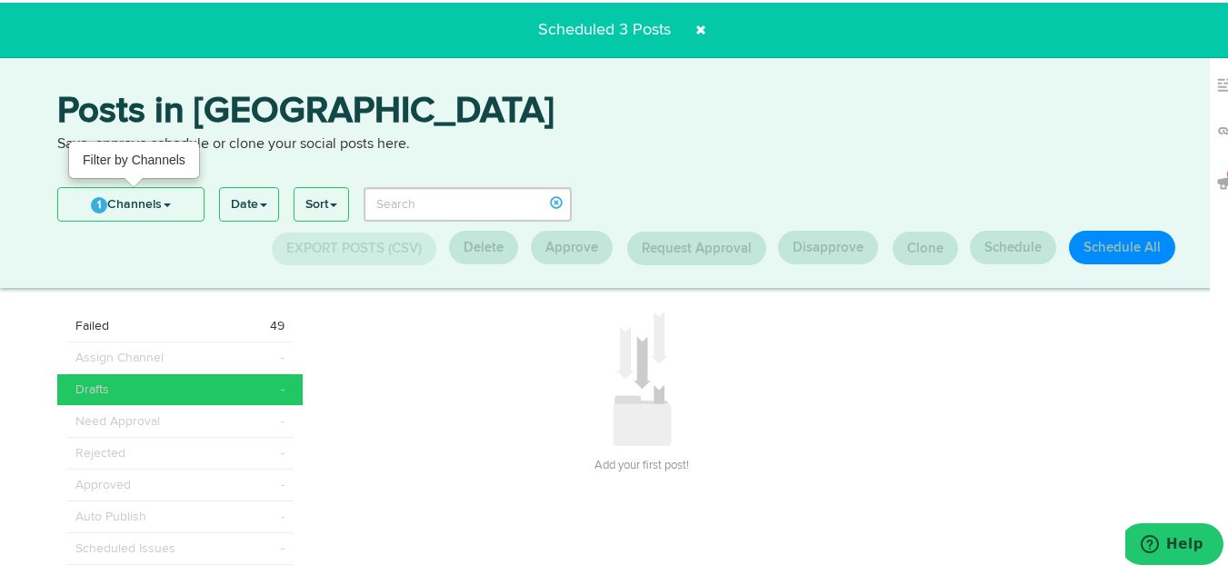
click at [96, 199] on span "1" at bounding box center [99, 203] width 16 height 16
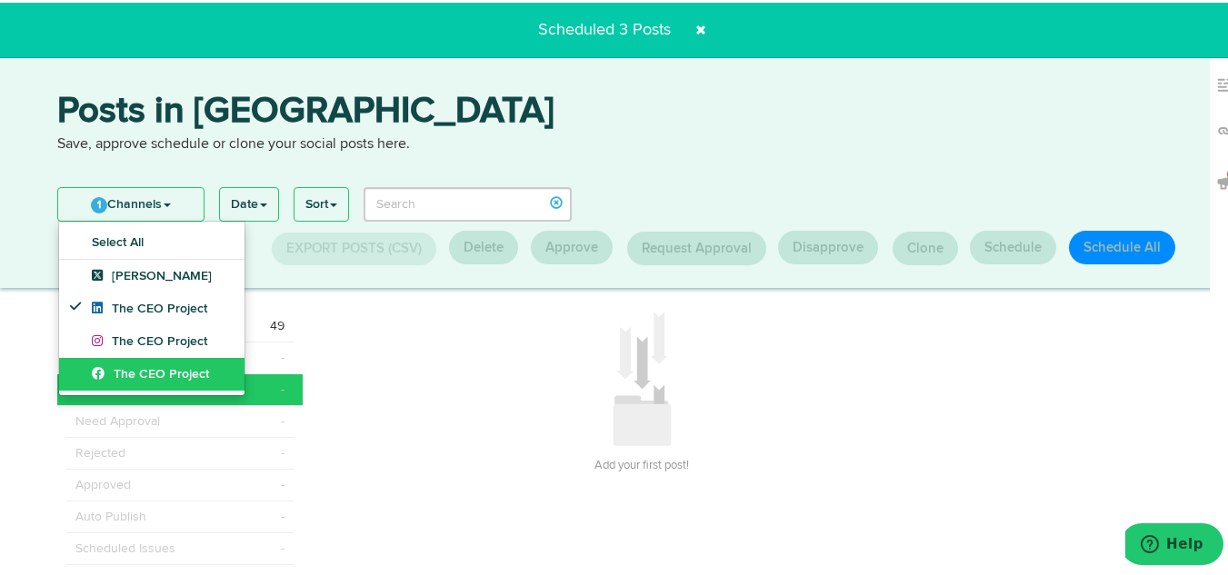
click at [121, 372] on span "The CEO Project" at bounding box center [150, 371] width 117 height 13
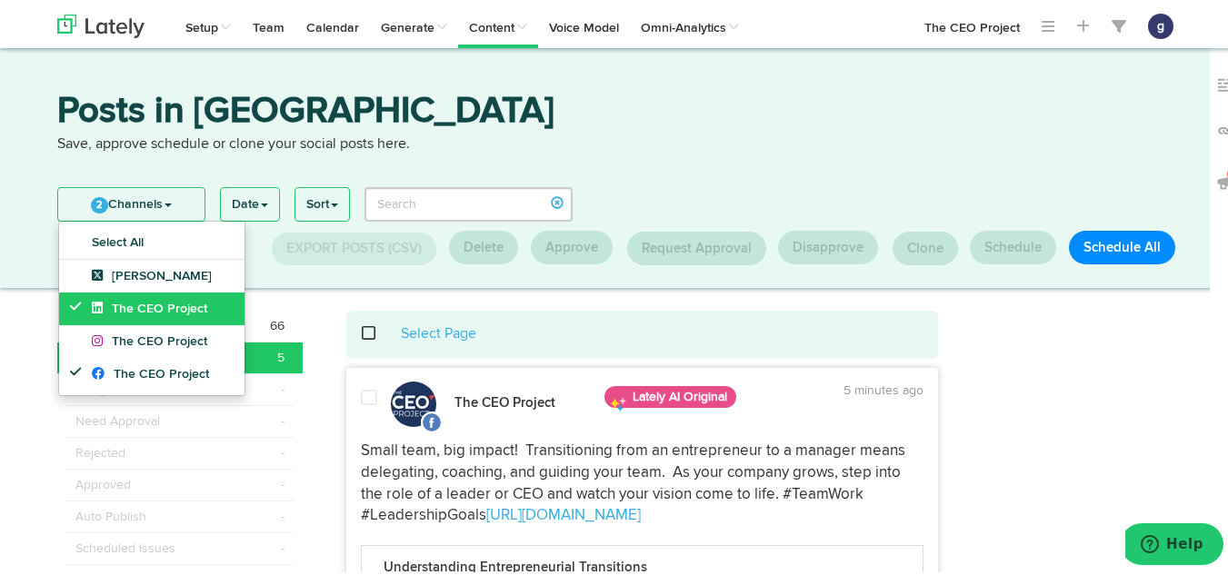
click at [130, 301] on span "The CEO Project" at bounding box center [149, 306] width 115 height 13
click at [361, 398] on span at bounding box center [369, 395] width 16 height 18
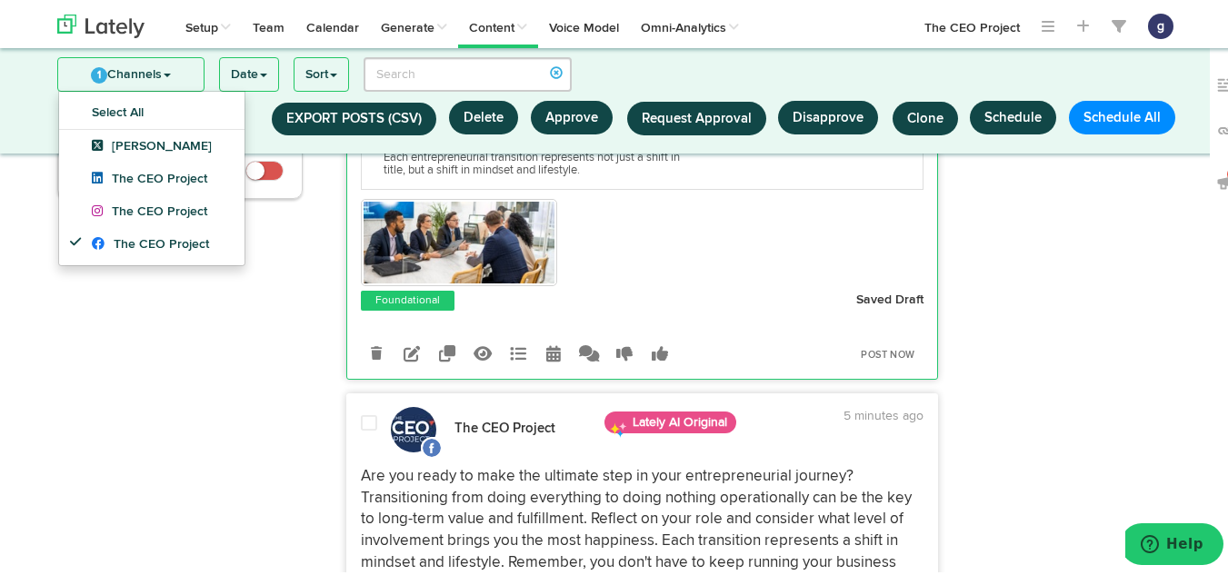
scroll to position [314, 0]
click at [366, 419] on span at bounding box center [369, 422] width 16 height 18
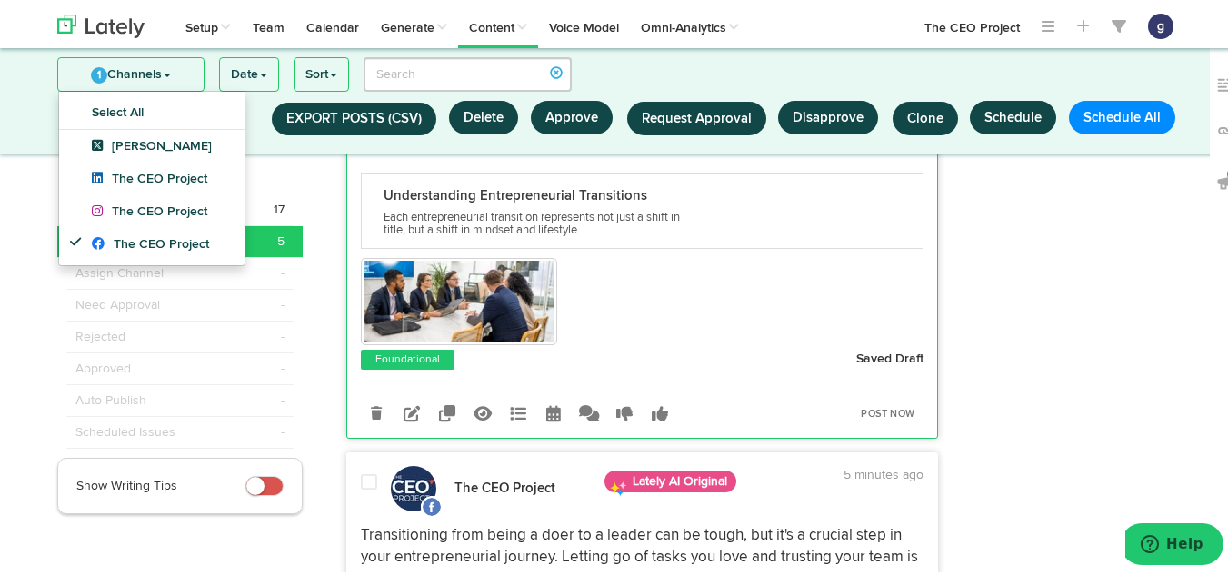
scroll to position [757, 0]
click at [366, 485] on span at bounding box center [369, 479] width 16 height 18
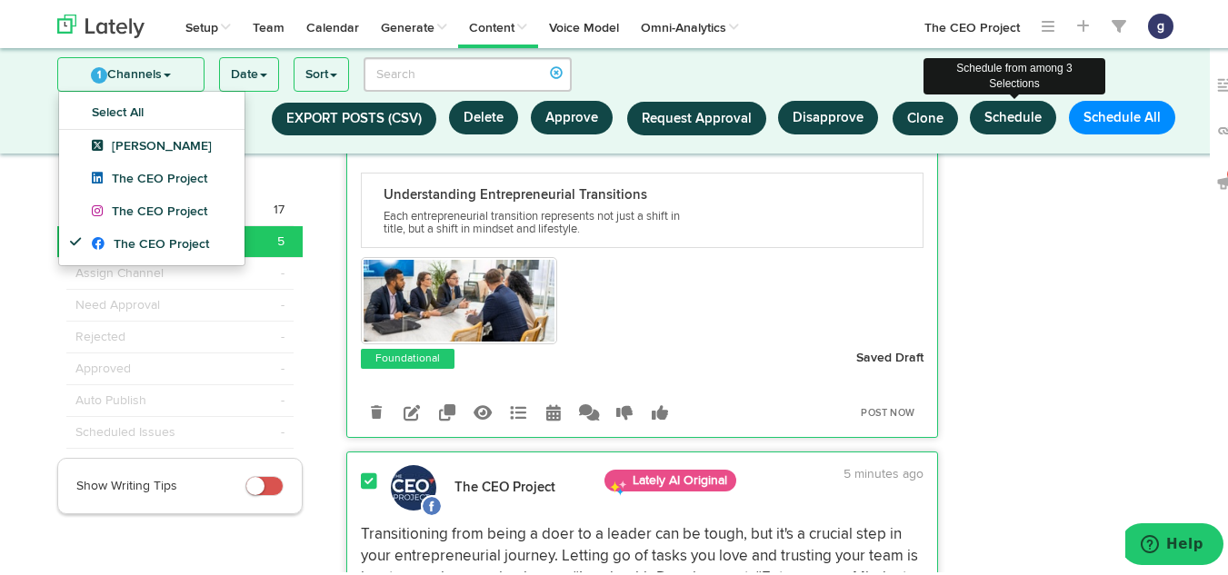
click at [1014, 118] on button "Schedule" at bounding box center [1013, 115] width 86 height 34
select select "11"
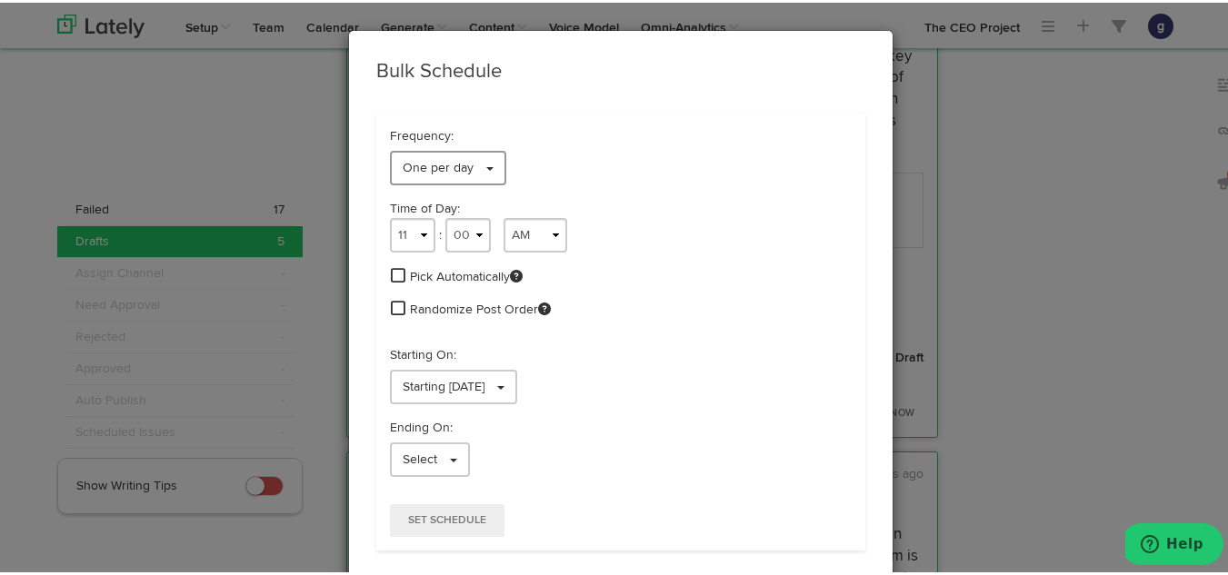
click at [433, 159] on span "One per day" at bounding box center [438, 165] width 71 height 13
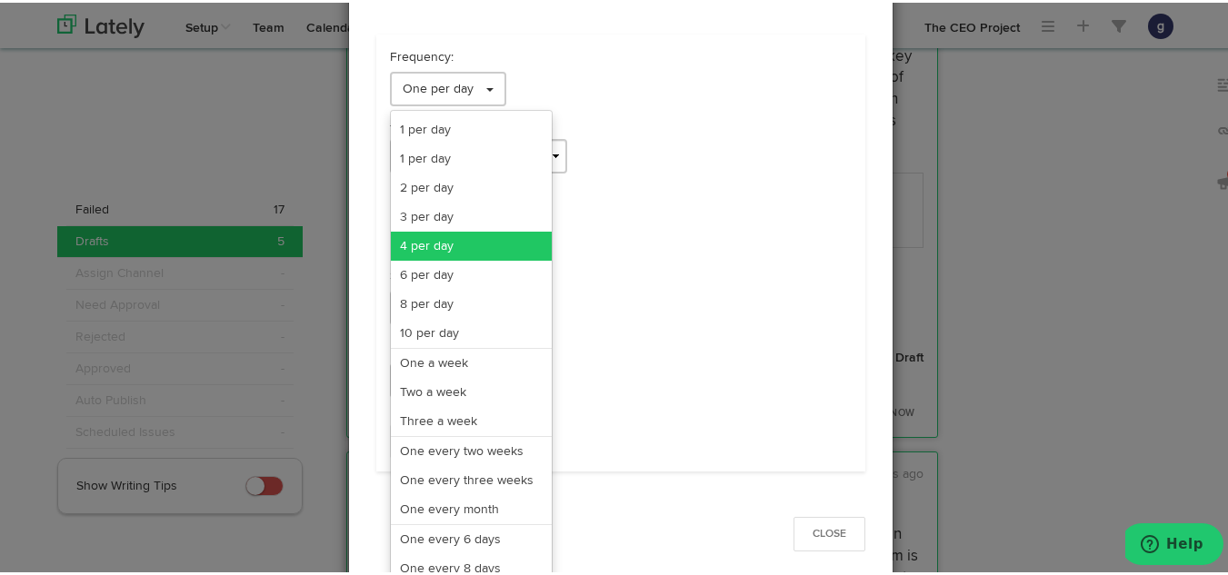
scroll to position [86, 0]
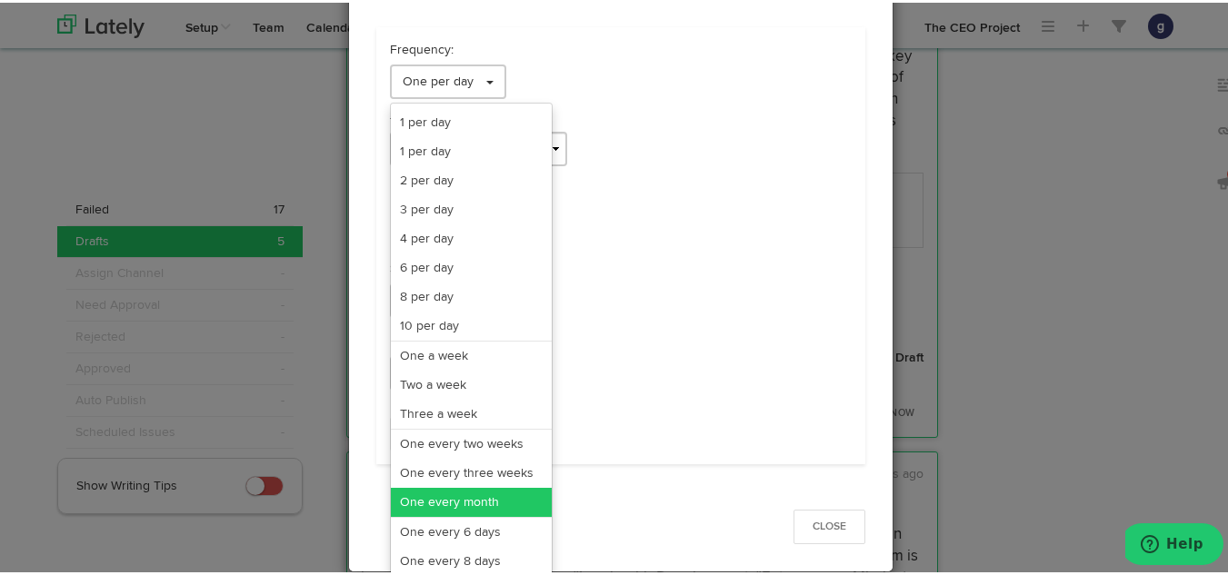
click at [442, 492] on link "One every month" at bounding box center [471, 499] width 161 height 29
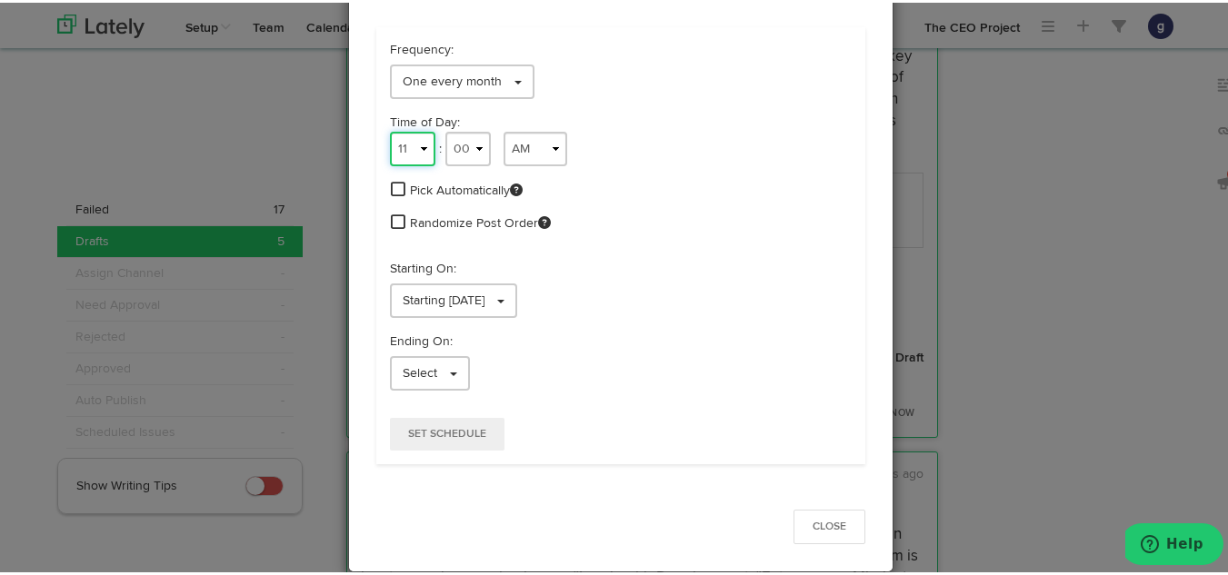
click at [396, 152] on select "1 2 3 4 5 6 7 8 9 10 11 12" at bounding box center [412, 146] width 45 height 35
select select "9"
click at [390, 129] on select "1 2 3 4 5 6 7 8 9 10 11 12" at bounding box center [412, 146] width 45 height 35
click at [475, 299] on span "Starting [DATE]" at bounding box center [444, 298] width 82 height 13
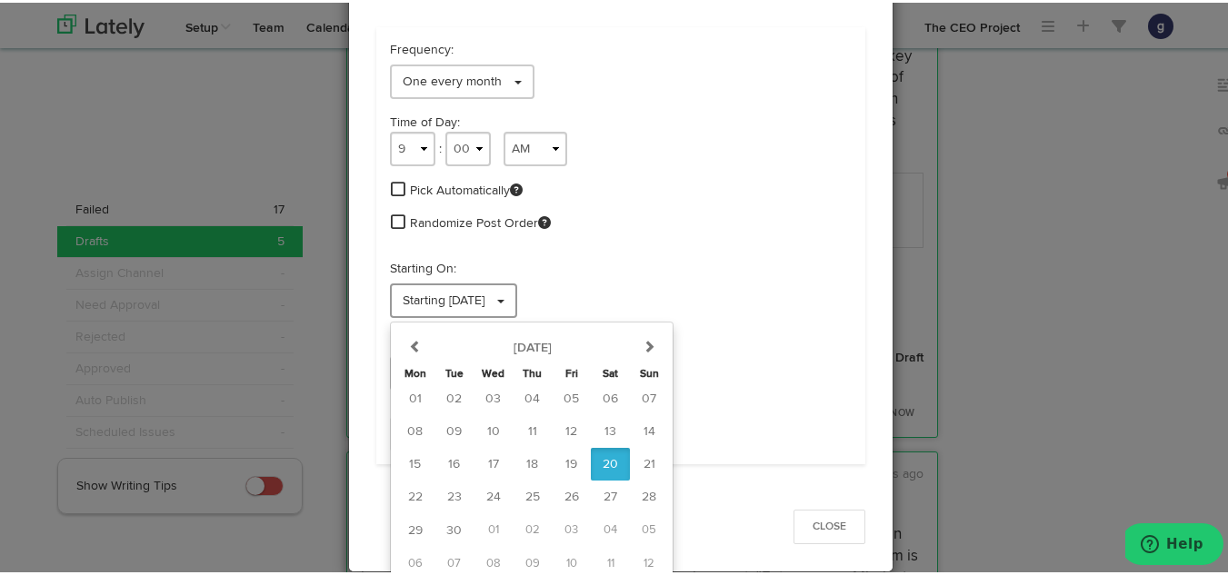
scroll to position [89, 0]
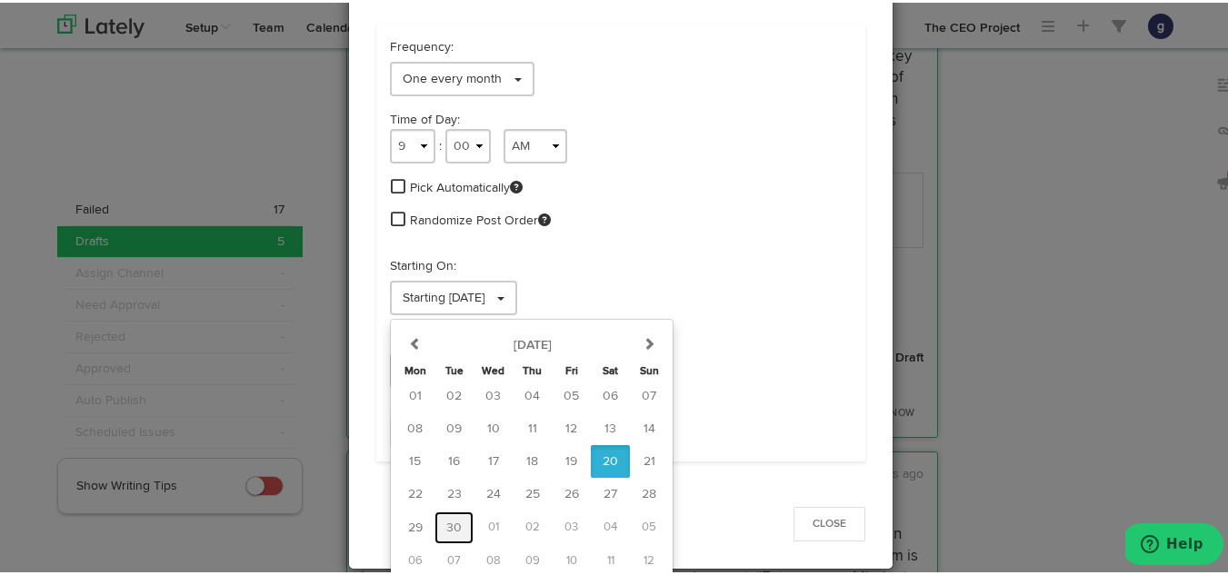
click at [446, 520] on span "30" at bounding box center [453, 525] width 15 height 13
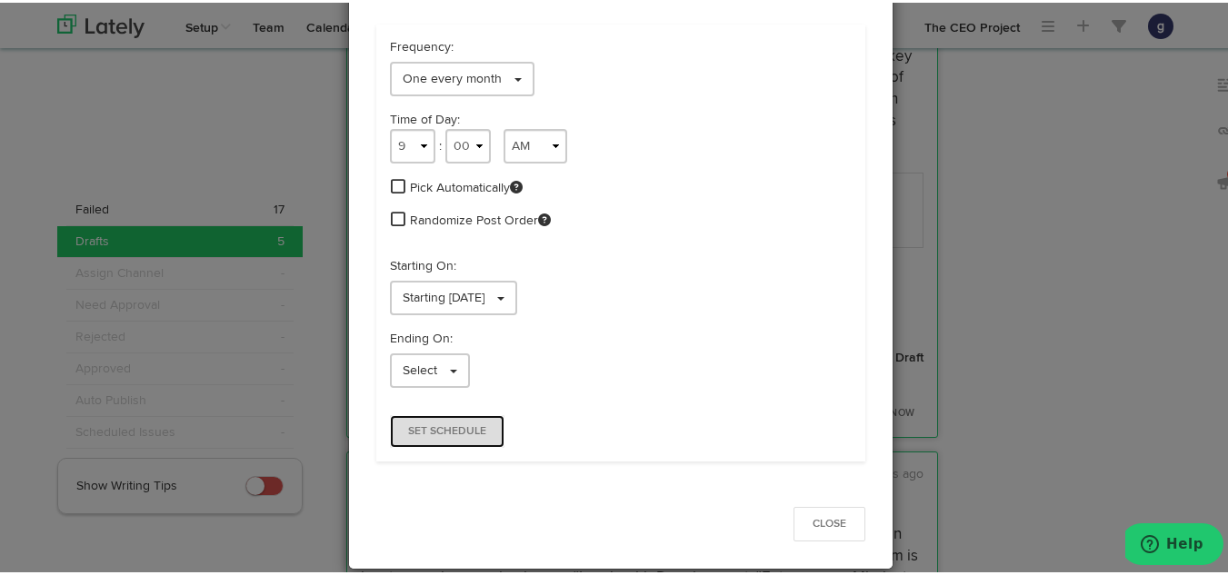
click at [433, 424] on span "Set Schedule" at bounding box center [447, 429] width 78 height 11
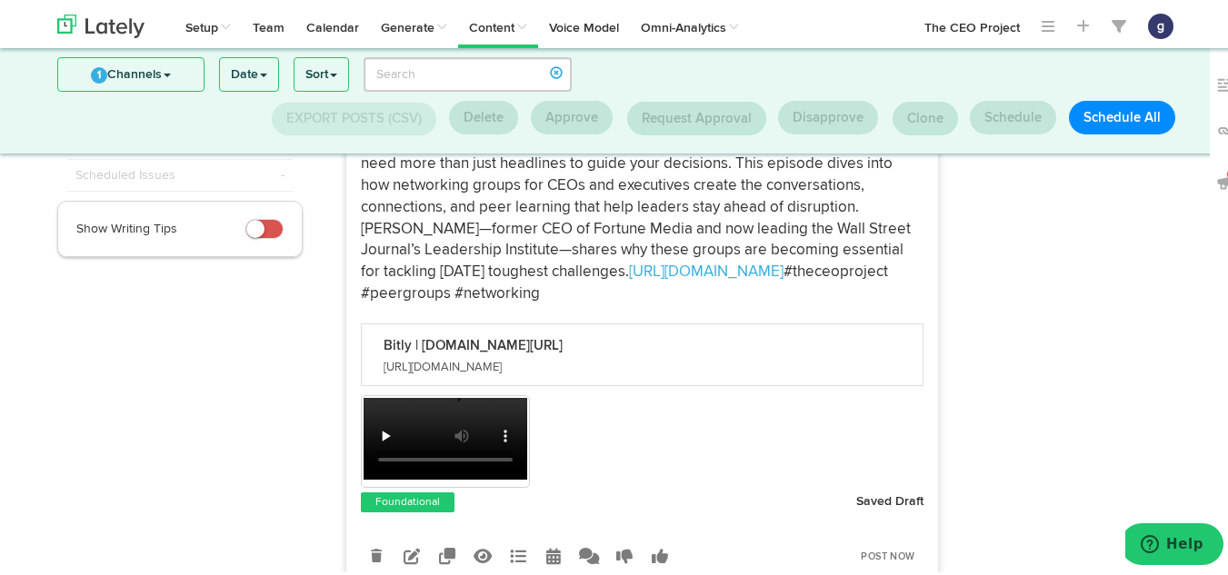
scroll to position [0, 0]
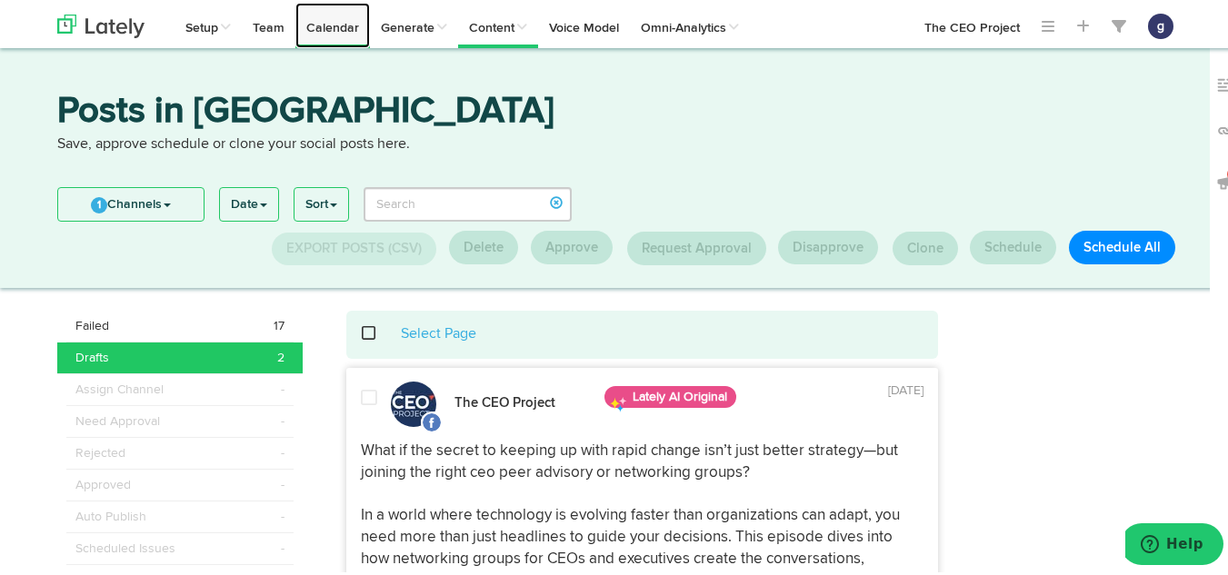
click at [321, 19] on link "Calendar" at bounding box center [332, 22] width 75 height 45
